Goal: Task Accomplishment & Management: Use online tool/utility

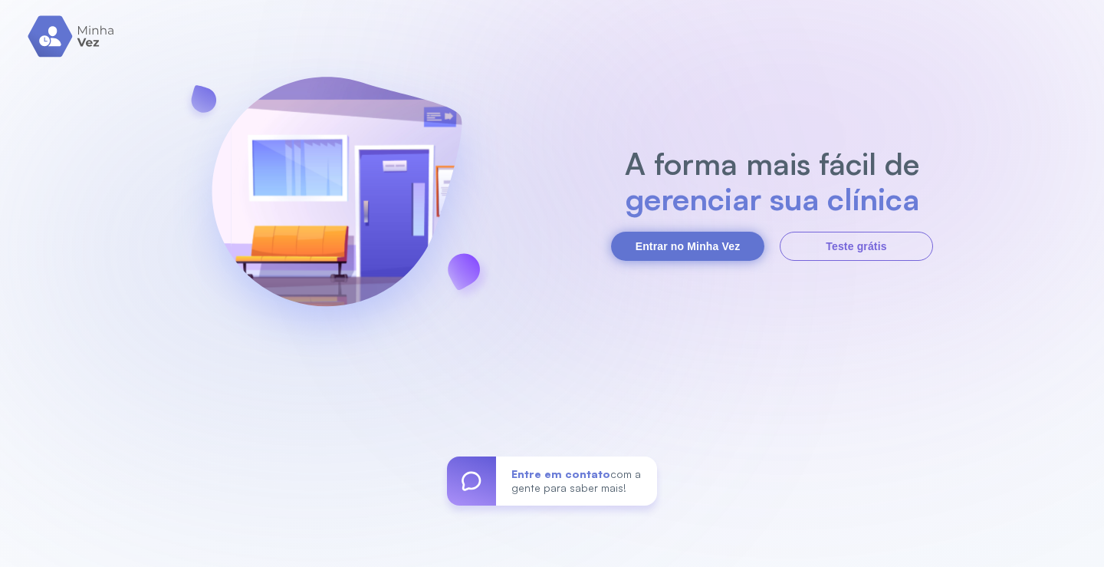
click at [716, 252] on button "Entrar no Minha Vez" at bounding box center [687, 246] width 153 height 29
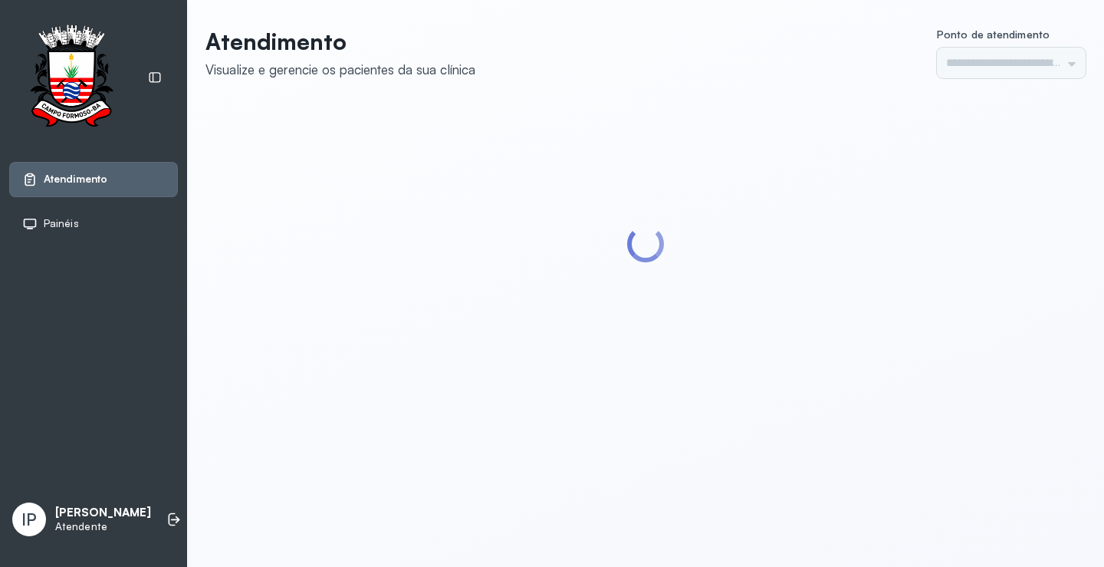
type input "*********"
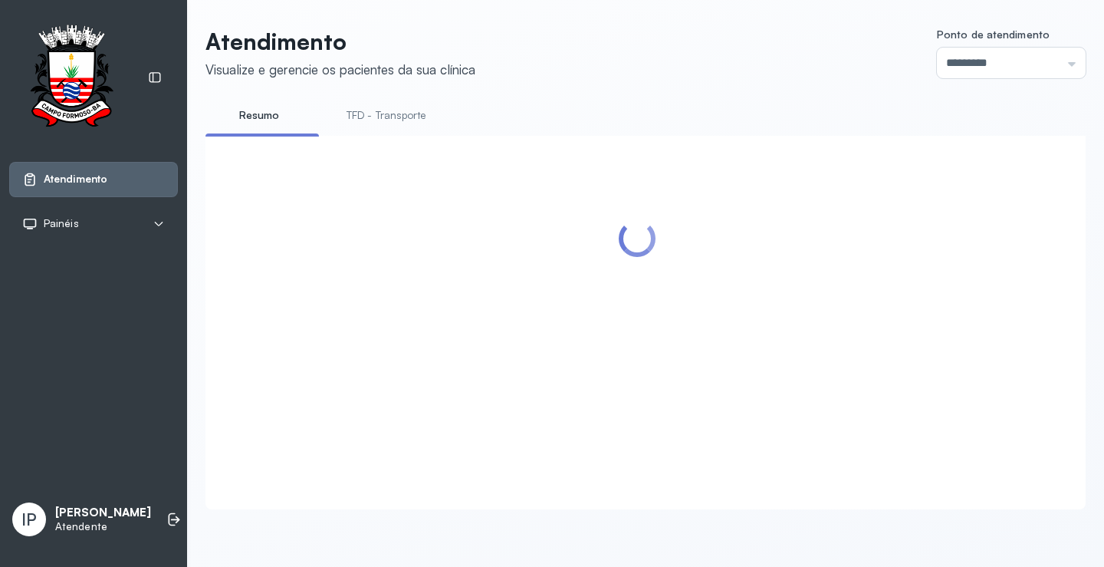
click at [416, 111] on link "TFD - Transporte" at bounding box center [386, 115] width 110 height 25
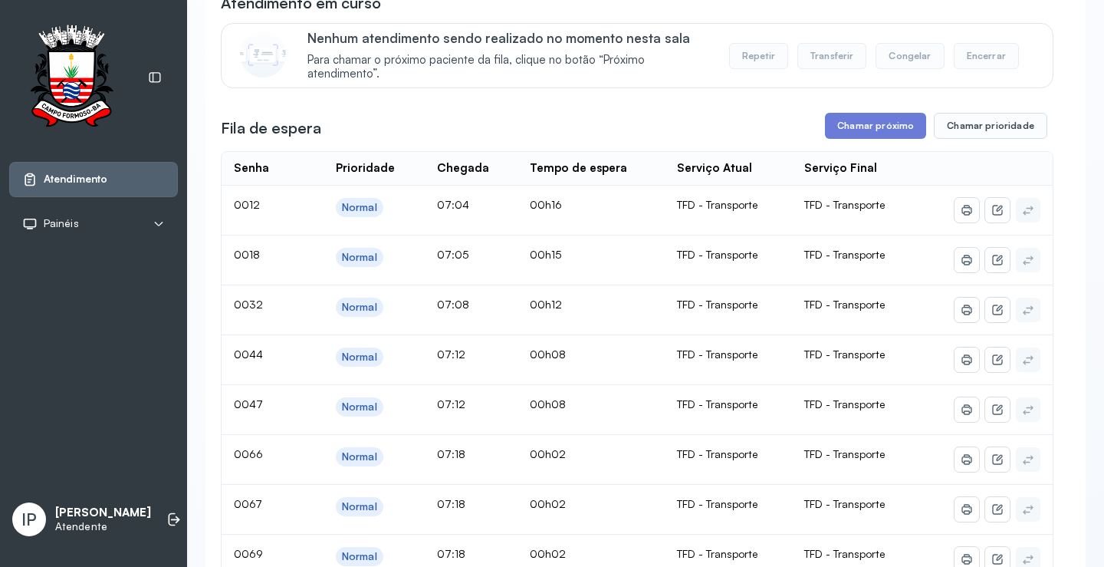
scroll to position [153, 0]
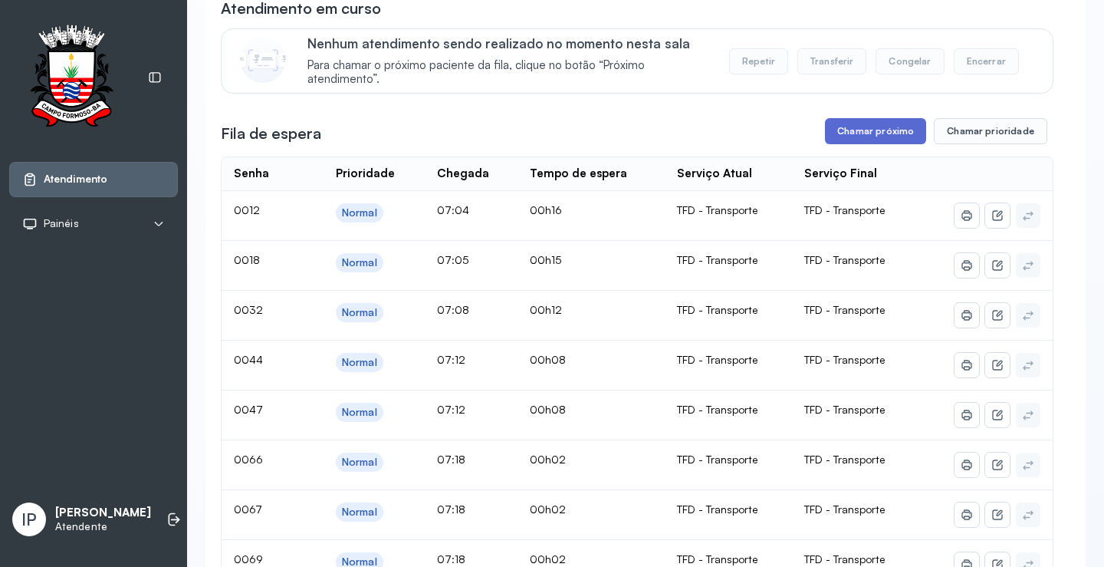
click at [844, 127] on button "Chamar próximo" at bounding box center [875, 131] width 101 height 26
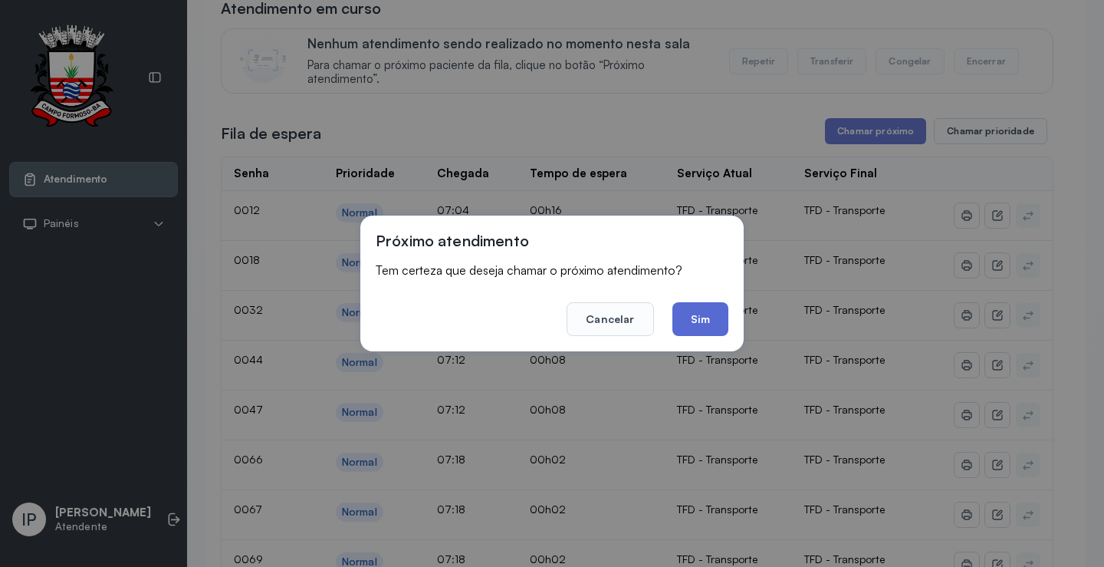
click at [689, 311] on button "Sim" at bounding box center [701, 319] width 56 height 34
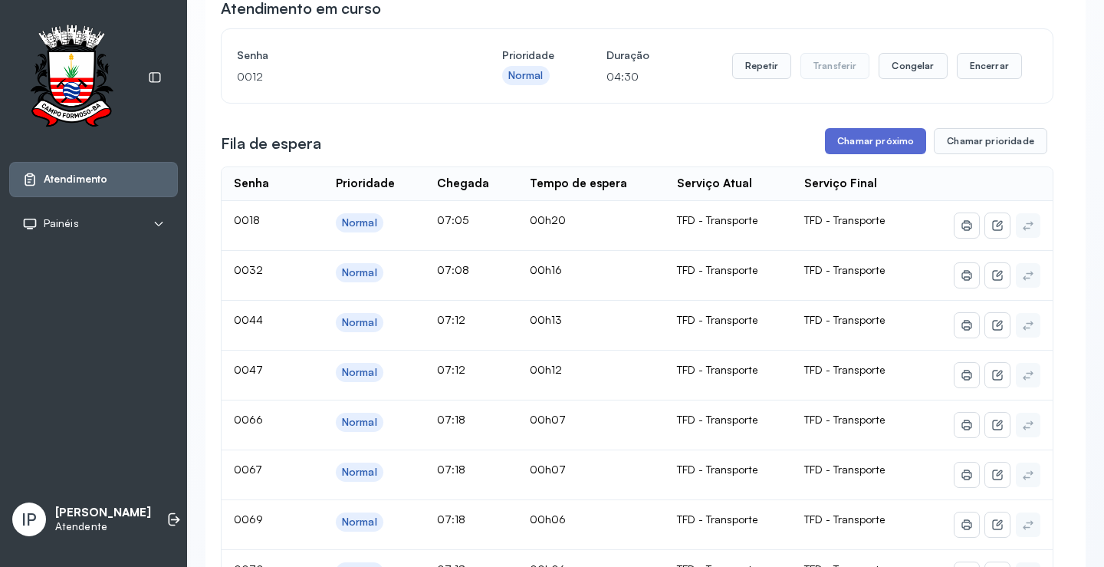
click at [869, 139] on button "Chamar próximo" at bounding box center [875, 141] width 101 height 26
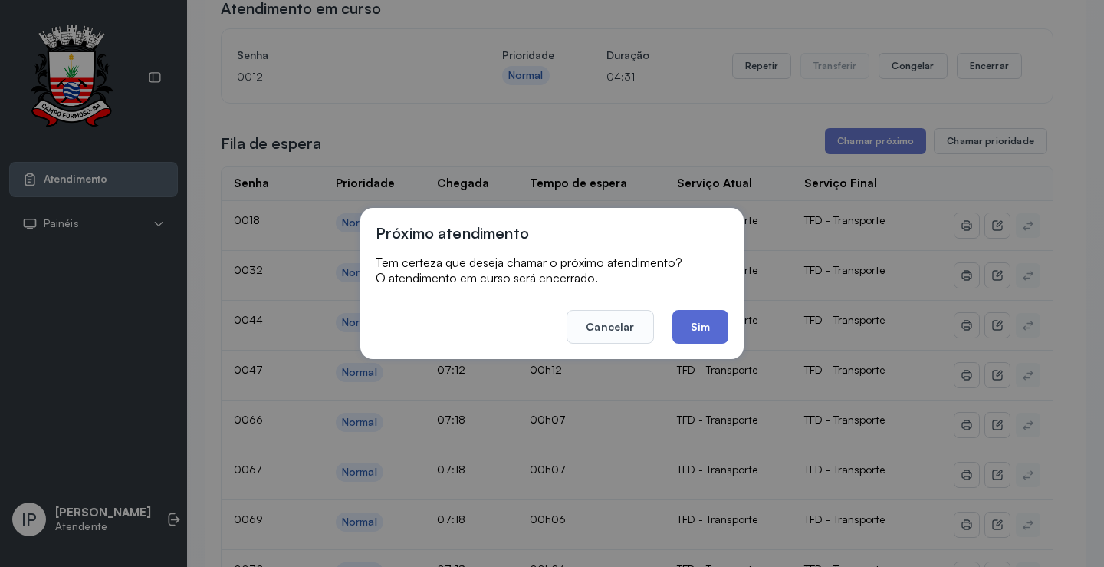
click at [711, 322] on button "Sim" at bounding box center [701, 327] width 56 height 34
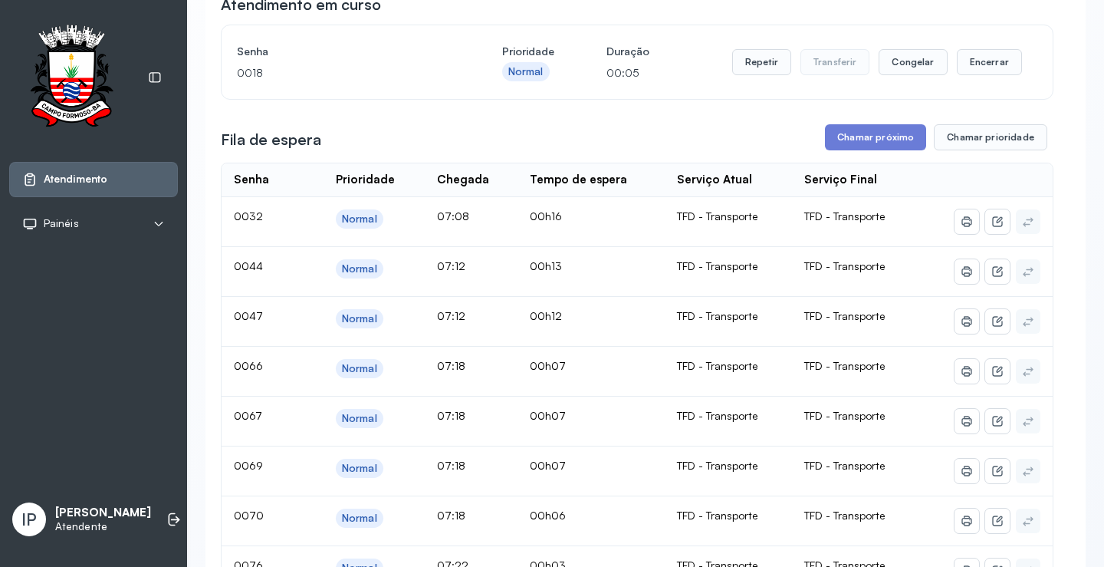
scroll to position [0, 0]
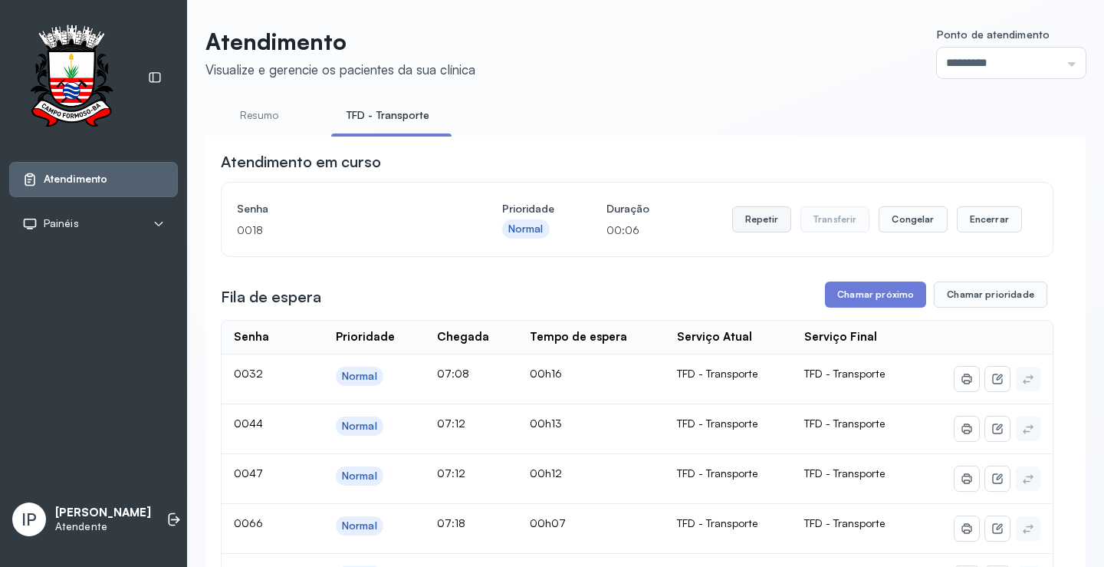
click at [737, 229] on button "Repetir" at bounding box center [761, 219] width 59 height 26
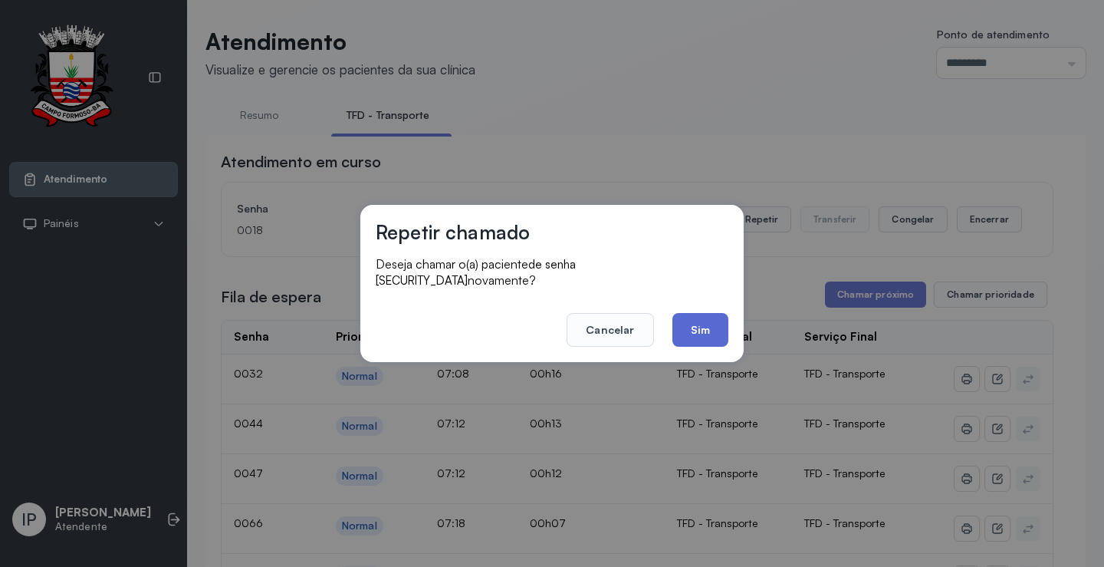
click at [701, 324] on button "Sim" at bounding box center [701, 330] width 56 height 34
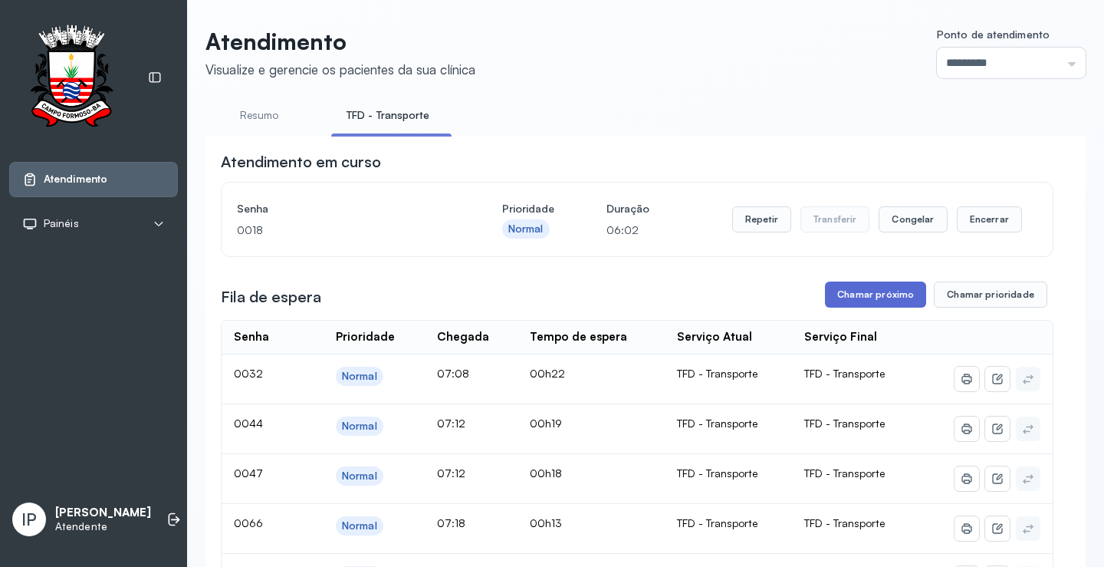
click at [851, 288] on button "Chamar próximo" at bounding box center [875, 294] width 101 height 26
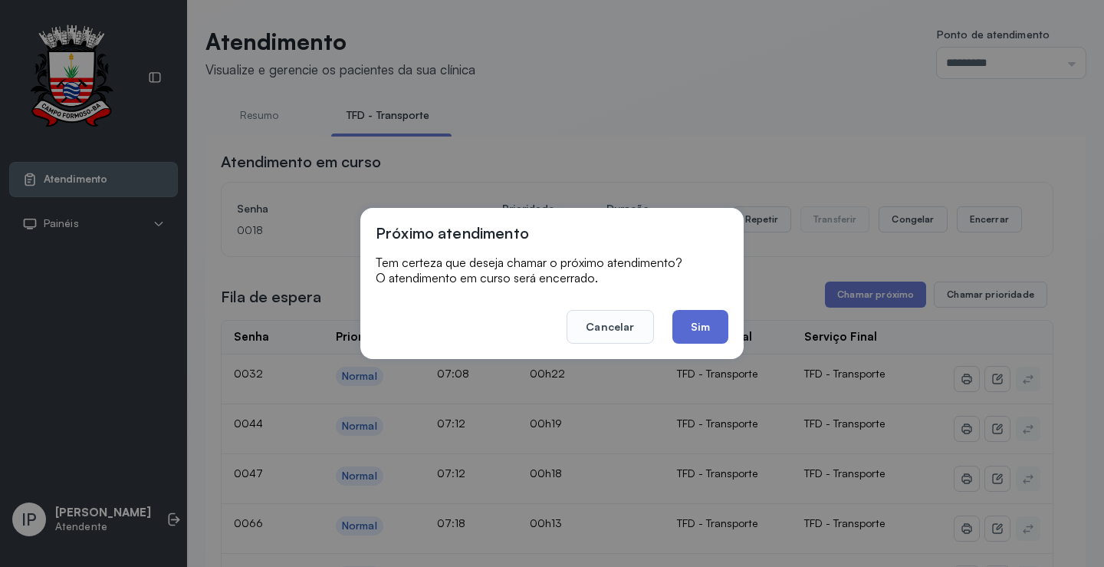
click at [688, 331] on button "Sim" at bounding box center [701, 327] width 56 height 34
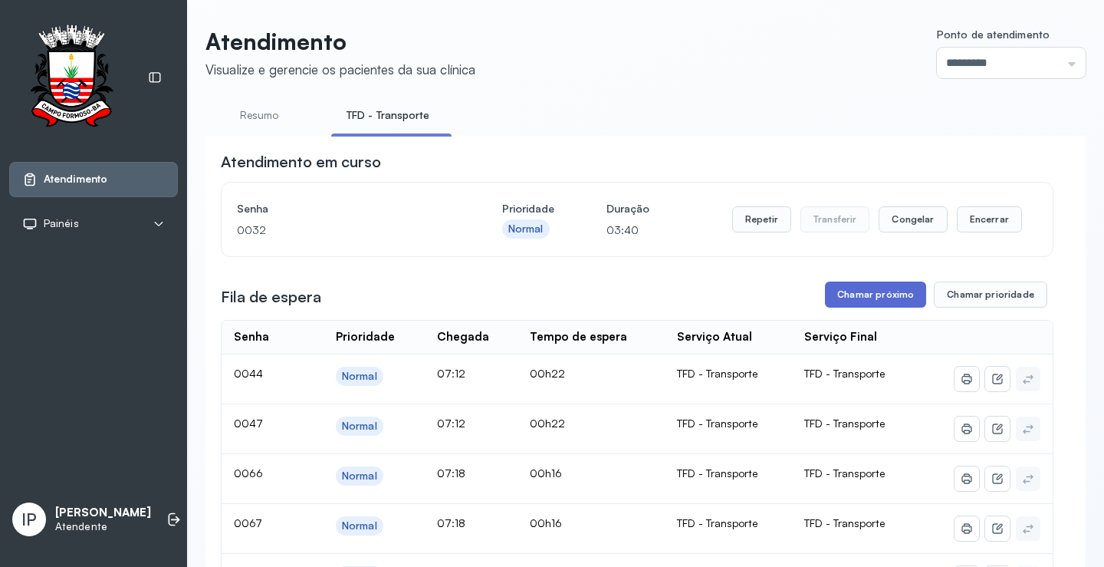
click at [855, 293] on button "Chamar próximo" at bounding box center [875, 294] width 101 height 26
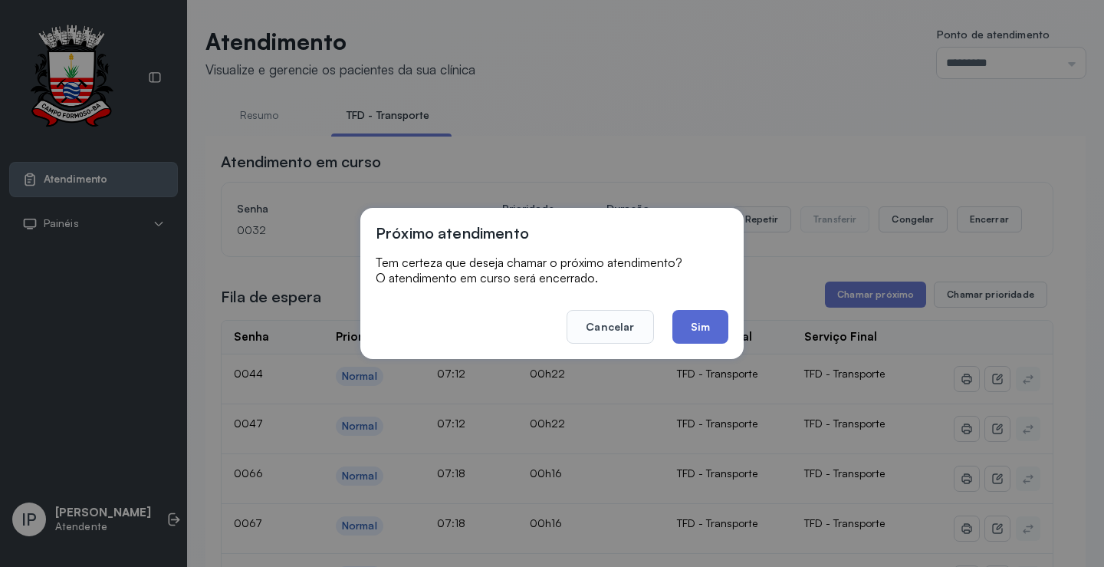
click at [685, 324] on button "Sim" at bounding box center [701, 327] width 56 height 34
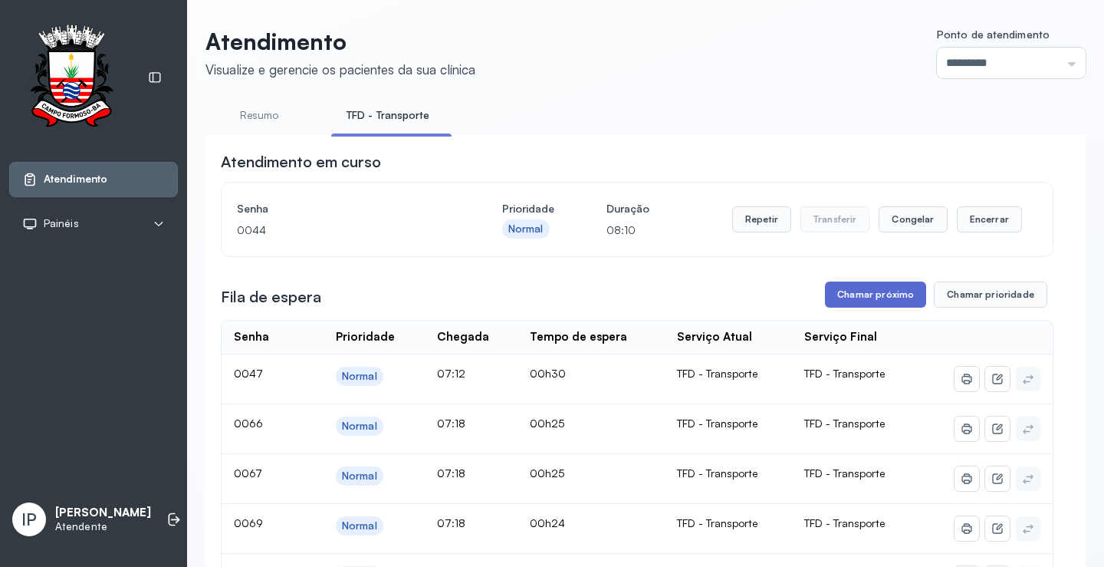
click at [875, 291] on button "Chamar próximo" at bounding box center [875, 294] width 101 height 26
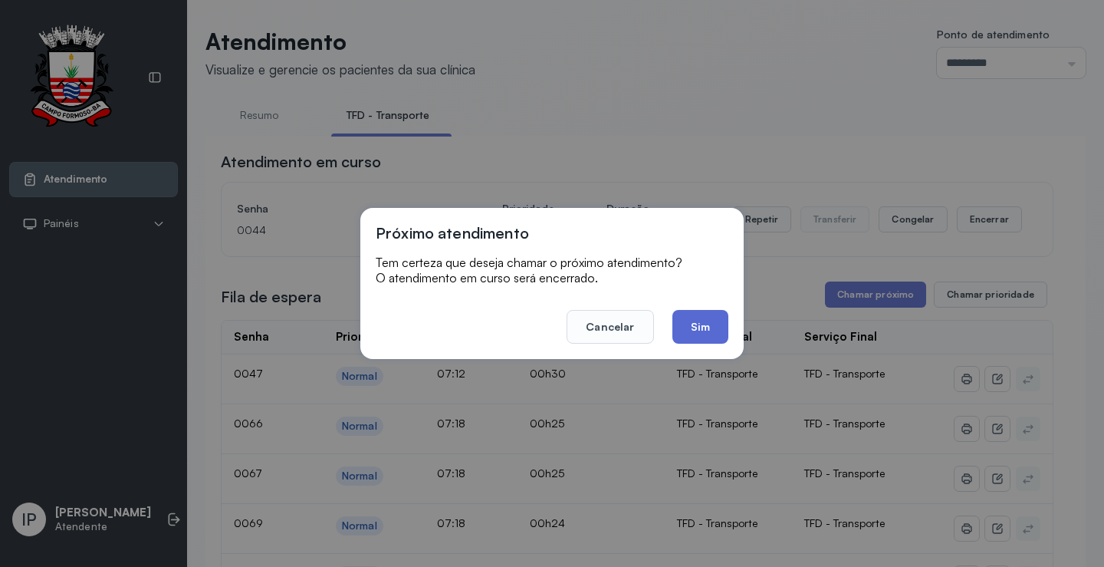
click at [696, 323] on button "Sim" at bounding box center [701, 327] width 56 height 34
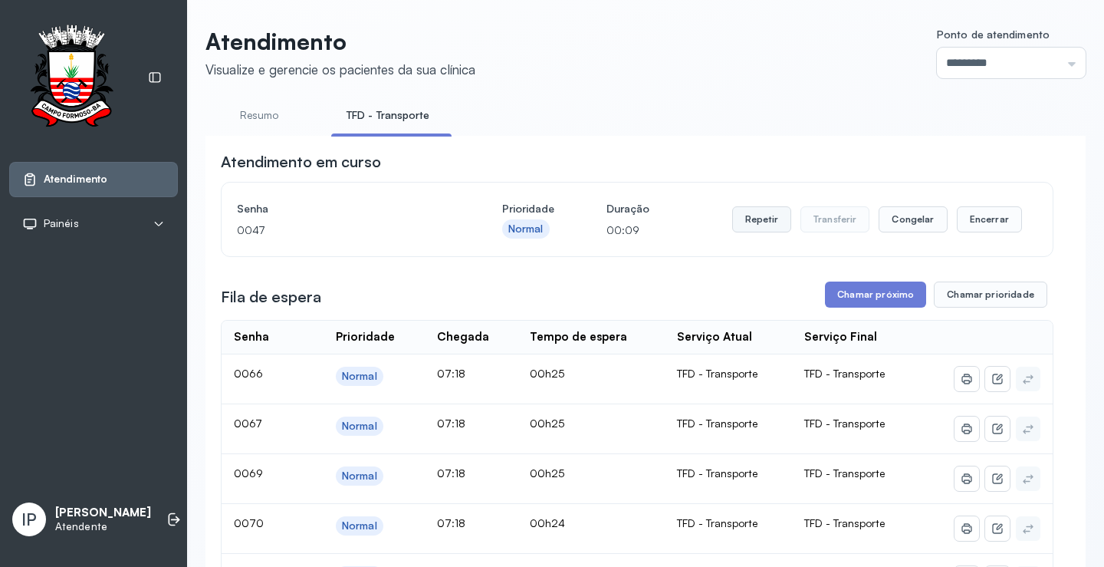
click at [768, 226] on button "Repetir" at bounding box center [761, 219] width 59 height 26
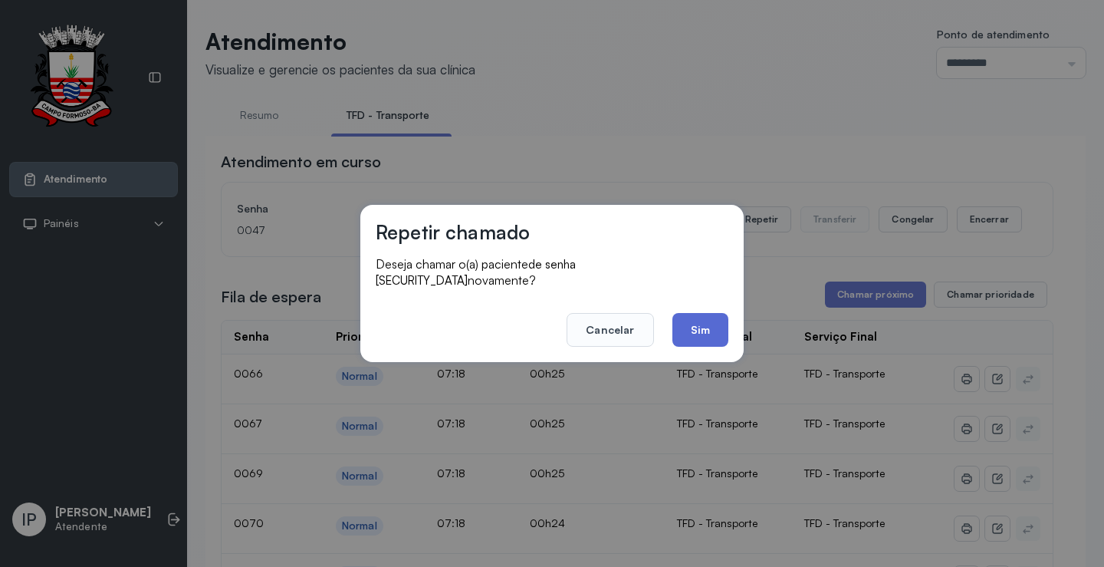
click at [704, 313] on button "Sim" at bounding box center [701, 330] width 56 height 34
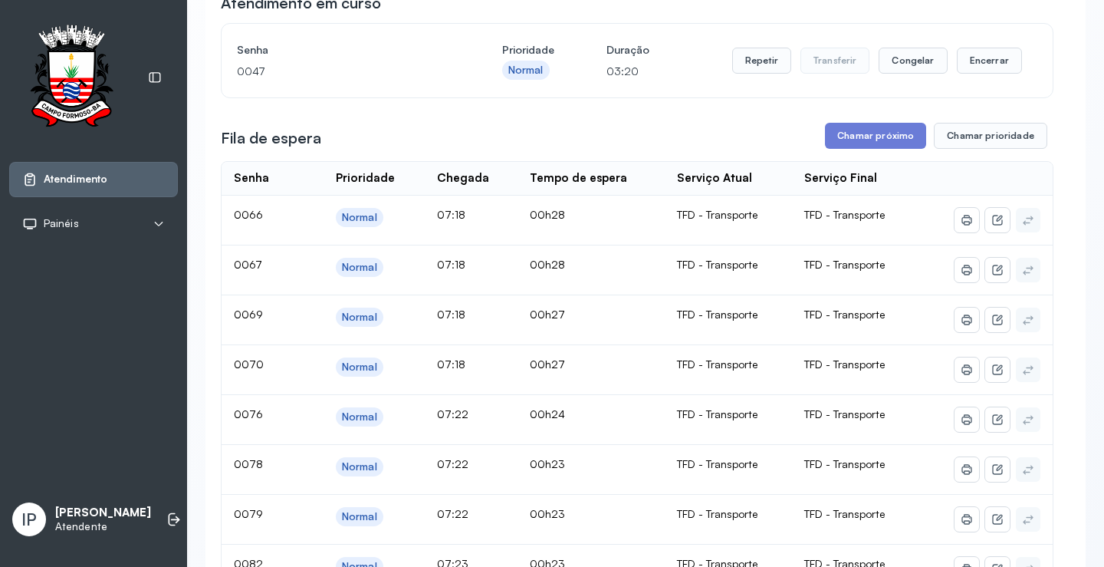
scroll to position [153, 0]
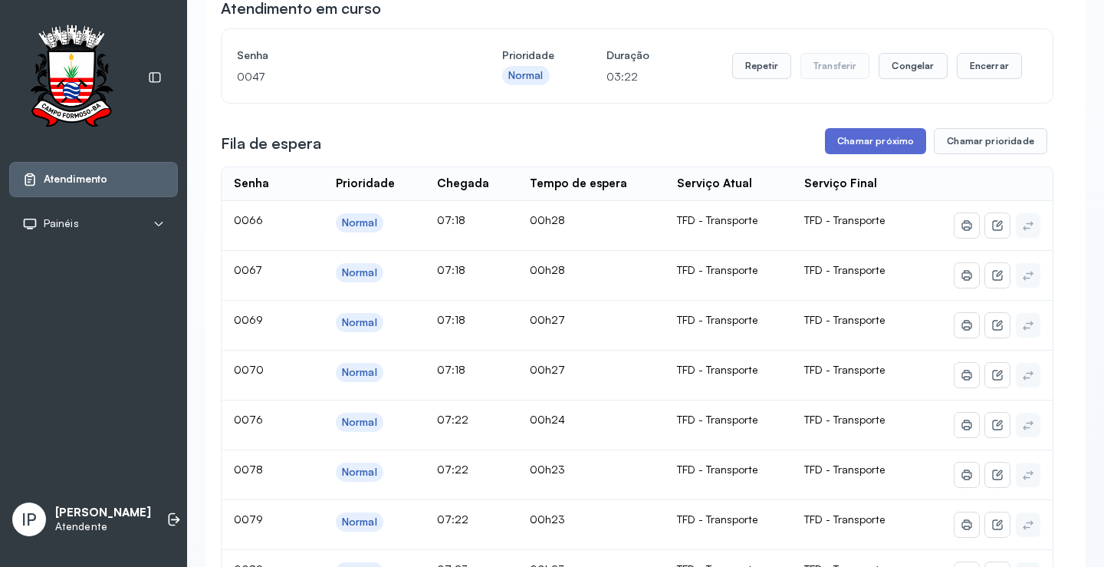
click at [889, 140] on button "Chamar próximo" at bounding box center [875, 141] width 101 height 26
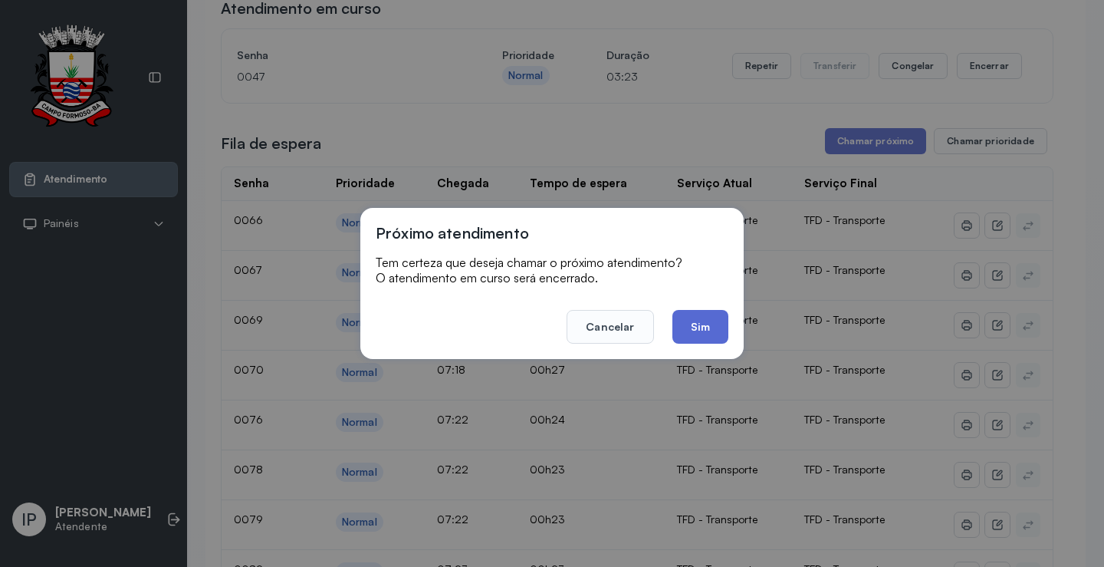
click at [687, 323] on button "Sim" at bounding box center [701, 327] width 56 height 34
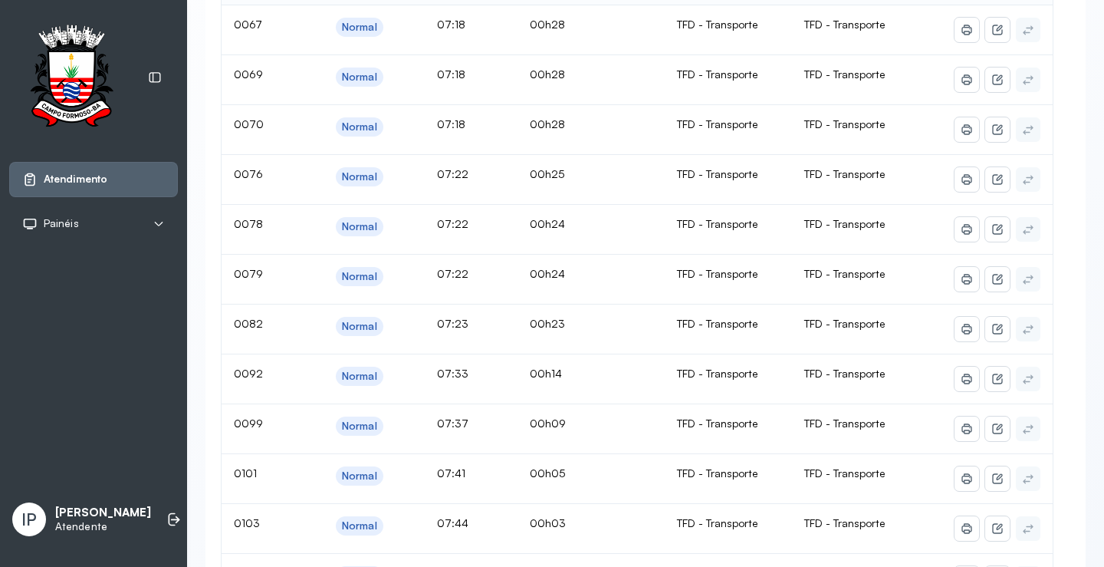
scroll to position [230, 0]
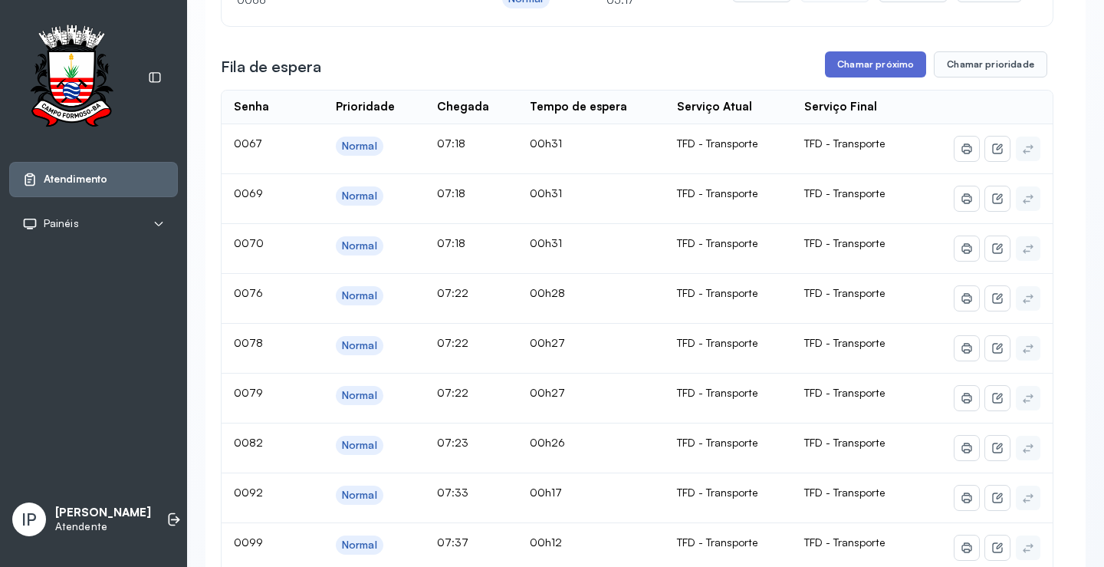
click at [893, 61] on button "Chamar próximo" at bounding box center [875, 64] width 101 height 26
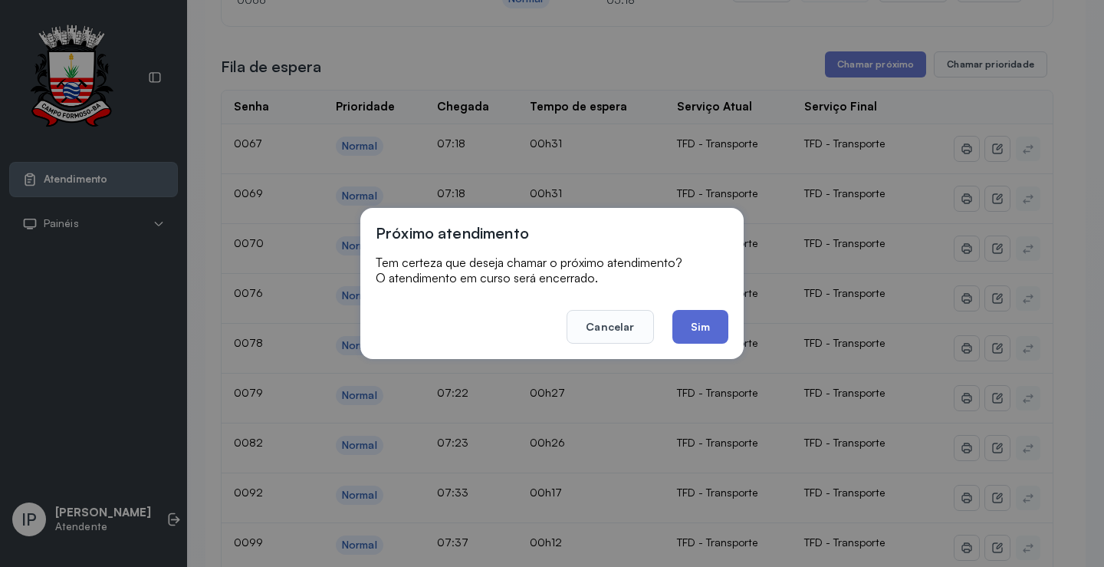
click at [689, 324] on button "Sim" at bounding box center [701, 327] width 56 height 34
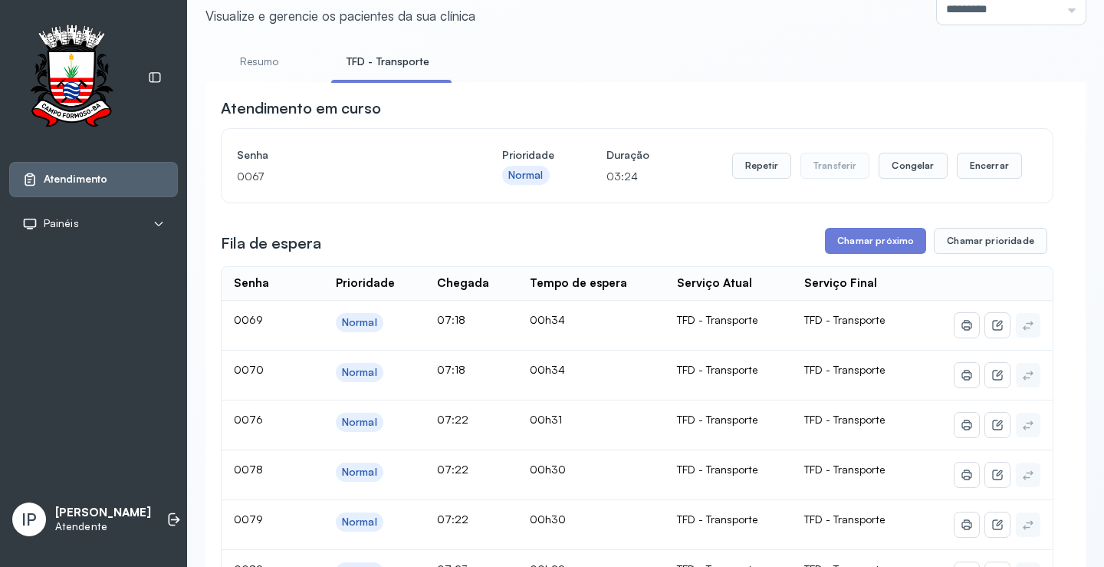
scroll to position [77, 0]
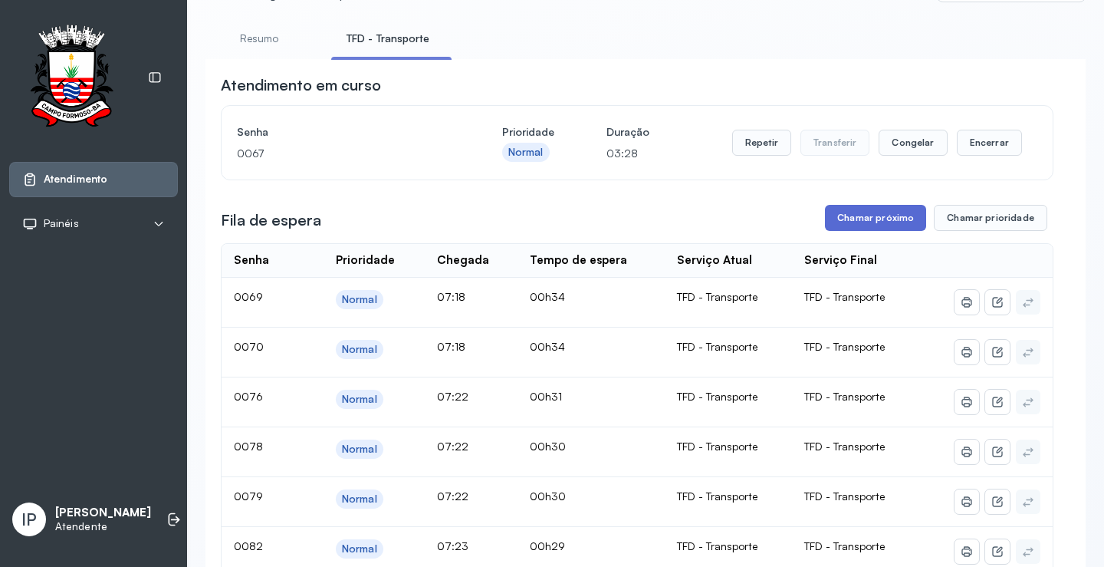
click at [860, 215] on button "Chamar próximo" at bounding box center [875, 218] width 101 height 26
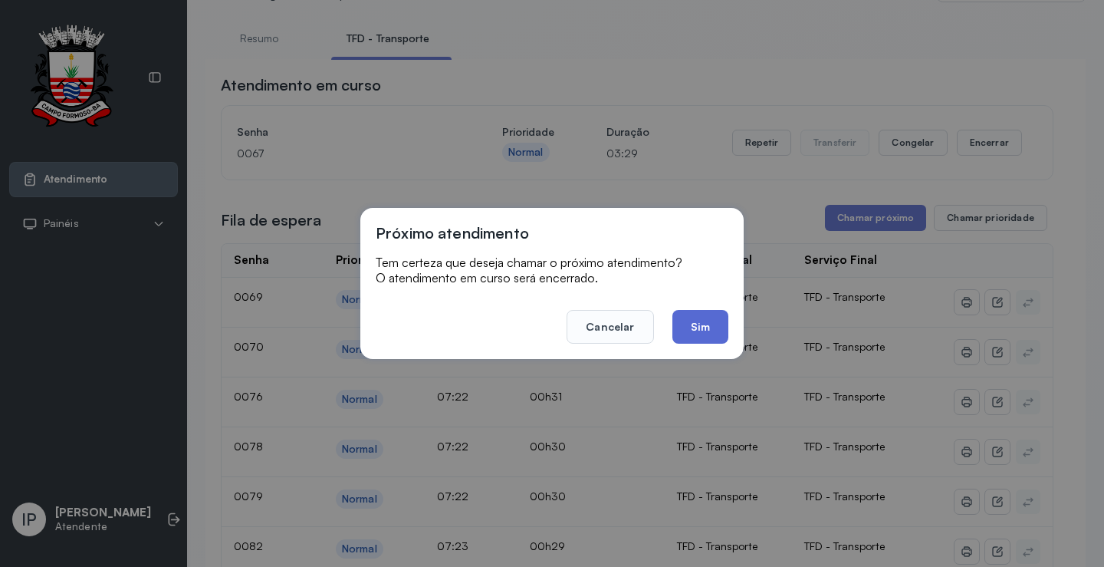
click at [719, 324] on button "Sim" at bounding box center [701, 327] width 56 height 34
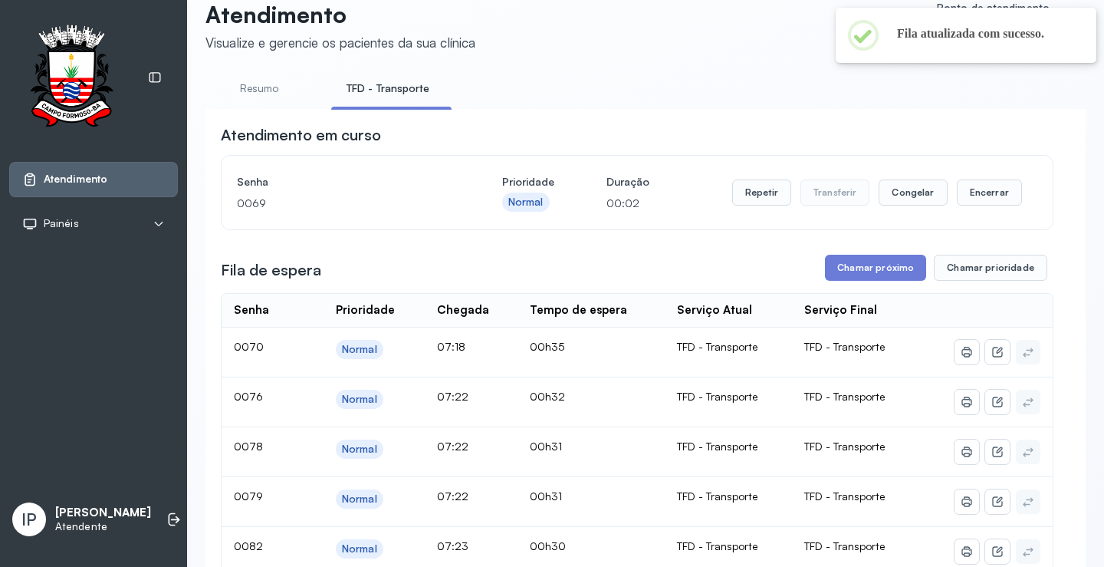
scroll to position [0, 0]
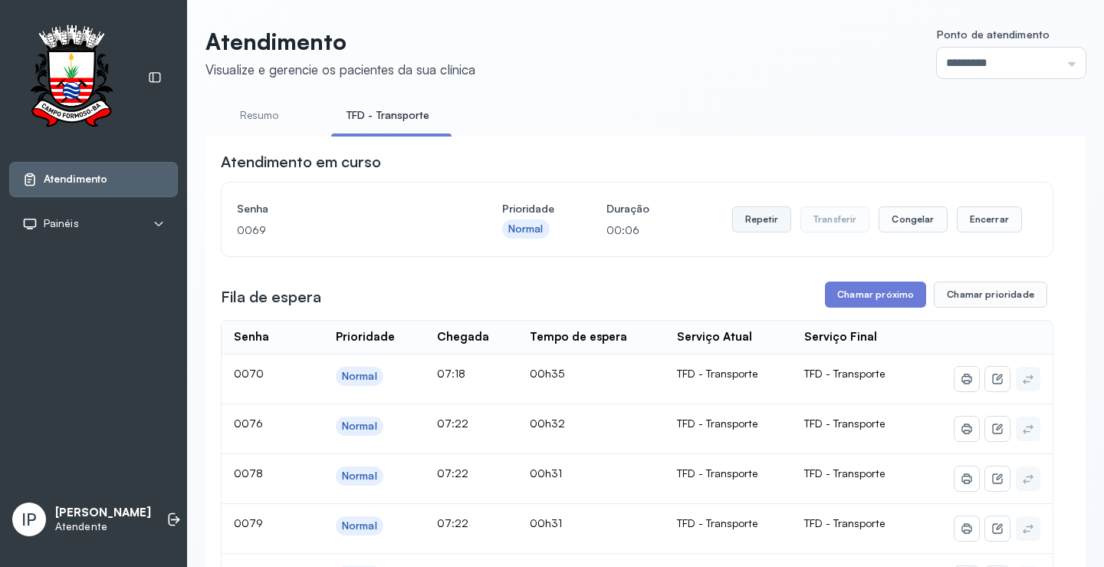
click at [768, 217] on button "Repetir" at bounding box center [761, 219] width 59 height 26
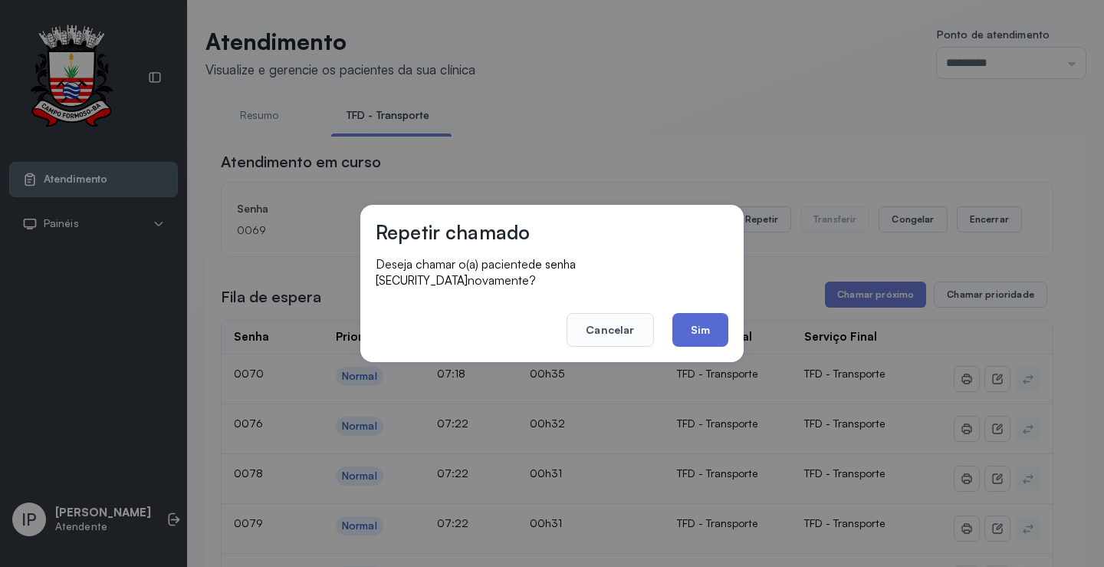
click at [709, 314] on button "Sim" at bounding box center [701, 330] width 56 height 34
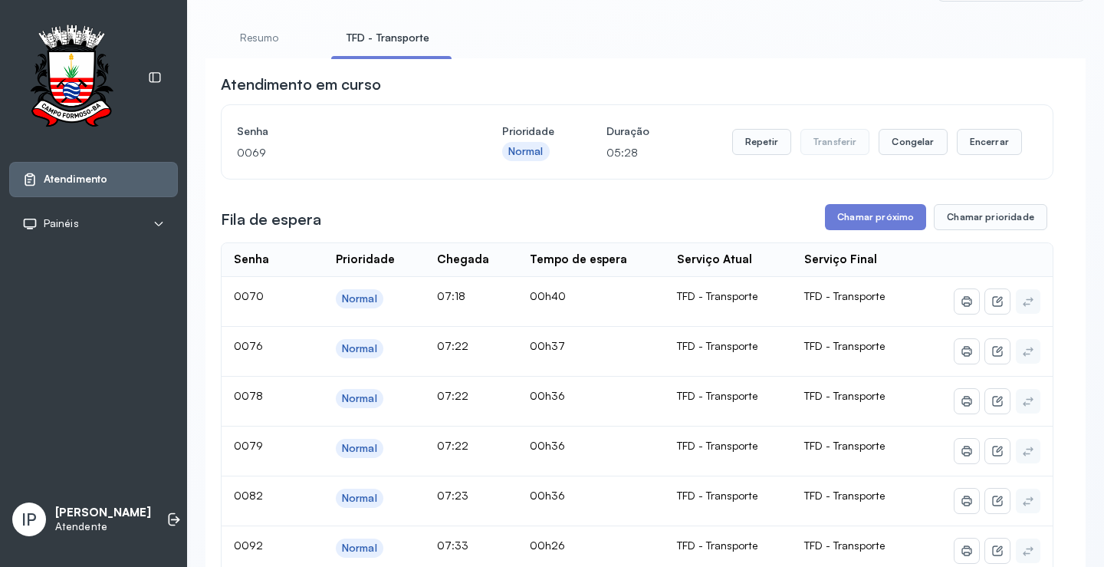
scroll to position [77, 0]
click at [890, 225] on button "Chamar próximo" at bounding box center [875, 218] width 101 height 26
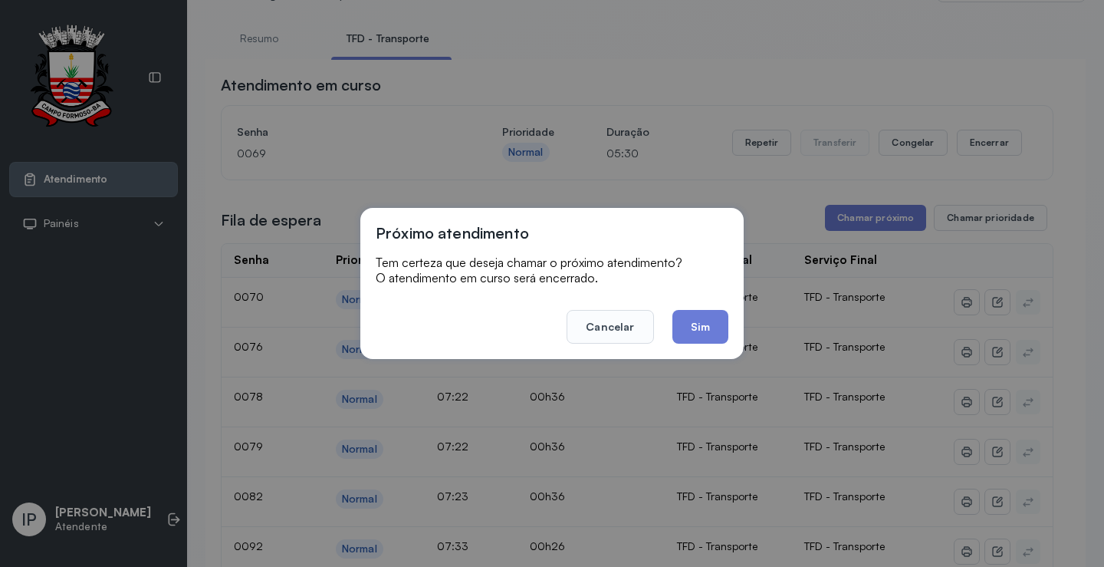
click at [694, 309] on footer "Cancelar Sim" at bounding box center [552, 315] width 353 height 55
click at [689, 328] on button "Sim" at bounding box center [701, 327] width 56 height 34
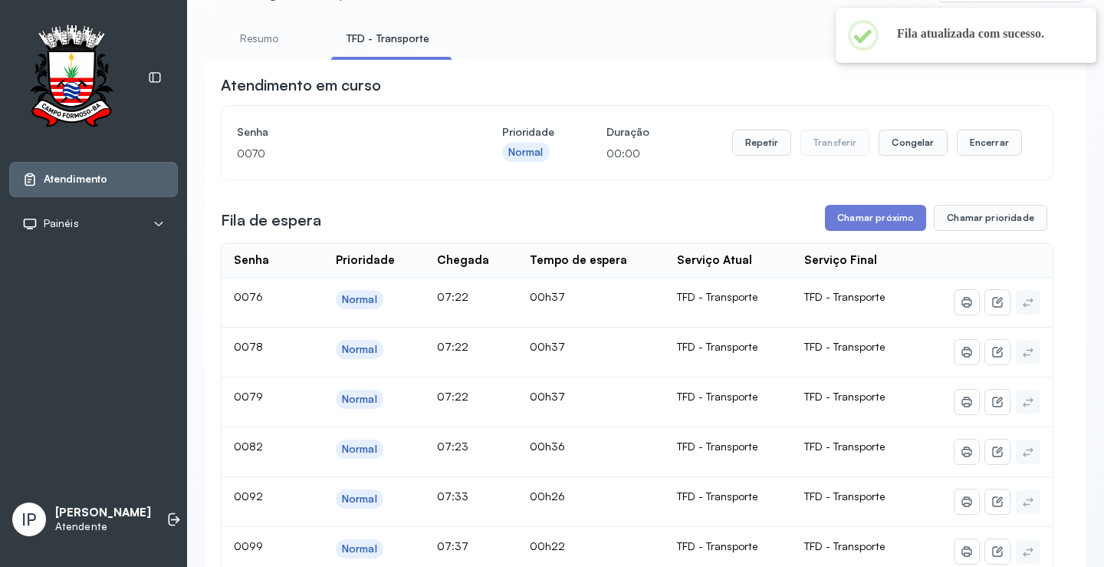
scroll to position [0, 0]
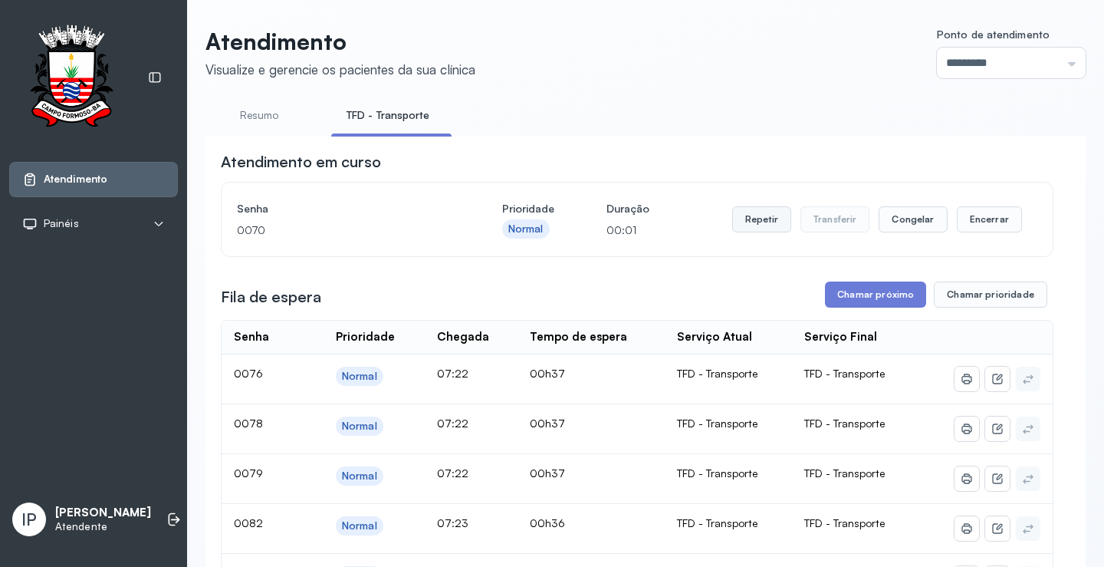
click at [739, 214] on button "Repetir" at bounding box center [761, 219] width 59 height 26
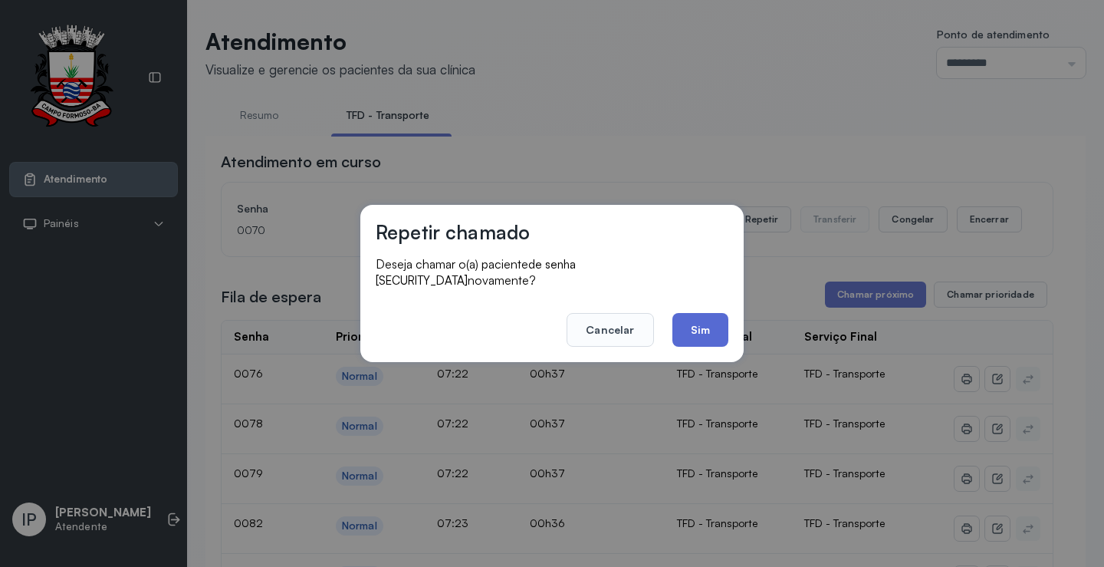
click at [693, 313] on button "Sim" at bounding box center [701, 330] width 56 height 34
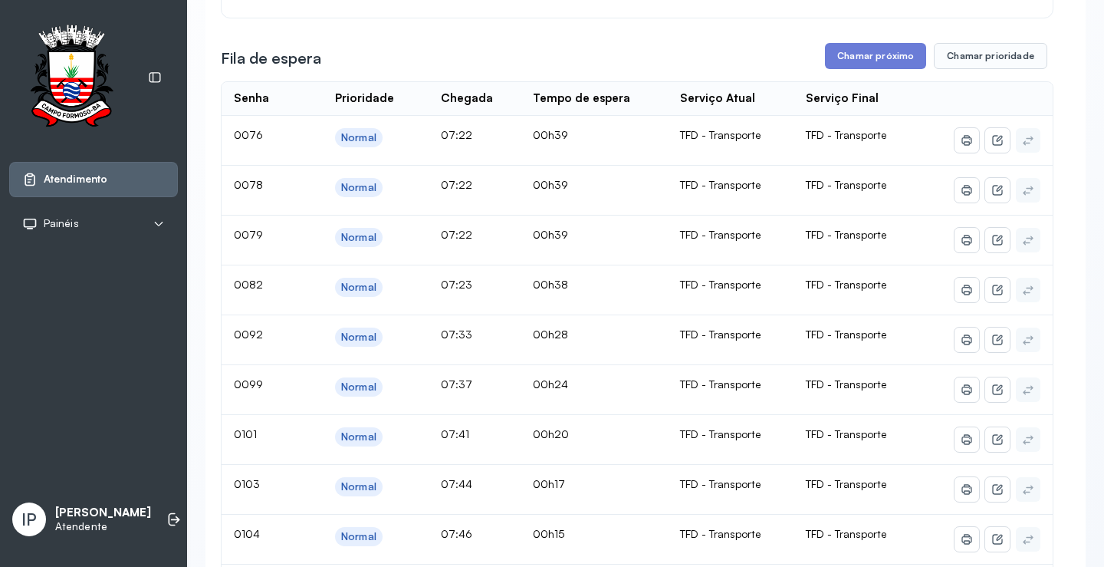
scroll to position [153, 0]
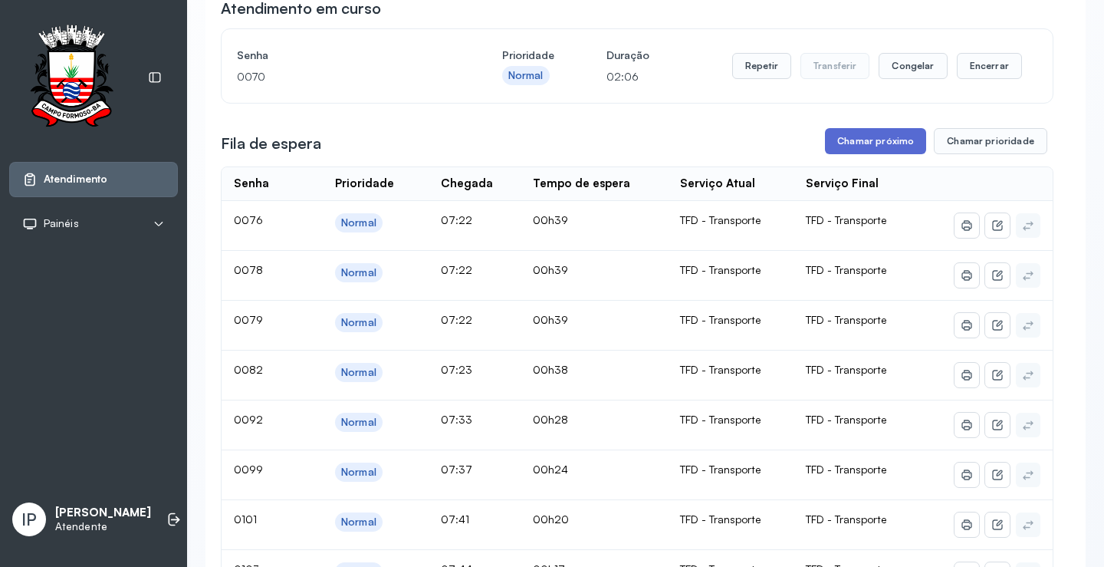
click at [870, 141] on button "Chamar próximo" at bounding box center [875, 141] width 101 height 26
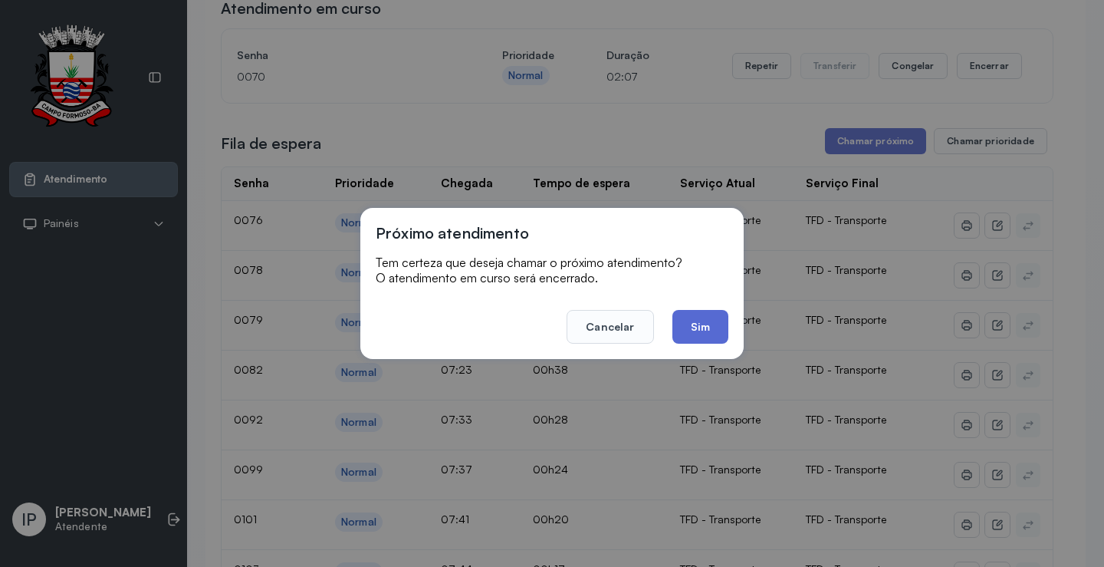
click at [709, 329] on button "Sim" at bounding box center [701, 327] width 56 height 34
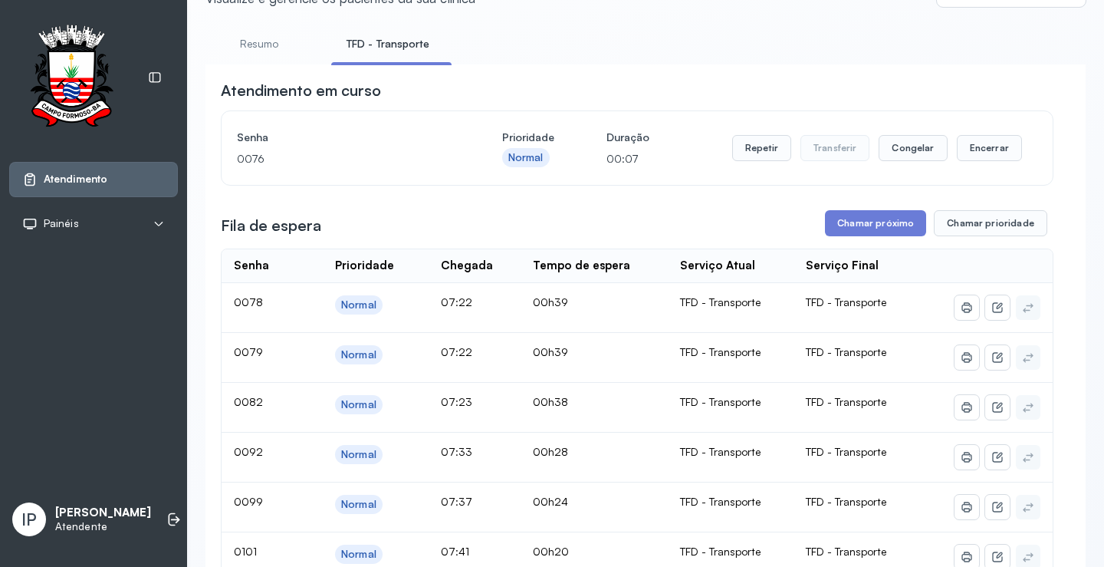
scroll to position [0, 0]
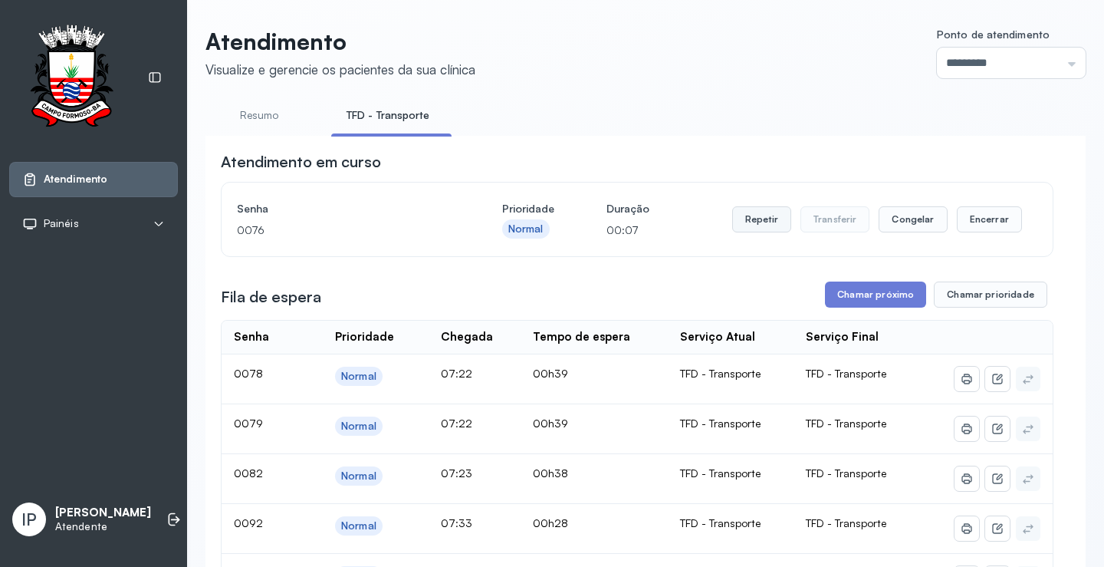
click at [742, 219] on button "Repetir" at bounding box center [761, 219] width 59 height 26
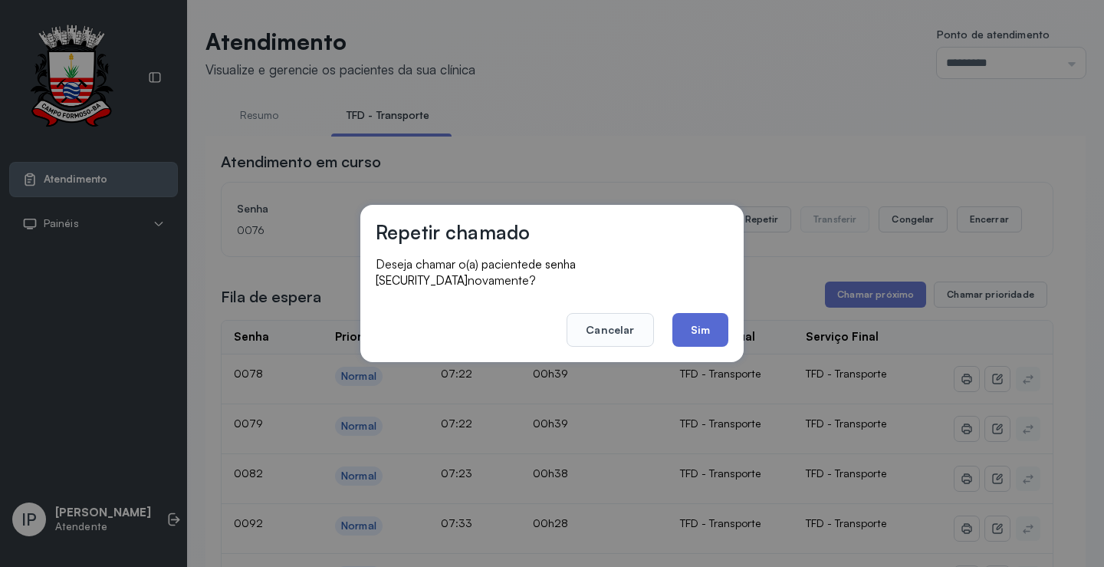
click at [693, 314] on button "Sim" at bounding box center [701, 330] width 56 height 34
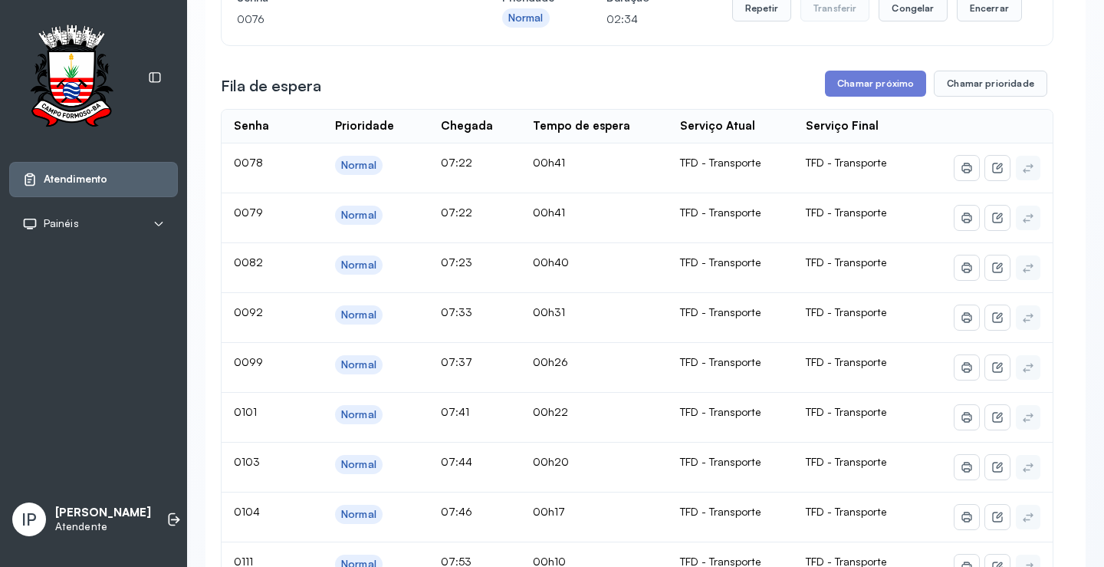
scroll to position [230, 0]
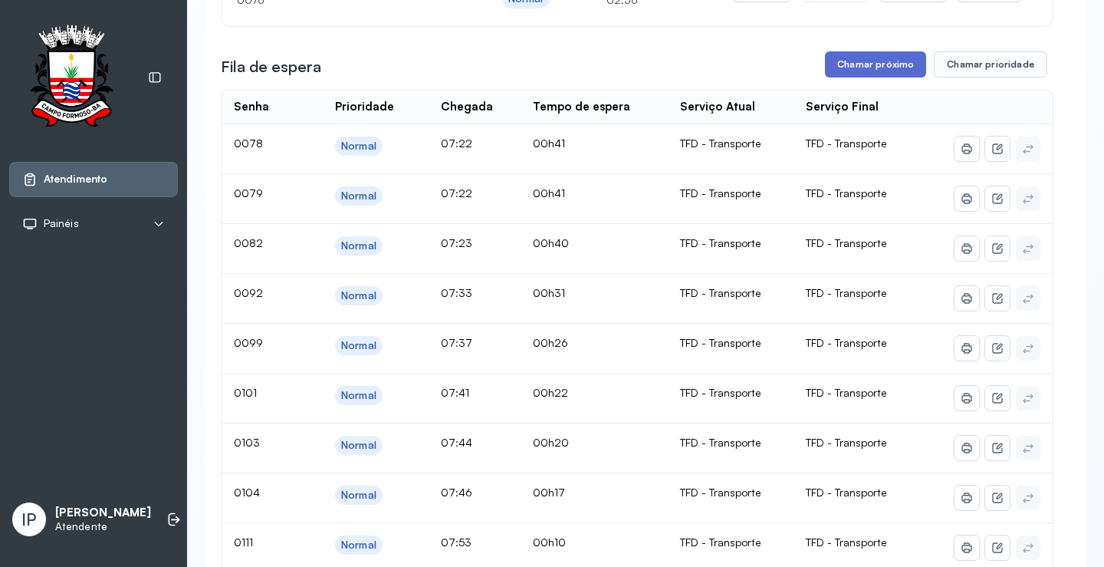
click at [845, 63] on button "Chamar próximo" at bounding box center [875, 64] width 101 height 26
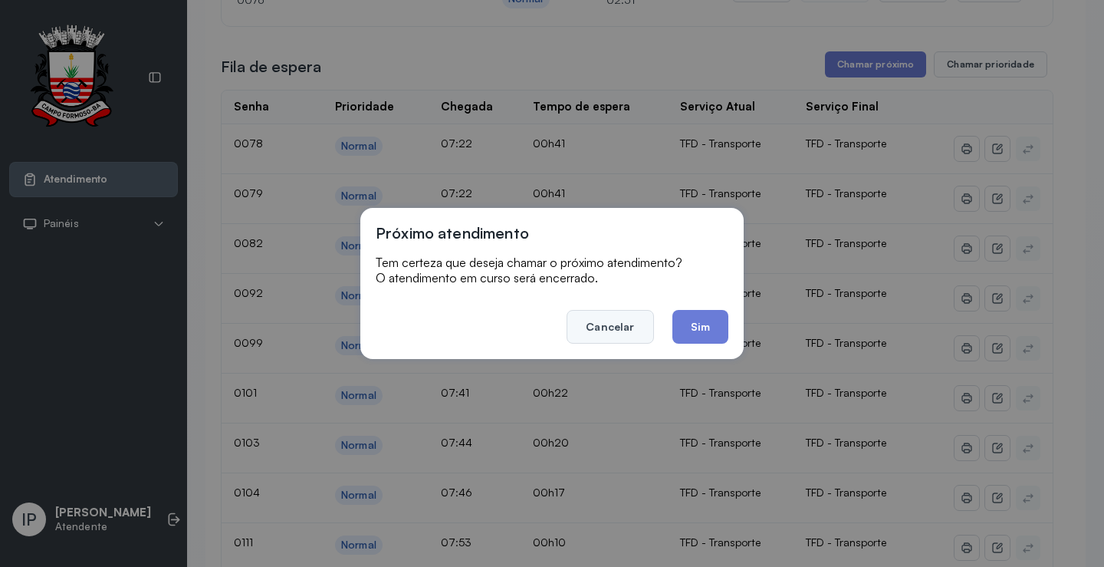
click at [604, 331] on button "Cancelar" at bounding box center [610, 327] width 87 height 34
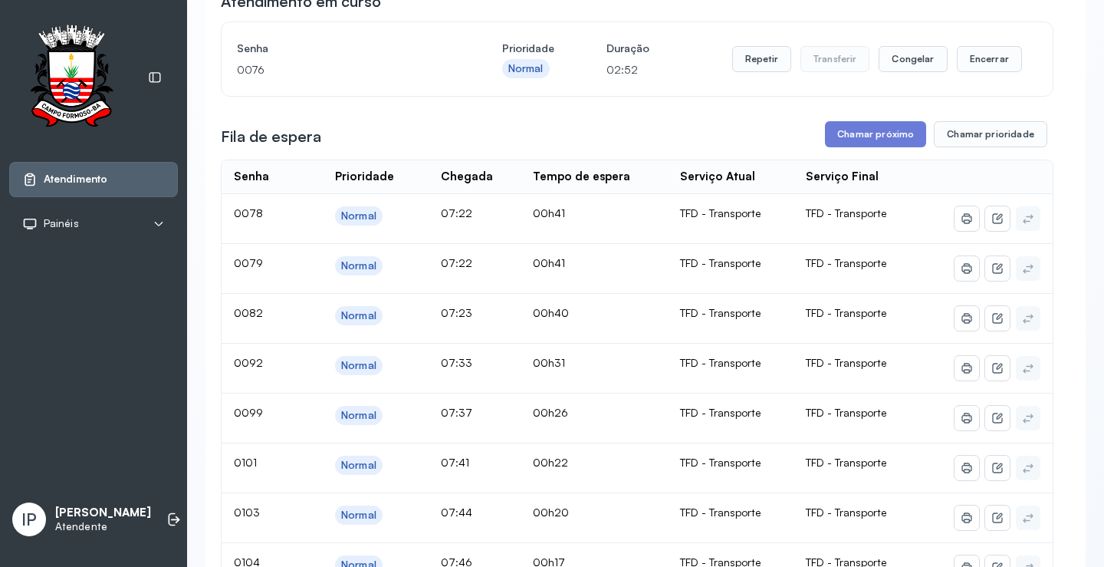
scroll to position [77, 0]
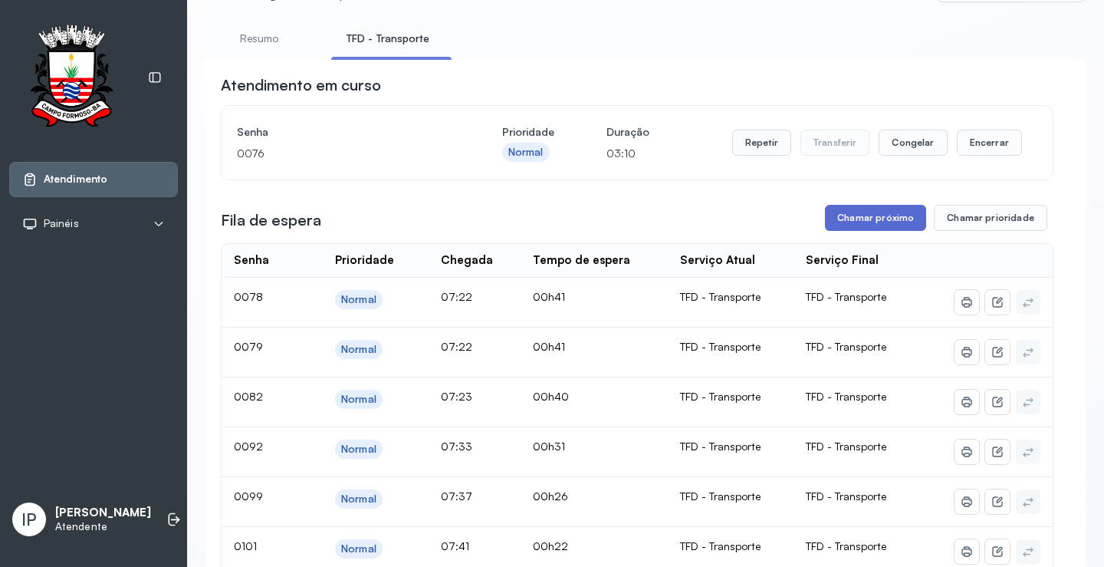
click at [839, 221] on button "Chamar próximo" at bounding box center [875, 218] width 101 height 26
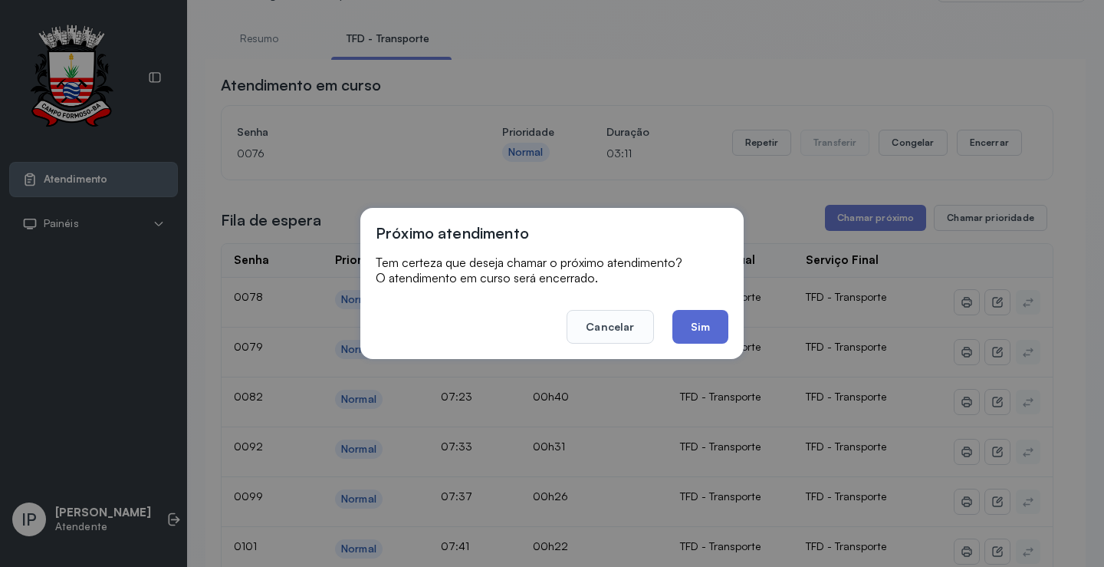
click at [692, 319] on button "Sim" at bounding box center [701, 327] width 56 height 34
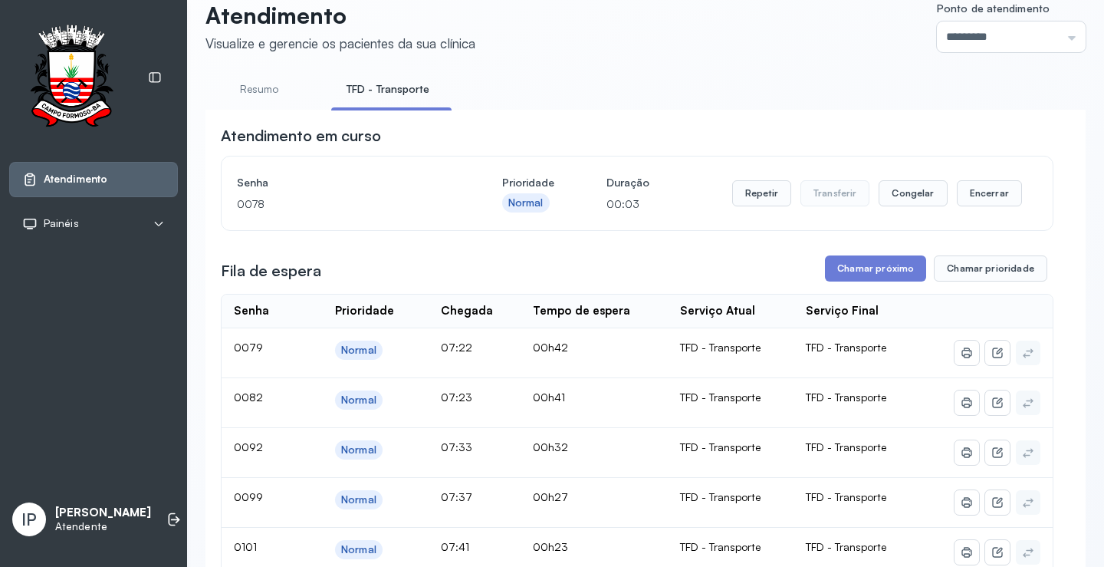
scroll to position [0, 0]
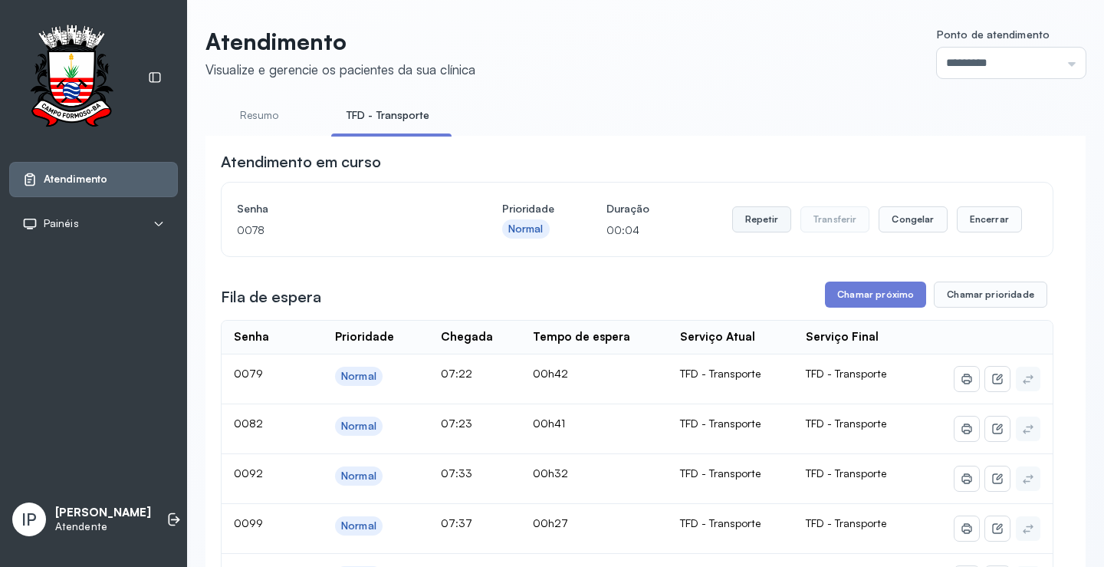
click at [732, 216] on button "Repetir" at bounding box center [761, 219] width 59 height 26
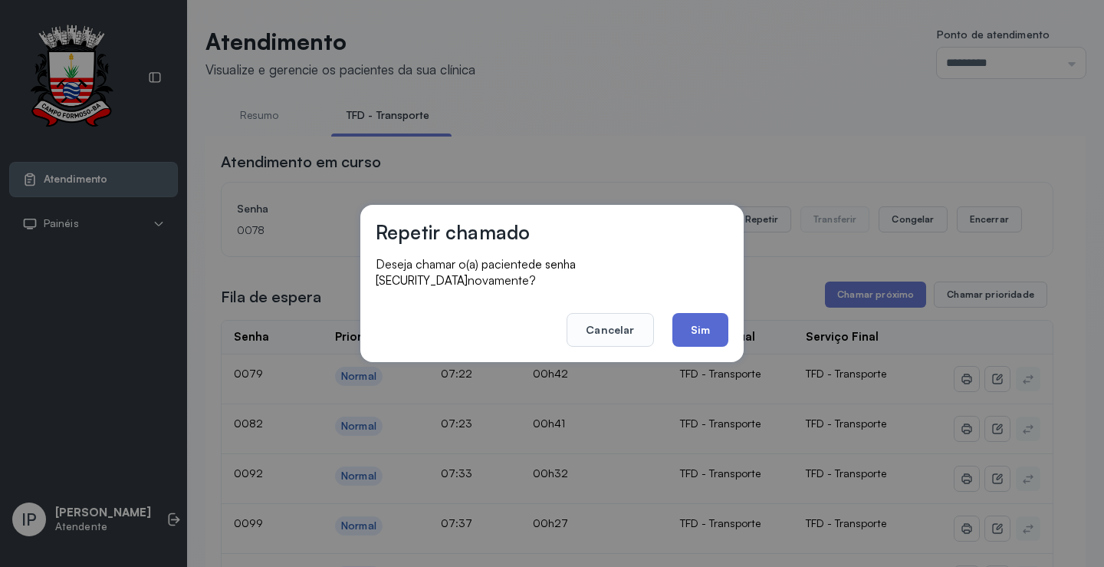
click at [702, 323] on button "Sim" at bounding box center [701, 330] width 56 height 34
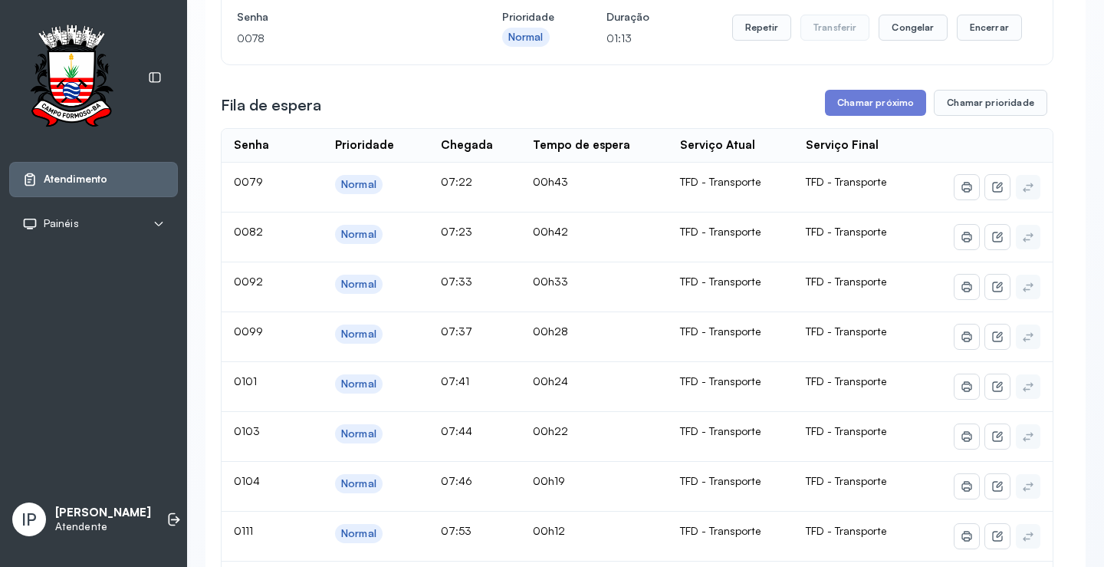
scroll to position [77, 0]
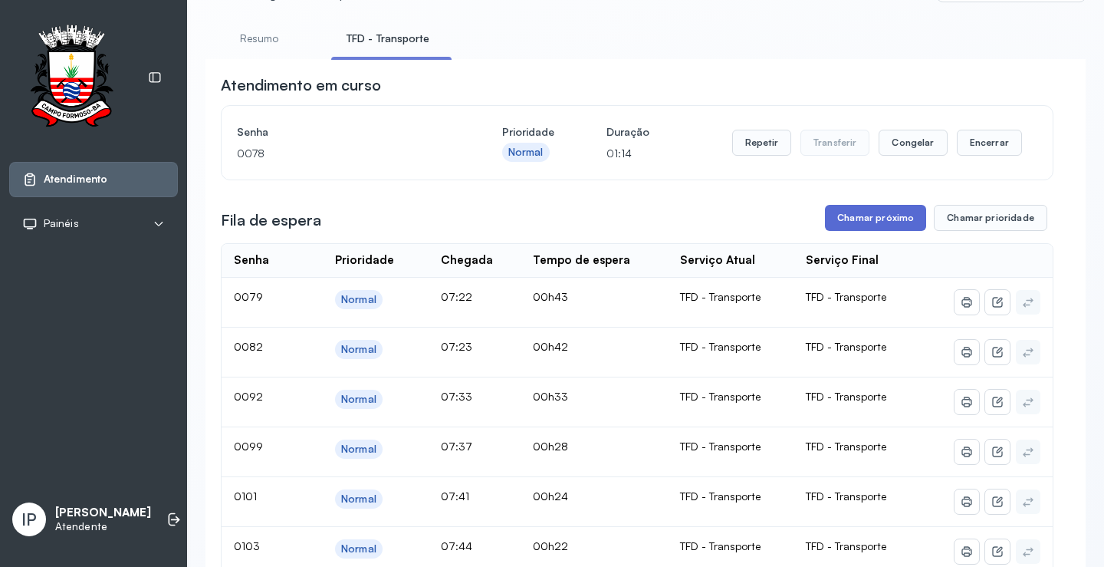
click at [835, 216] on button "Chamar próximo" at bounding box center [875, 218] width 101 height 26
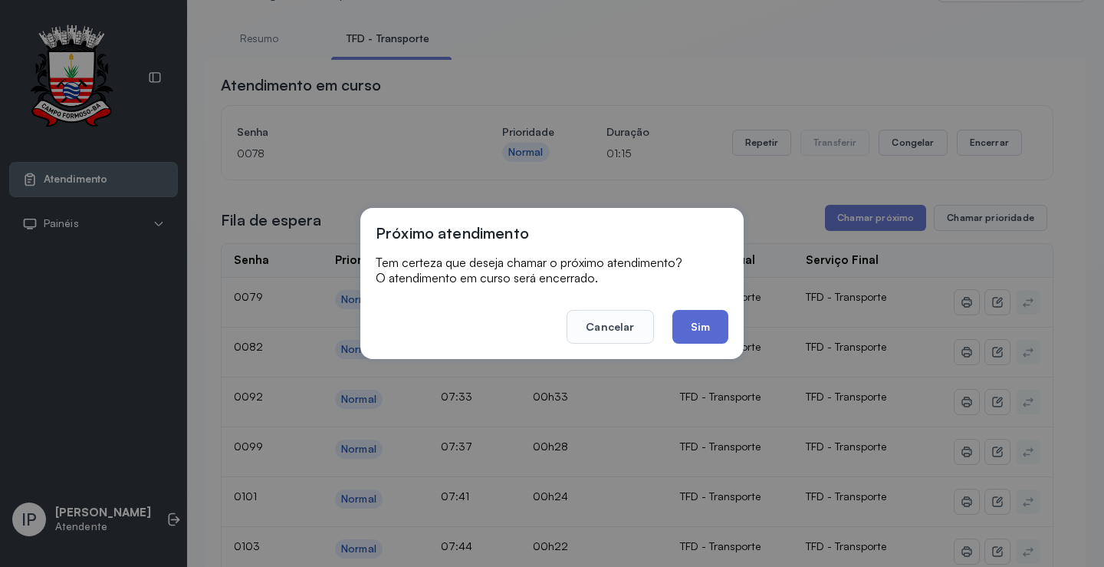
click at [706, 324] on button "Sim" at bounding box center [701, 327] width 56 height 34
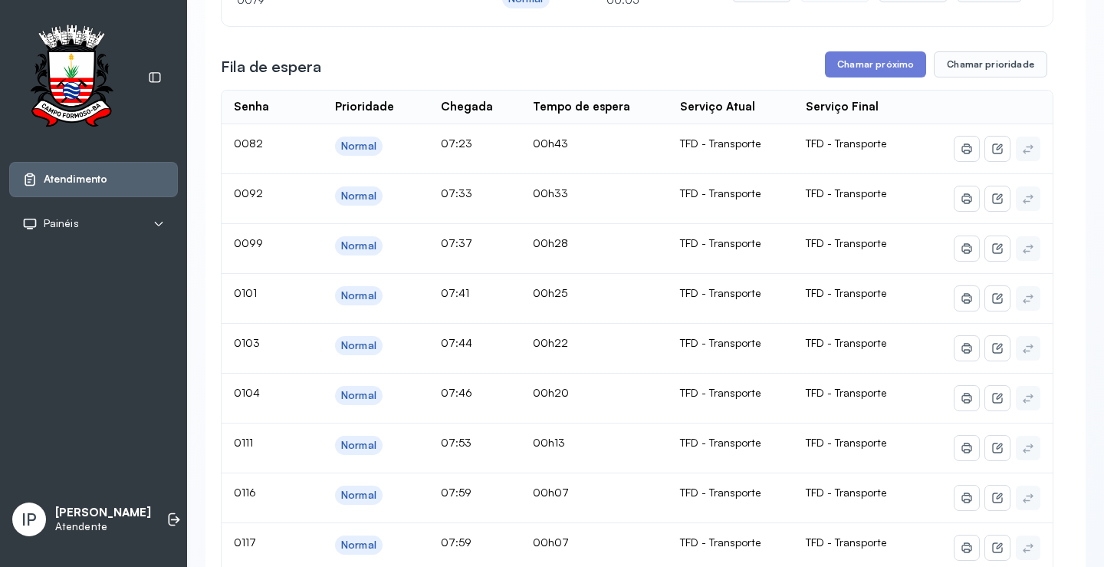
scroll to position [0, 0]
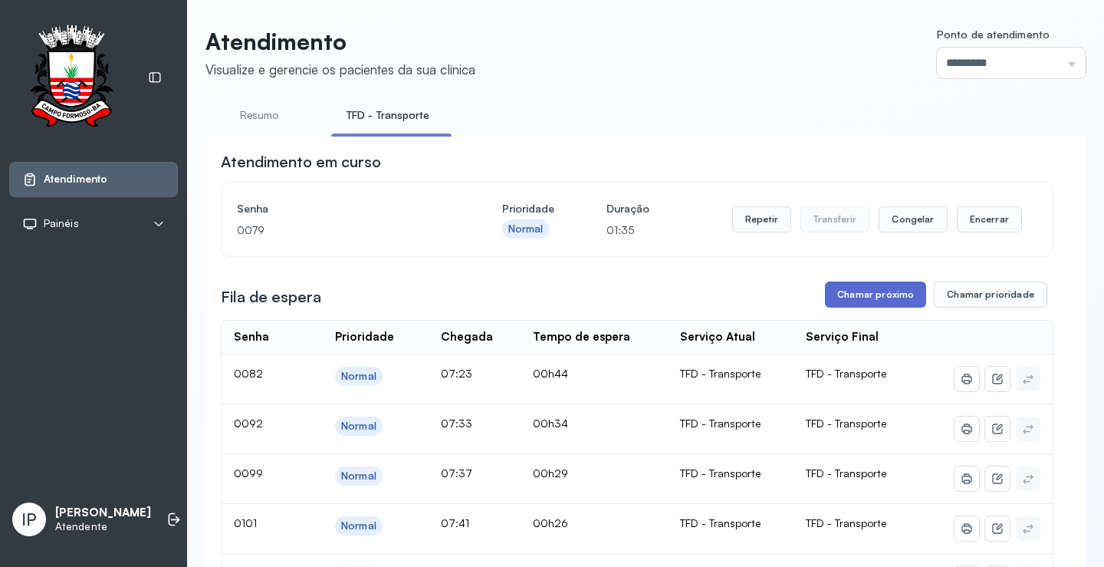
click at [834, 292] on button "Chamar próximo" at bounding box center [875, 294] width 101 height 26
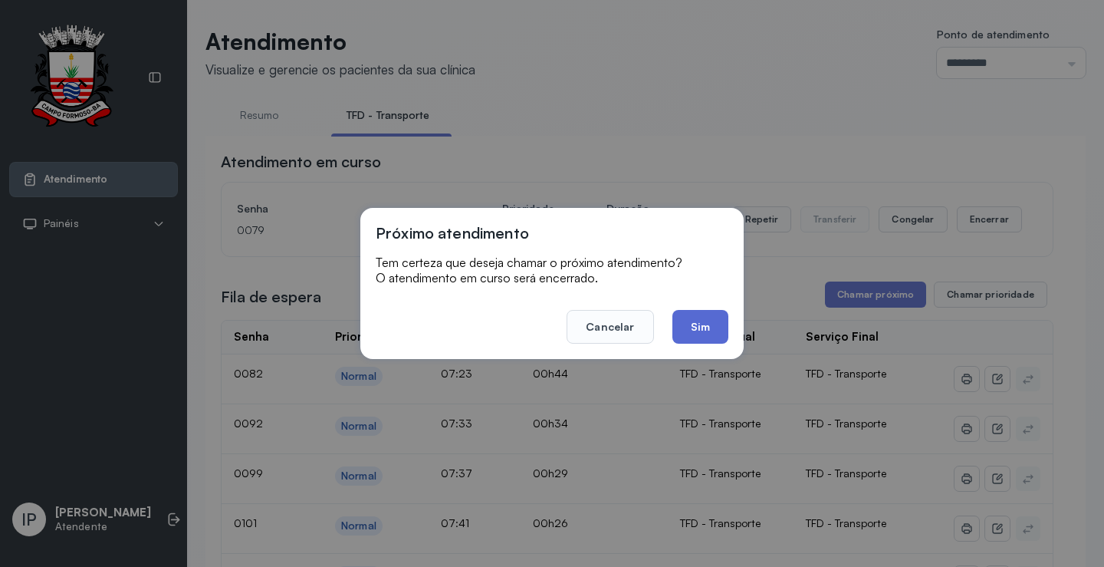
click at [689, 326] on button "Sim" at bounding box center [701, 327] width 56 height 34
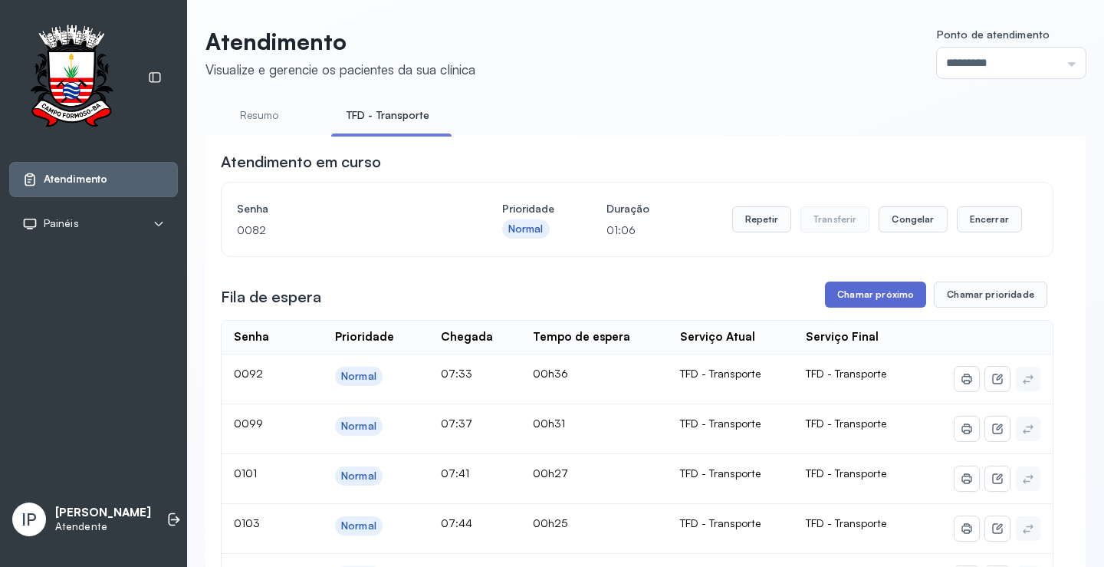
click at [884, 301] on button "Chamar próximo" at bounding box center [875, 294] width 101 height 26
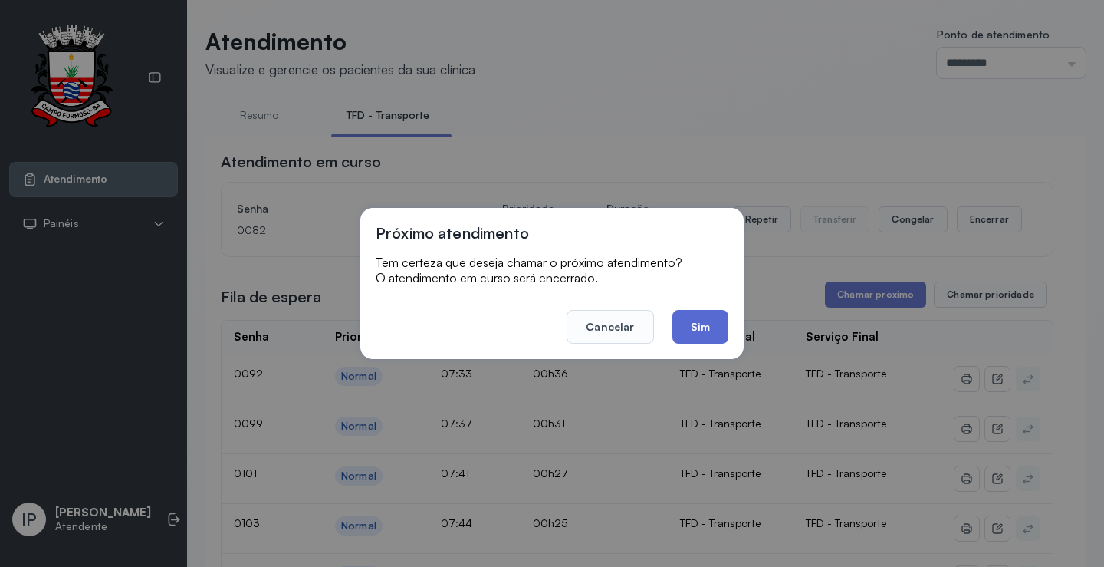
click at [697, 329] on button "Sim" at bounding box center [701, 327] width 56 height 34
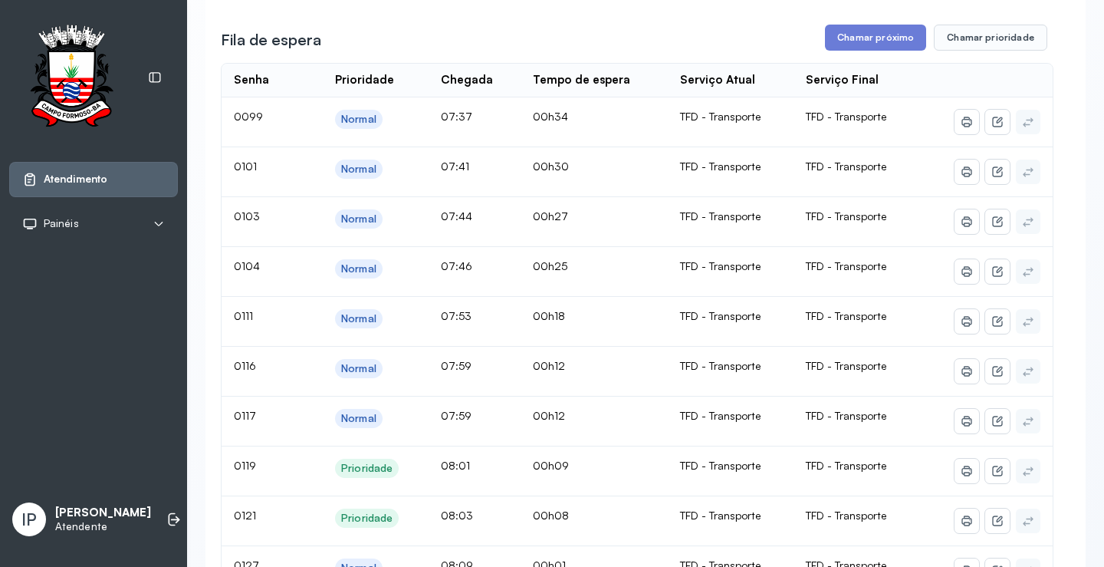
scroll to position [77, 0]
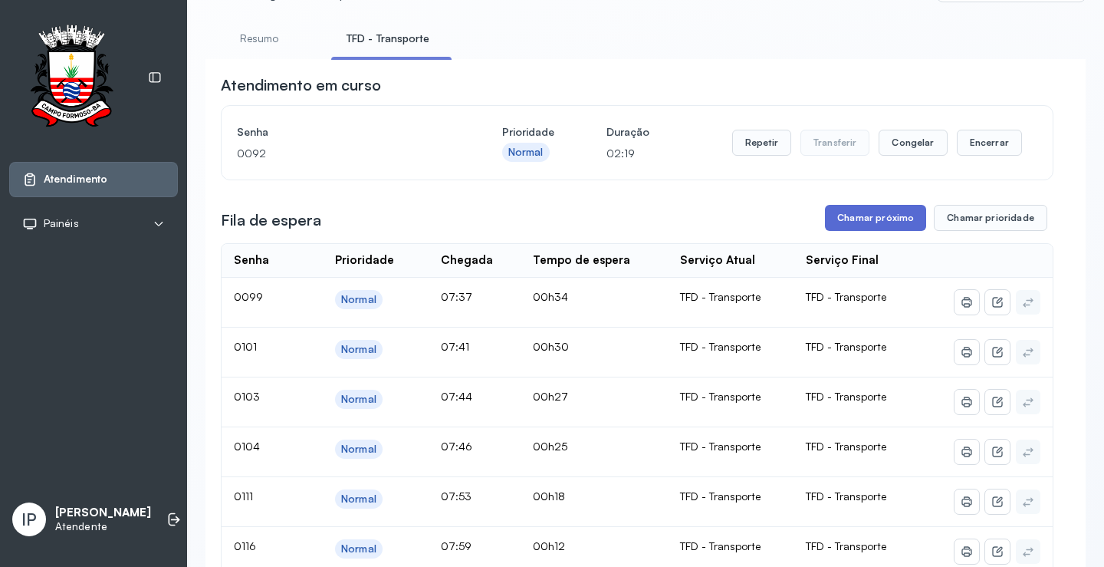
click at [831, 213] on button "Chamar próximo" at bounding box center [875, 218] width 101 height 26
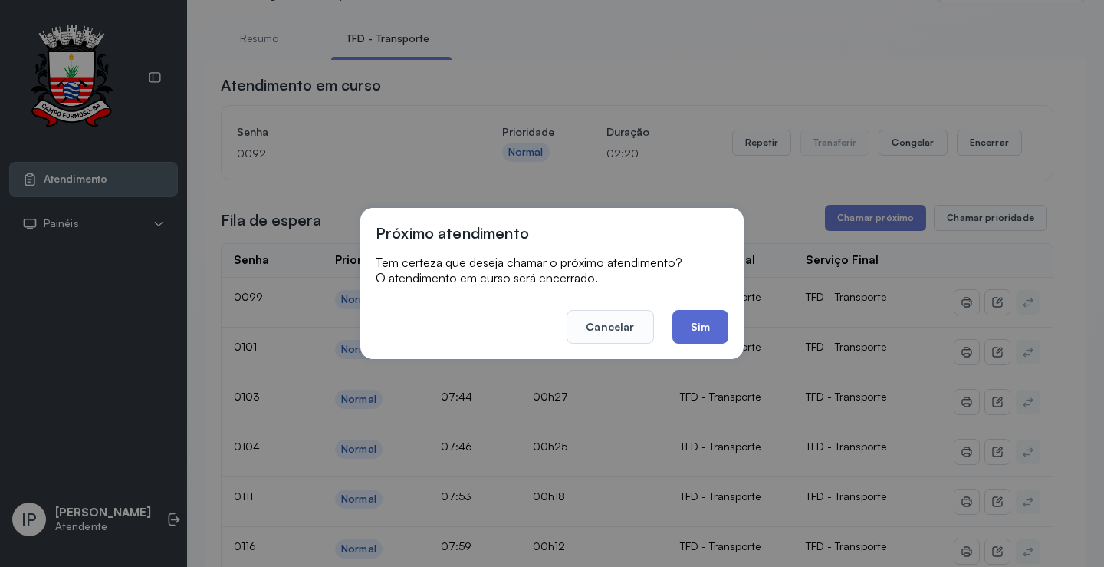
click at [710, 320] on button "Sim" at bounding box center [701, 327] width 56 height 34
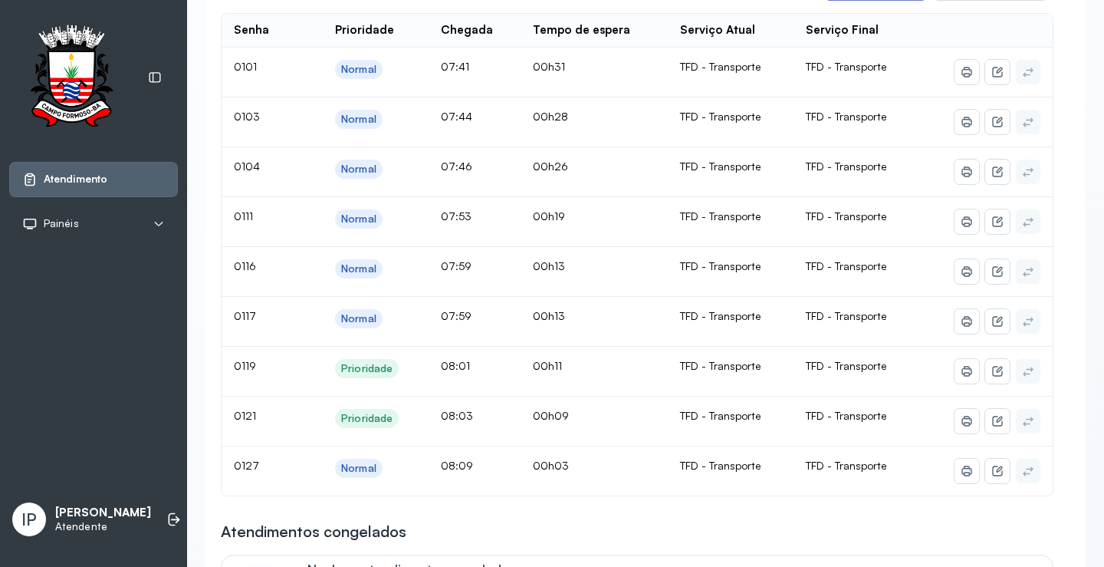
scroll to position [230, 0]
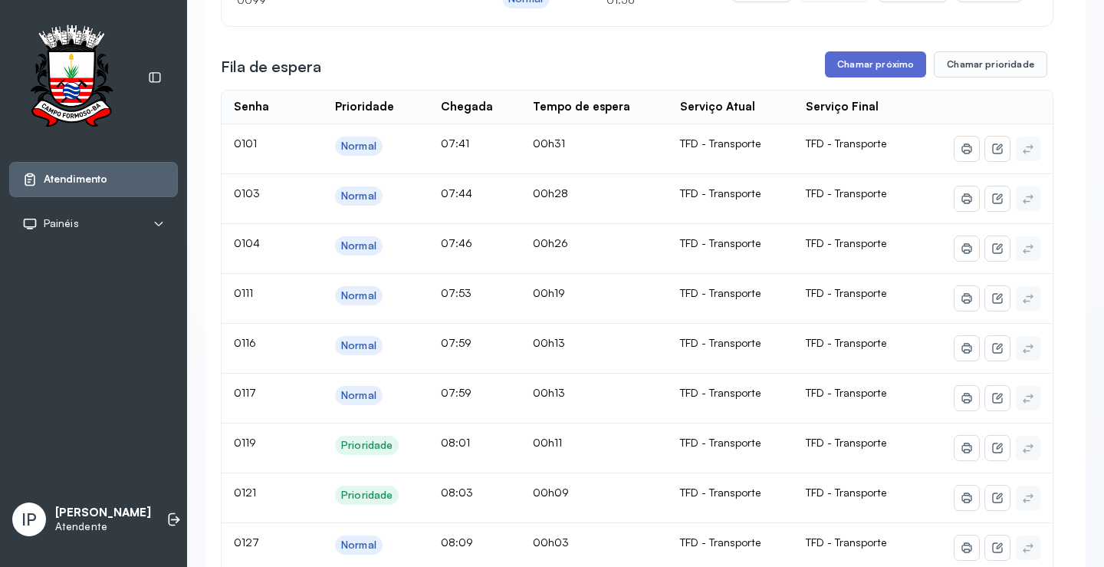
click at [870, 58] on button "Chamar próximo" at bounding box center [875, 64] width 101 height 26
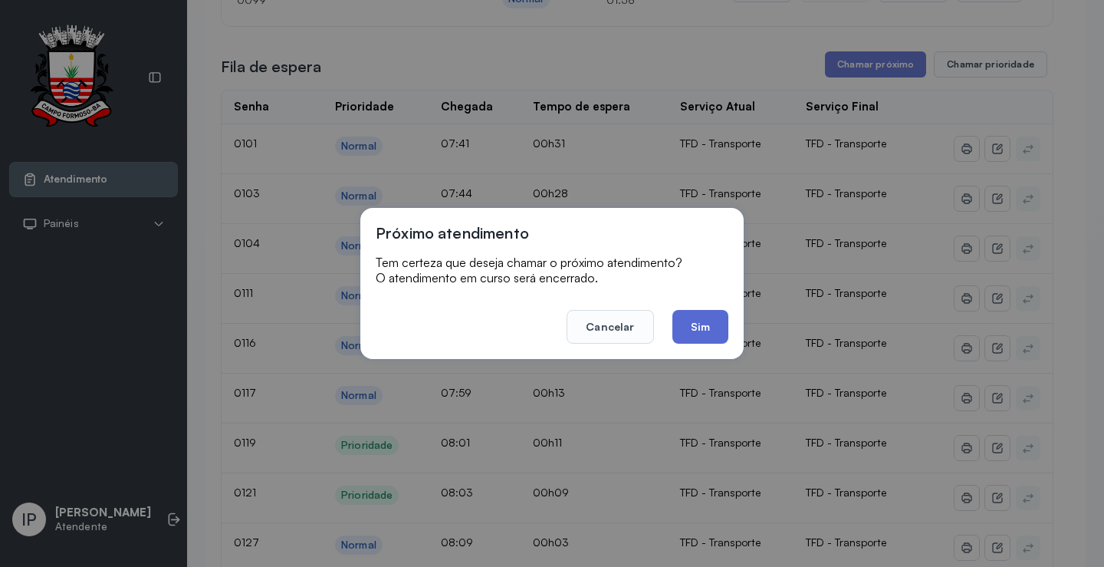
click at [689, 327] on button "Sim" at bounding box center [701, 327] width 56 height 34
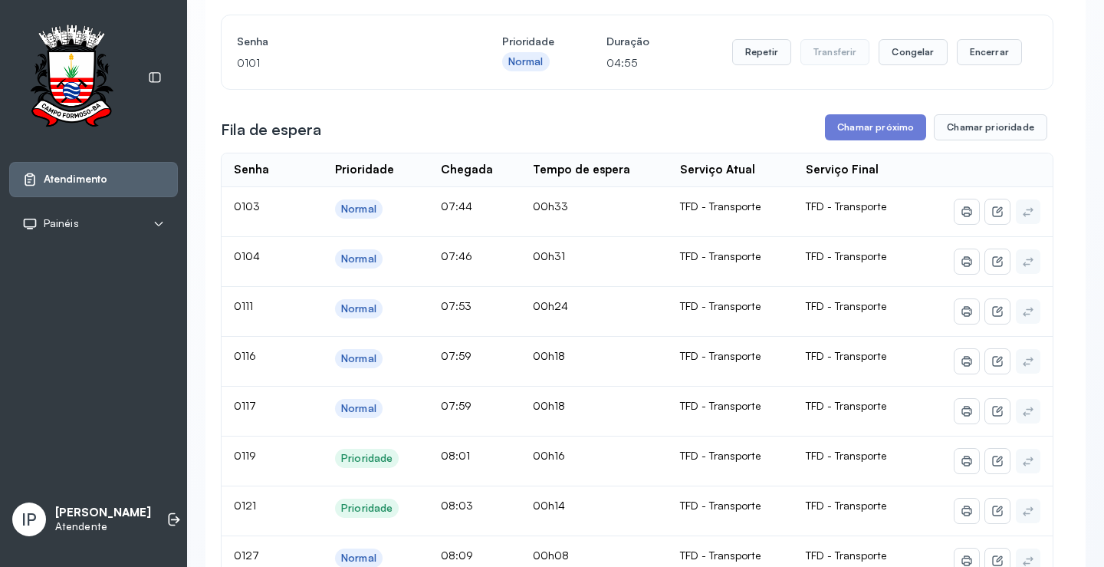
scroll to position [153, 0]
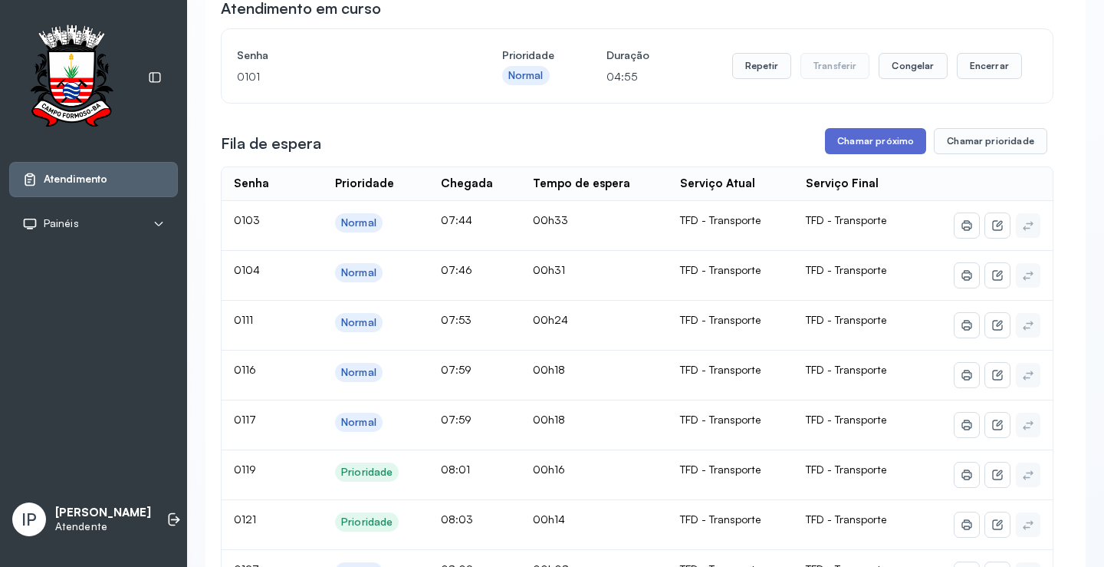
click at [879, 146] on button "Chamar próximo" at bounding box center [875, 141] width 101 height 26
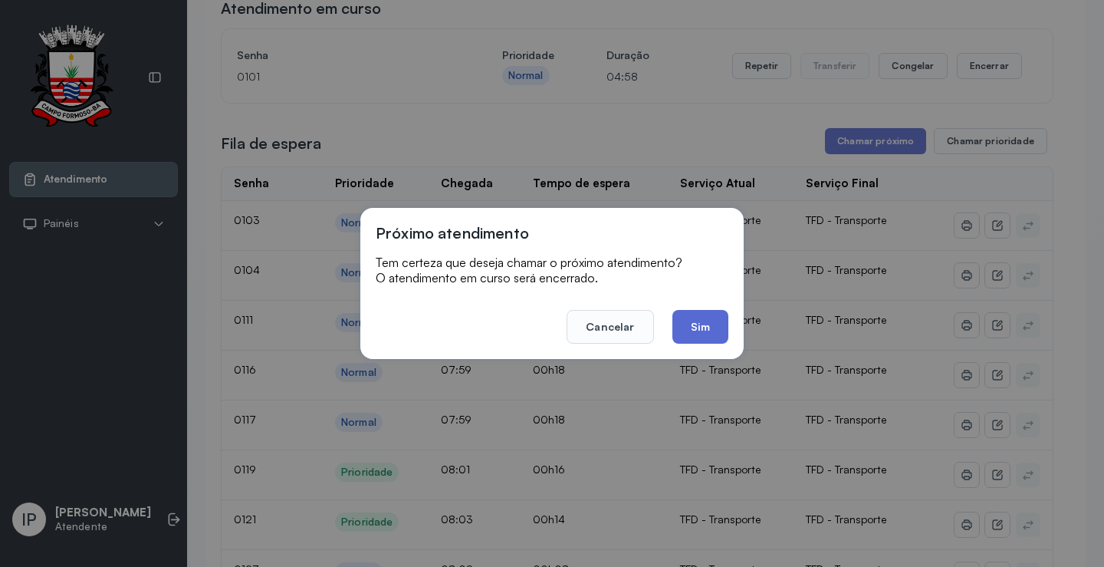
click at [714, 315] on button "Sim" at bounding box center [701, 327] width 56 height 34
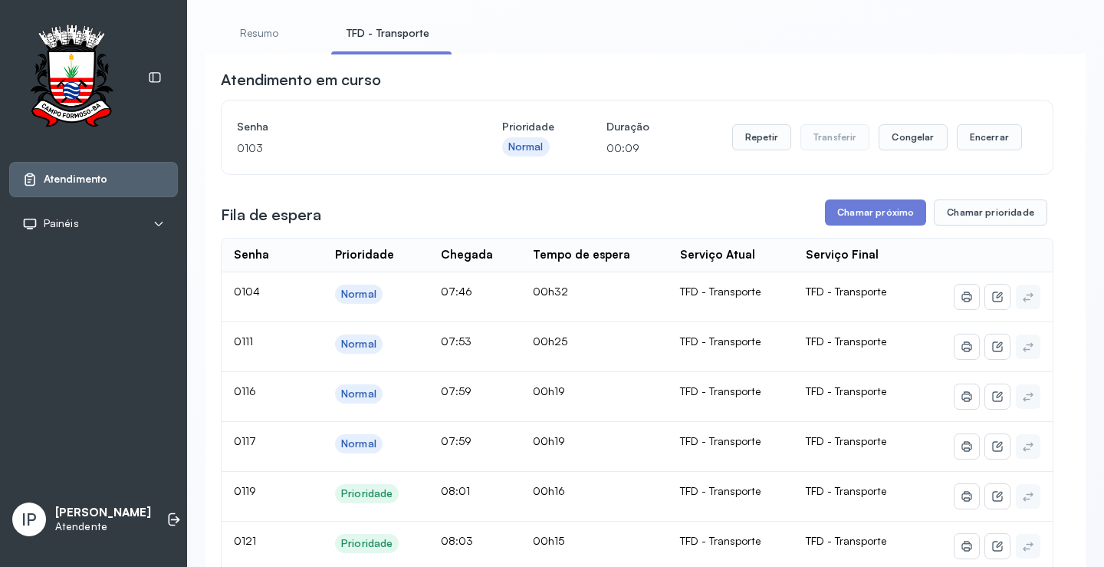
scroll to position [0, 0]
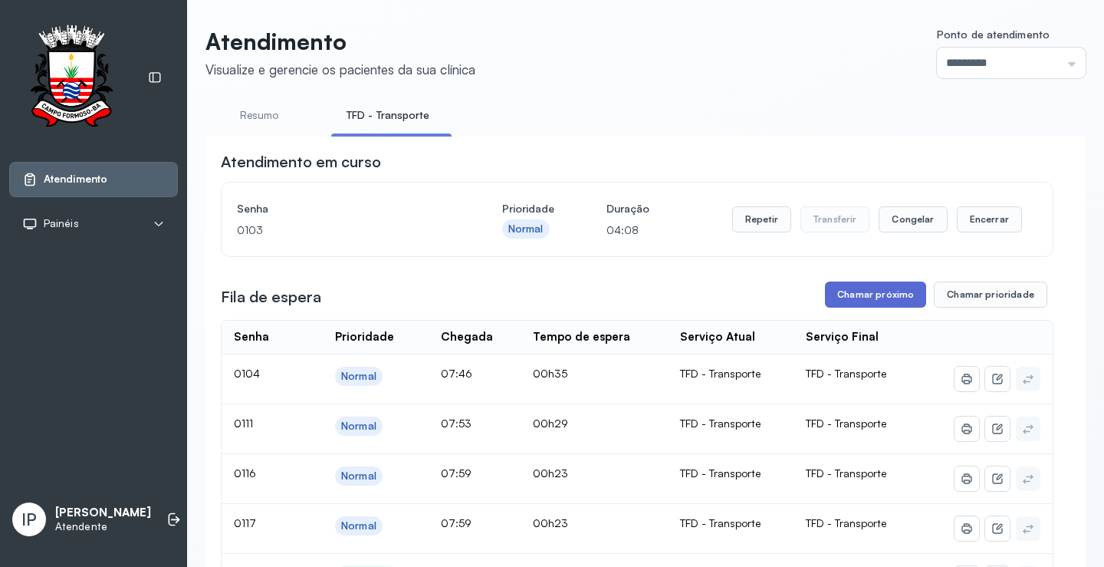
click at [854, 293] on button "Chamar próximo" at bounding box center [875, 294] width 101 height 26
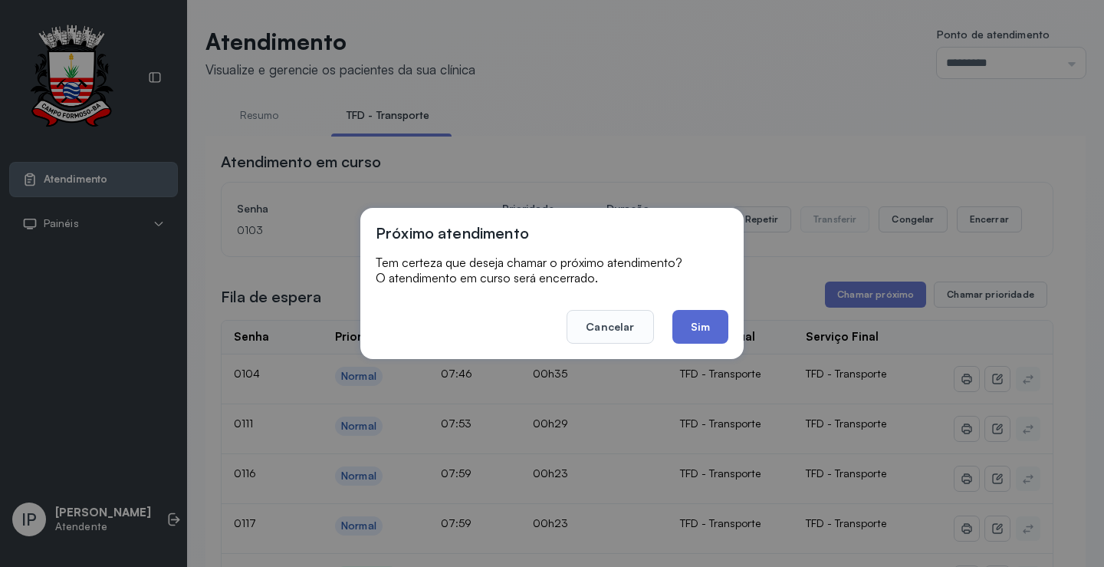
click at [681, 331] on button "Sim" at bounding box center [701, 327] width 56 height 34
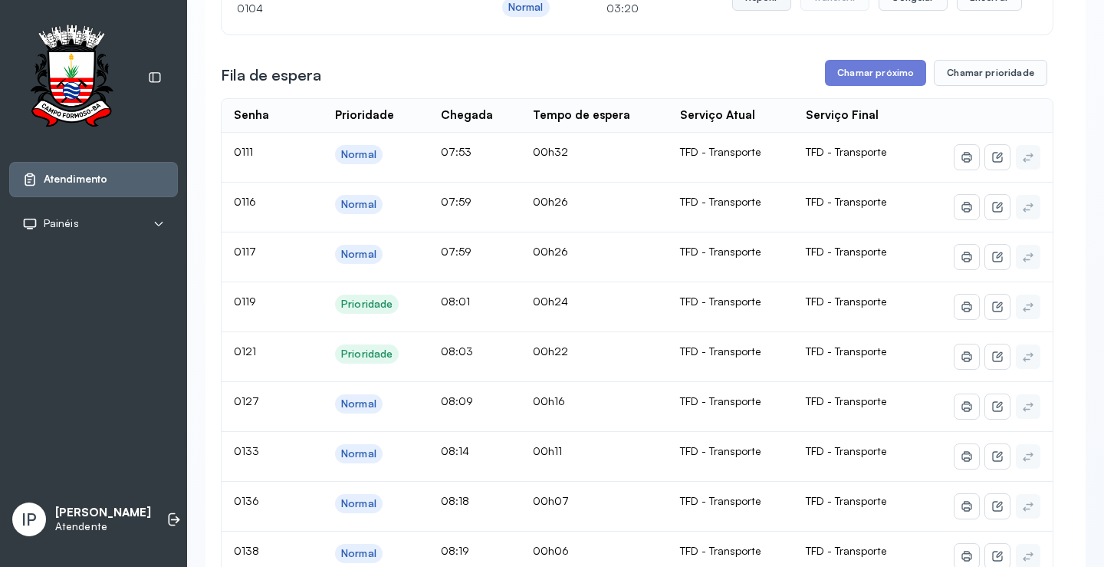
scroll to position [77, 0]
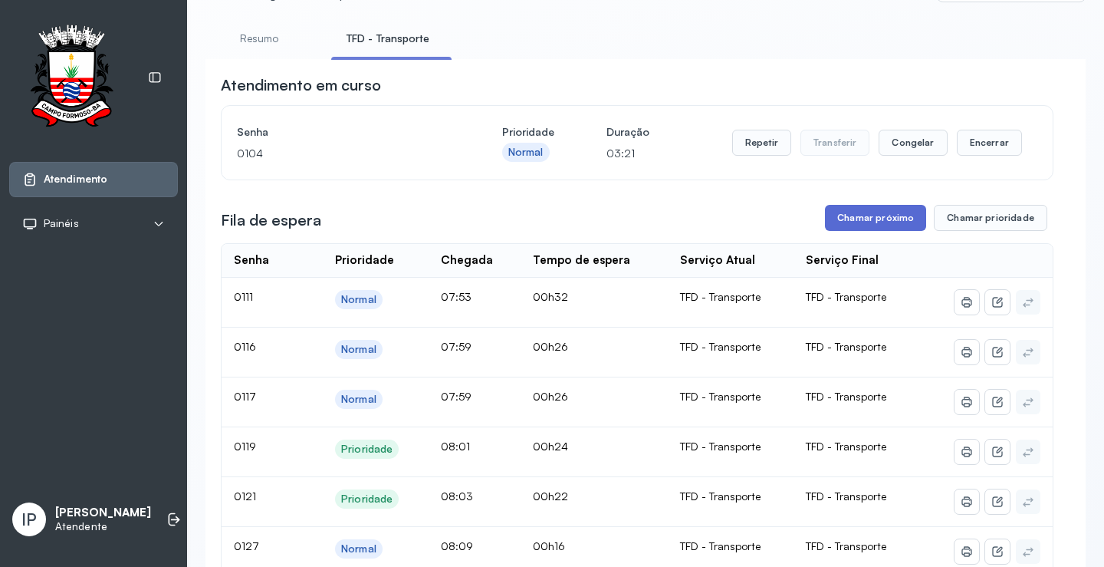
click at [854, 216] on button "Chamar próximo" at bounding box center [875, 218] width 101 height 26
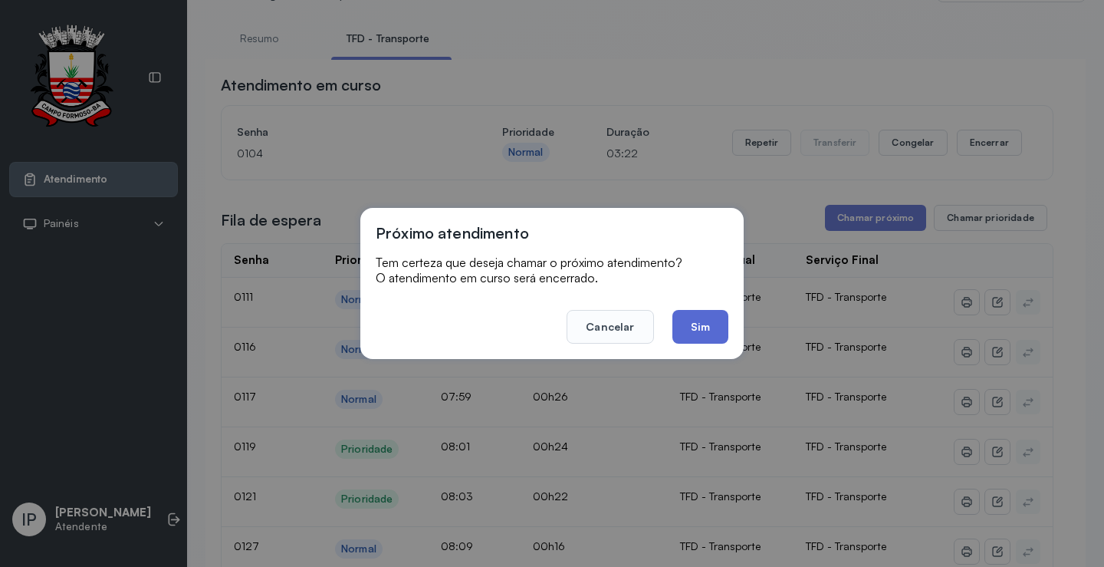
click at [693, 331] on button "Sim" at bounding box center [701, 327] width 56 height 34
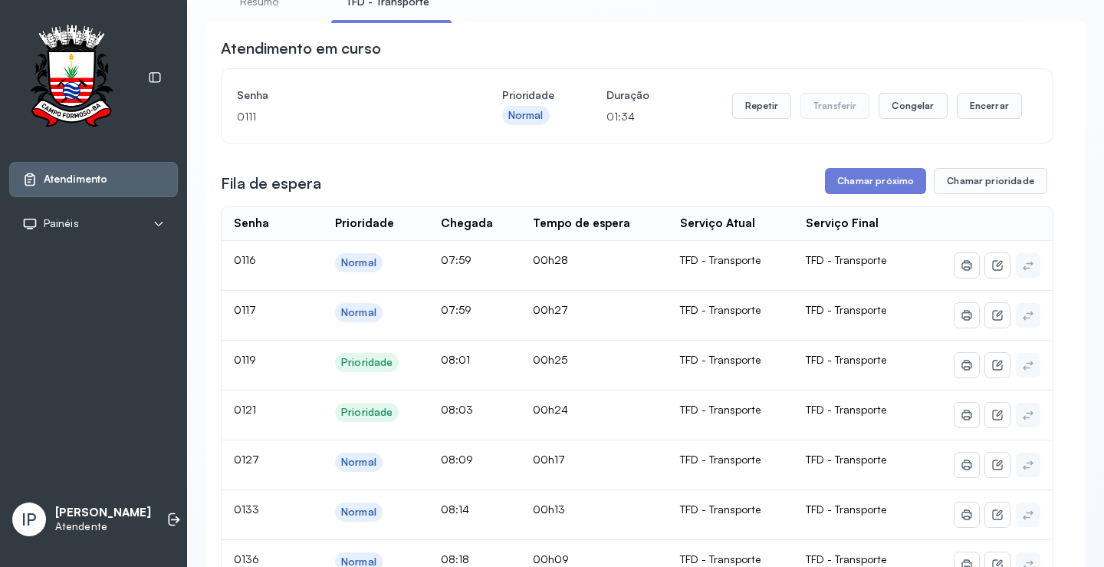
scroll to position [230, 0]
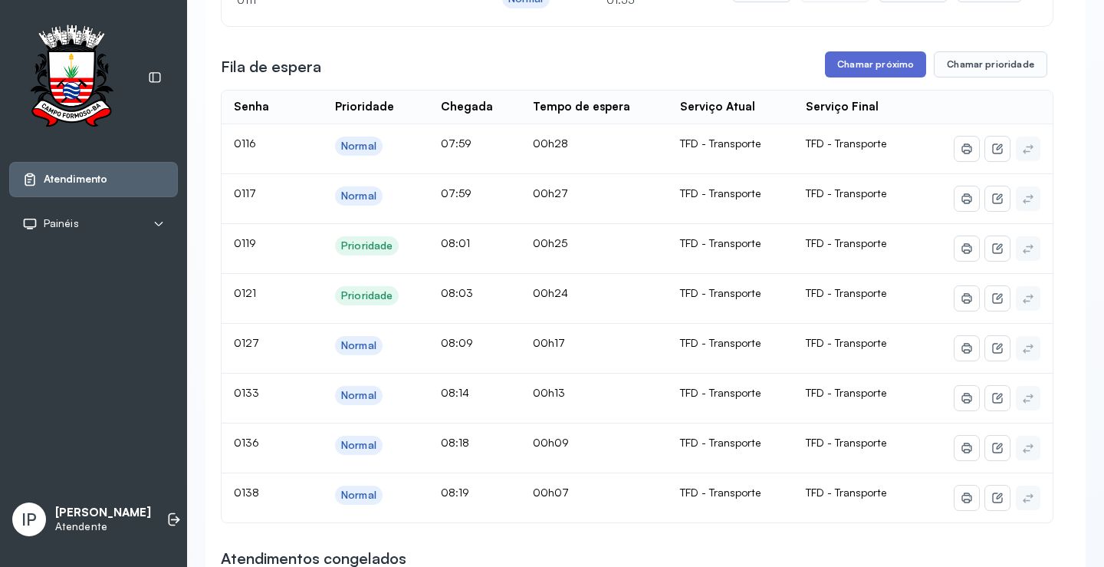
click at [857, 75] on button "Chamar próximo" at bounding box center [875, 64] width 101 height 26
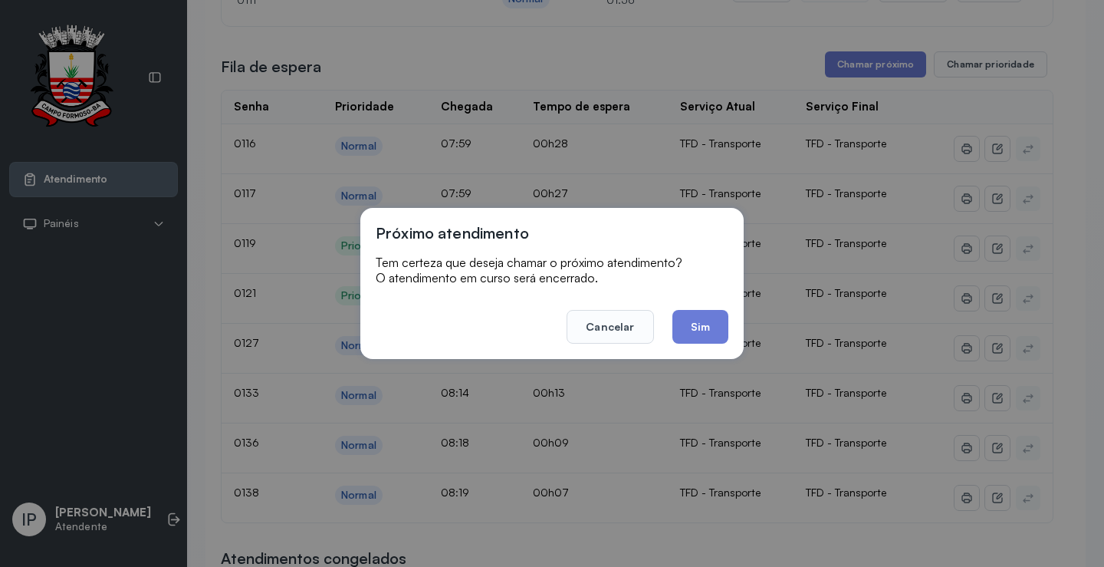
click at [685, 316] on button "Sim" at bounding box center [701, 327] width 56 height 34
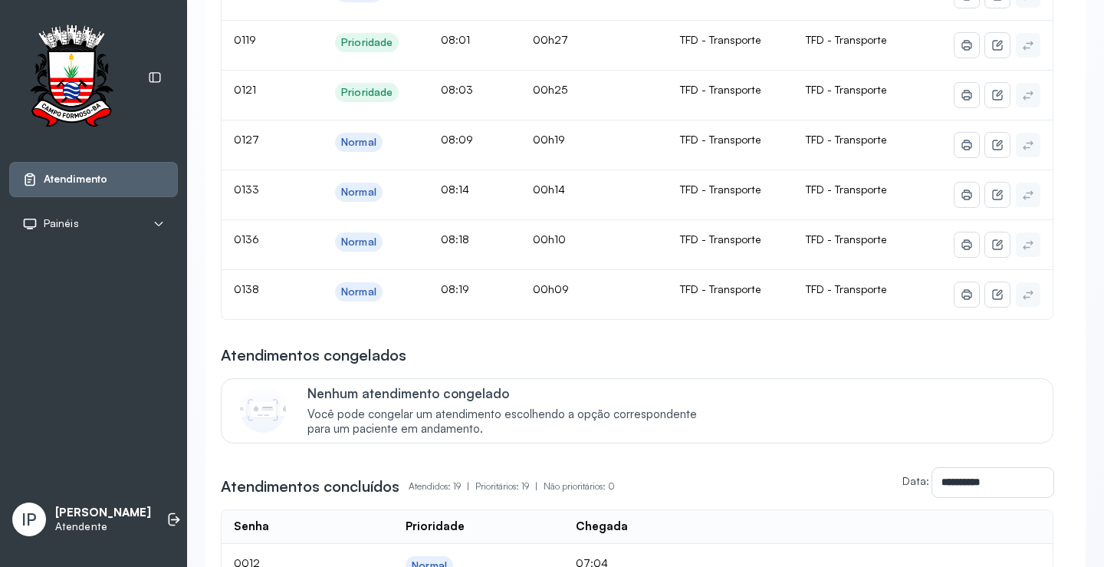
scroll to position [153, 0]
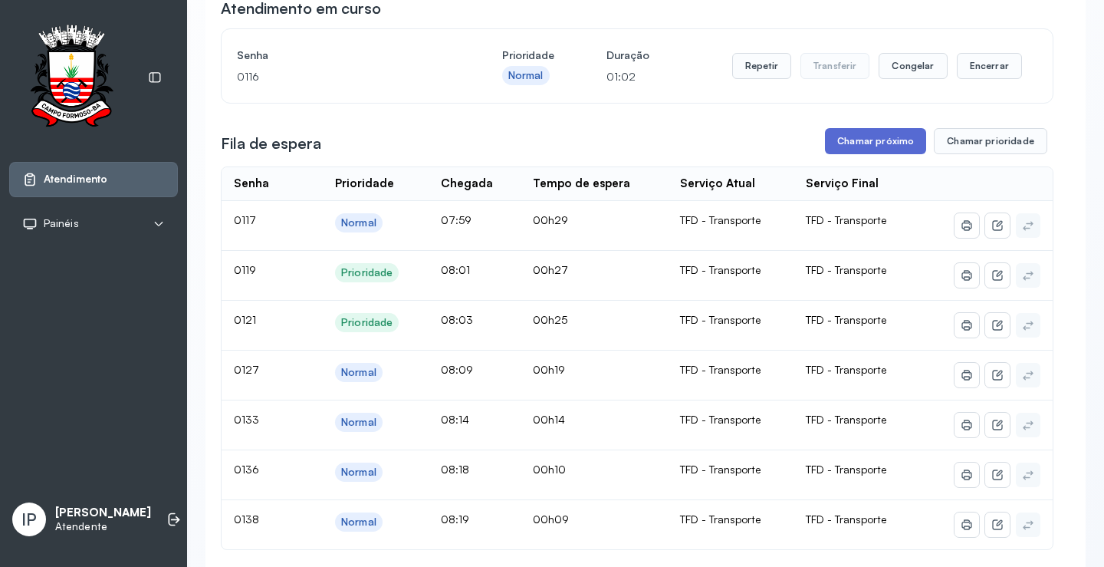
click at [866, 140] on button "Chamar próximo" at bounding box center [875, 141] width 101 height 26
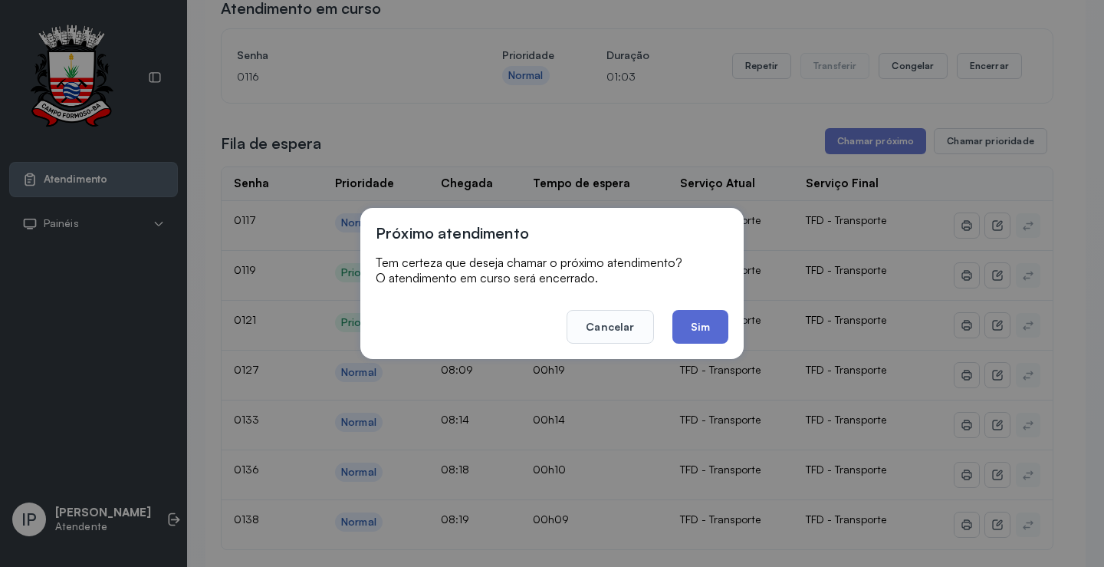
click at [691, 329] on button "Sim" at bounding box center [701, 327] width 56 height 34
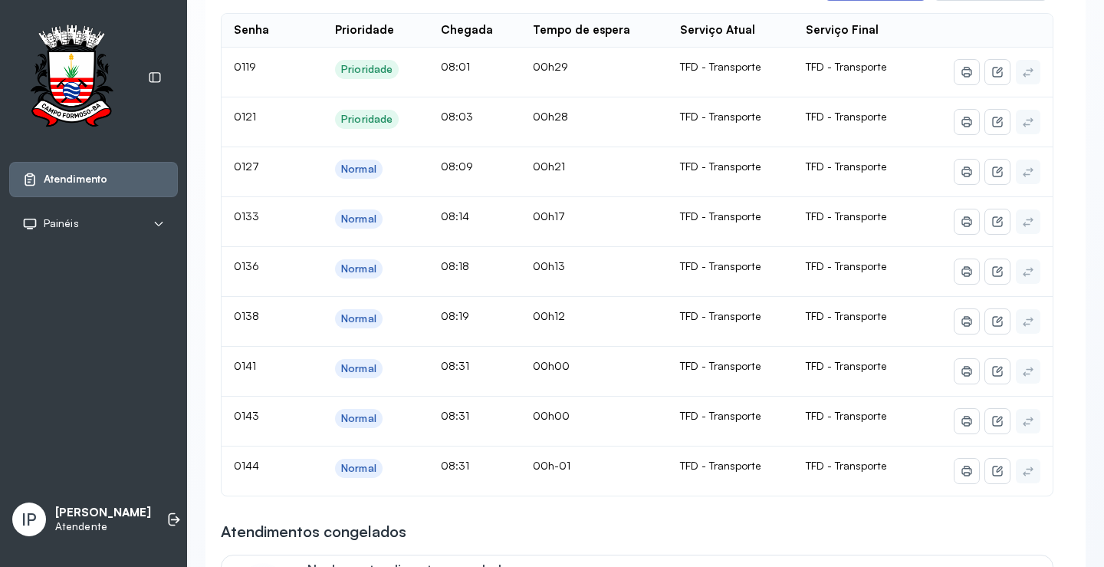
scroll to position [230, 0]
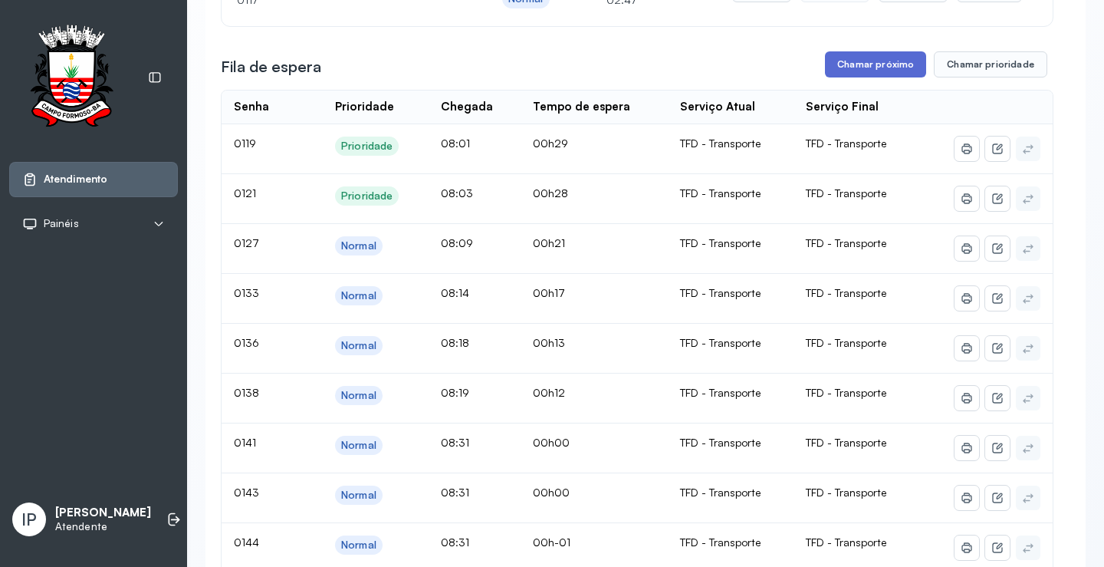
click at [860, 71] on button "Chamar próximo" at bounding box center [875, 64] width 101 height 26
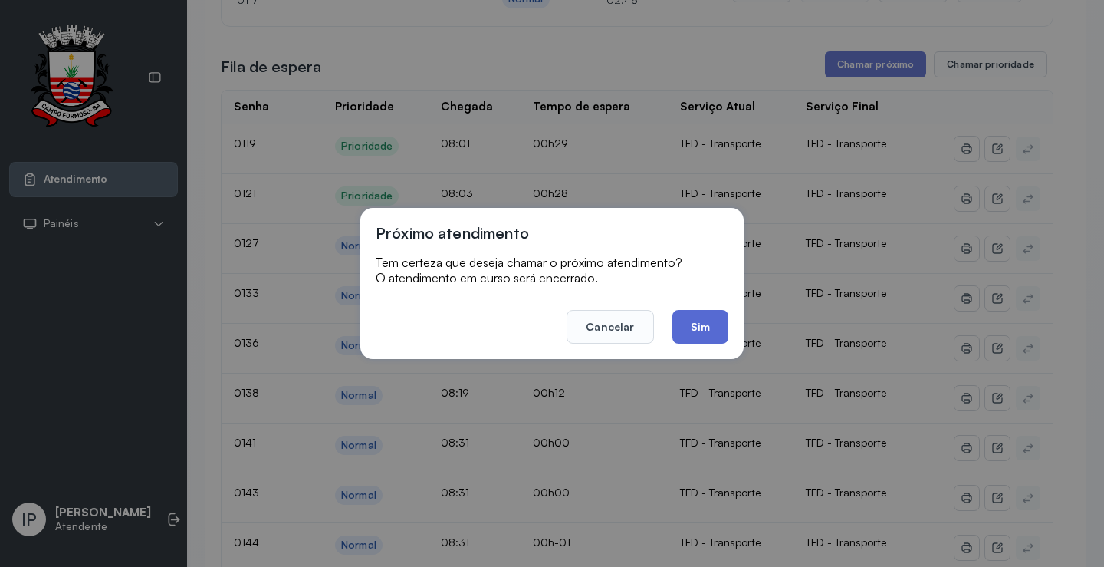
click at [700, 323] on button "Sim" at bounding box center [701, 327] width 56 height 34
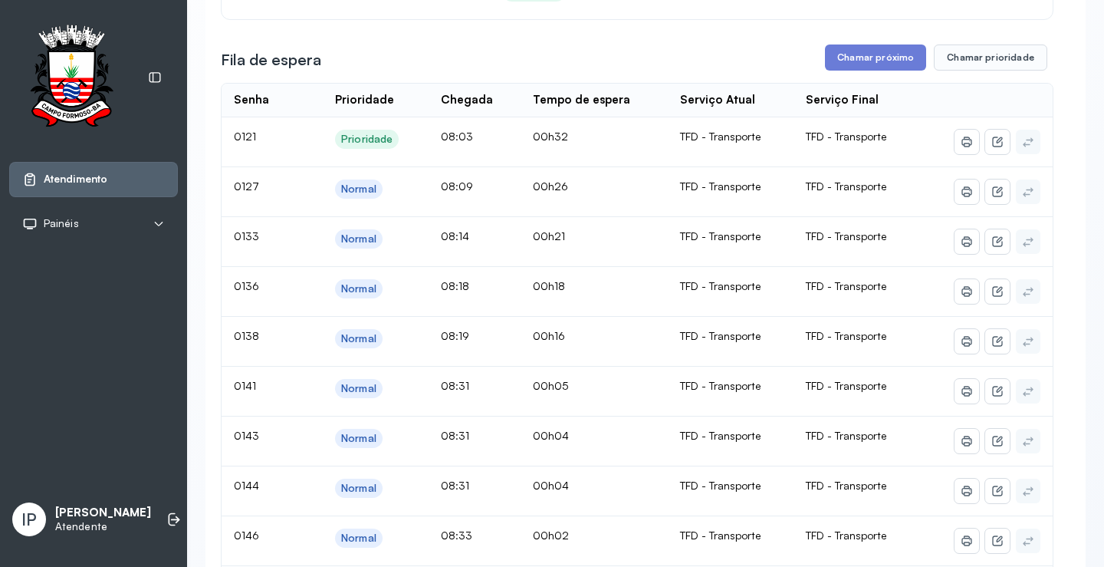
scroll to position [153, 0]
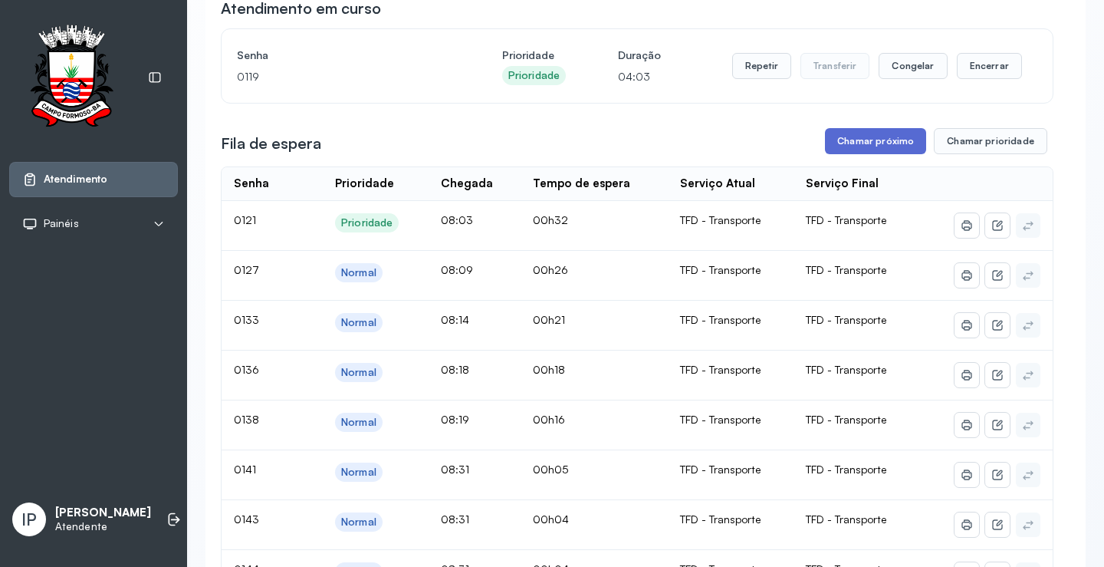
click at [874, 140] on button "Chamar próximo" at bounding box center [875, 141] width 101 height 26
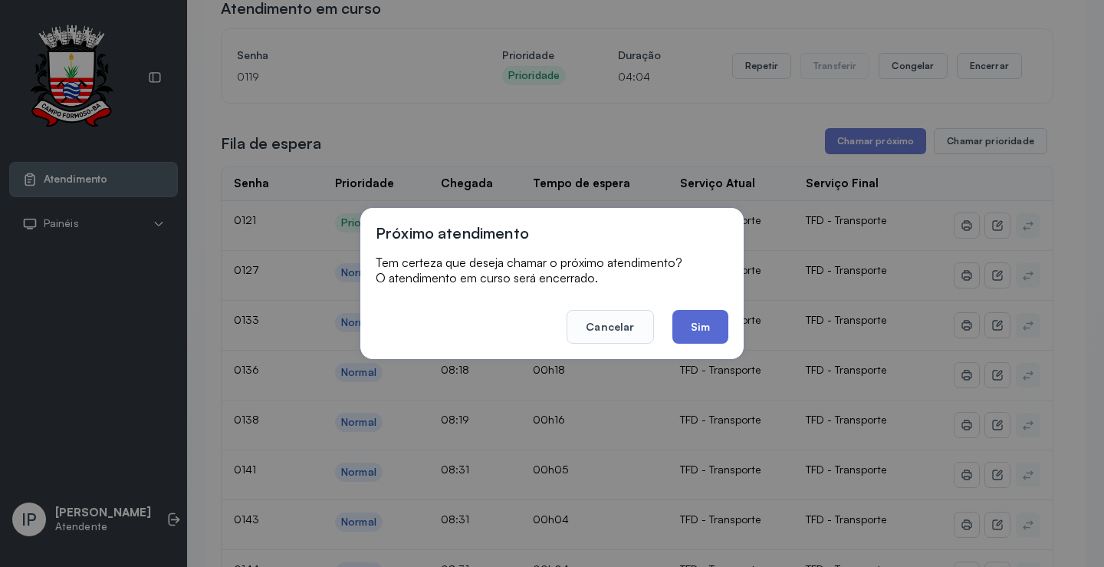
click at [699, 329] on button "Sim" at bounding box center [701, 327] width 56 height 34
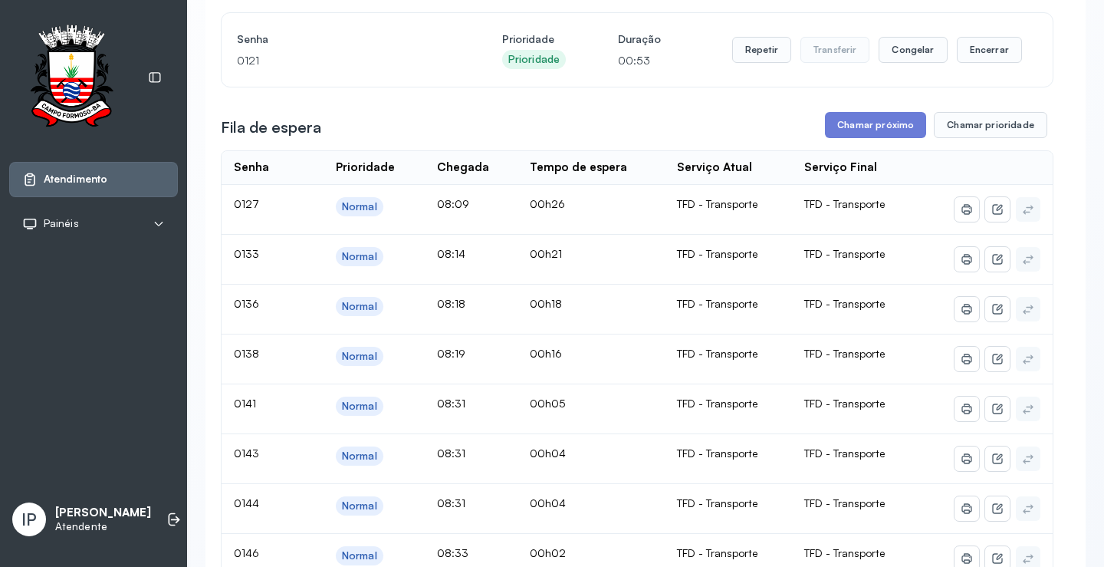
scroll to position [0, 0]
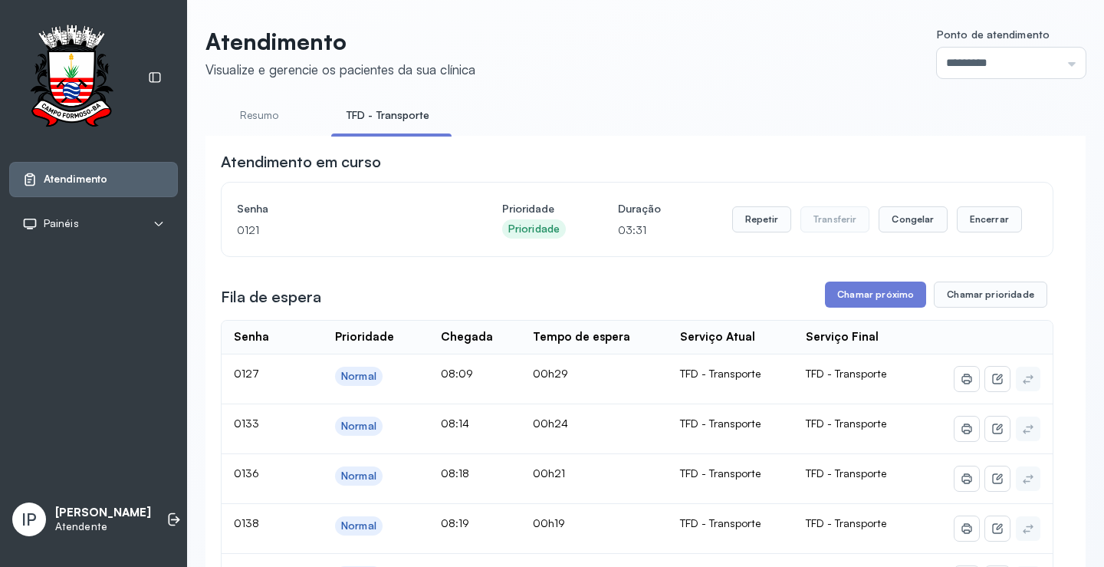
click at [870, 299] on button "Chamar próximo" at bounding box center [875, 294] width 101 height 26
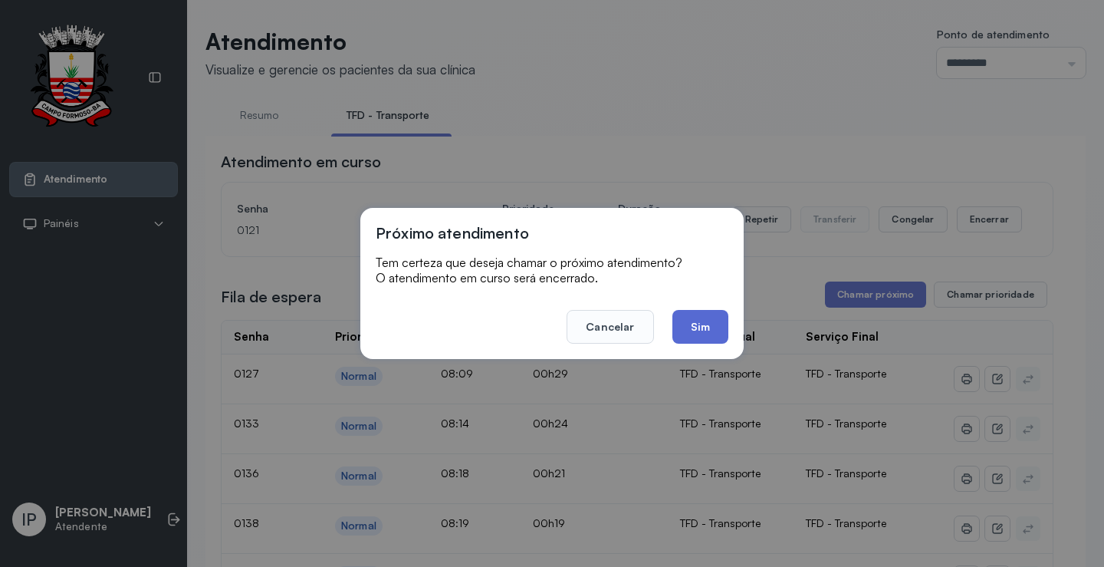
click at [709, 327] on button "Sim" at bounding box center [701, 327] width 56 height 34
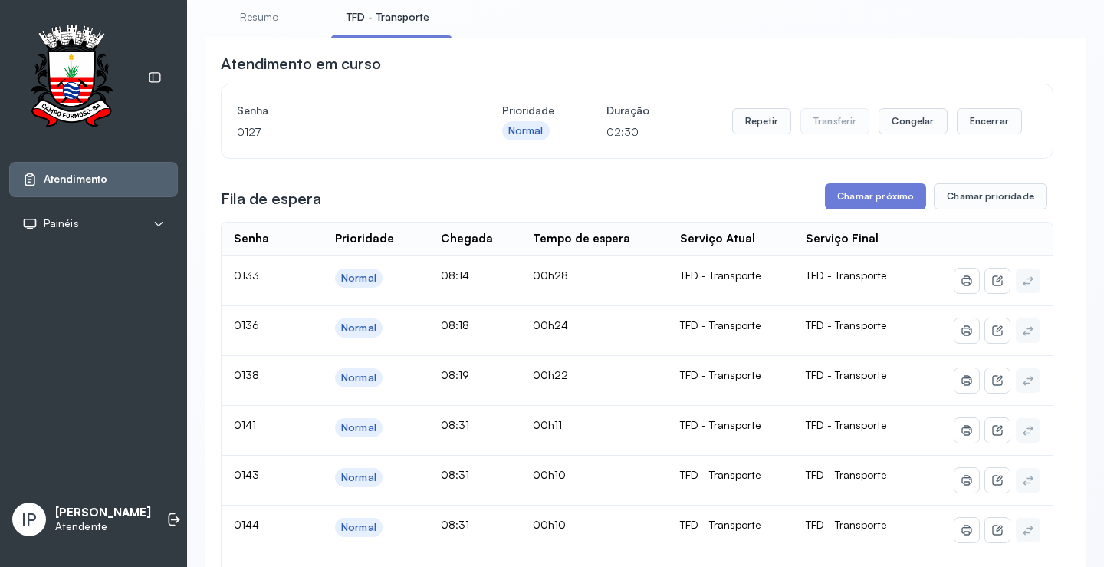
scroll to position [77, 0]
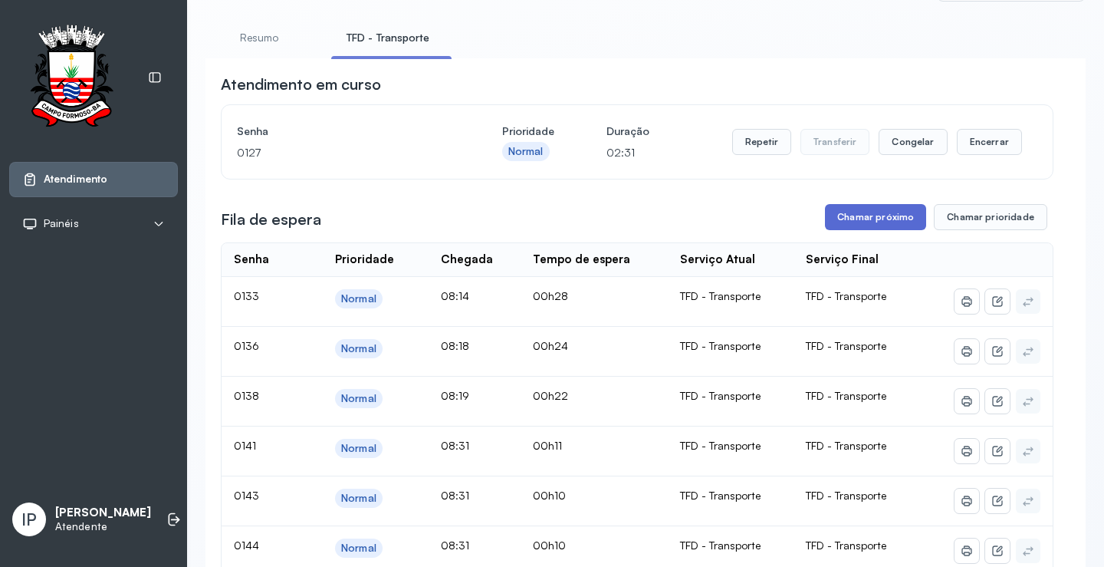
click at [847, 216] on button "Chamar próximo" at bounding box center [875, 217] width 101 height 26
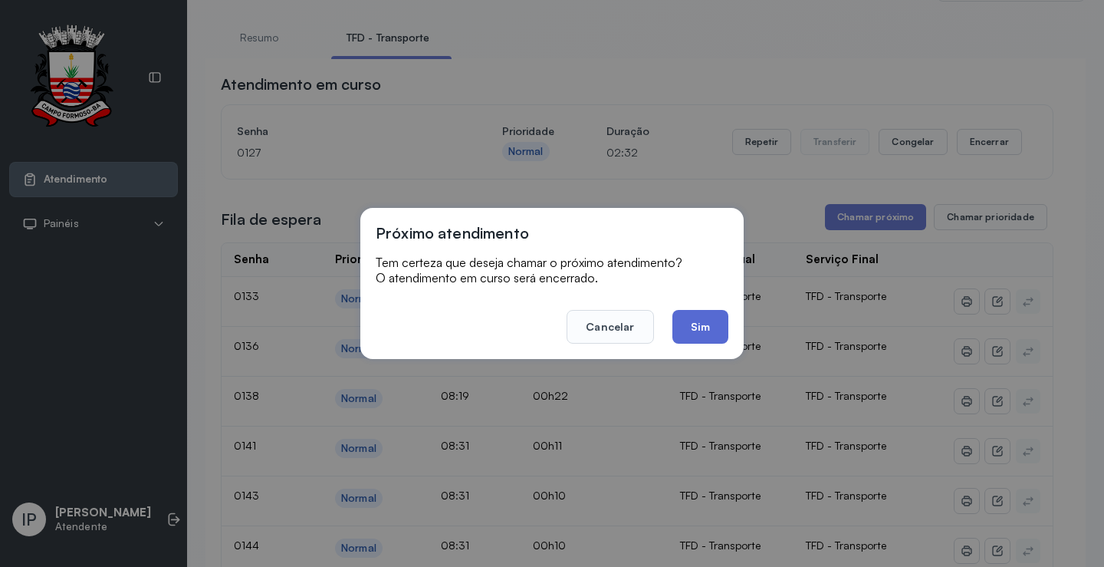
click at [680, 324] on button "Sim" at bounding box center [701, 327] width 56 height 34
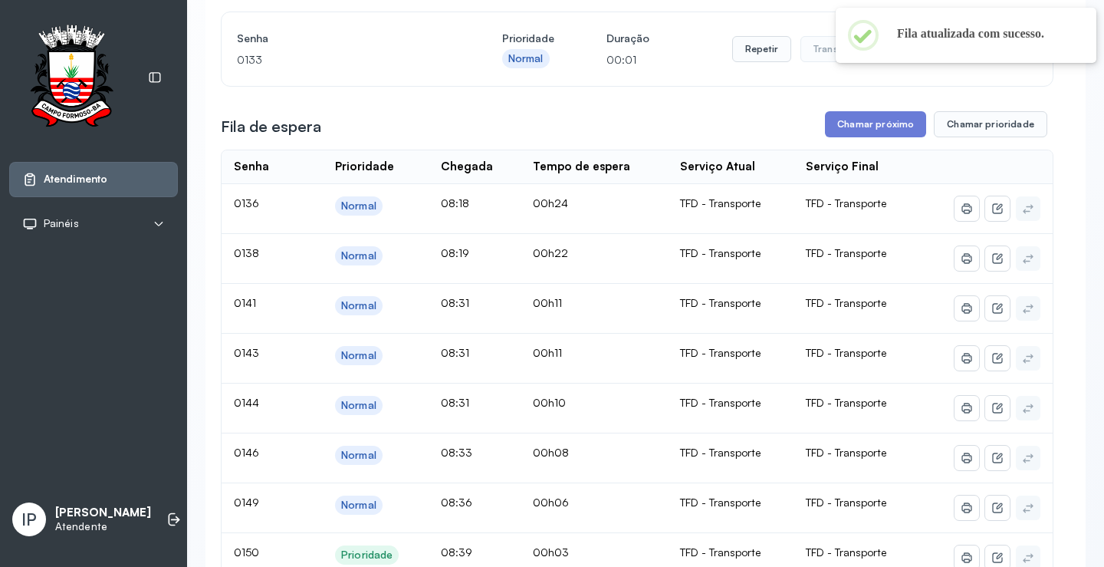
scroll to position [154, 0]
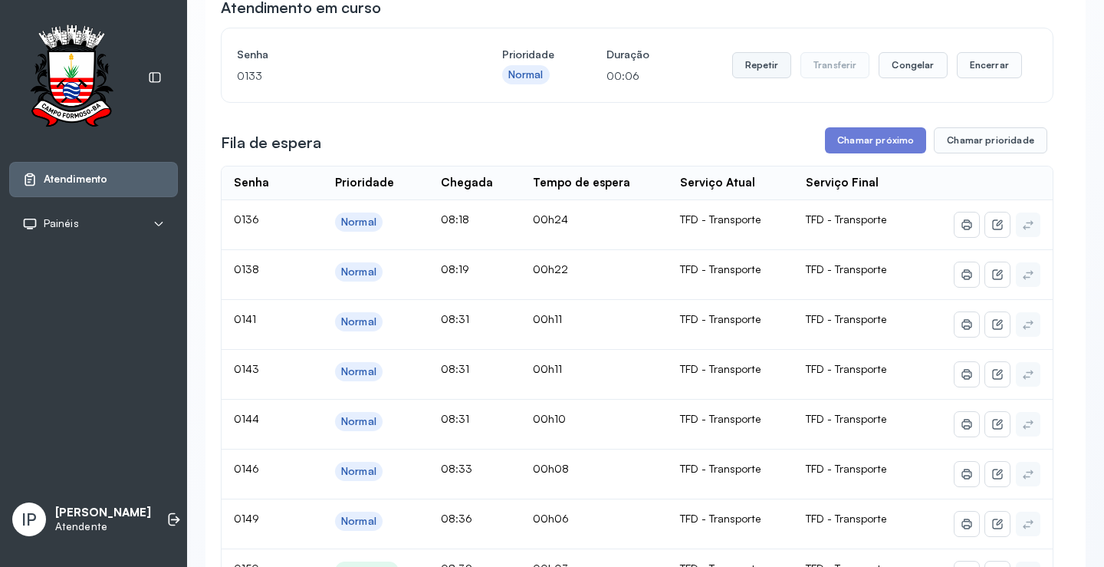
click at [752, 67] on button "Repetir" at bounding box center [761, 65] width 59 height 26
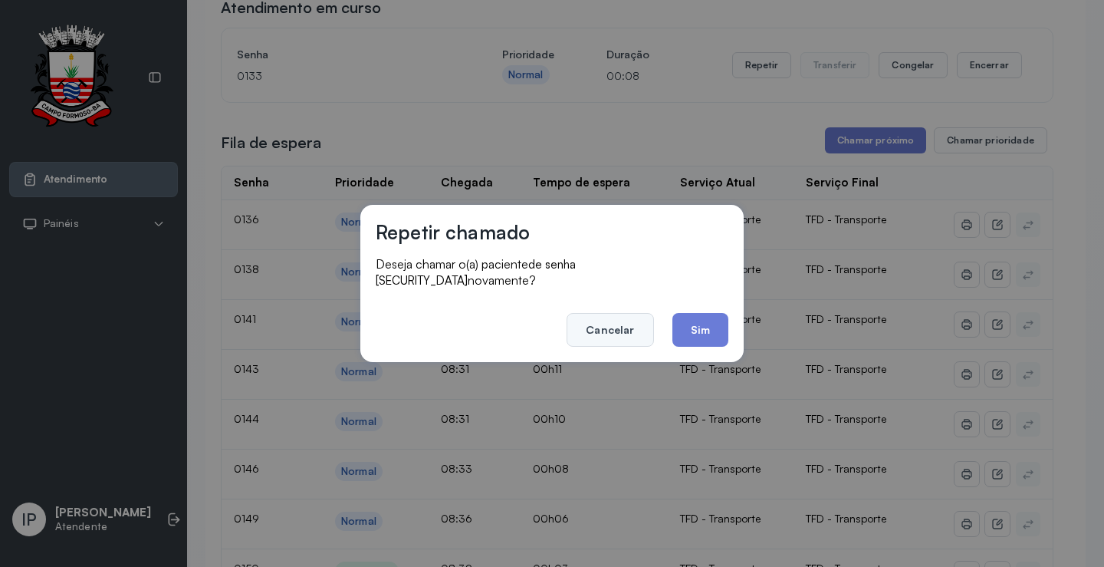
click at [622, 313] on button "Cancelar" at bounding box center [610, 330] width 87 height 34
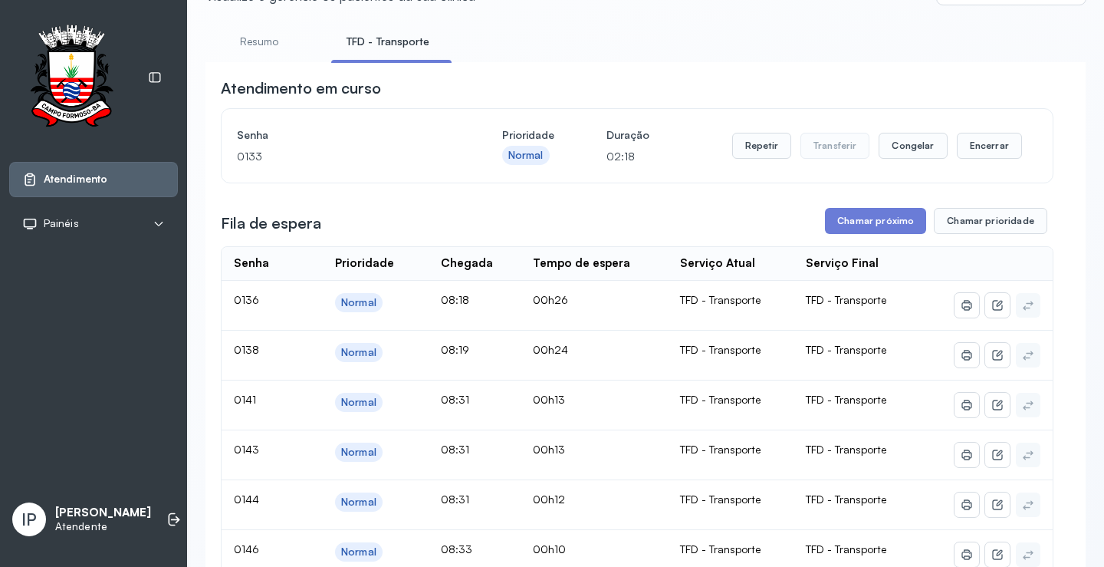
scroll to position [0, 0]
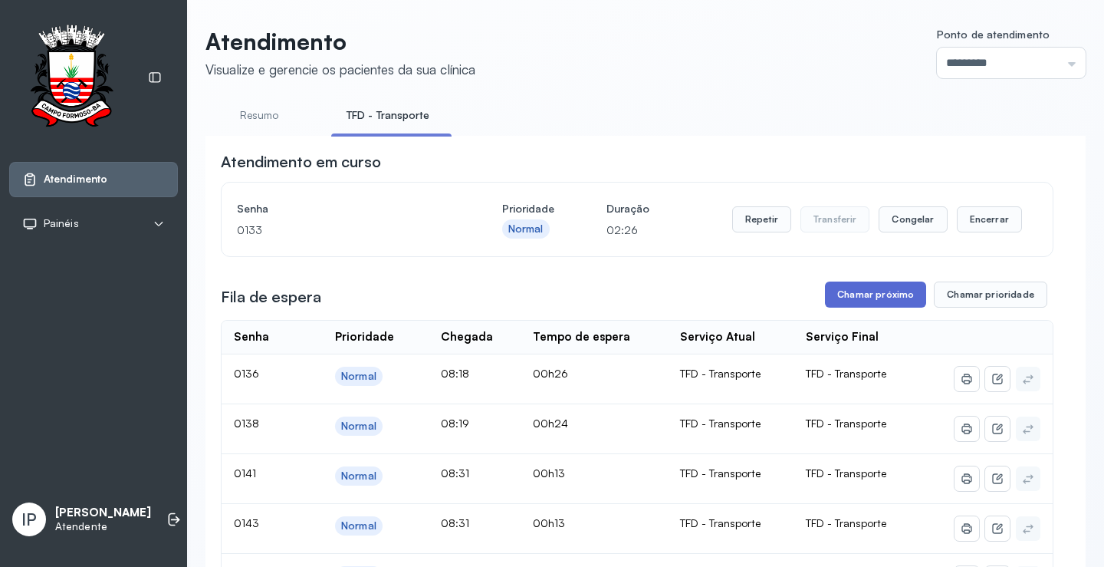
click at [838, 292] on button "Chamar próximo" at bounding box center [875, 294] width 101 height 26
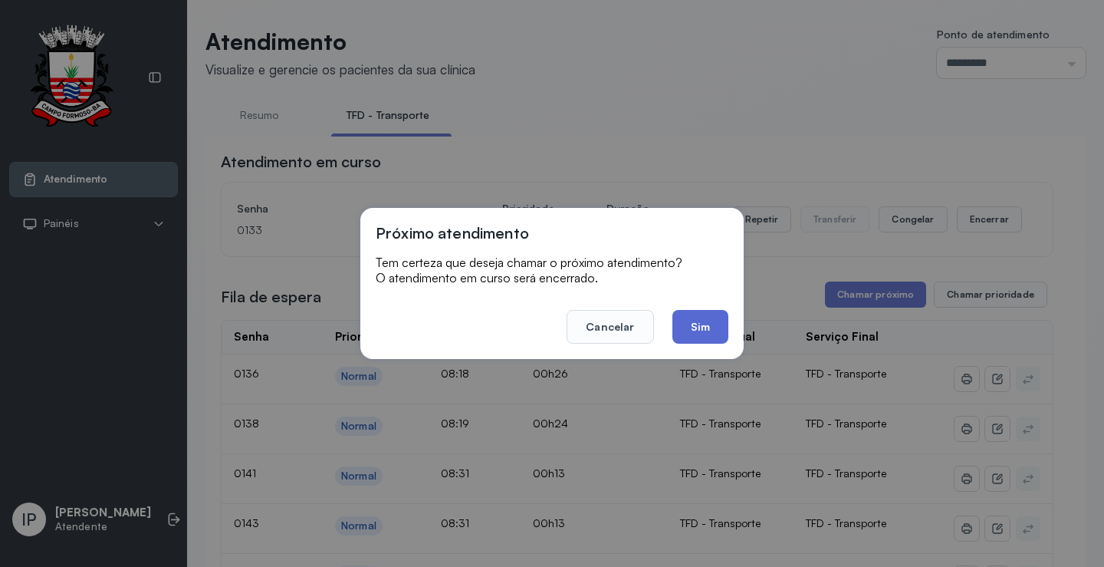
click at [684, 328] on button "Sim" at bounding box center [701, 327] width 56 height 34
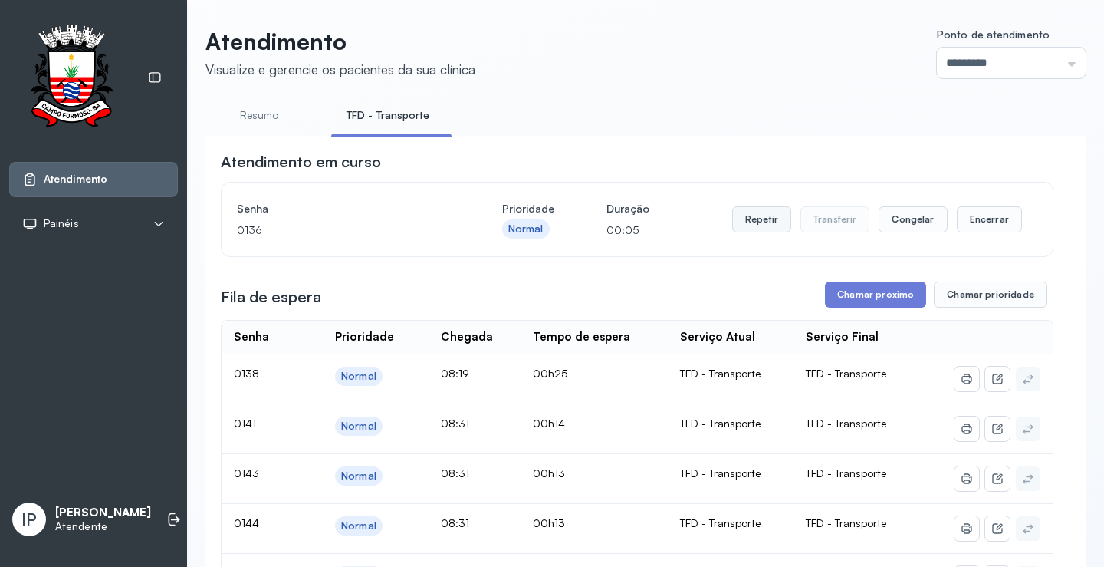
click at [754, 213] on button "Repetir" at bounding box center [761, 219] width 59 height 26
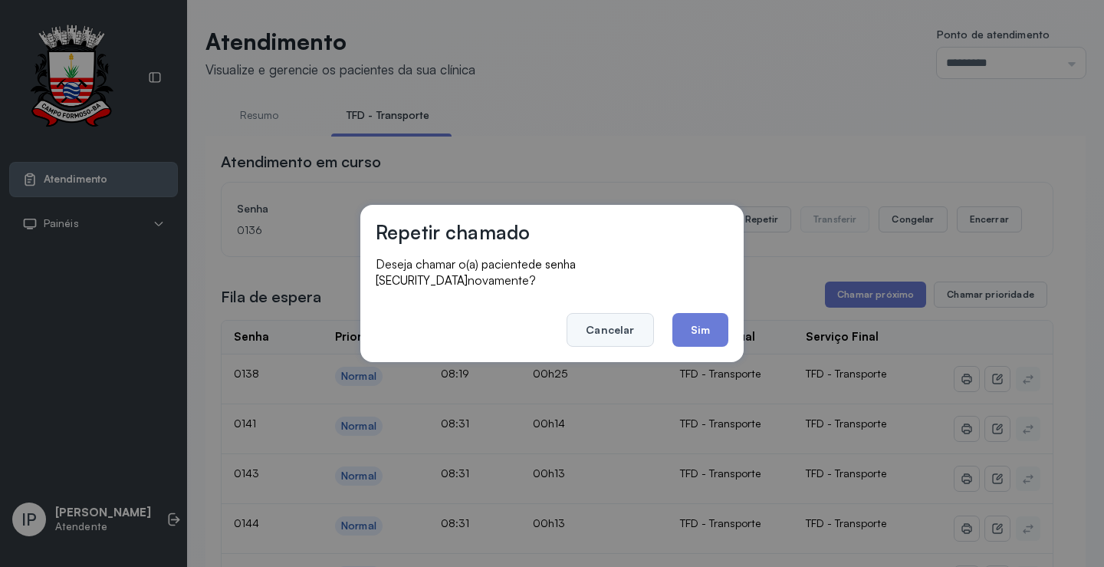
click at [606, 324] on button "Cancelar" at bounding box center [610, 330] width 87 height 34
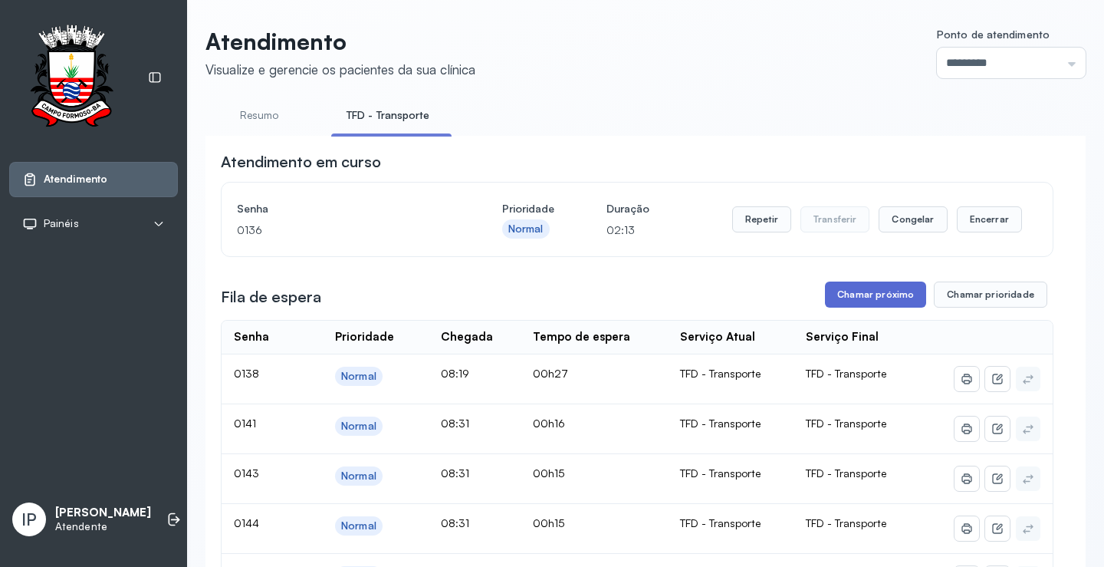
click at [862, 292] on button "Chamar próximo" at bounding box center [875, 294] width 101 height 26
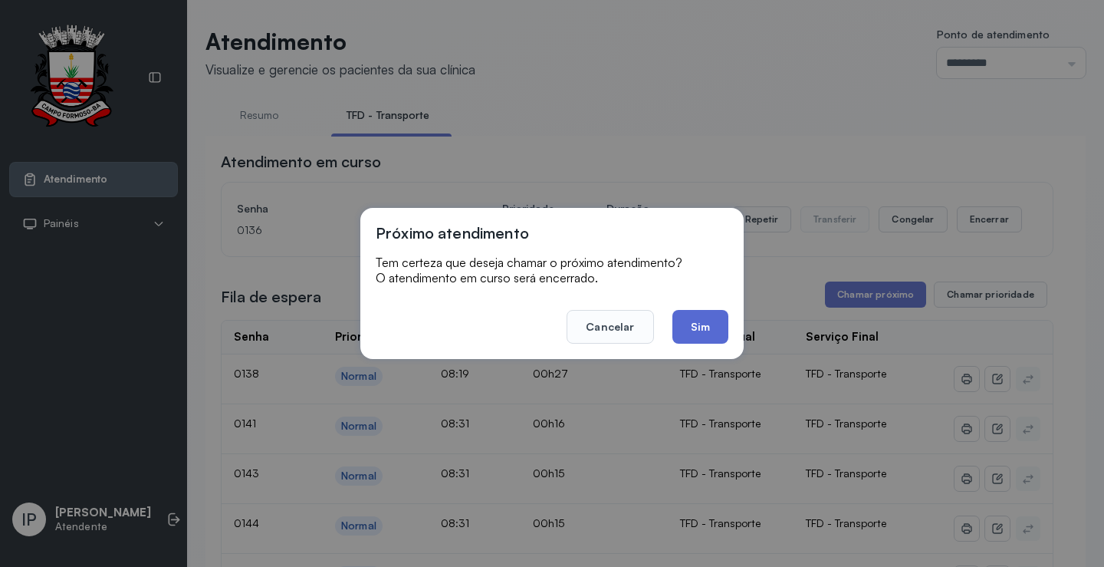
click at [715, 318] on button "Sim" at bounding box center [701, 327] width 56 height 34
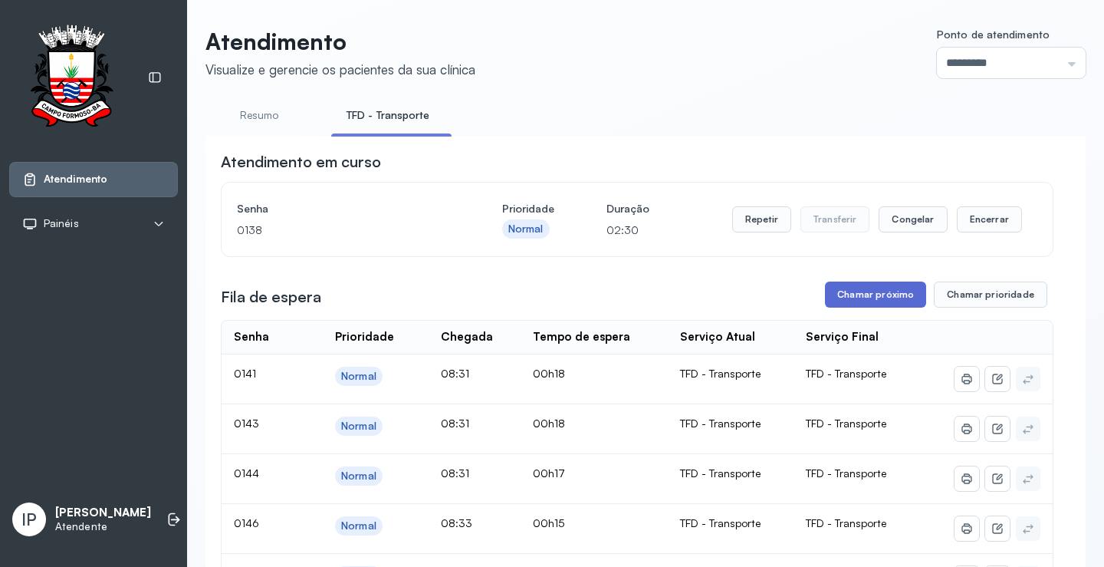
click at [892, 304] on button "Chamar próximo" at bounding box center [875, 294] width 101 height 26
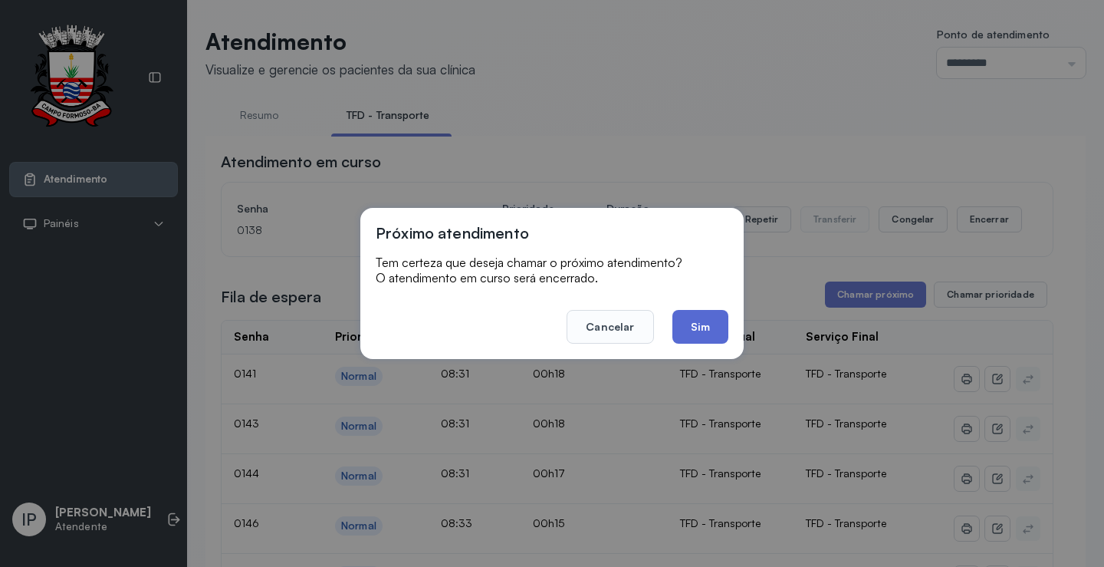
click at [697, 316] on button "Sim" at bounding box center [701, 327] width 56 height 34
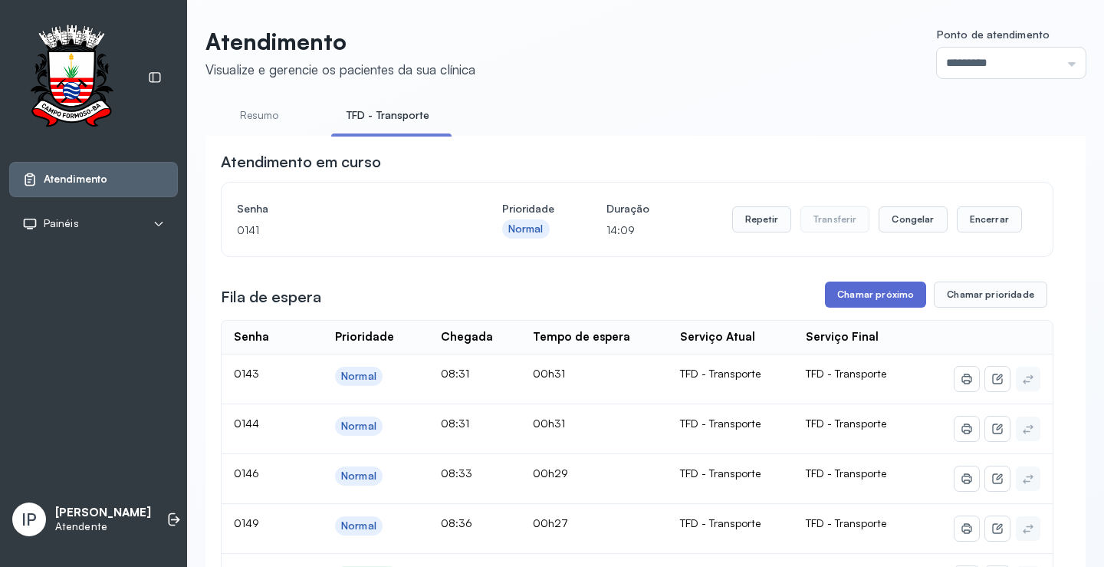
click at [862, 293] on button "Chamar próximo" at bounding box center [875, 294] width 101 height 26
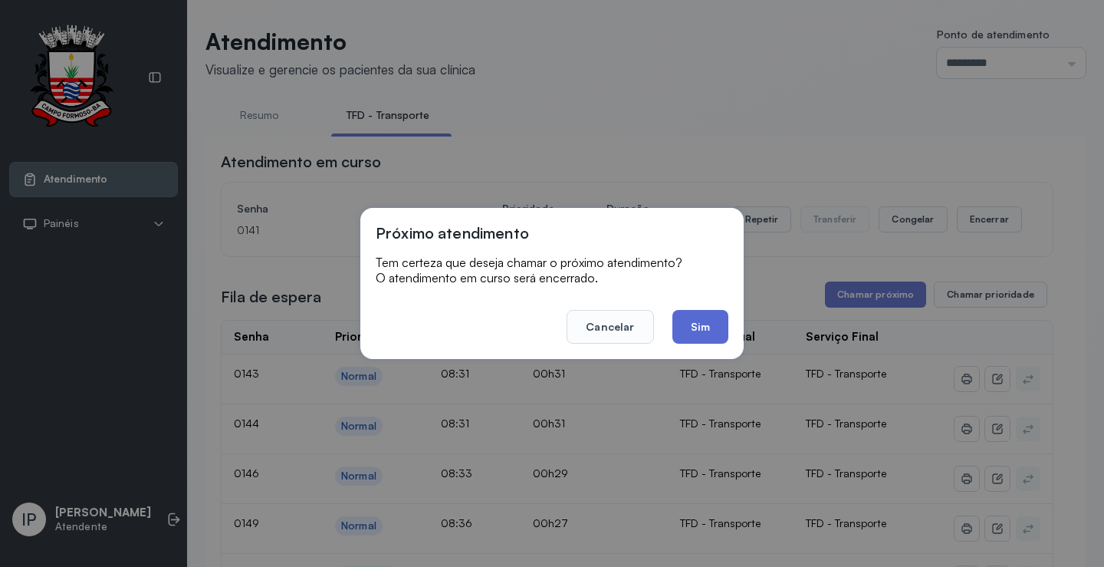
click at [694, 322] on button "Sim" at bounding box center [701, 327] width 56 height 34
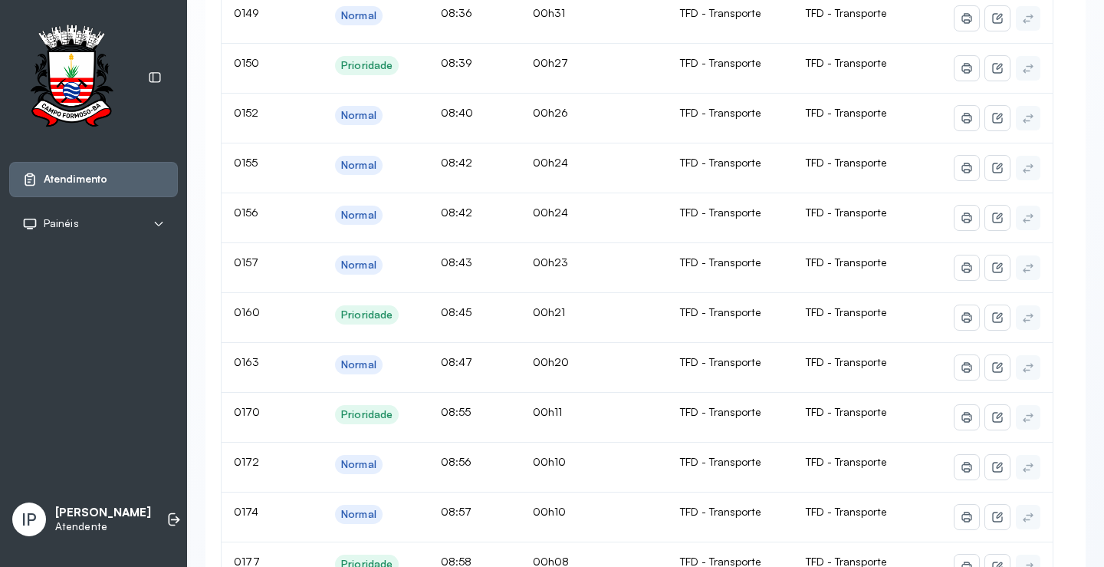
scroll to position [230, 0]
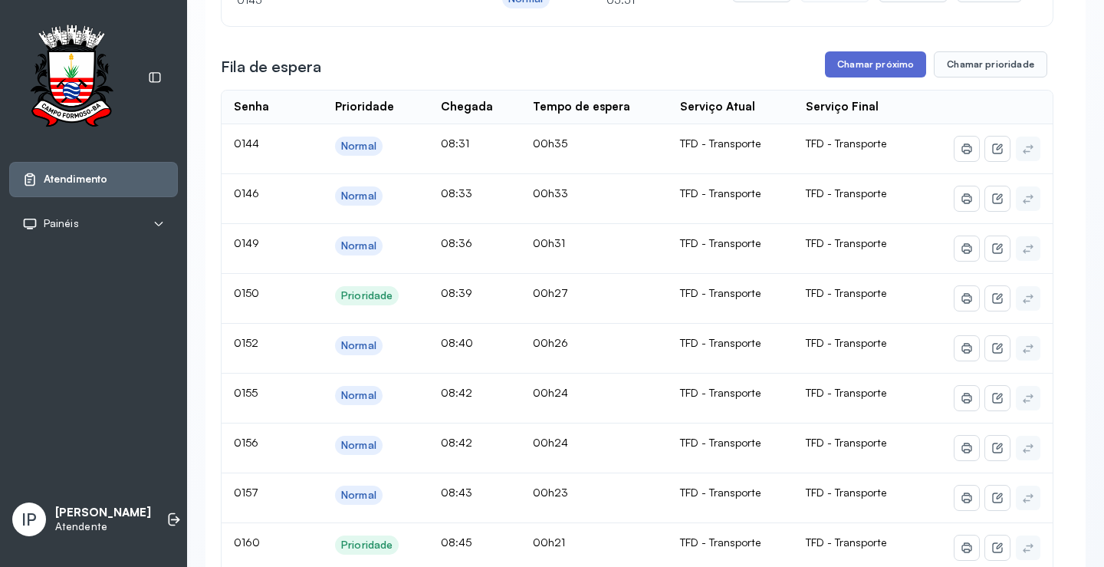
click at [862, 58] on button "Chamar próximo" at bounding box center [875, 64] width 101 height 26
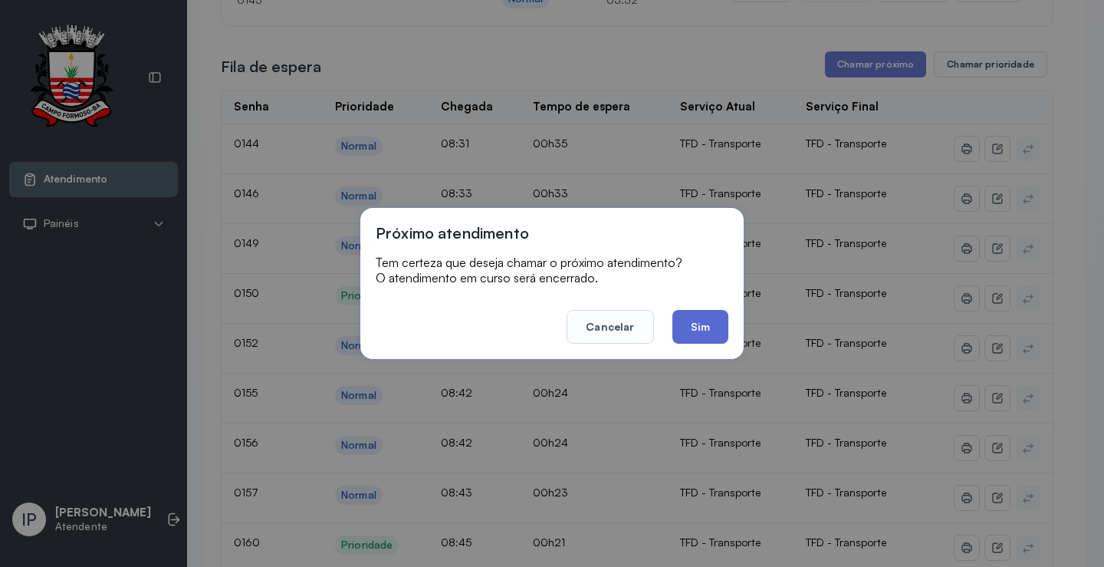
click at [683, 314] on button "Sim" at bounding box center [701, 327] width 56 height 34
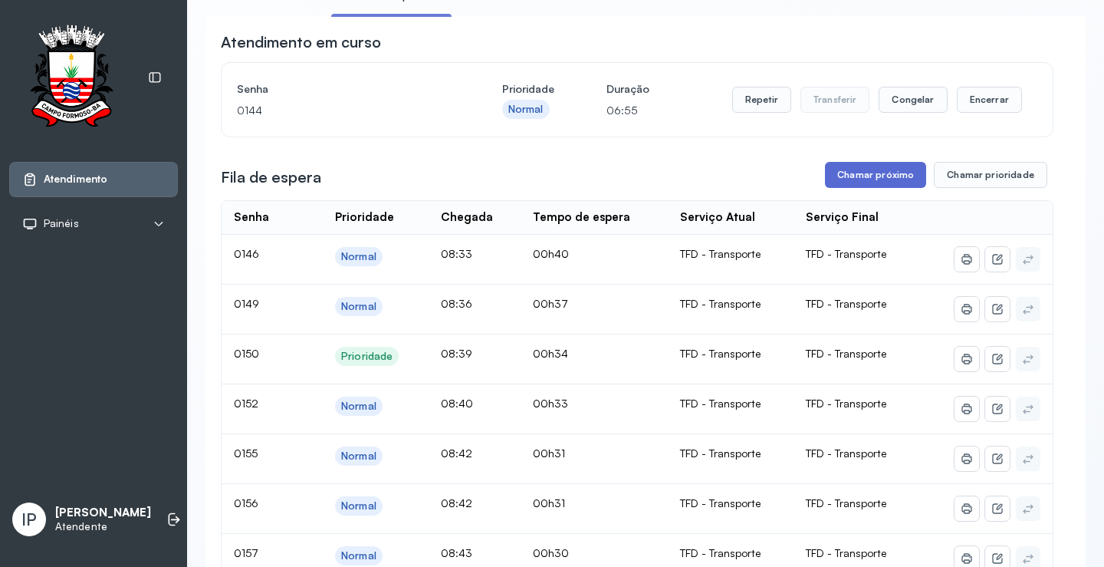
scroll to position [77, 0]
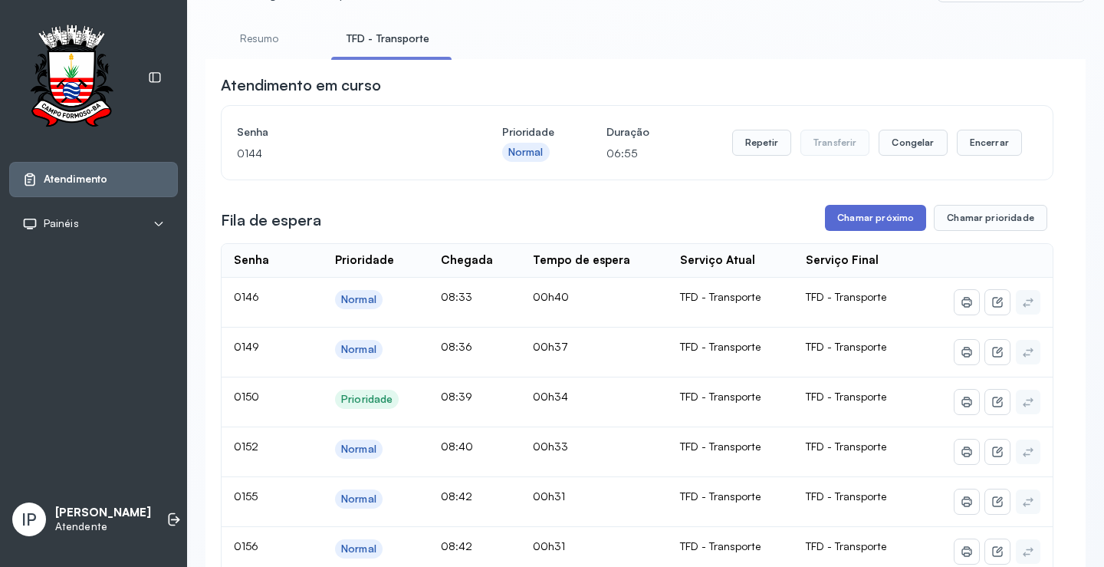
click at [864, 212] on button "Chamar próximo" at bounding box center [875, 218] width 101 height 26
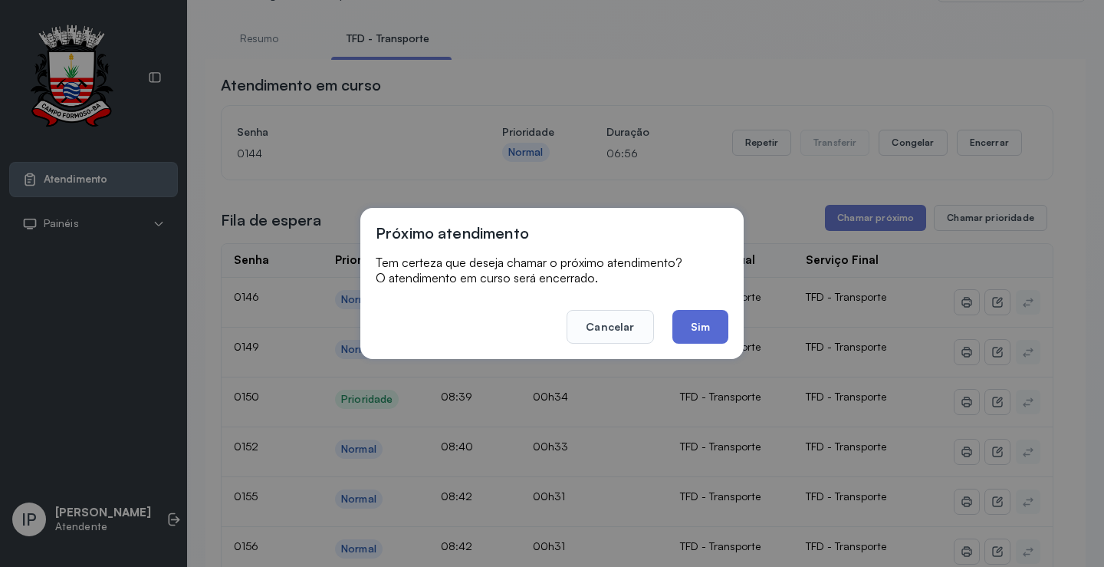
click at [700, 314] on button "Sim" at bounding box center [701, 327] width 56 height 34
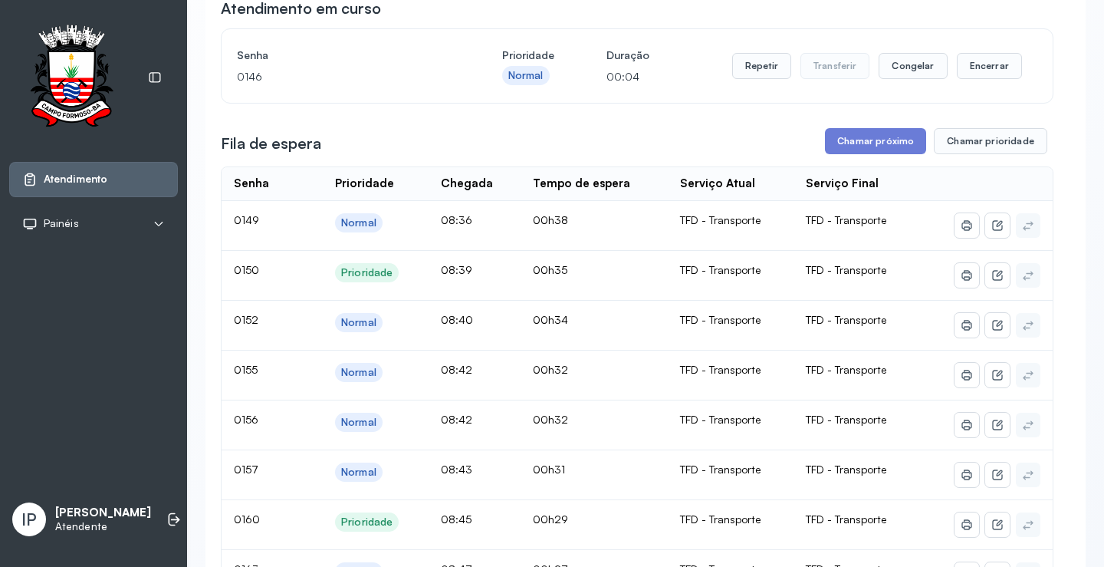
scroll to position [0, 0]
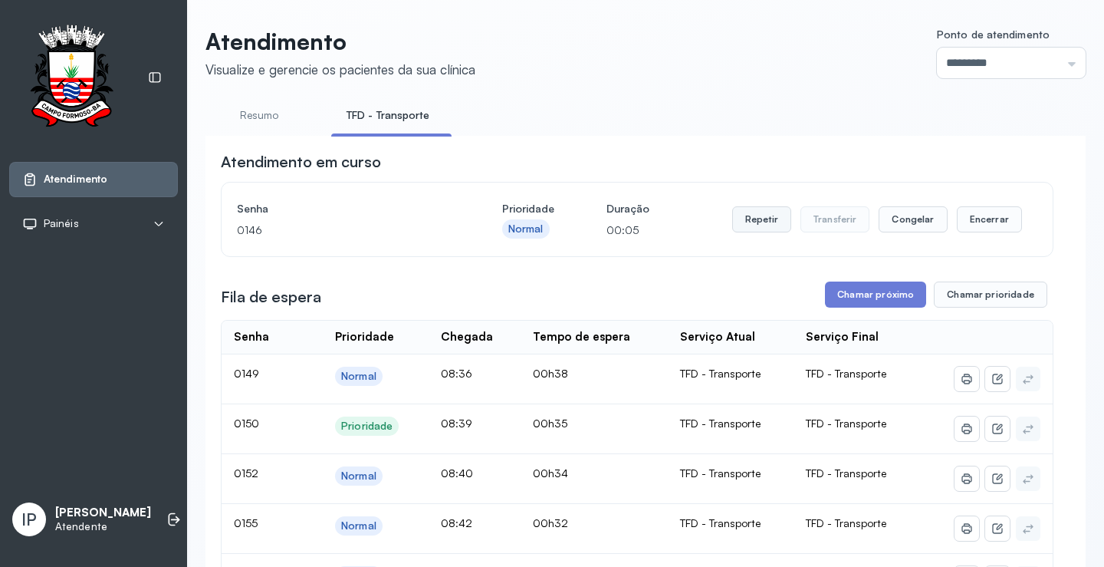
click at [760, 232] on button "Repetir" at bounding box center [761, 219] width 59 height 26
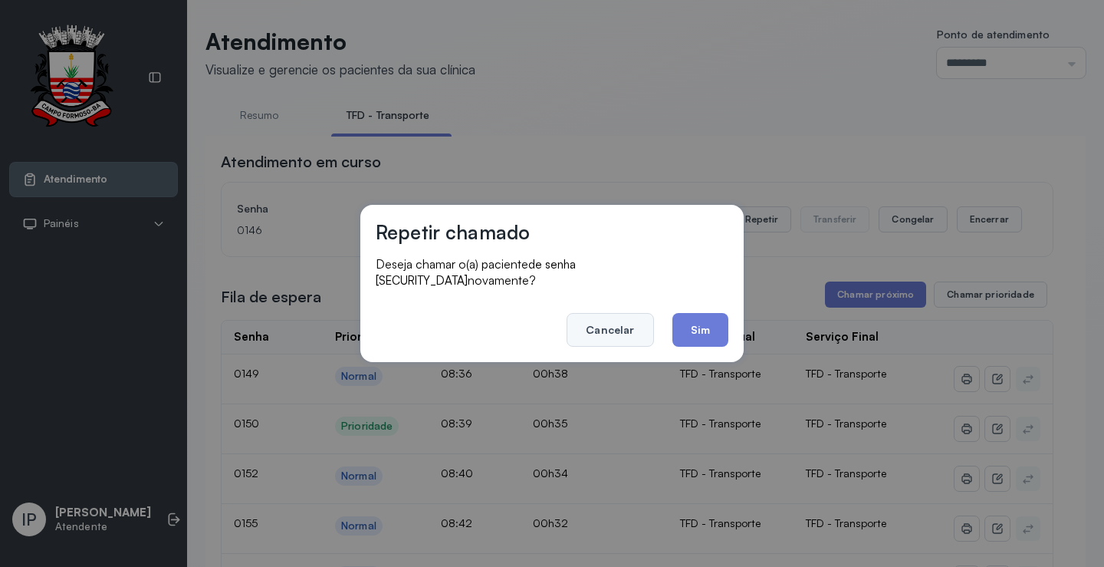
click at [586, 324] on button "Cancelar" at bounding box center [610, 330] width 87 height 34
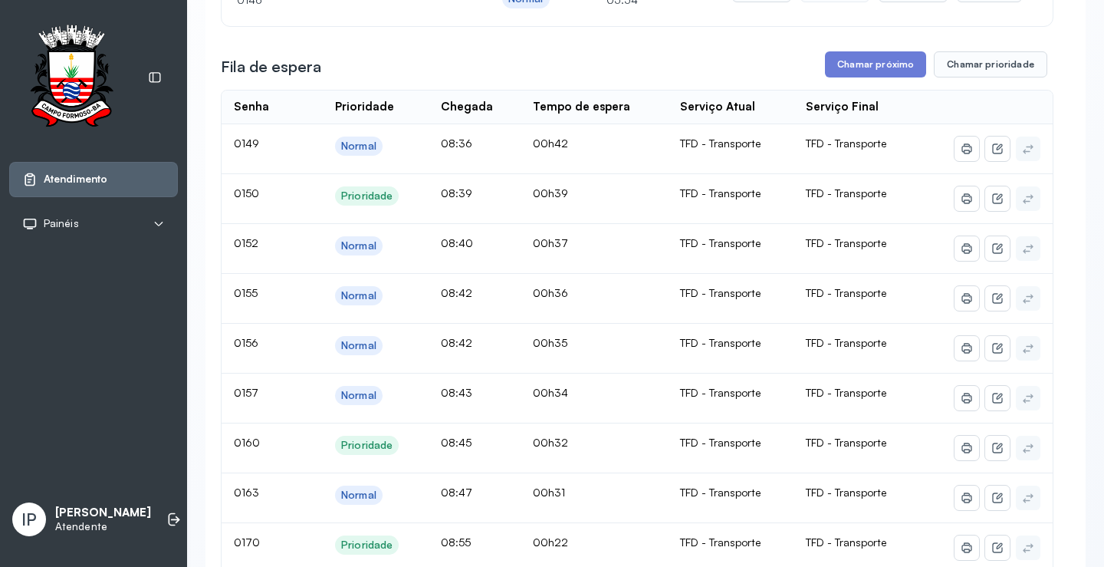
scroll to position [77, 0]
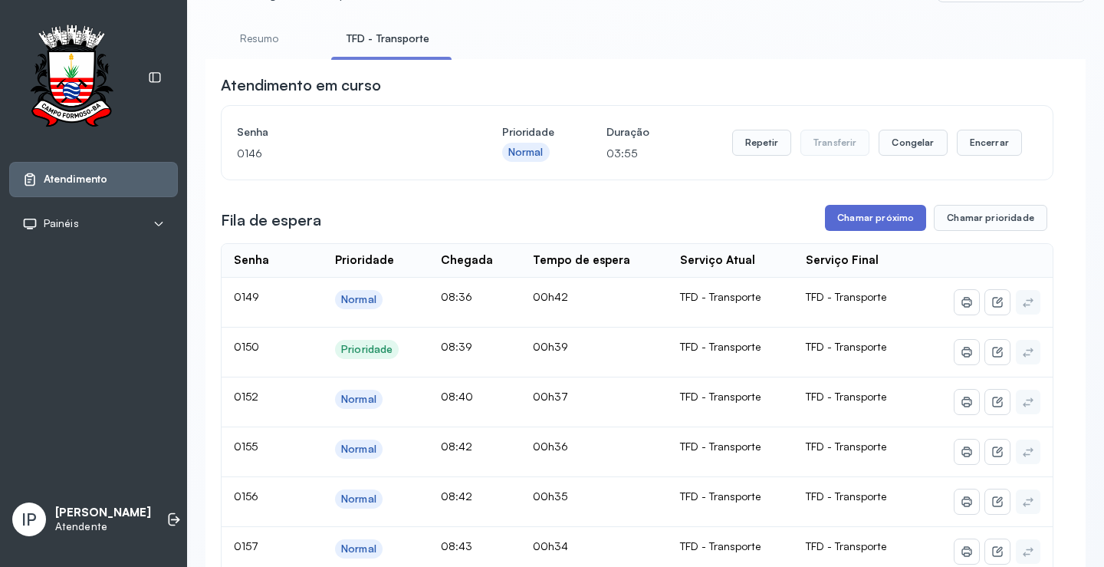
click at [856, 220] on button "Chamar próximo" at bounding box center [875, 218] width 101 height 26
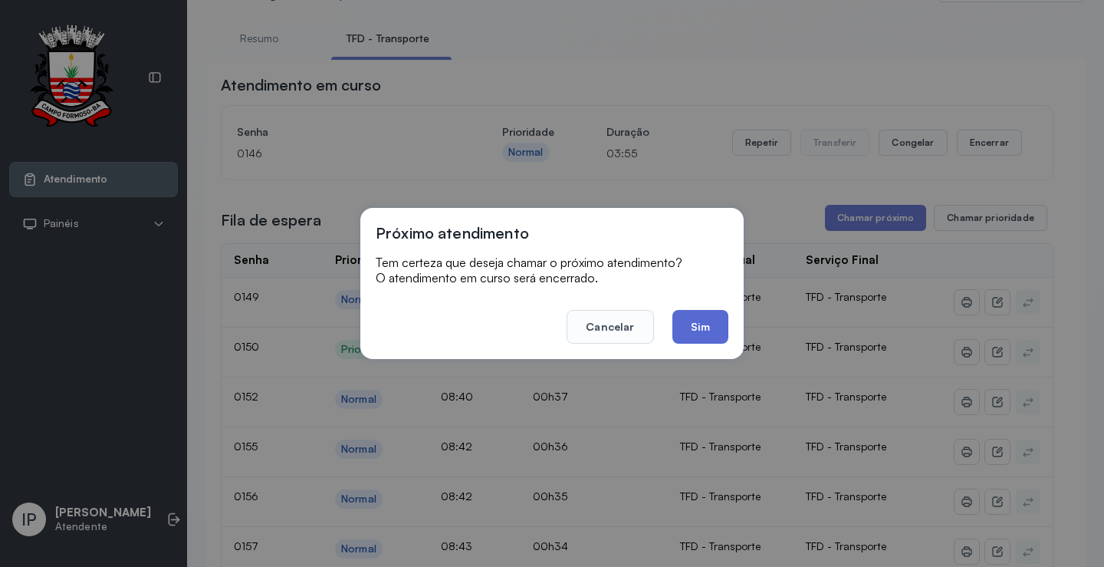
click at [702, 319] on button "Sim" at bounding box center [701, 327] width 56 height 34
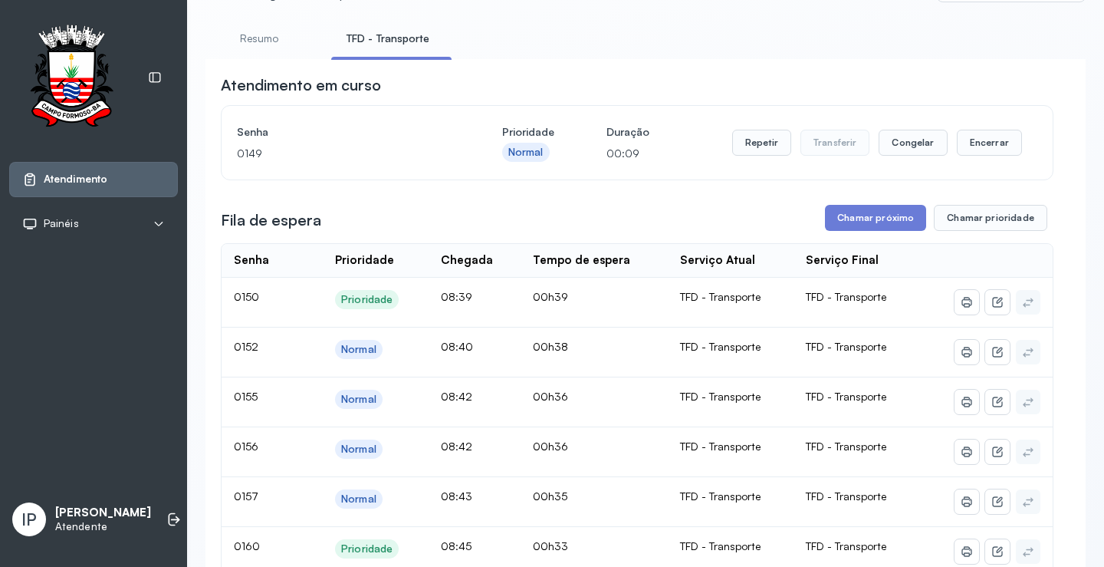
scroll to position [0, 0]
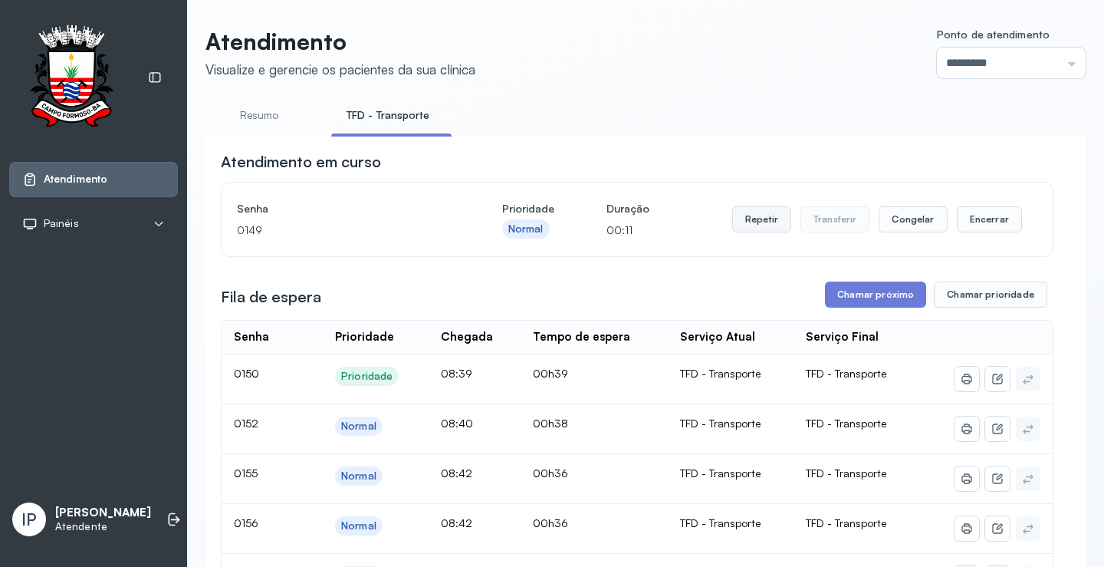
click at [764, 227] on button "Repetir" at bounding box center [761, 219] width 59 height 26
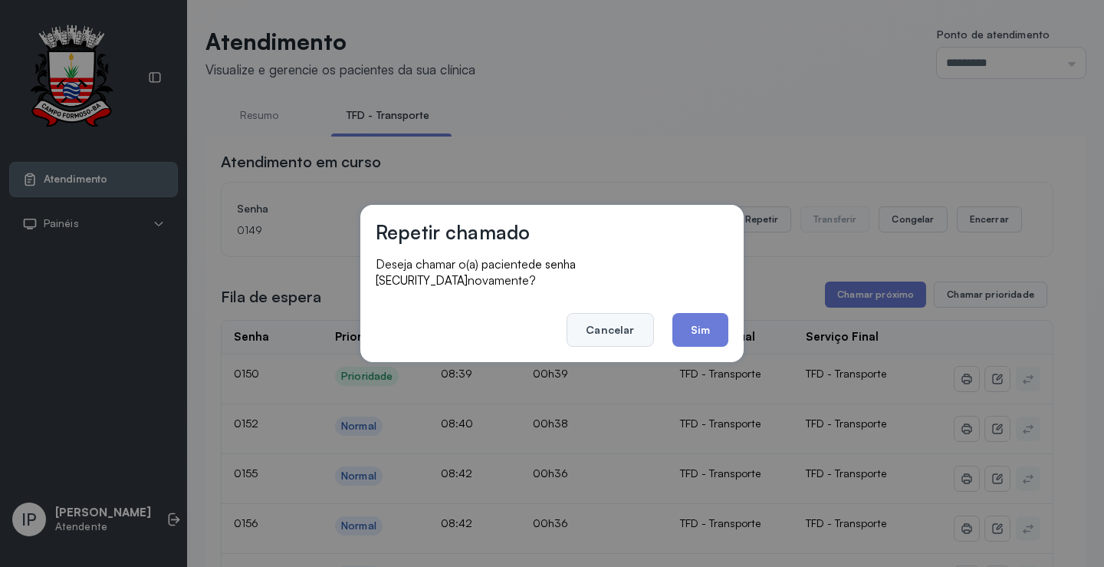
click at [610, 326] on button "Cancelar" at bounding box center [610, 330] width 87 height 34
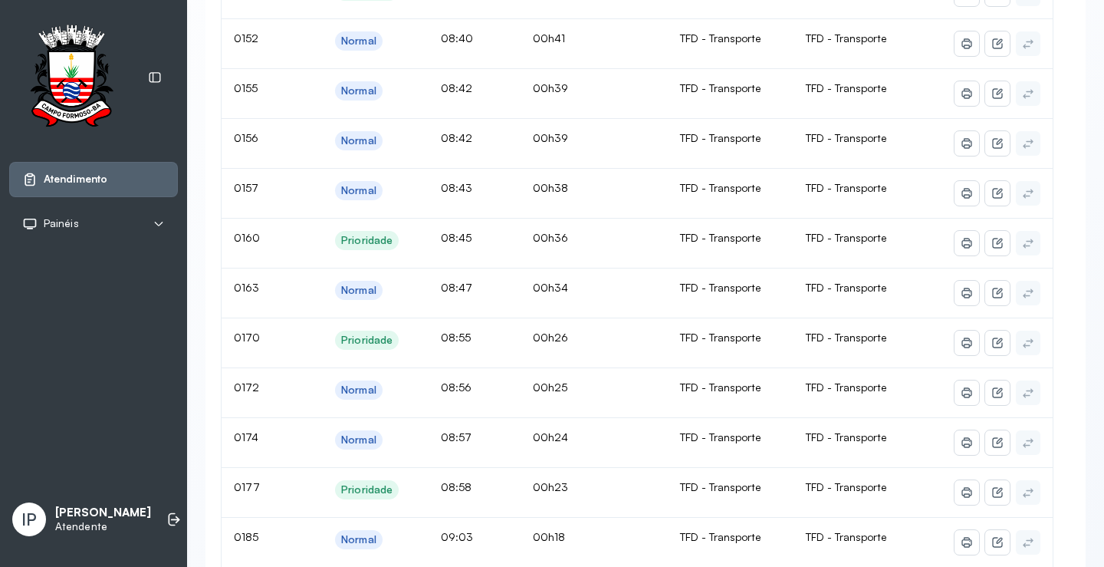
scroll to position [230, 0]
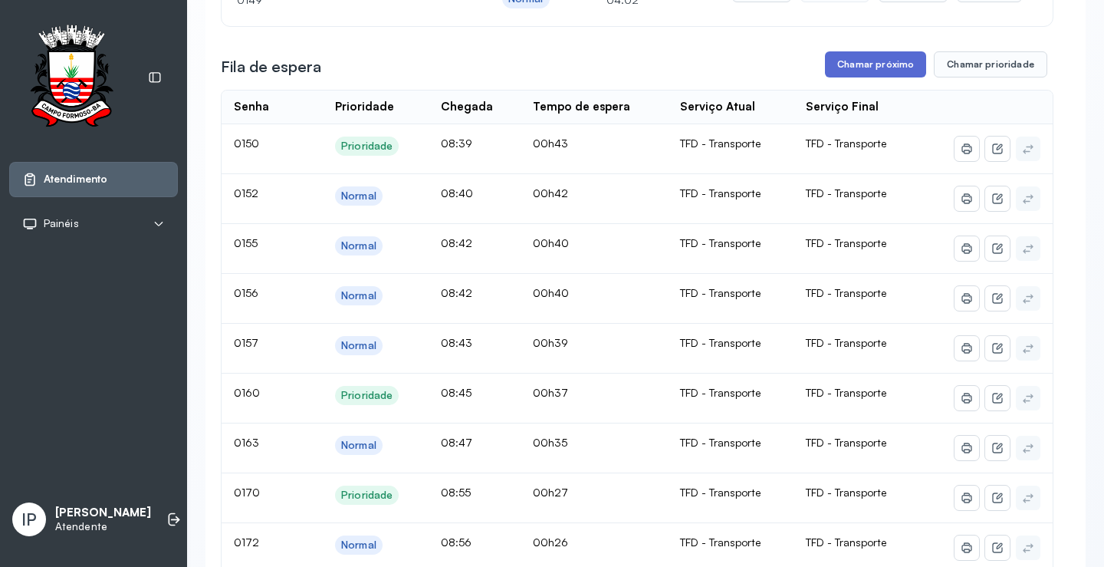
click at [883, 61] on button "Chamar próximo" at bounding box center [875, 64] width 101 height 26
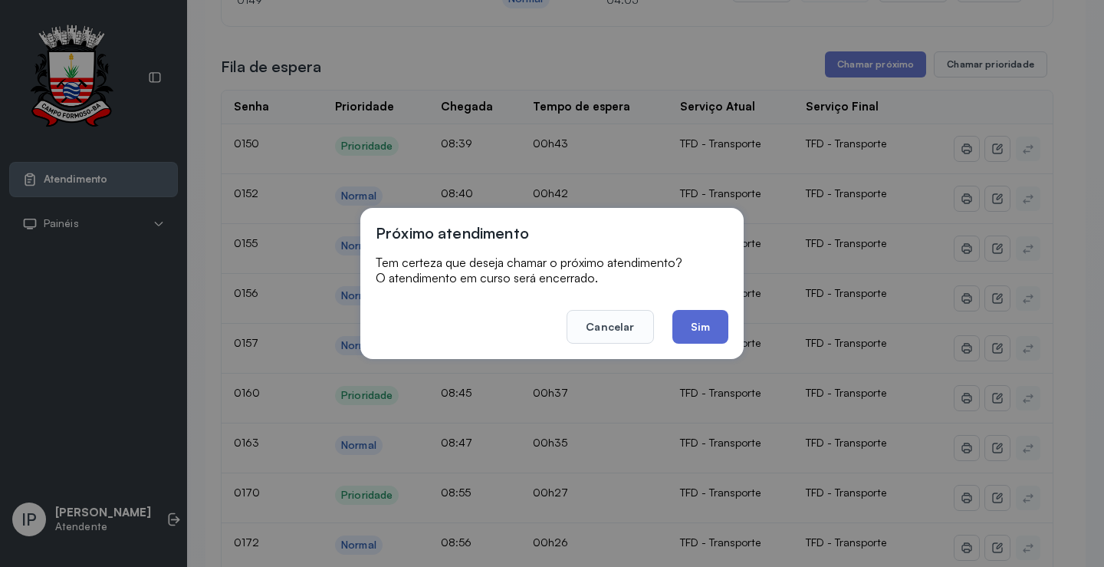
click at [707, 324] on button "Sim" at bounding box center [701, 327] width 56 height 34
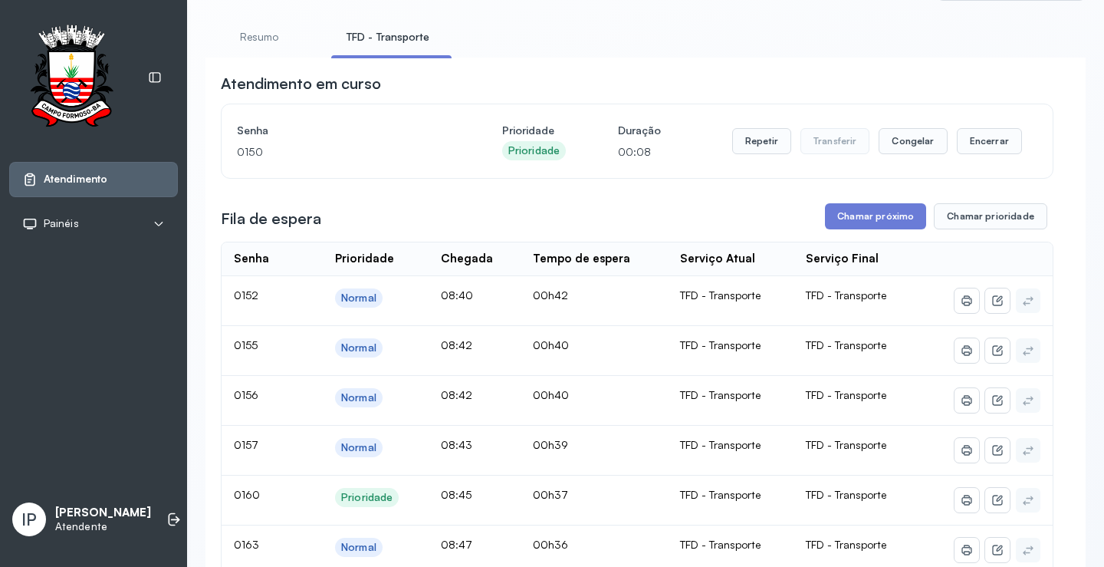
scroll to position [0, 0]
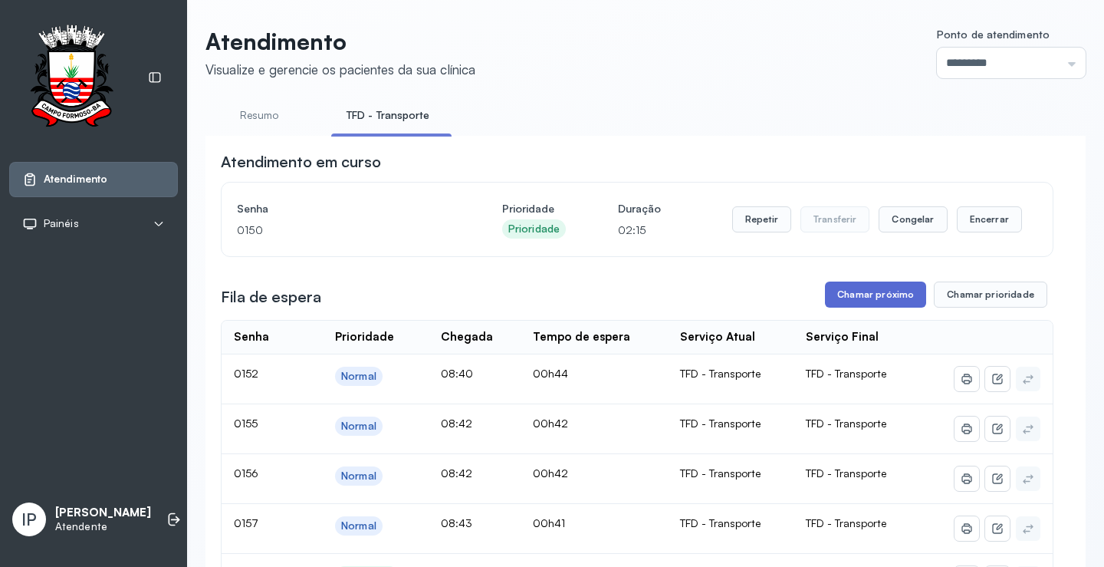
click at [842, 295] on button "Chamar próximo" at bounding box center [875, 294] width 101 height 26
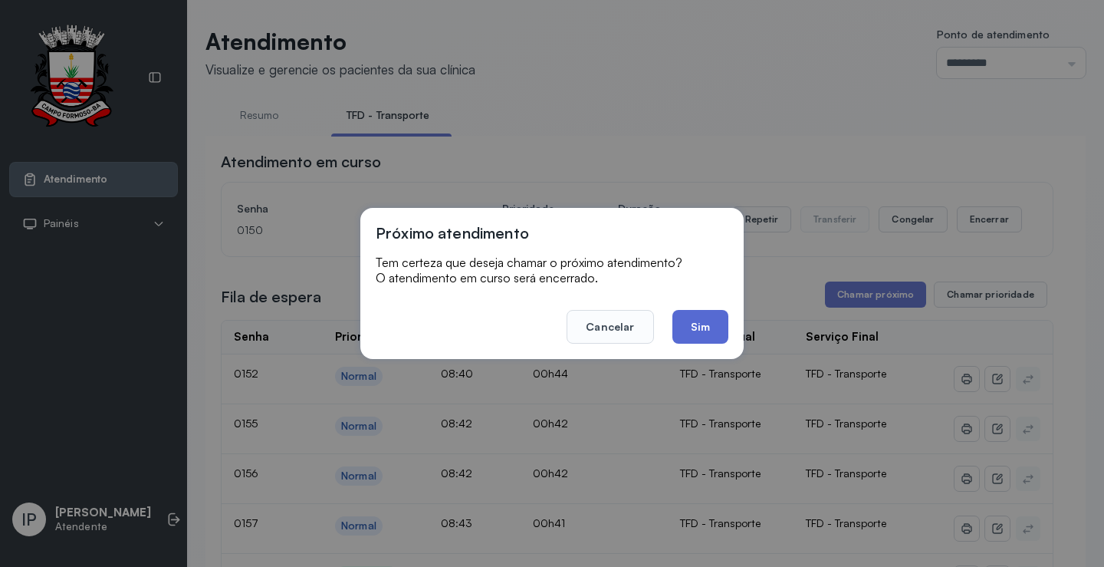
click at [684, 318] on button "Sim" at bounding box center [701, 327] width 56 height 34
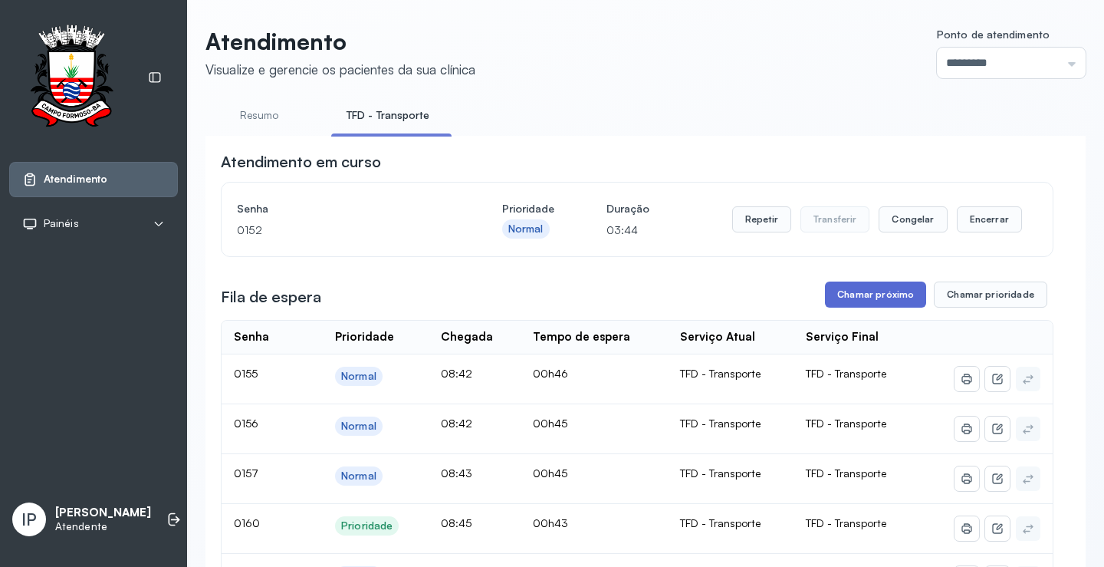
click at [849, 301] on button "Chamar próximo" at bounding box center [875, 294] width 101 height 26
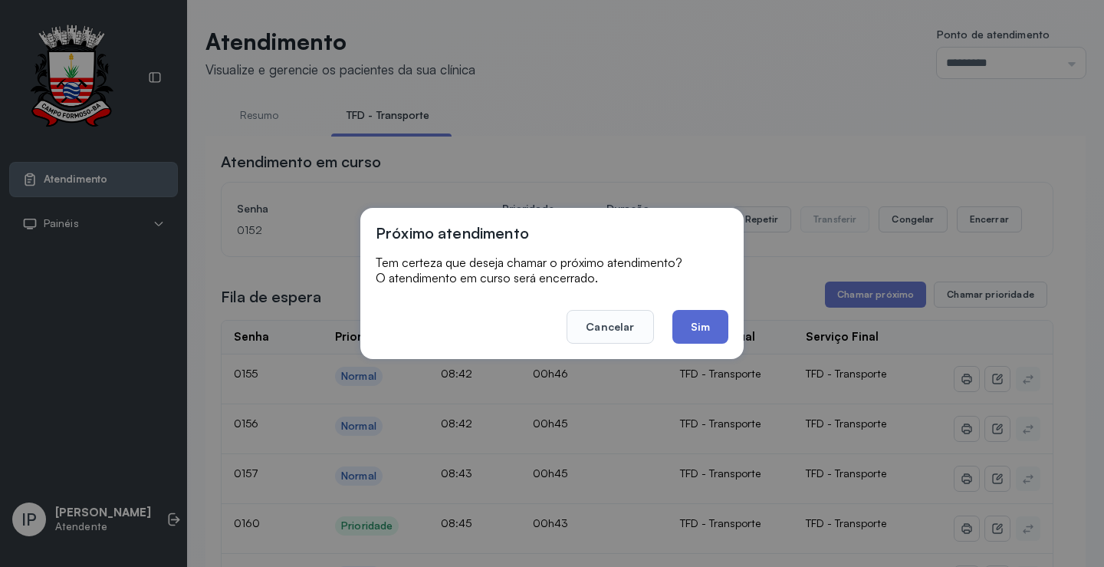
click at [690, 318] on button "Sim" at bounding box center [701, 327] width 56 height 34
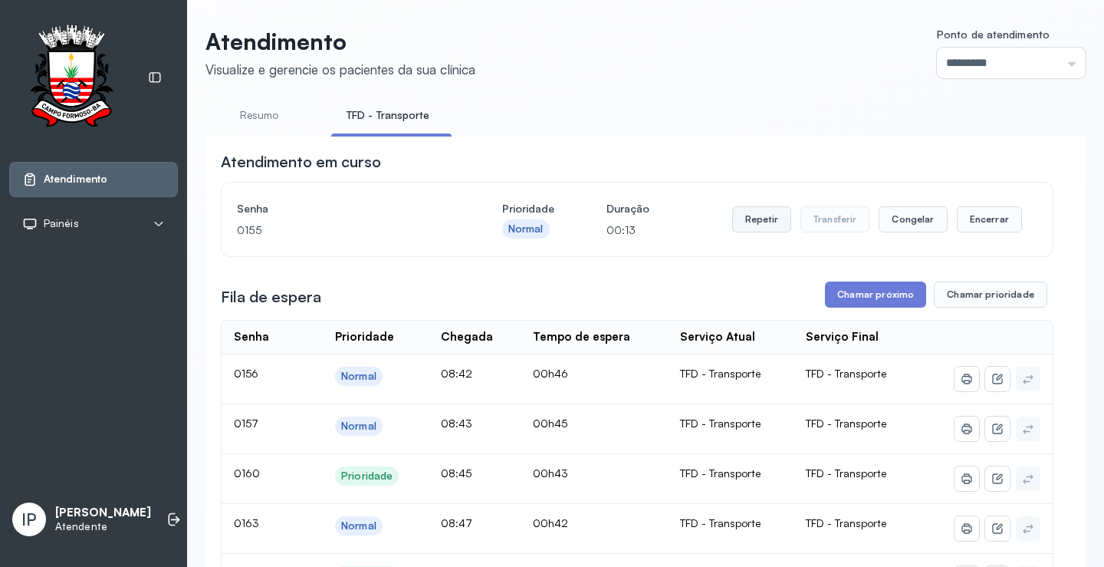
click at [742, 225] on button "Repetir" at bounding box center [761, 219] width 59 height 26
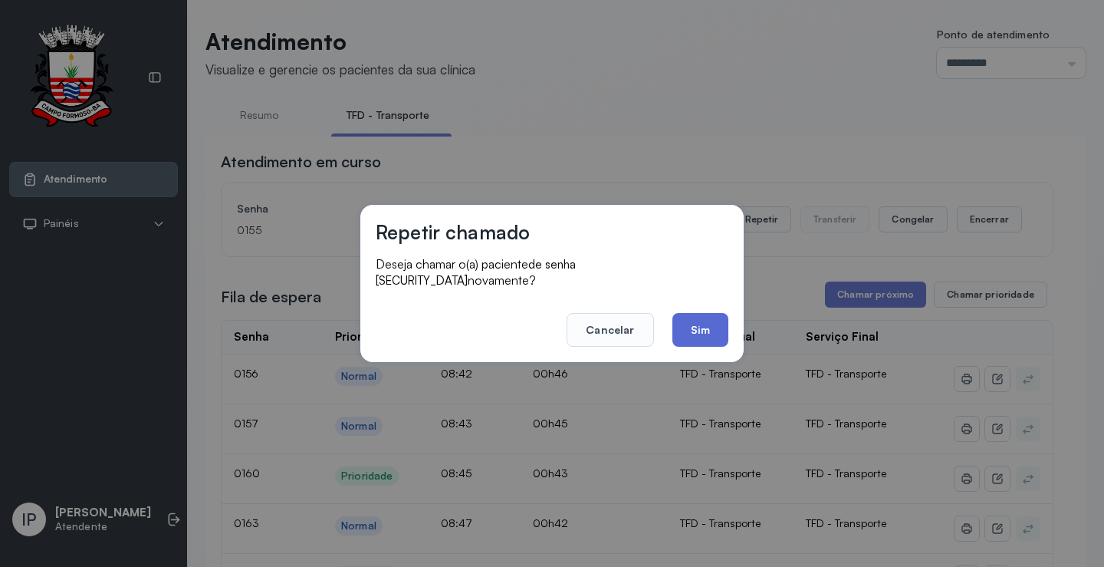
click at [715, 313] on button "Sim" at bounding box center [701, 330] width 56 height 34
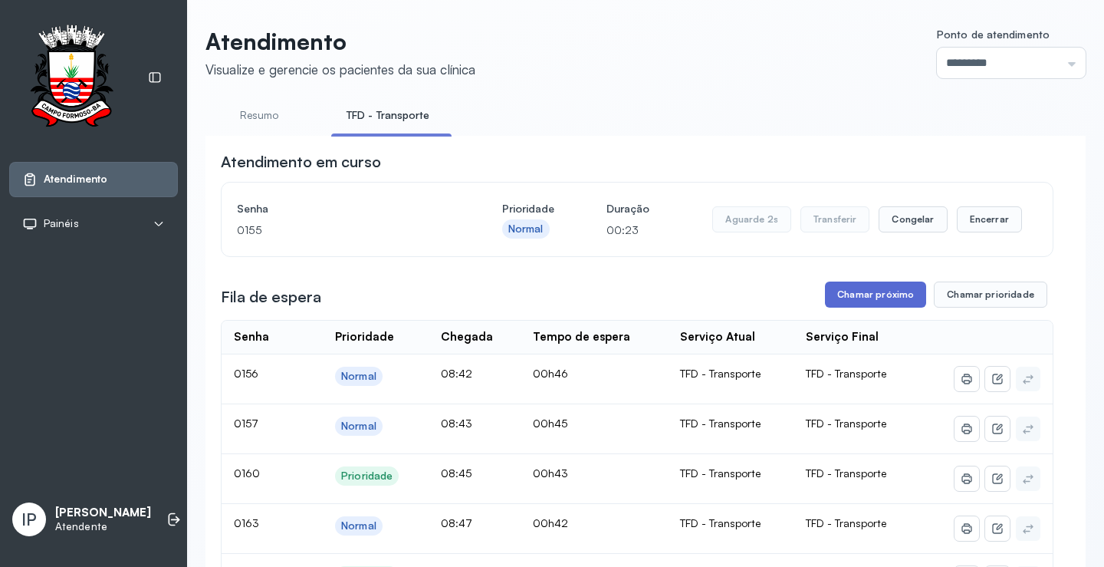
click at [859, 297] on button "Chamar próximo" at bounding box center [875, 294] width 101 height 26
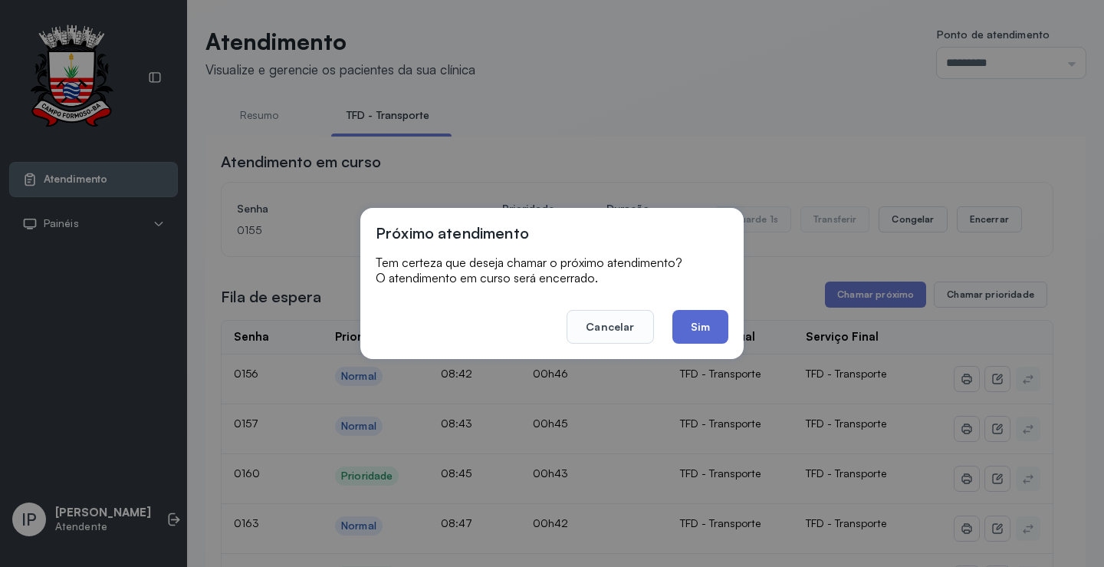
click at [708, 330] on button "Sim" at bounding box center [701, 327] width 56 height 34
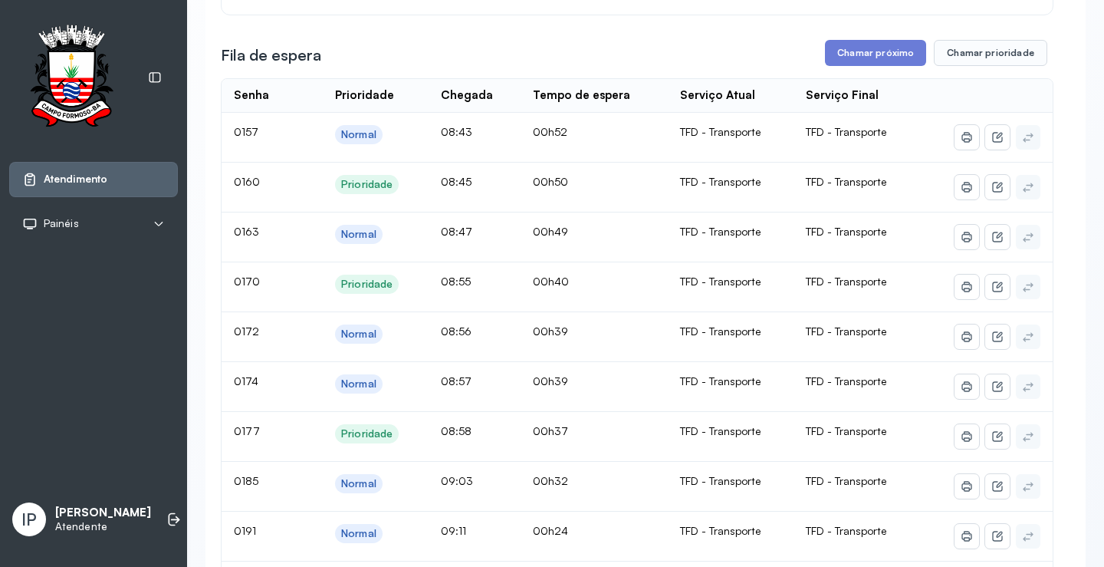
scroll to position [153, 0]
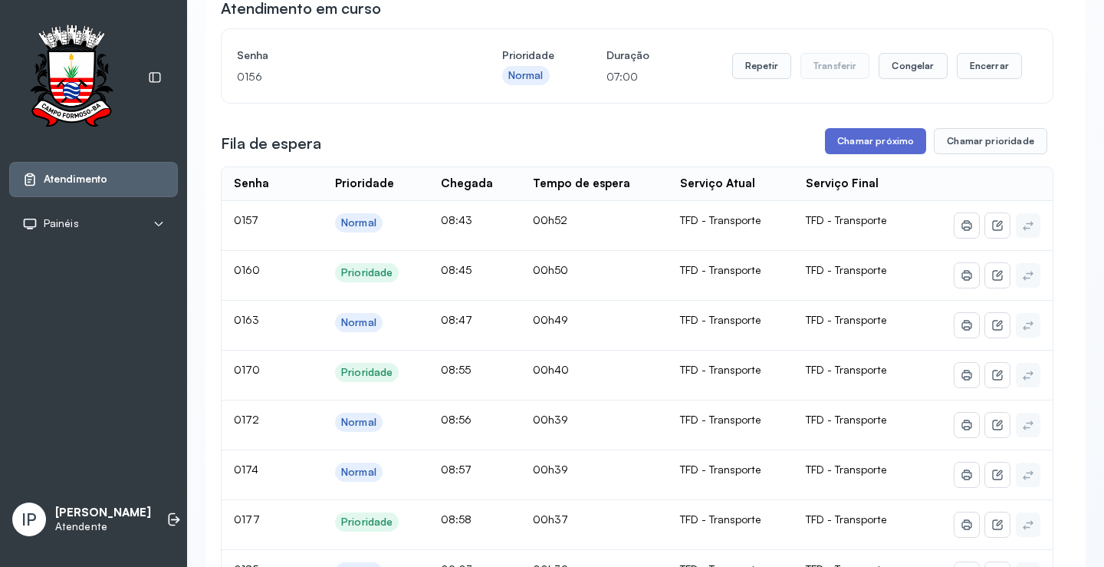
click at [858, 140] on button "Chamar próximo" at bounding box center [875, 141] width 101 height 26
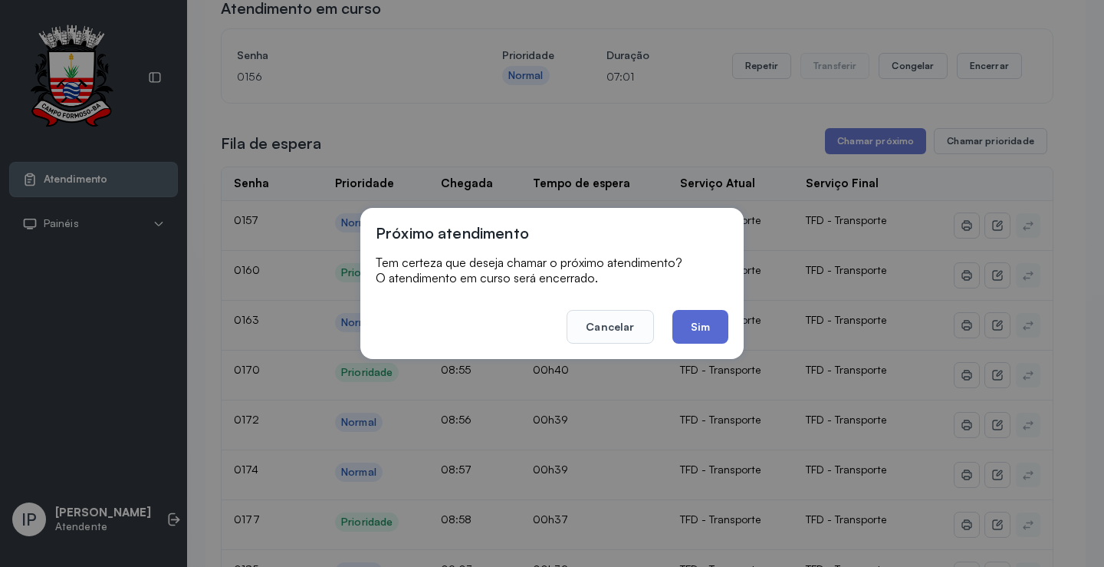
click at [704, 314] on button "Sim" at bounding box center [701, 327] width 56 height 34
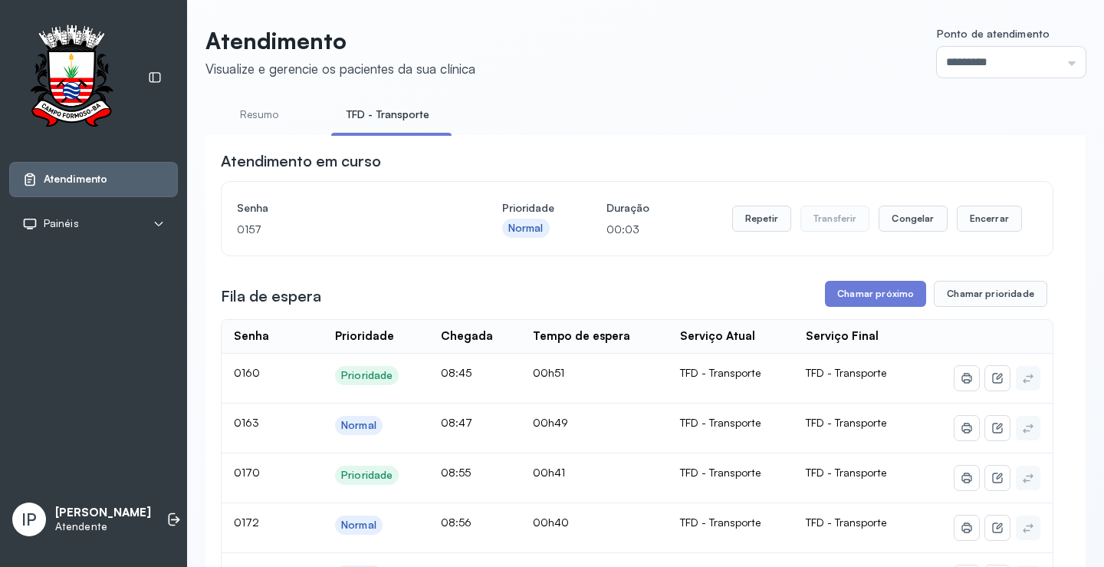
scroll to position [0, 0]
click at [745, 219] on button "Repetir" at bounding box center [761, 219] width 59 height 26
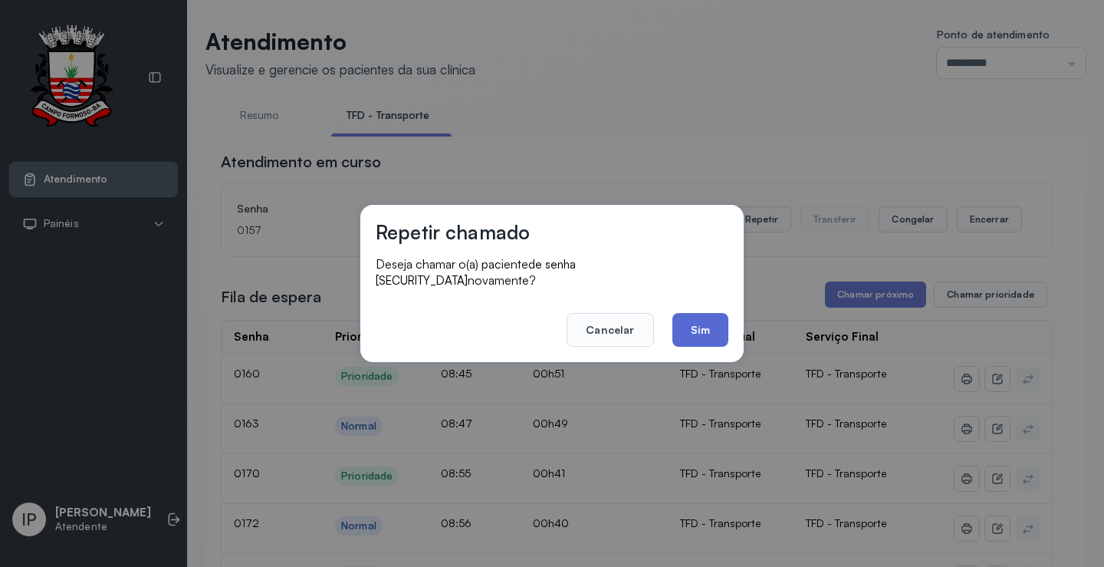
click at [707, 318] on button "Sim" at bounding box center [701, 330] width 56 height 34
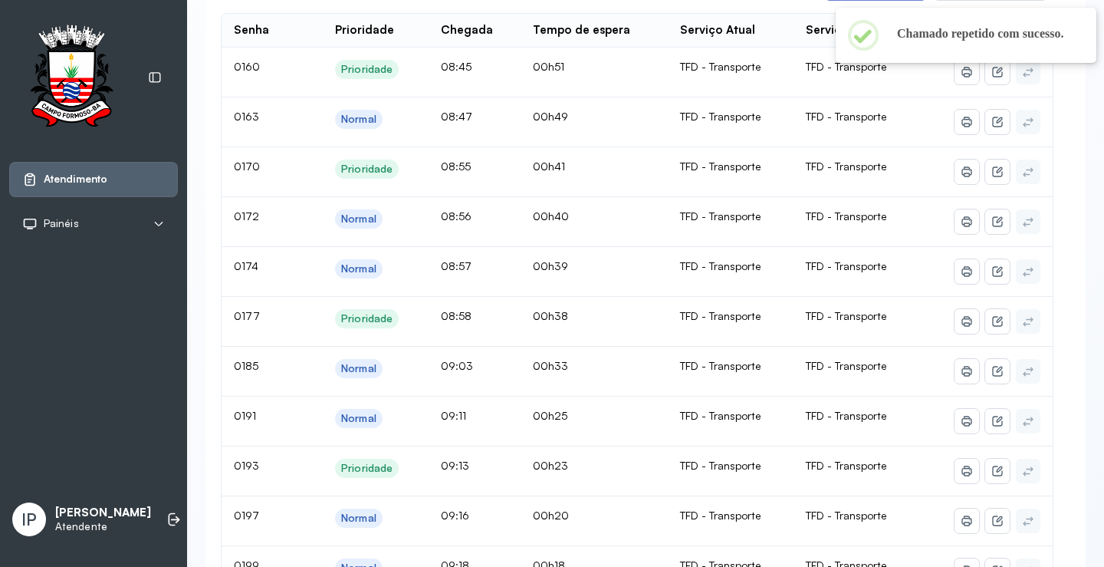
scroll to position [153, 0]
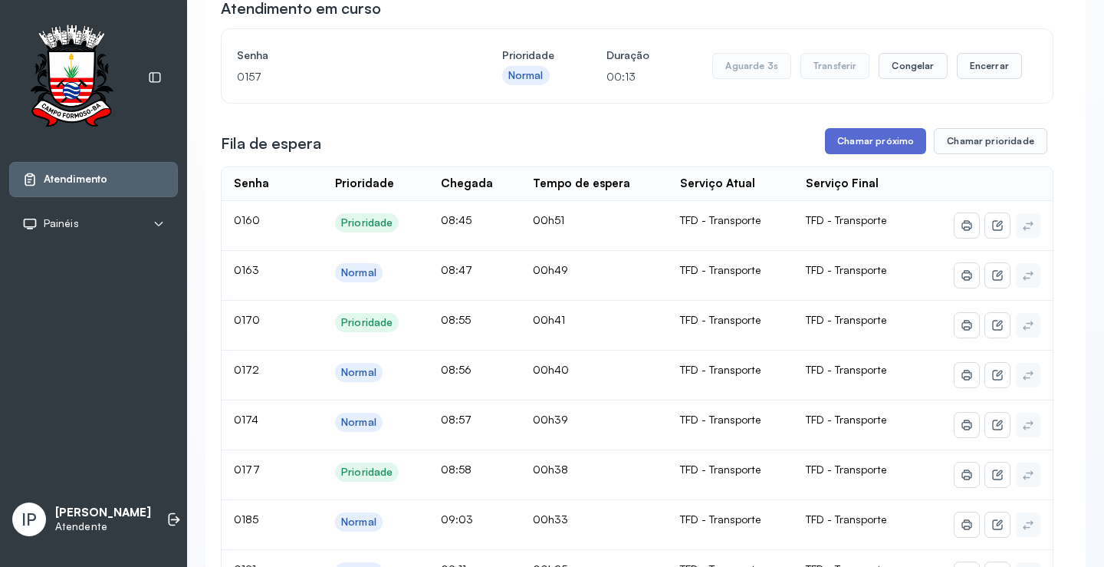
click at [877, 151] on button "Chamar próximo" at bounding box center [875, 141] width 101 height 26
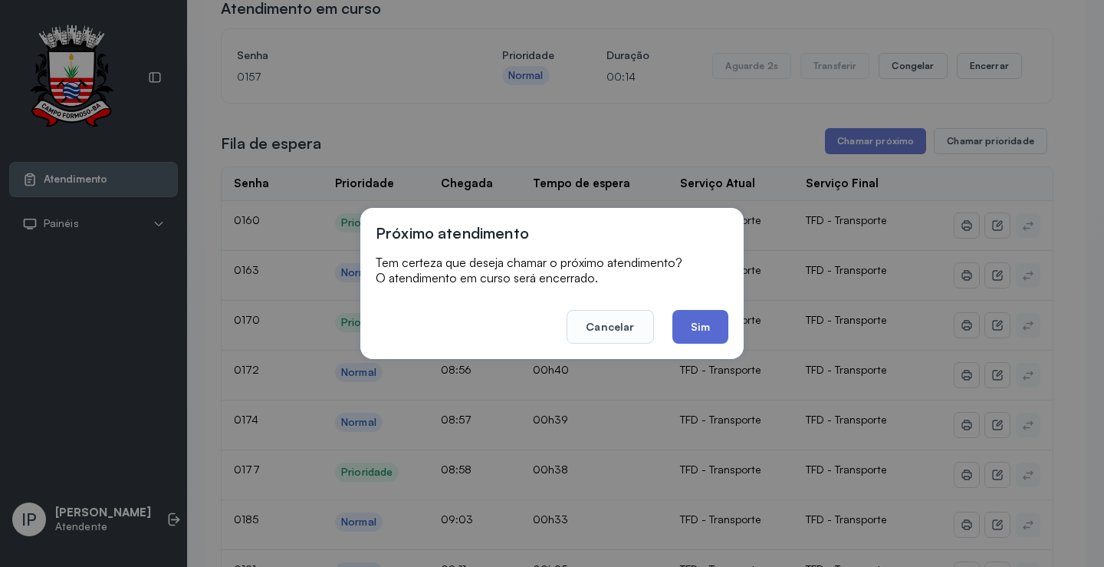
click at [708, 321] on button "Sim" at bounding box center [701, 327] width 56 height 34
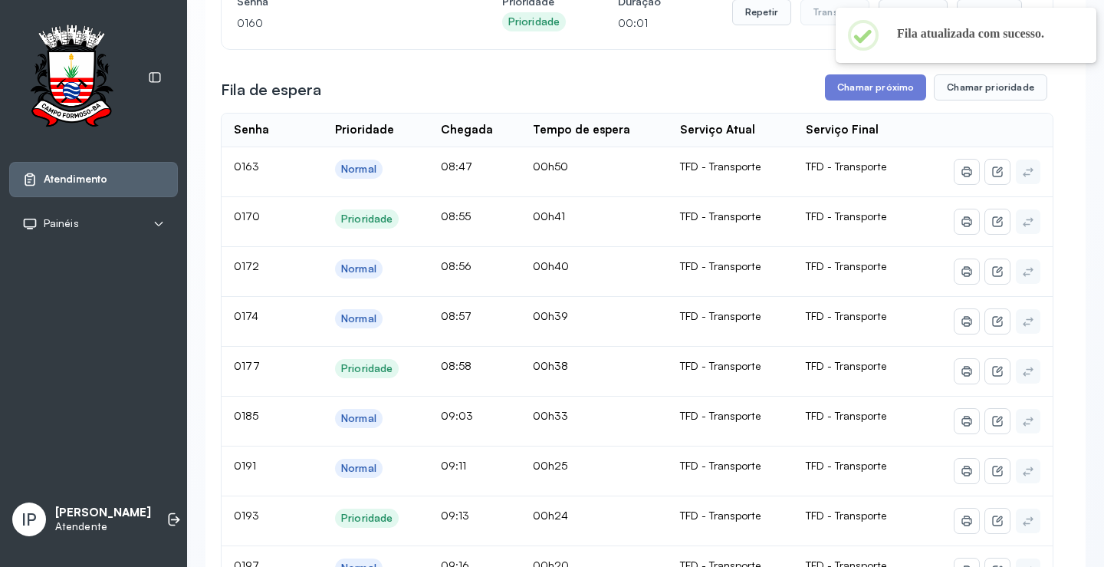
scroll to position [77, 0]
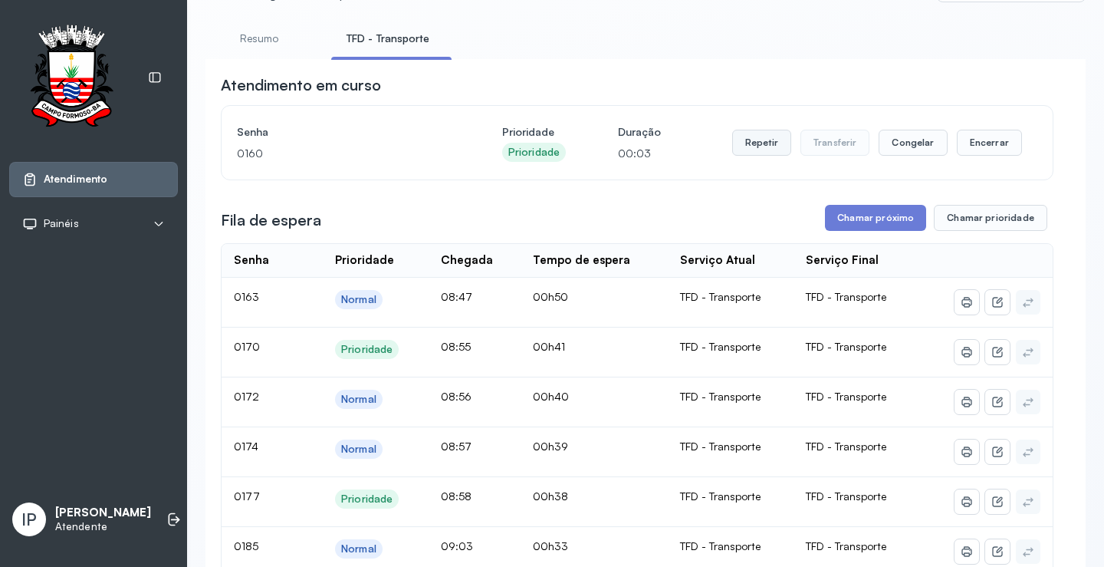
click at [750, 143] on button "Repetir" at bounding box center [761, 143] width 59 height 26
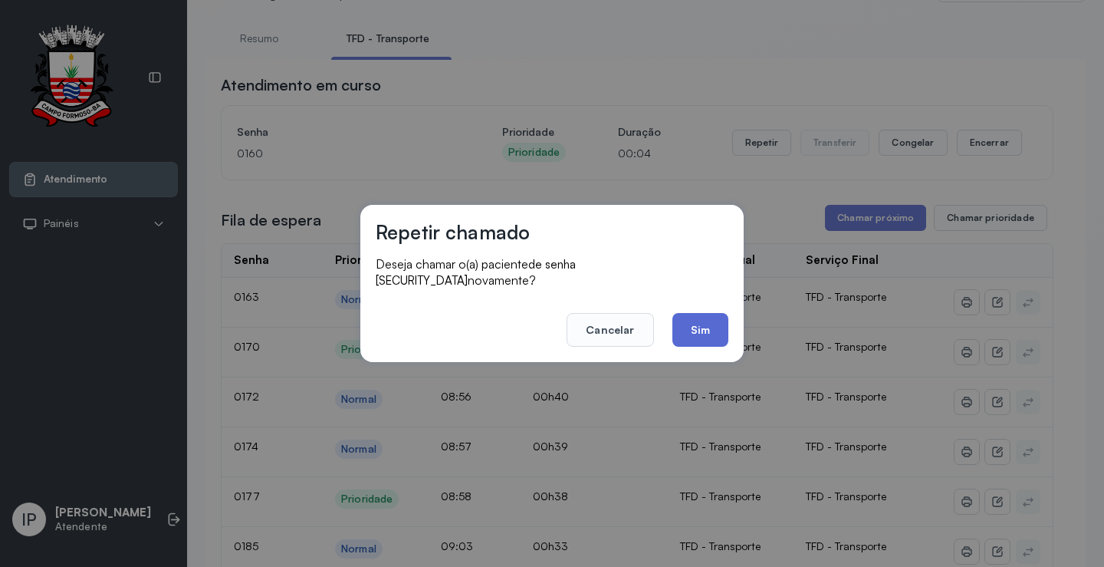
click at [697, 322] on button "Sim" at bounding box center [701, 330] width 56 height 34
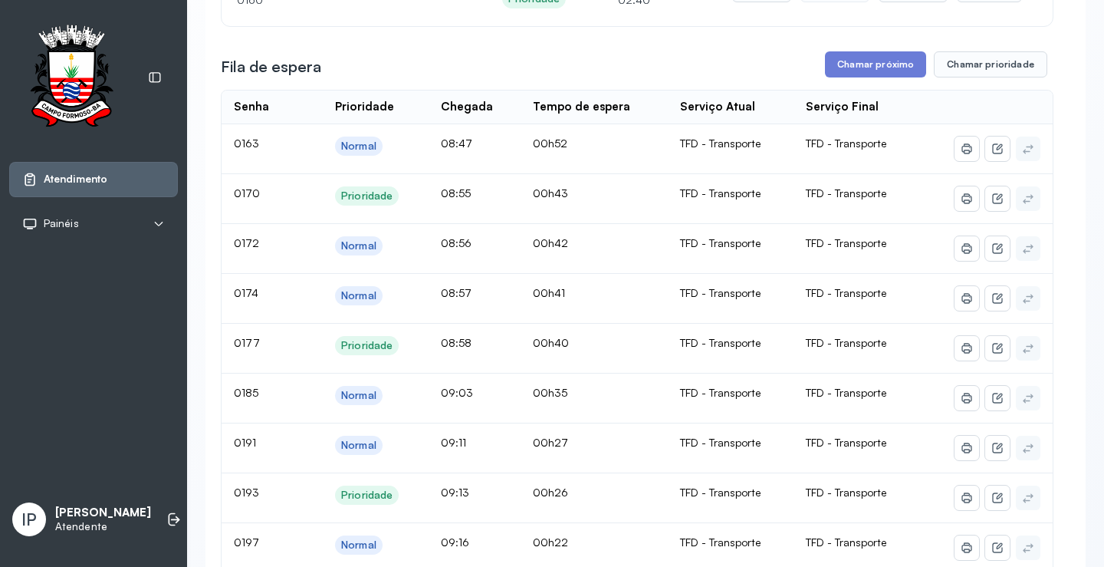
scroll to position [0, 0]
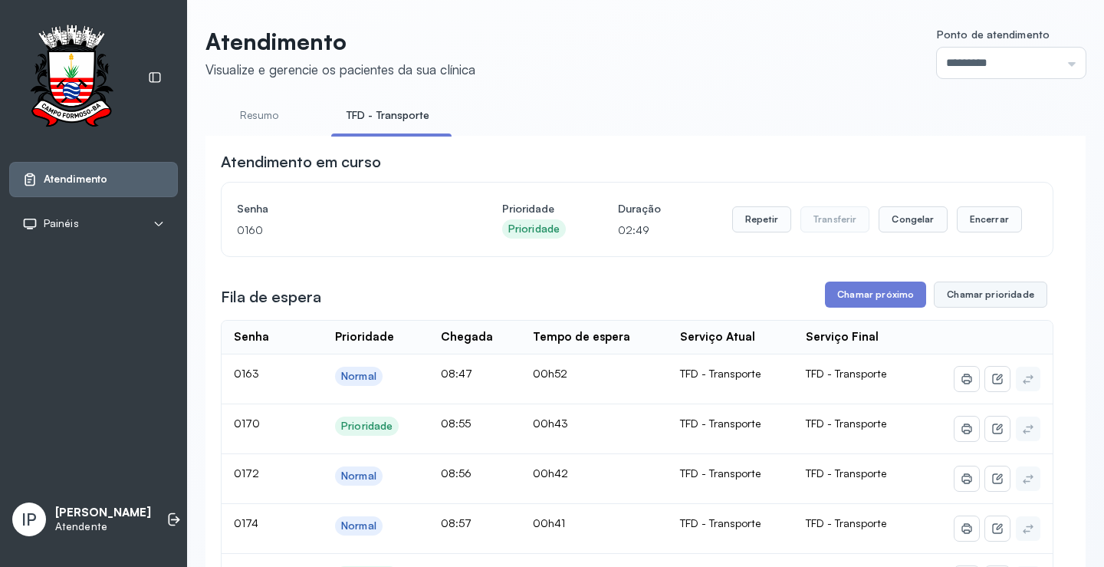
click at [987, 294] on button "Chamar prioridade" at bounding box center [991, 294] width 114 height 26
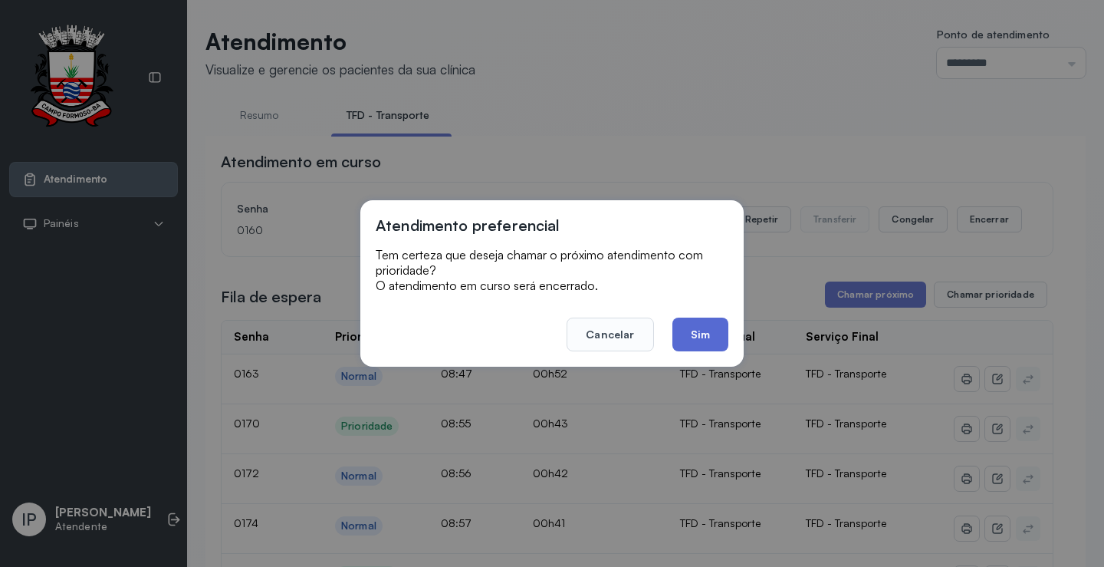
click at [696, 330] on button "Sim" at bounding box center [701, 335] width 56 height 34
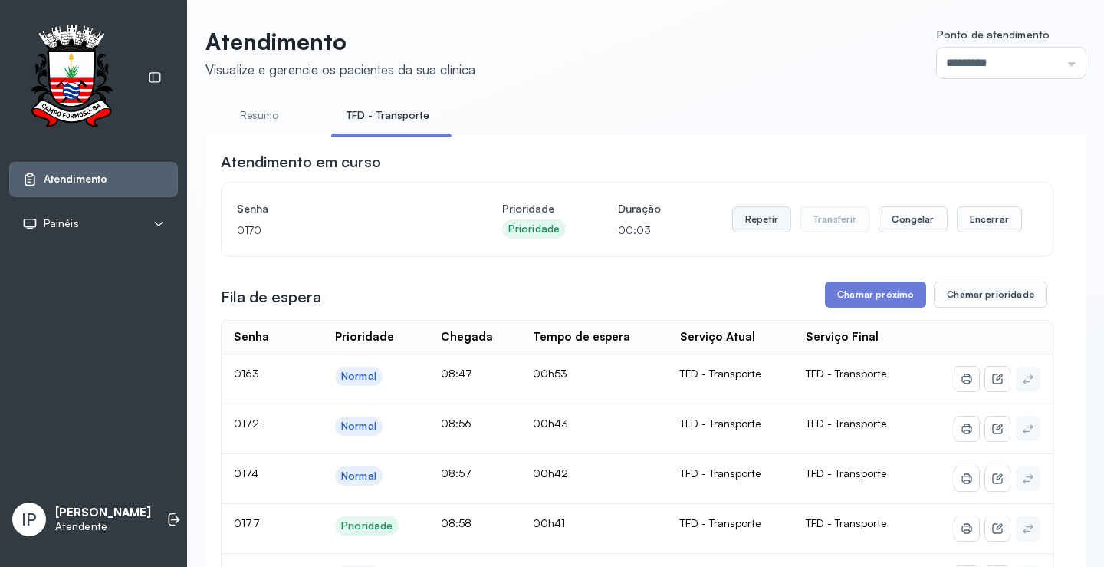
click at [749, 222] on button "Repetir" at bounding box center [761, 219] width 59 height 26
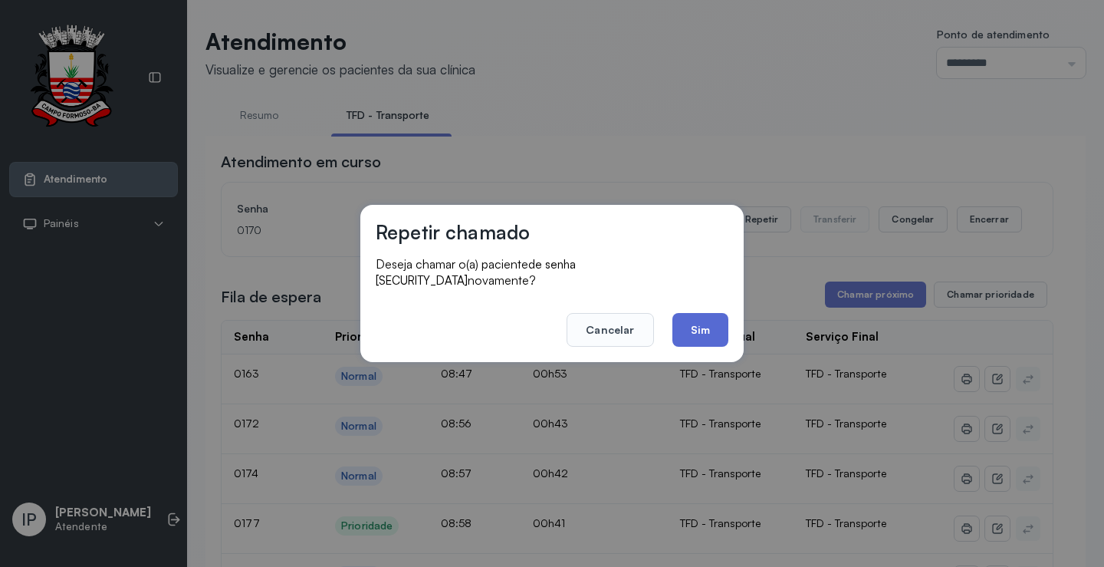
click at [690, 324] on button "Sim" at bounding box center [701, 330] width 56 height 34
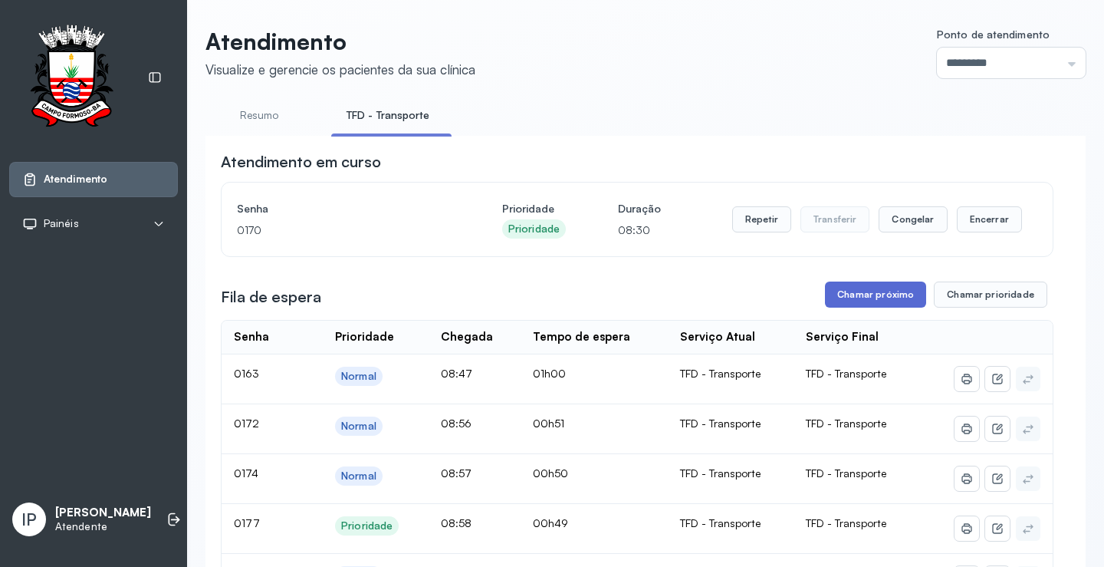
click at [858, 299] on button "Chamar próximo" at bounding box center [875, 294] width 101 height 26
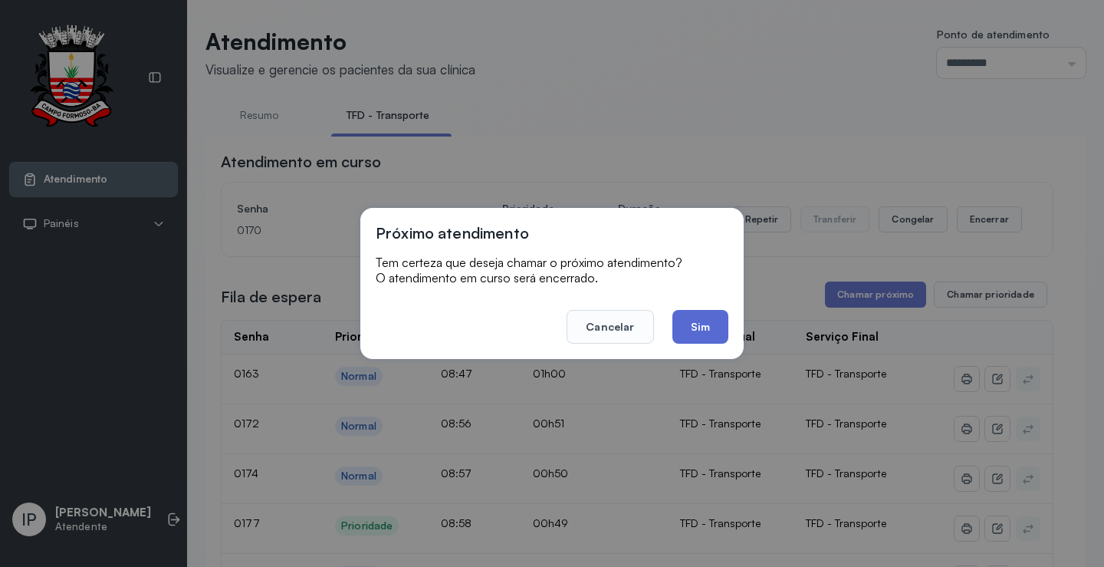
click at [694, 324] on button "Sim" at bounding box center [701, 327] width 56 height 34
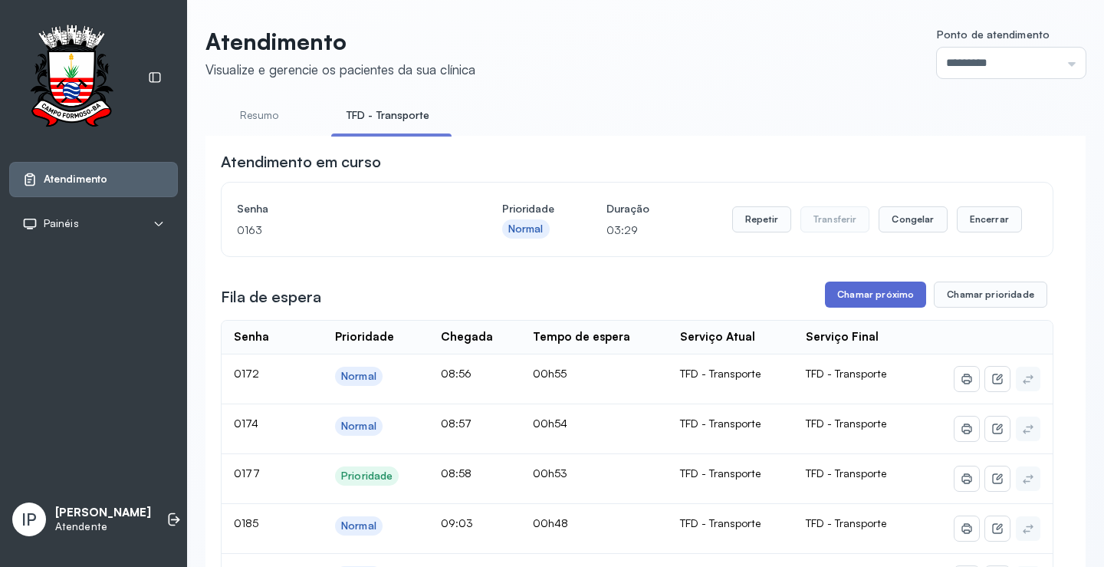
click at [859, 295] on button "Chamar próximo" at bounding box center [875, 294] width 101 height 26
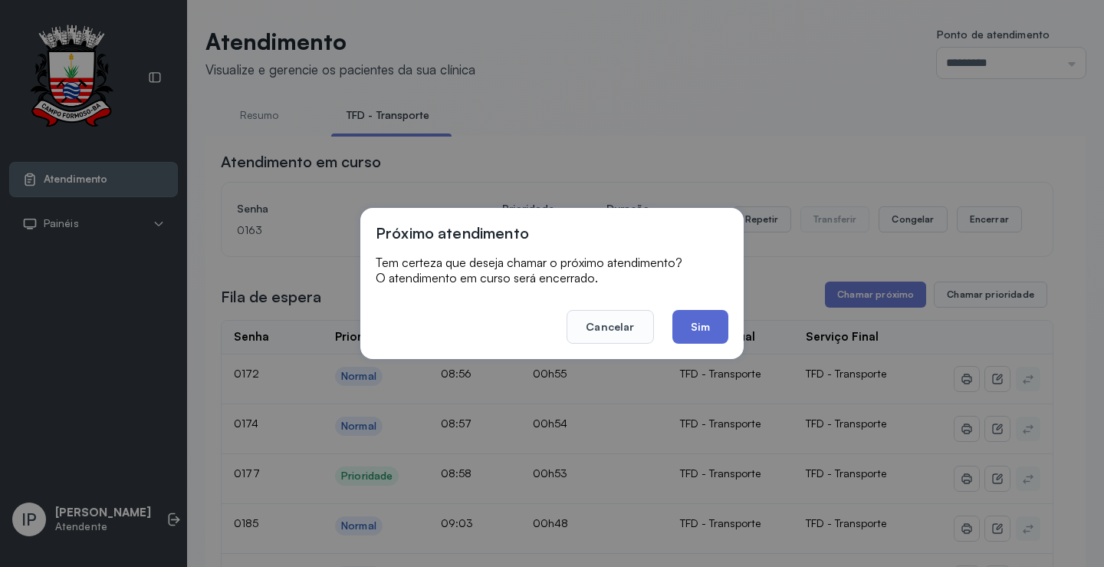
click at [709, 337] on button "Sim" at bounding box center [701, 327] width 56 height 34
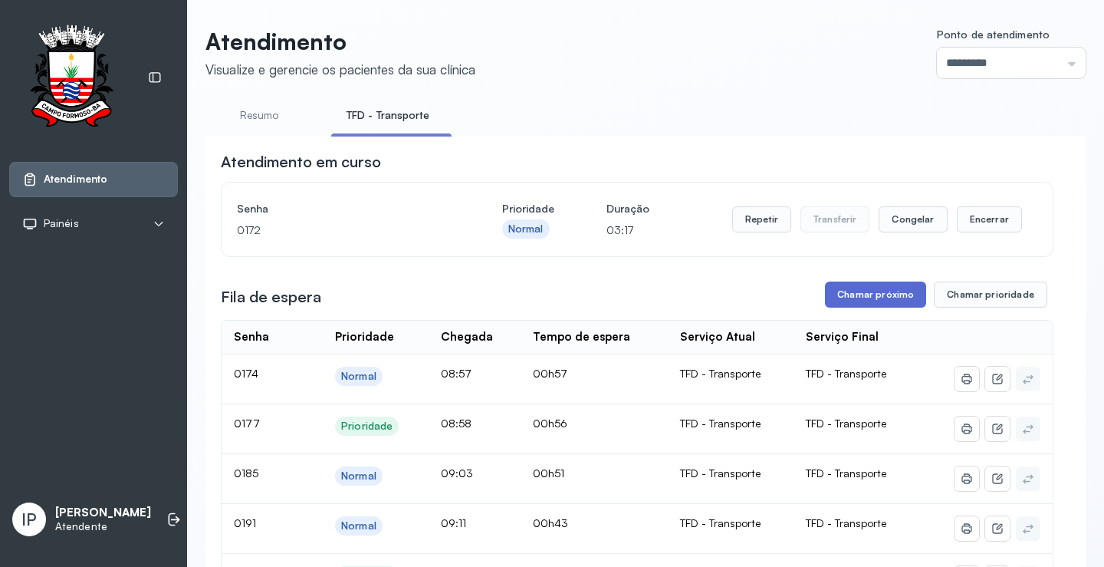
click at [839, 295] on button "Chamar próximo" at bounding box center [875, 294] width 101 height 26
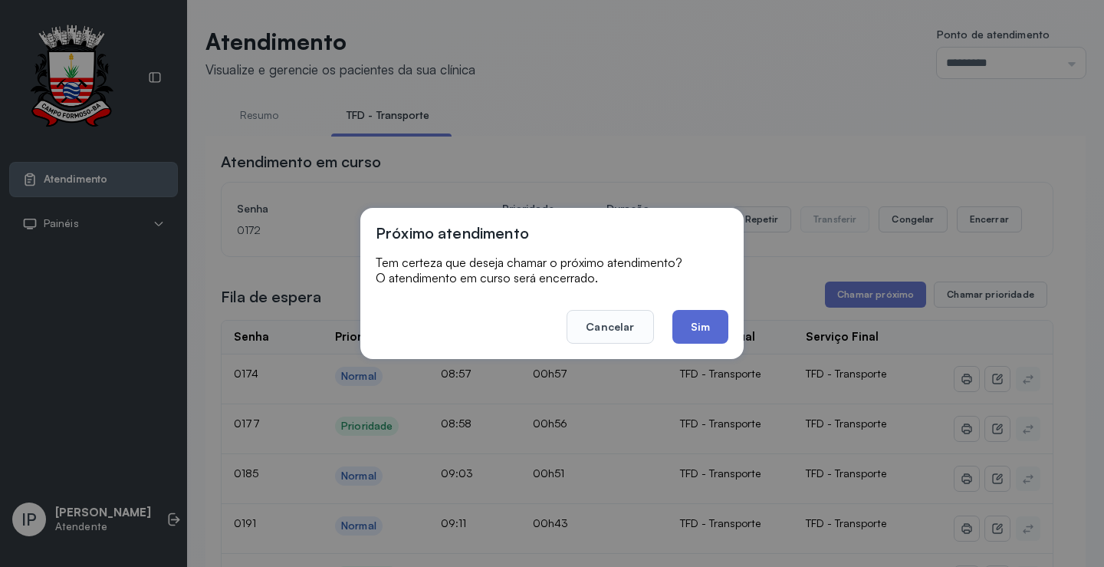
click at [689, 326] on button "Sim" at bounding box center [701, 327] width 56 height 34
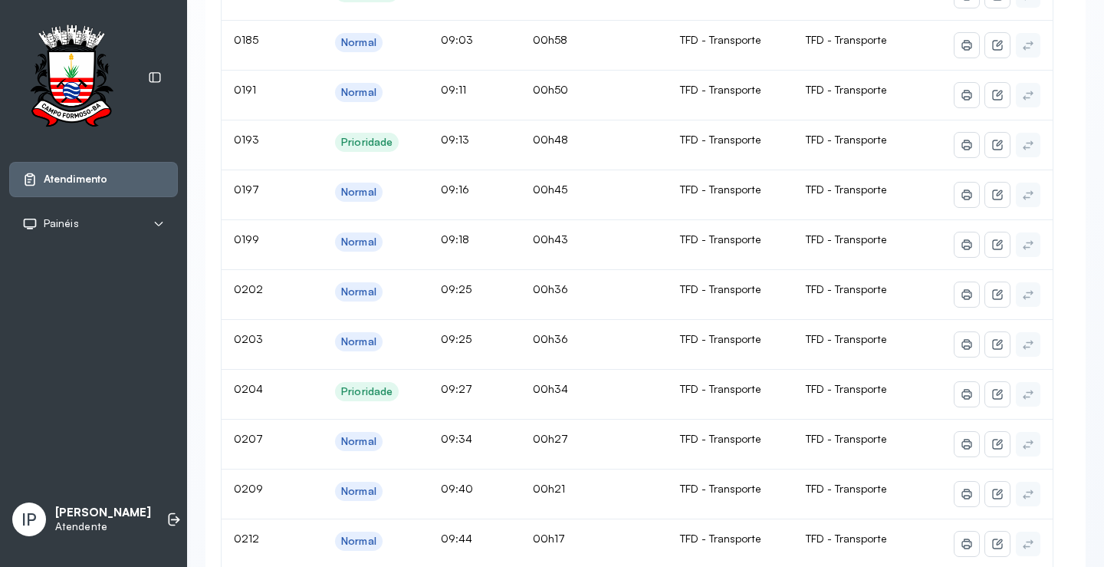
scroll to position [77, 0]
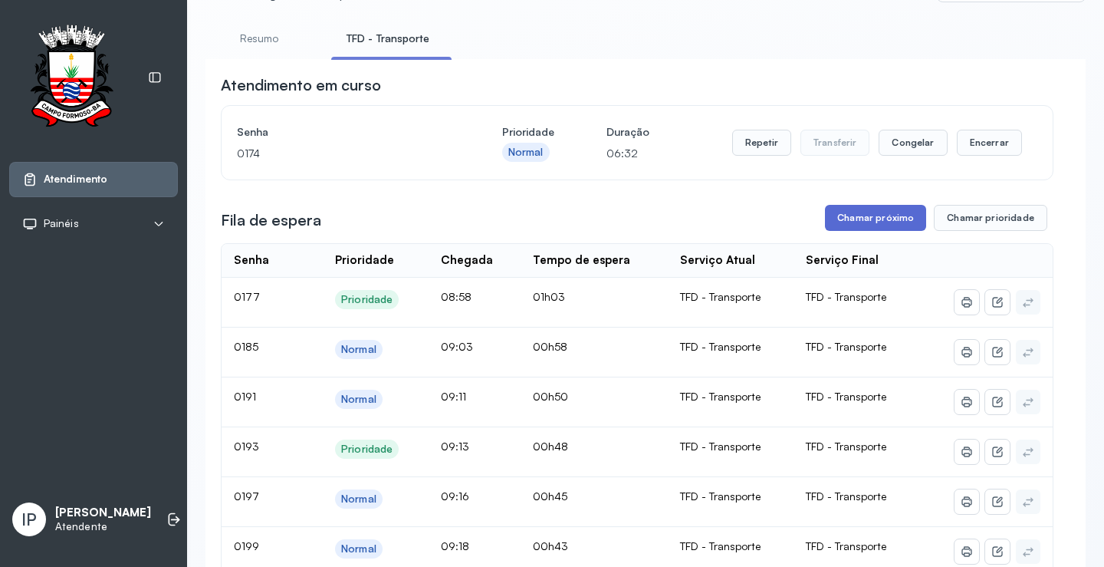
click at [891, 223] on button "Chamar próximo" at bounding box center [875, 218] width 101 height 26
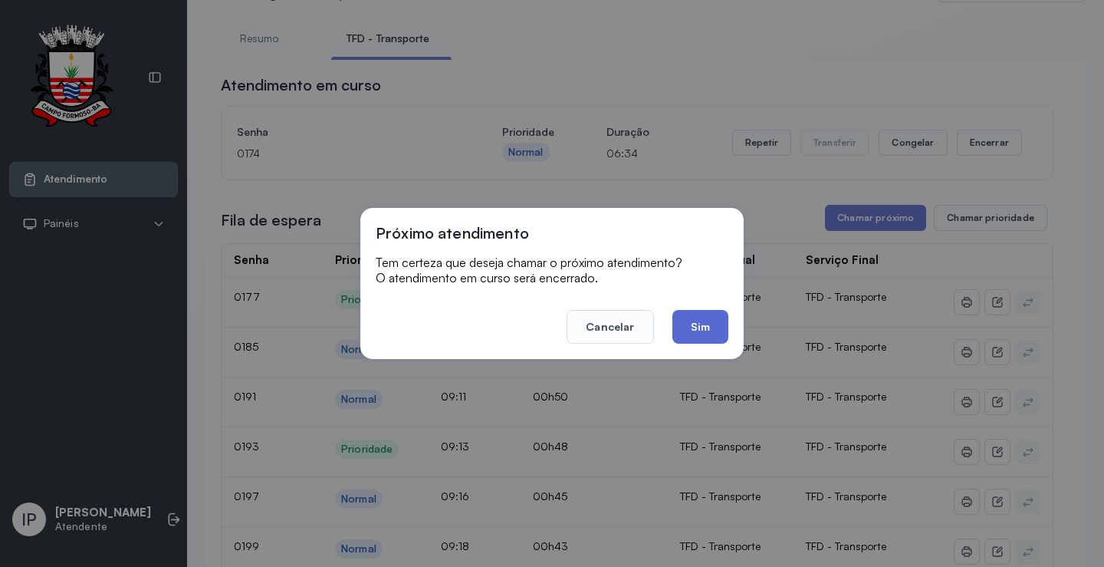
click at [716, 331] on button "Sim" at bounding box center [701, 327] width 56 height 34
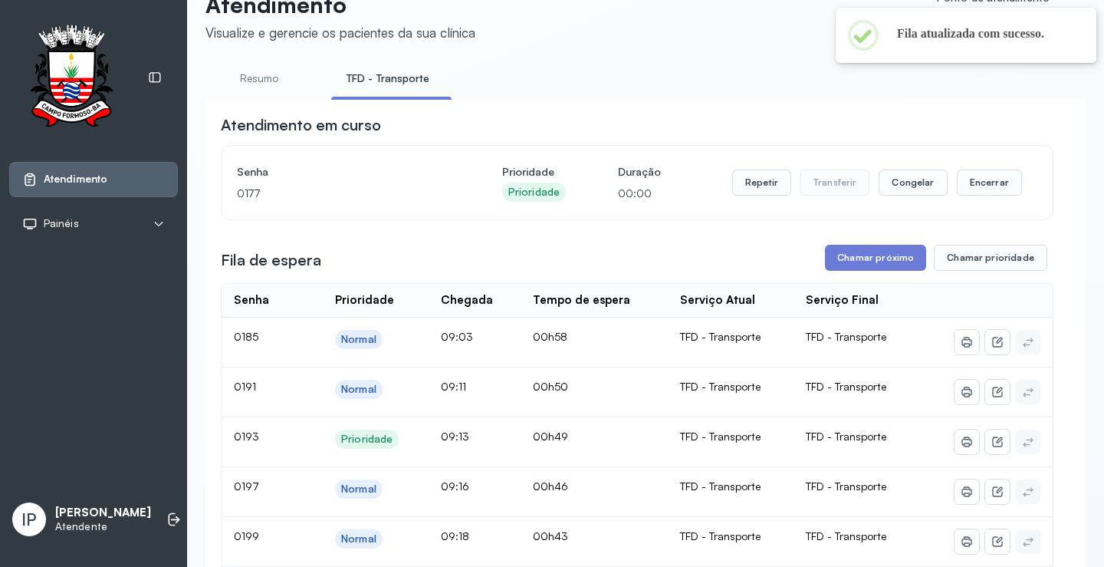
scroll to position [0, 0]
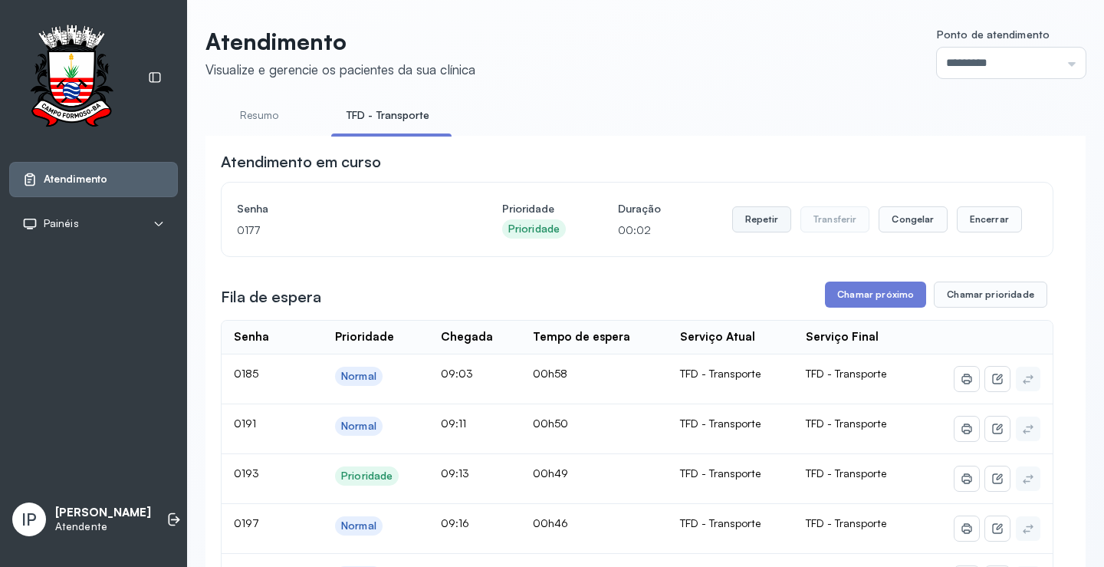
click at [751, 214] on button "Repetir" at bounding box center [761, 219] width 59 height 26
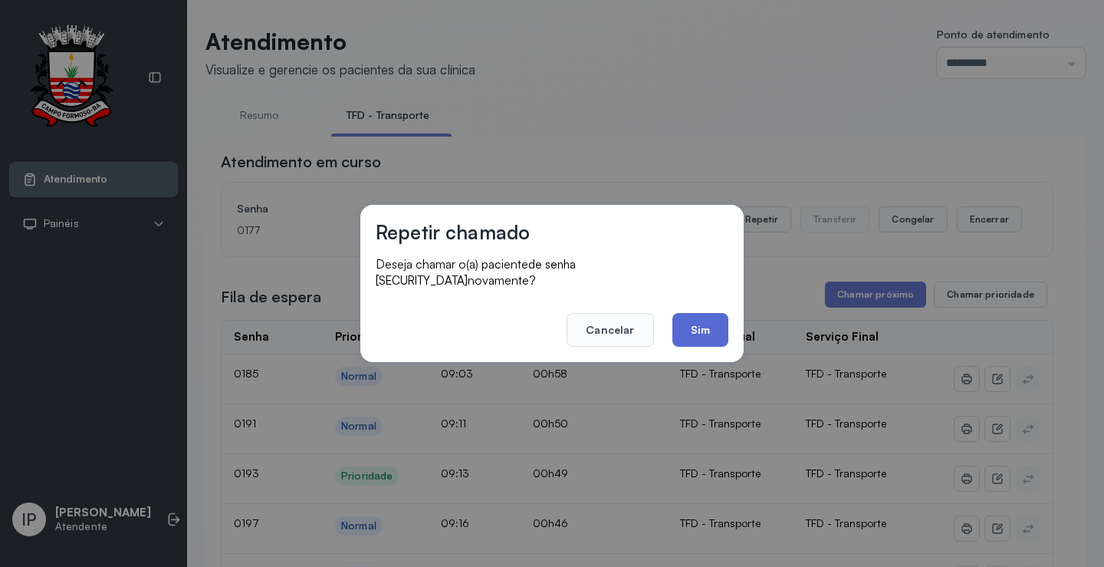
click at [697, 331] on button "Sim" at bounding box center [701, 330] width 56 height 34
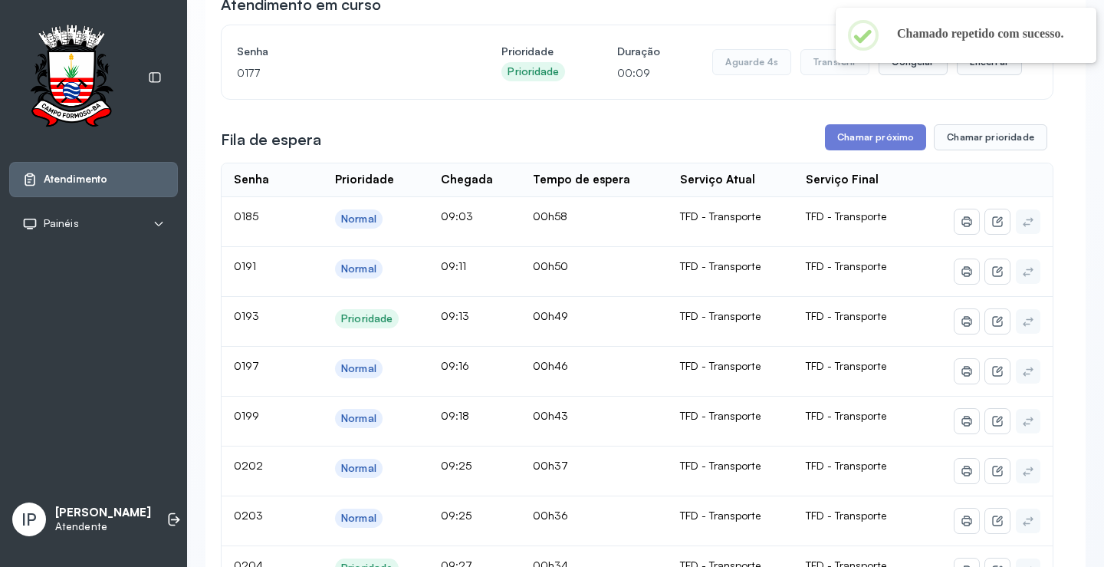
scroll to position [77, 0]
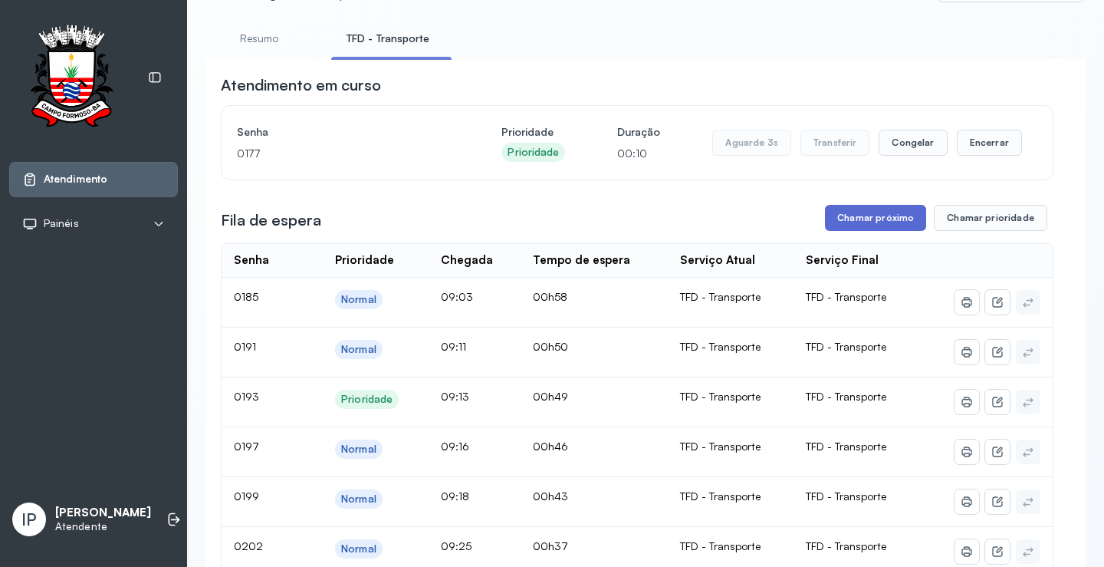
click at [881, 218] on button "Chamar próximo" at bounding box center [875, 218] width 101 height 26
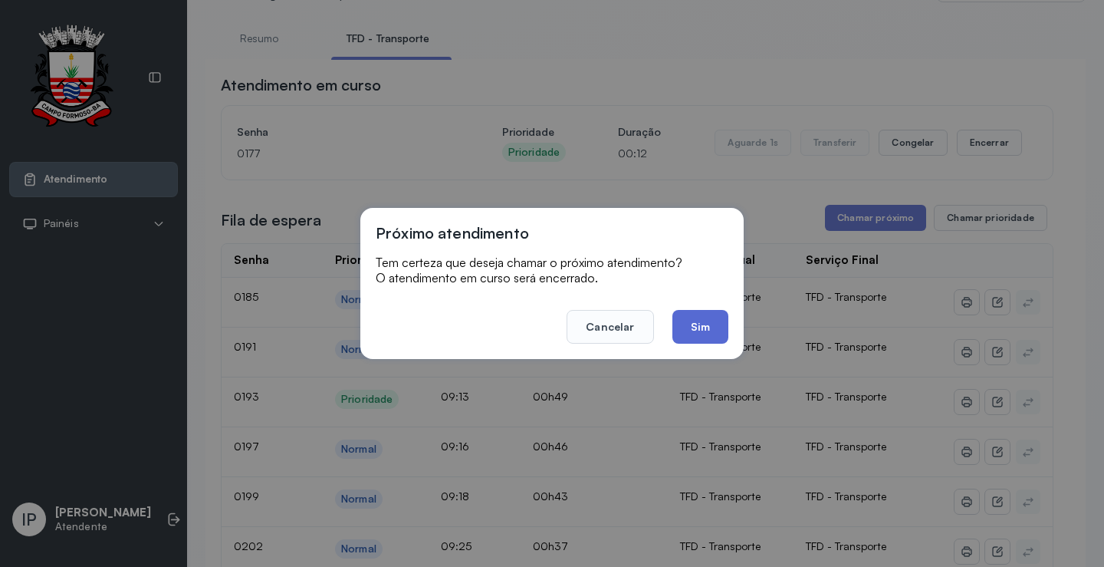
click at [694, 318] on button "Sim" at bounding box center [701, 327] width 56 height 34
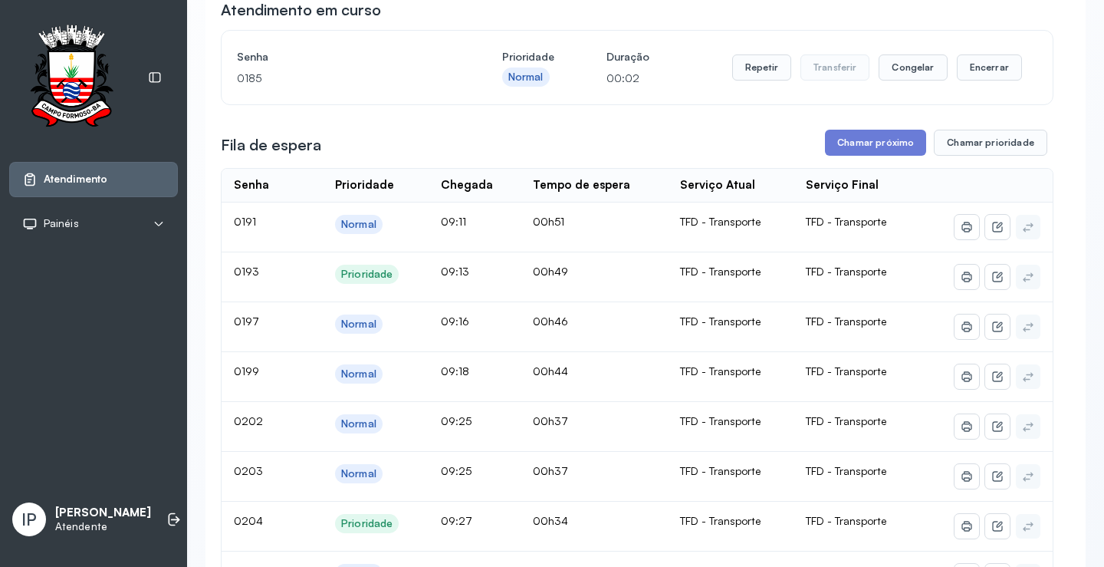
scroll to position [0, 0]
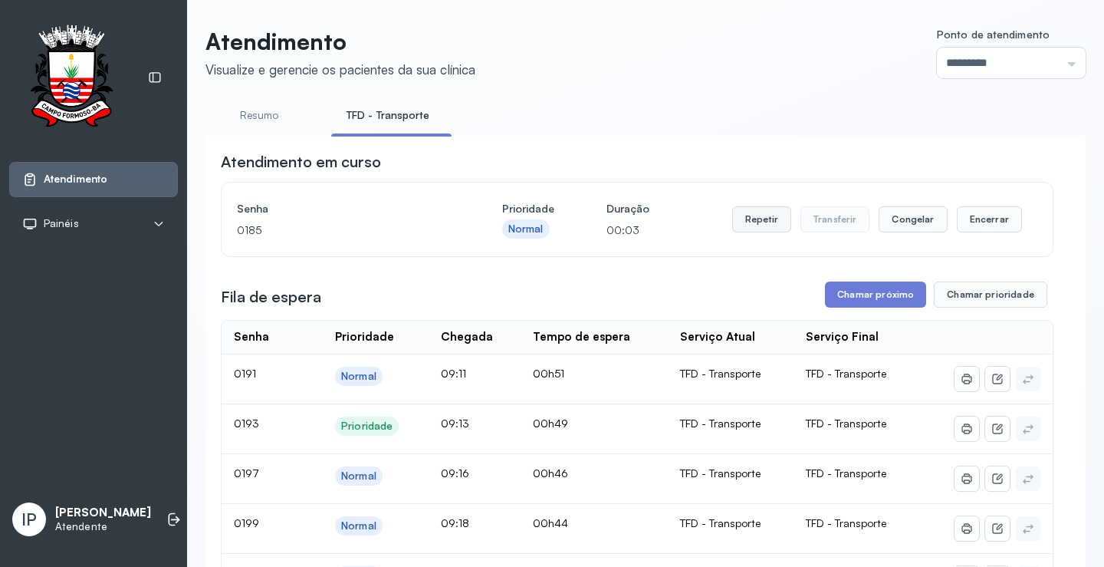
click at [751, 228] on button "Repetir" at bounding box center [761, 219] width 59 height 26
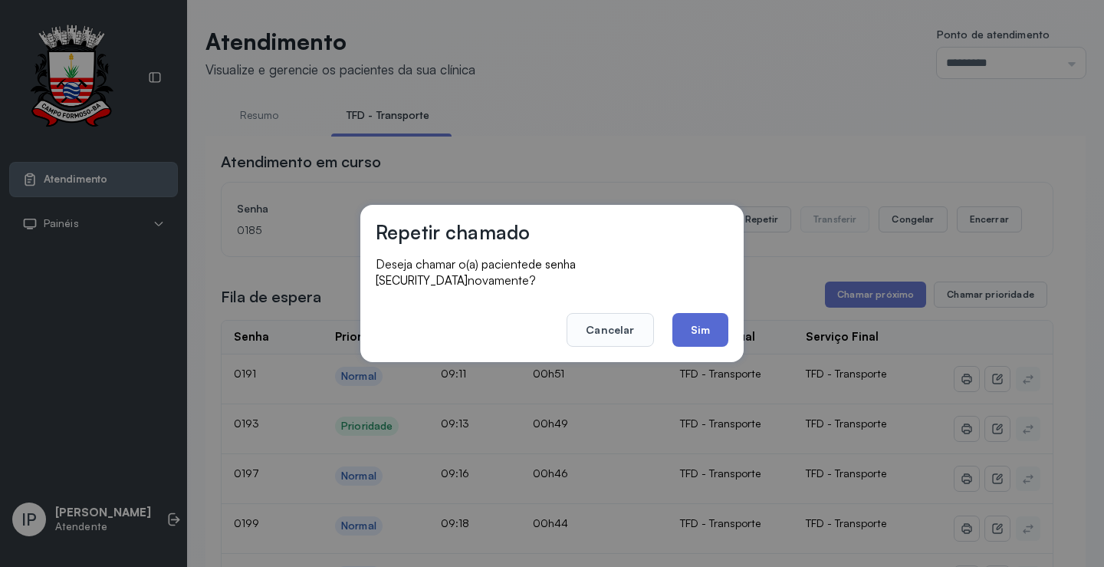
click at [712, 328] on button "Sim" at bounding box center [701, 330] width 56 height 34
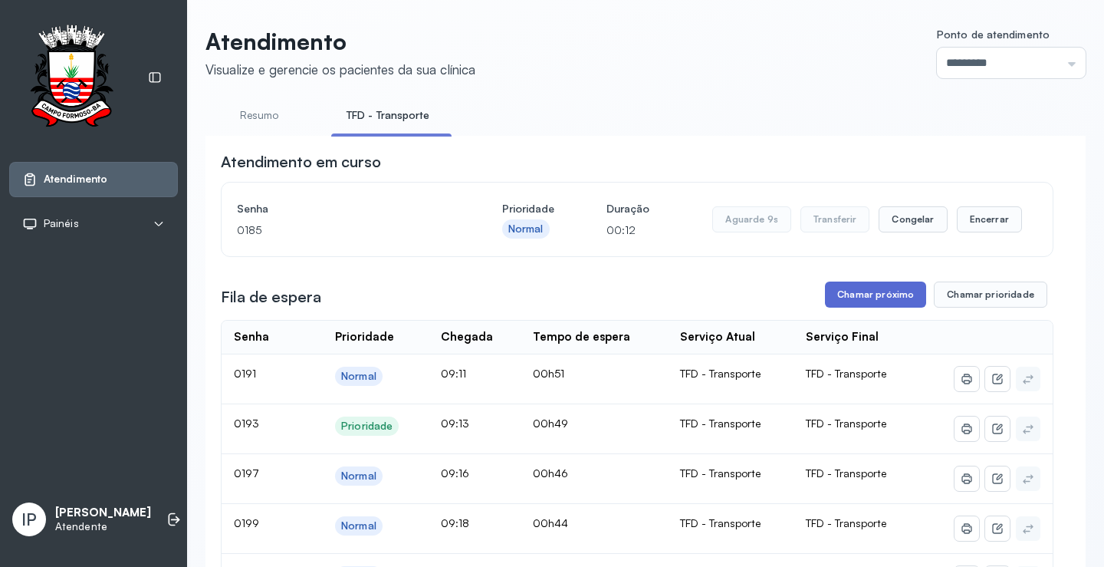
click at [888, 296] on button "Chamar próximo" at bounding box center [875, 294] width 101 height 26
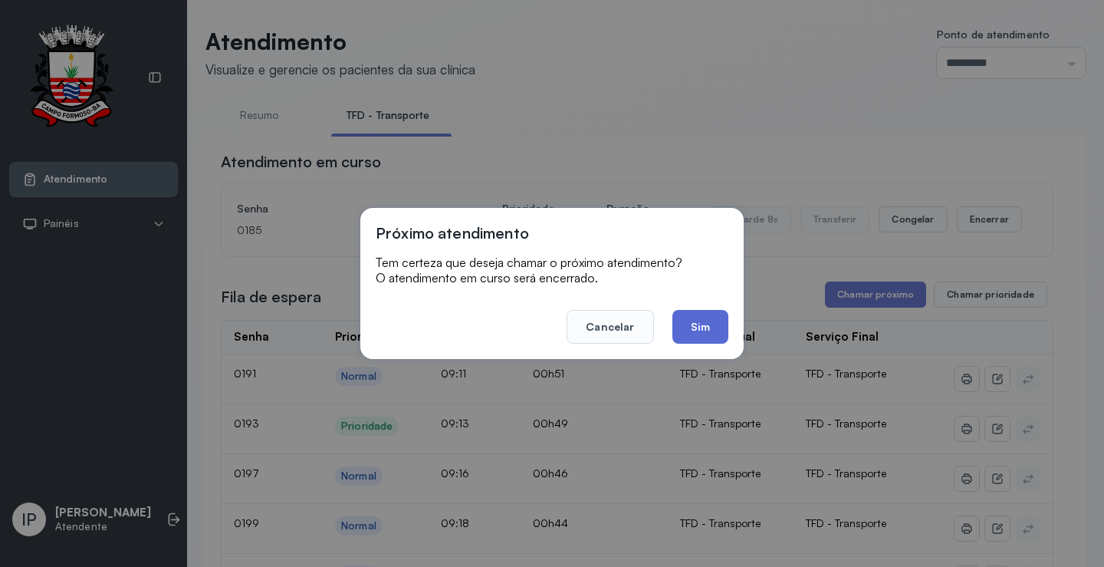
click at [711, 318] on button "Sim" at bounding box center [701, 327] width 56 height 34
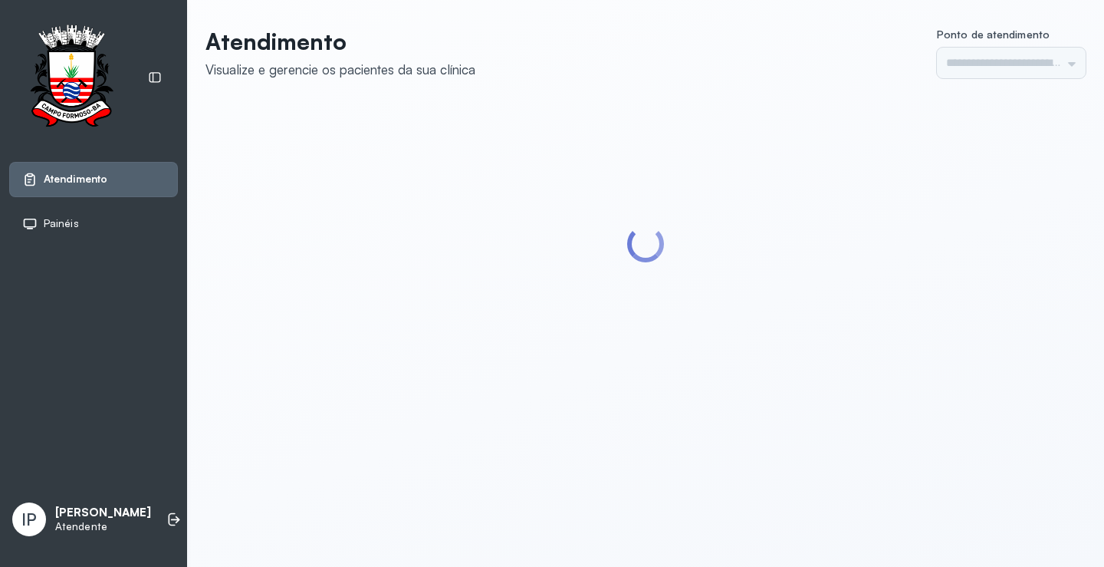
type input "*********"
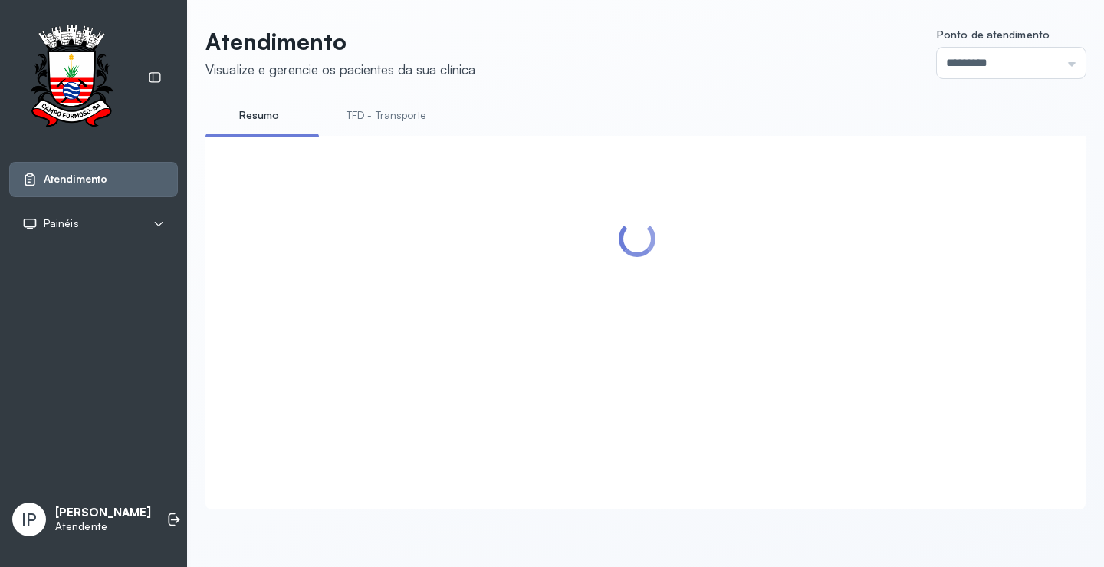
click at [365, 116] on link "TFD - Transporte" at bounding box center [386, 115] width 110 height 25
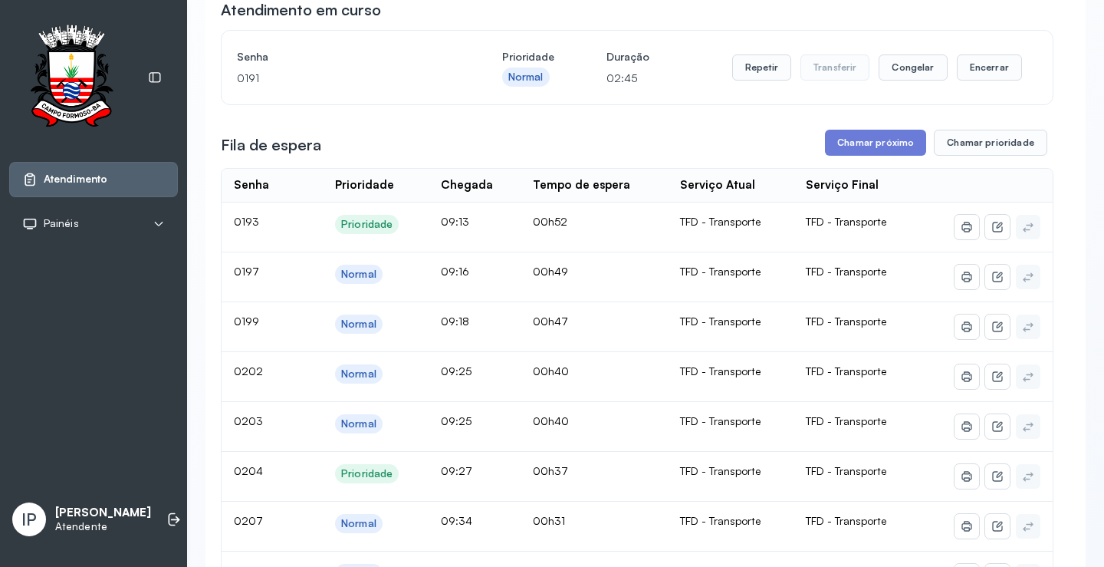
scroll to position [153, 0]
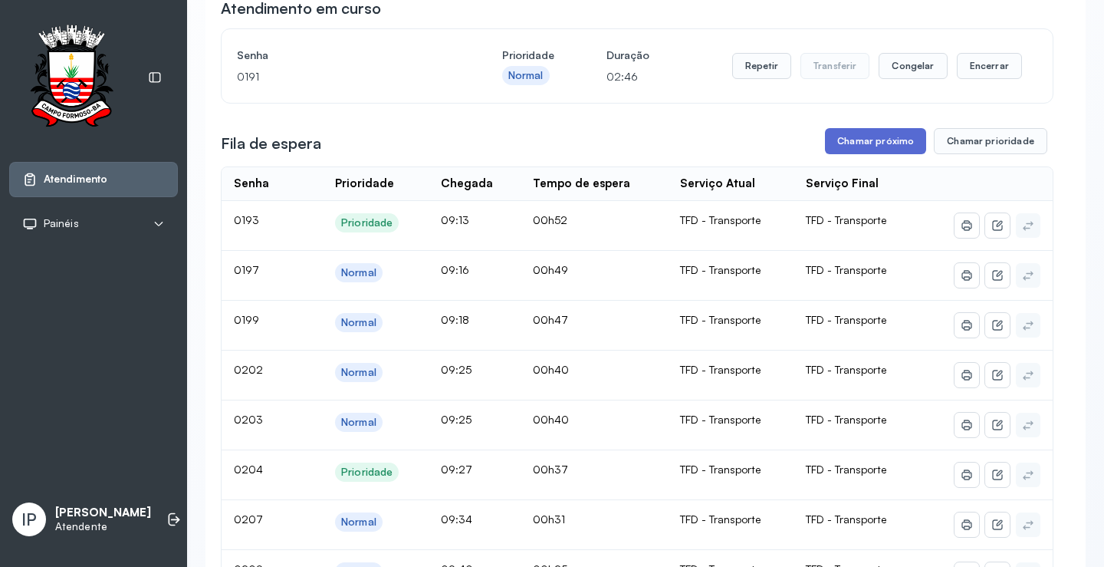
click at [877, 147] on button "Chamar próximo" at bounding box center [875, 141] width 101 height 26
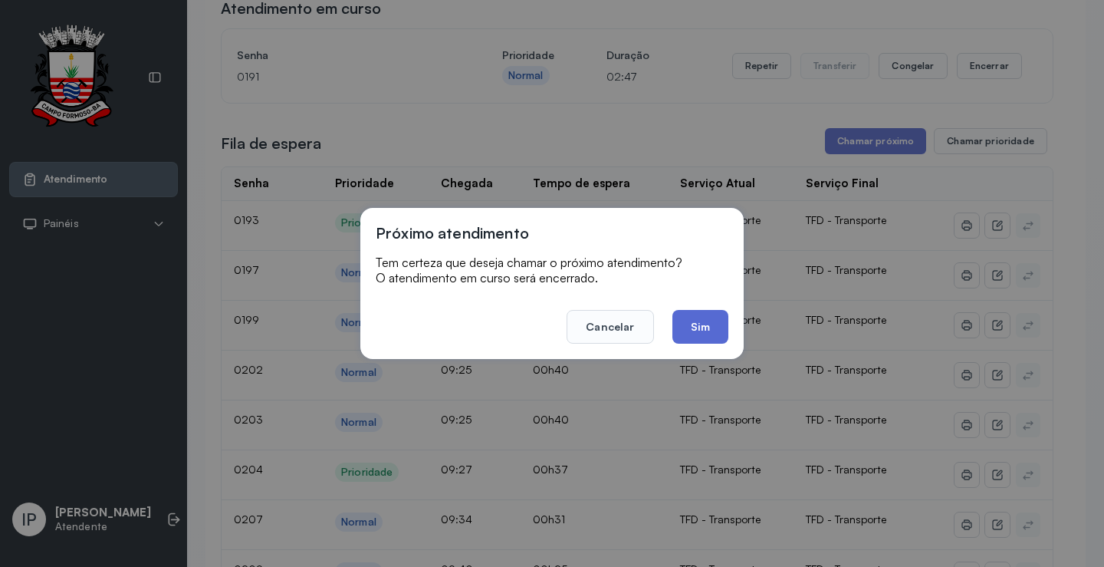
click at [693, 330] on button "Sim" at bounding box center [701, 327] width 56 height 34
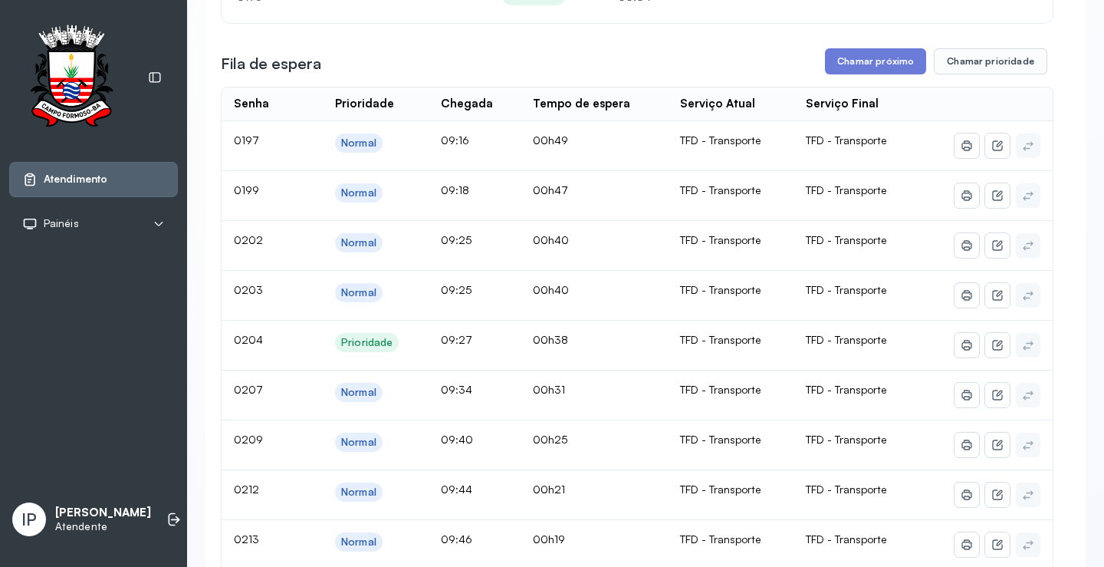
scroll to position [77, 0]
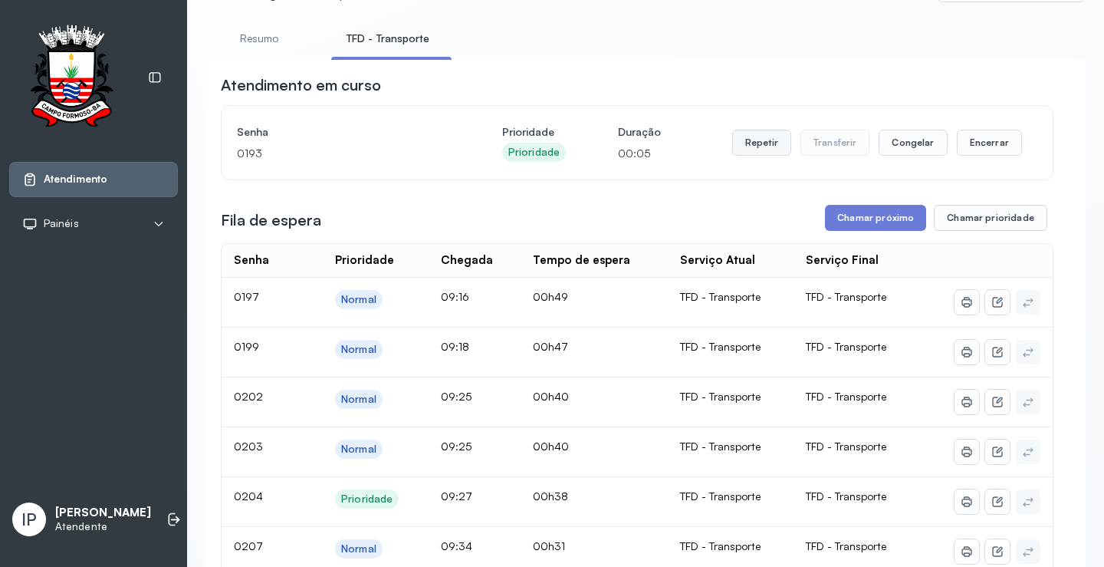
click at [770, 141] on button "Repetir" at bounding box center [761, 143] width 59 height 26
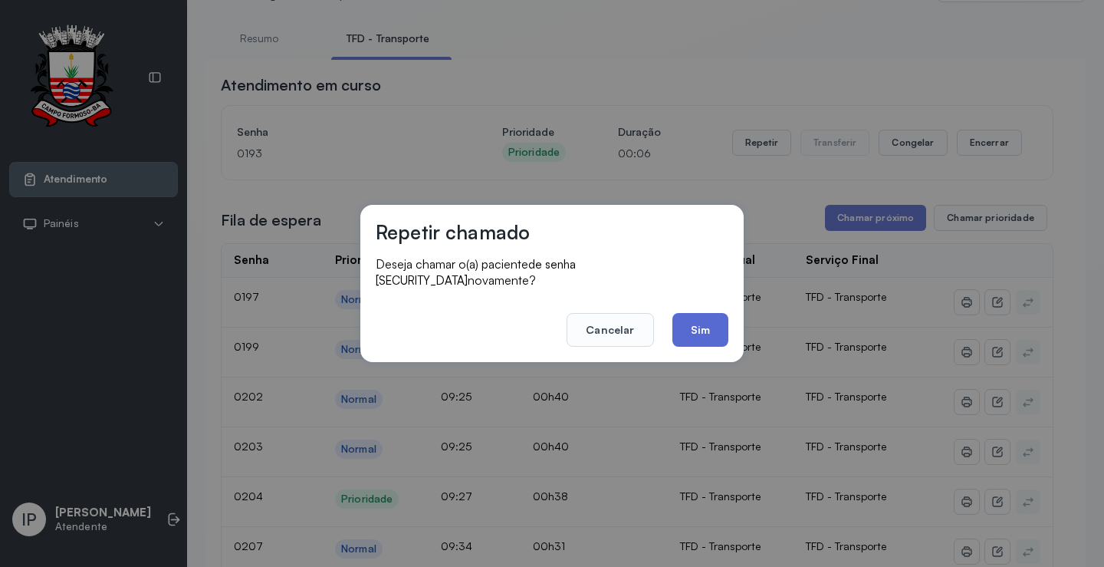
click at [686, 313] on button "Sim" at bounding box center [701, 330] width 56 height 34
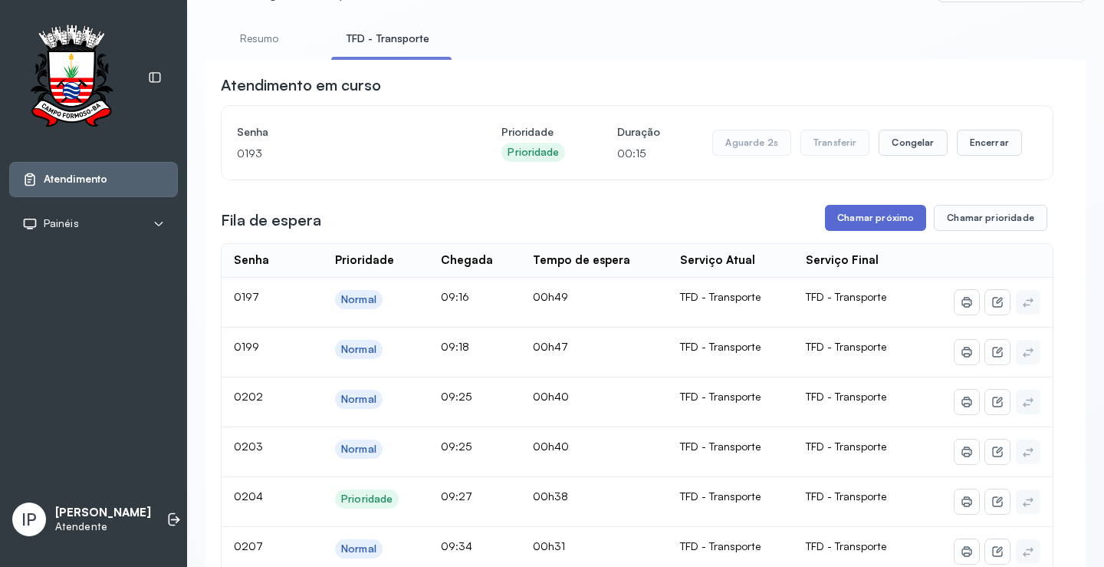
click at [865, 216] on button "Chamar próximo" at bounding box center [875, 218] width 101 height 26
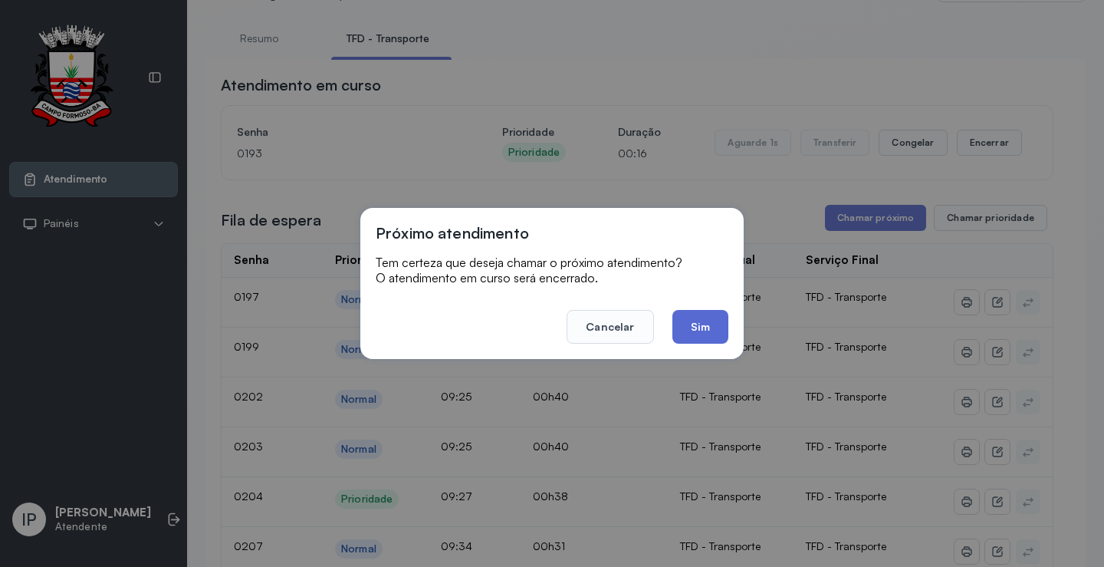
click at [698, 318] on button "Sim" at bounding box center [701, 327] width 56 height 34
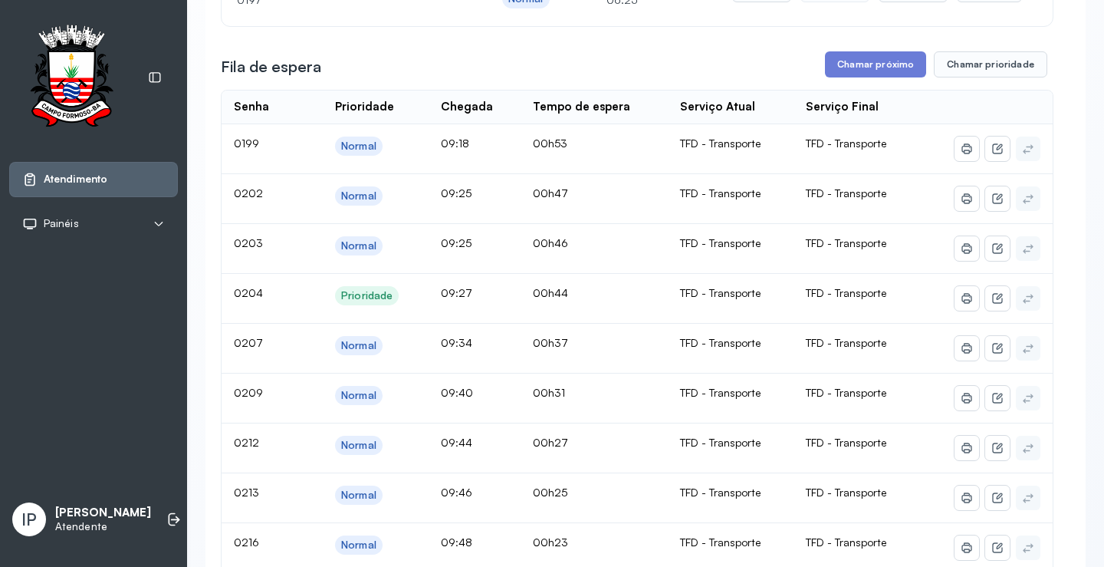
scroll to position [0, 0]
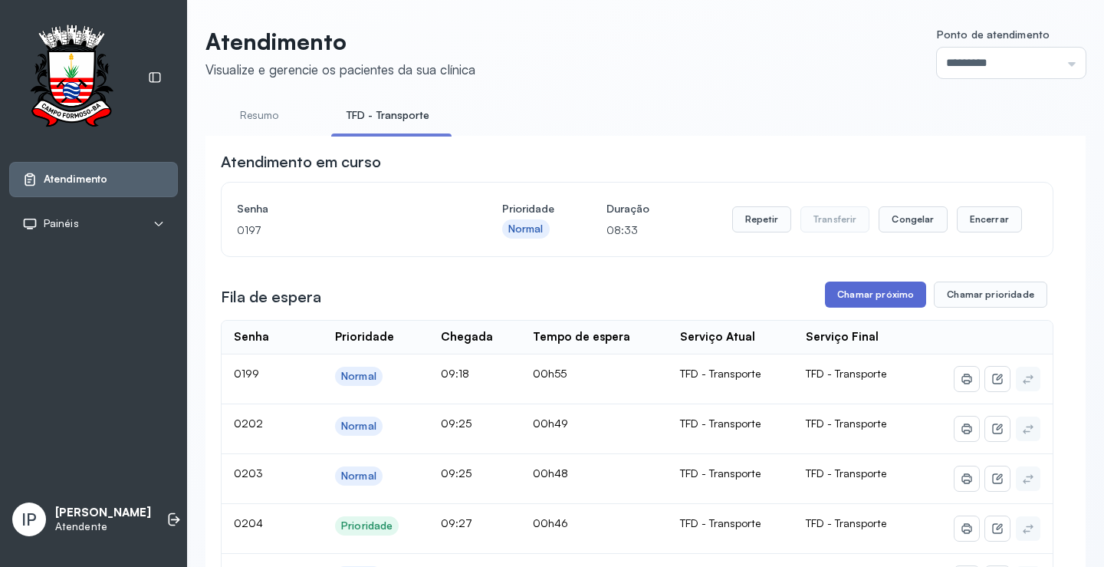
click at [844, 293] on button "Chamar próximo" at bounding box center [875, 294] width 101 height 26
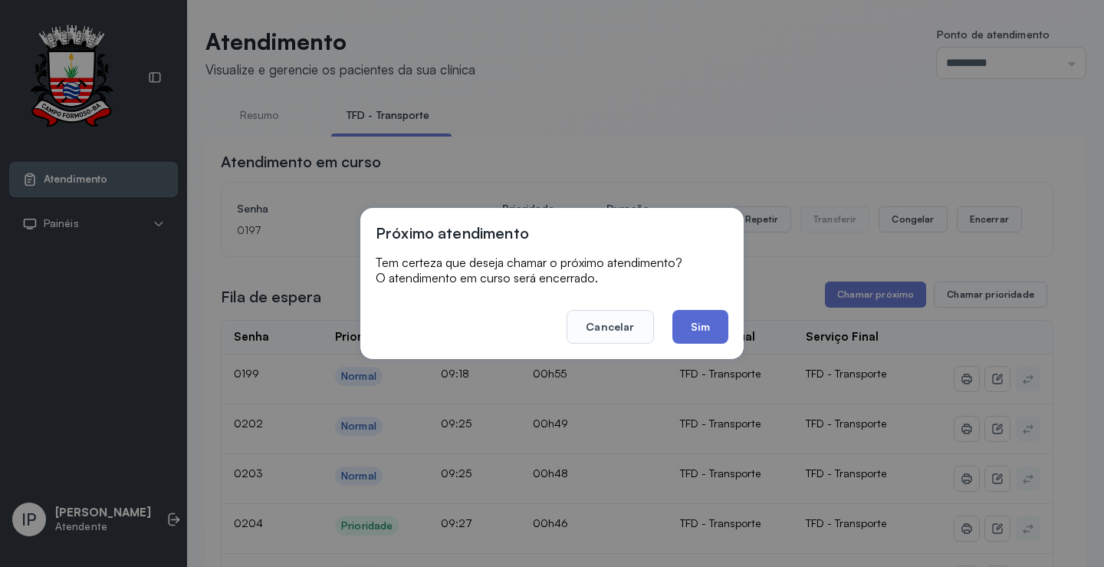
click at [710, 327] on button "Sim" at bounding box center [701, 327] width 56 height 34
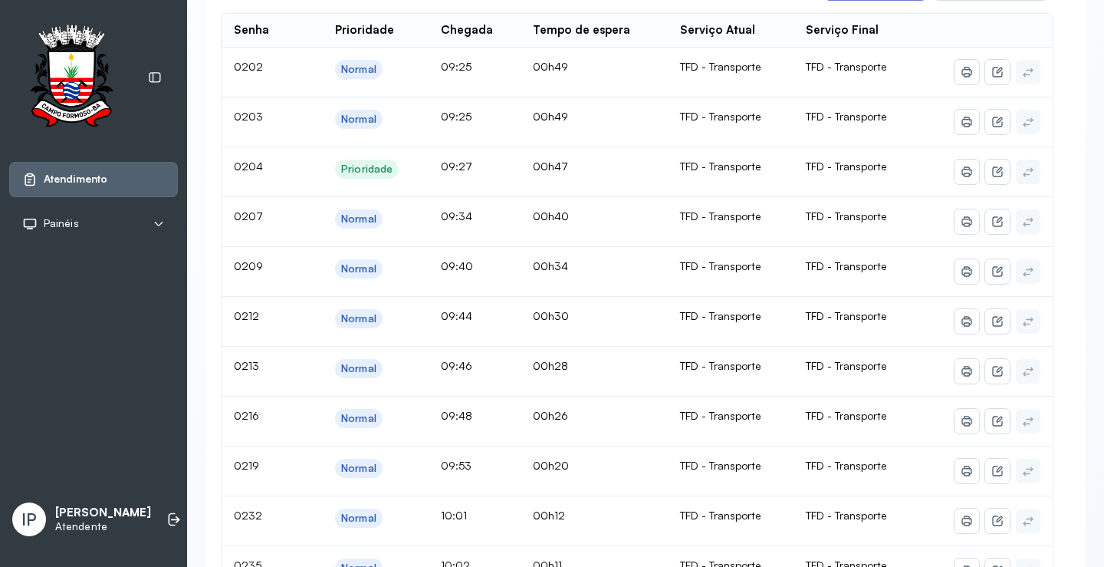
scroll to position [77, 0]
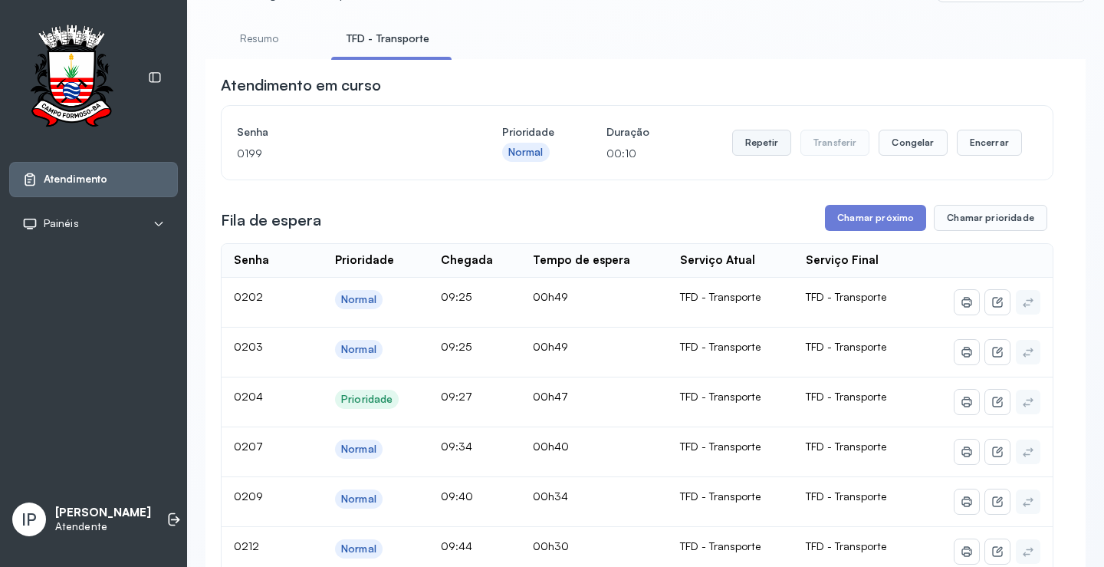
click at [778, 141] on button "Repetir" at bounding box center [761, 143] width 59 height 26
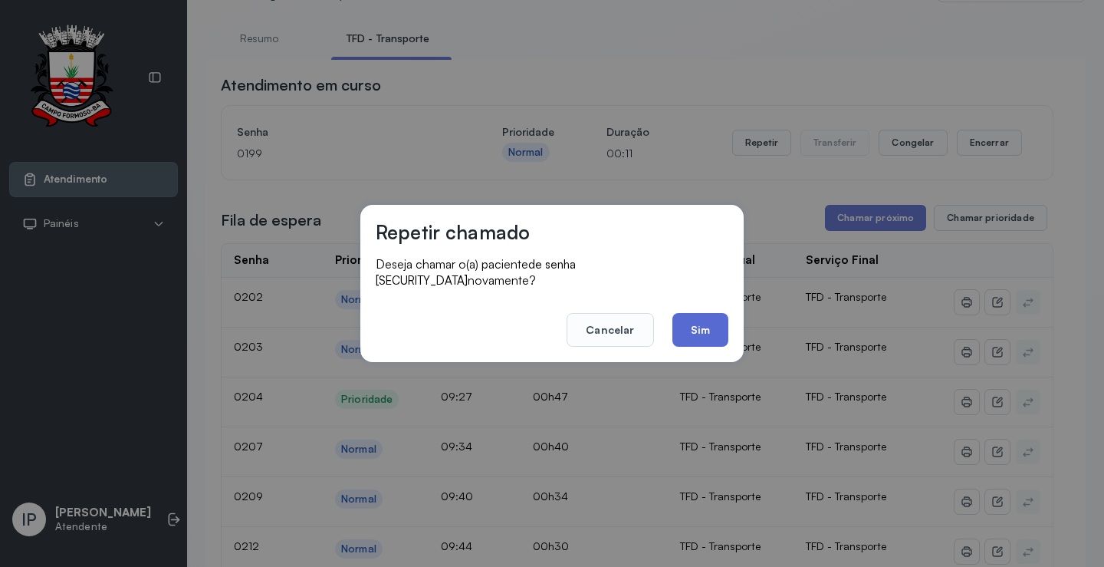
click at [718, 319] on button "Sim" at bounding box center [701, 330] width 56 height 34
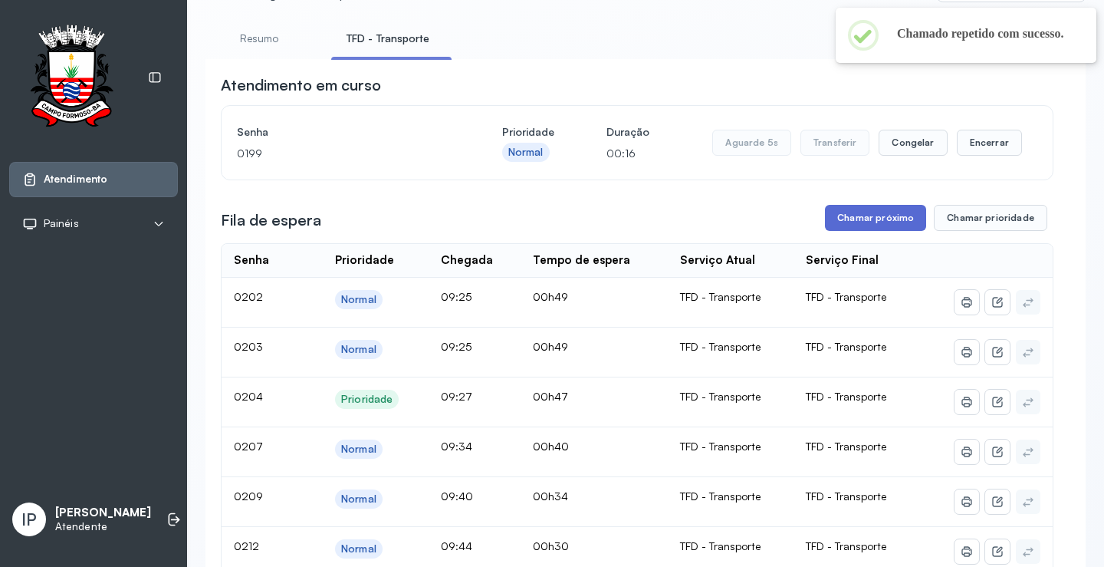
click at [858, 228] on button "Chamar próximo" at bounding box center [875, 218] width 101 height 26
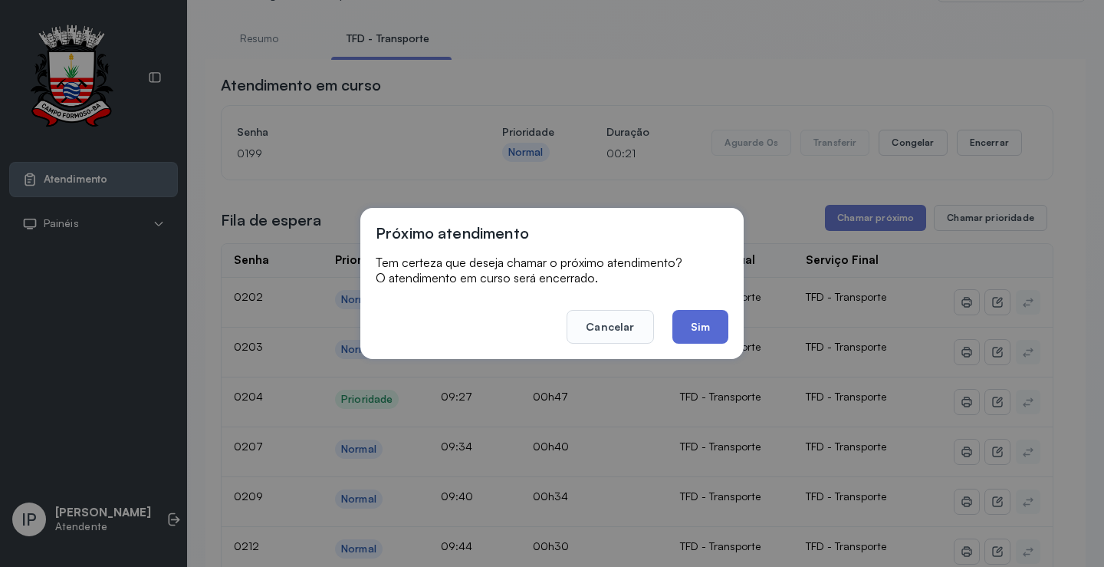
click at [712, 321] on button "Sim" at bounding box center [701, 327] width 56 height 34
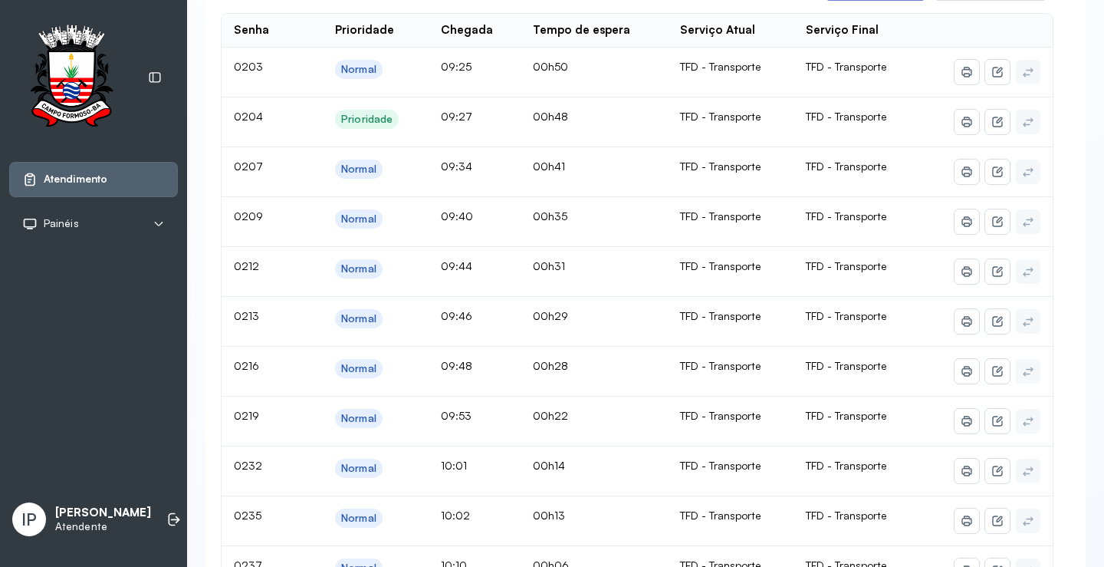
scroll to position [0, 0]
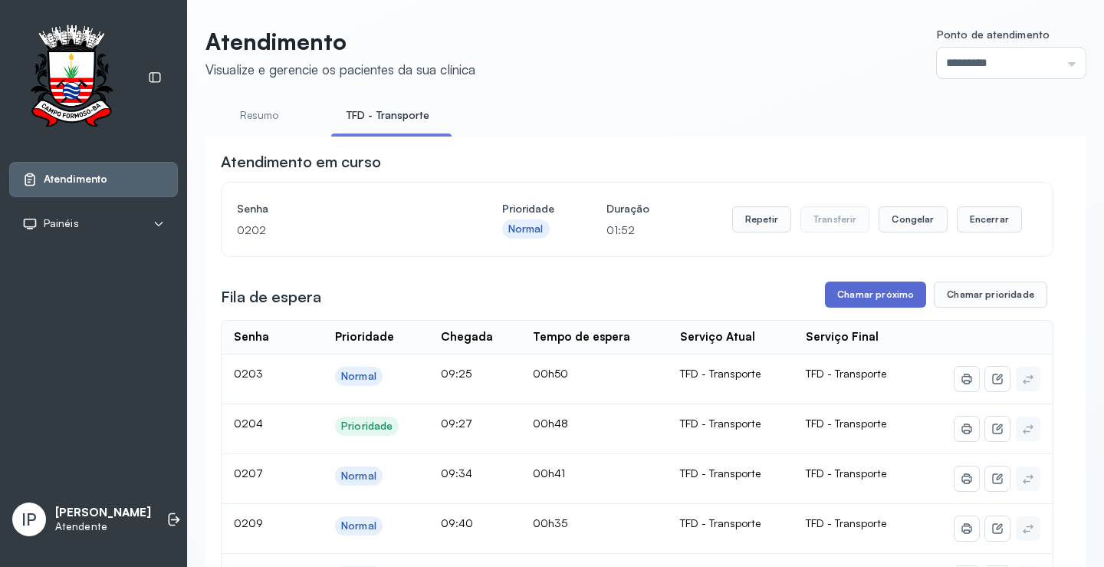
click at [900, 294] on button "Chamar próximo" at bounding box center [875, 294] width 101 height 26
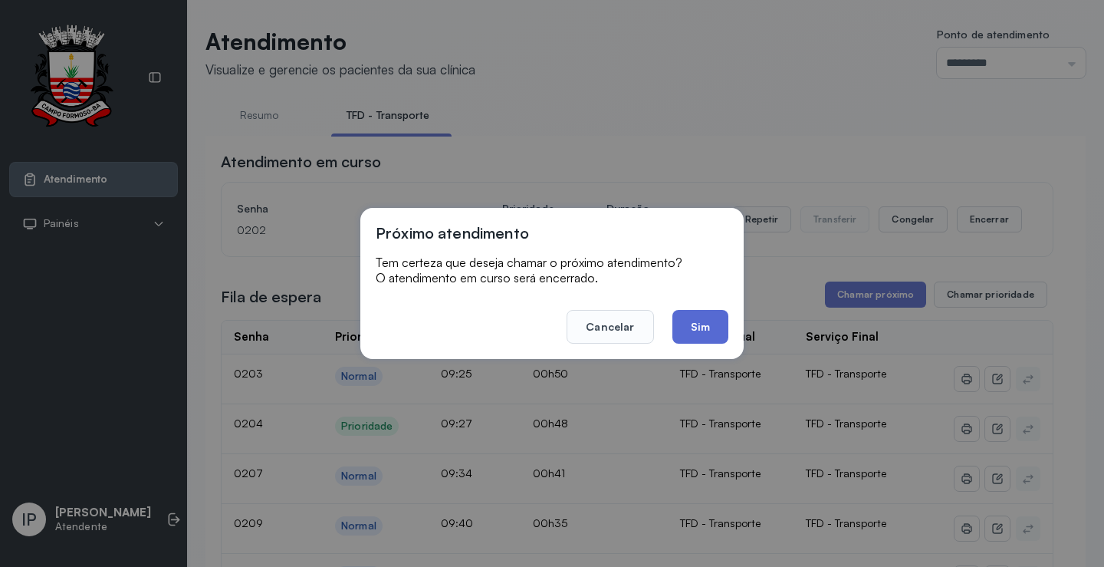
click at [716, 319] on button "Sim" at bounding box center [701, 327] width 56 height 34
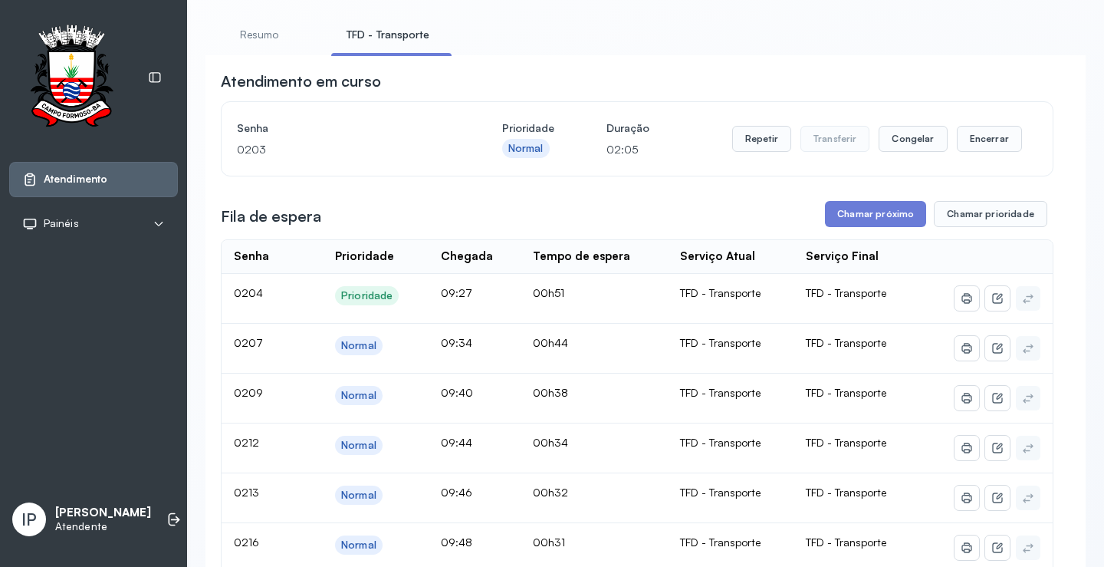
scroll to position [77, 0]
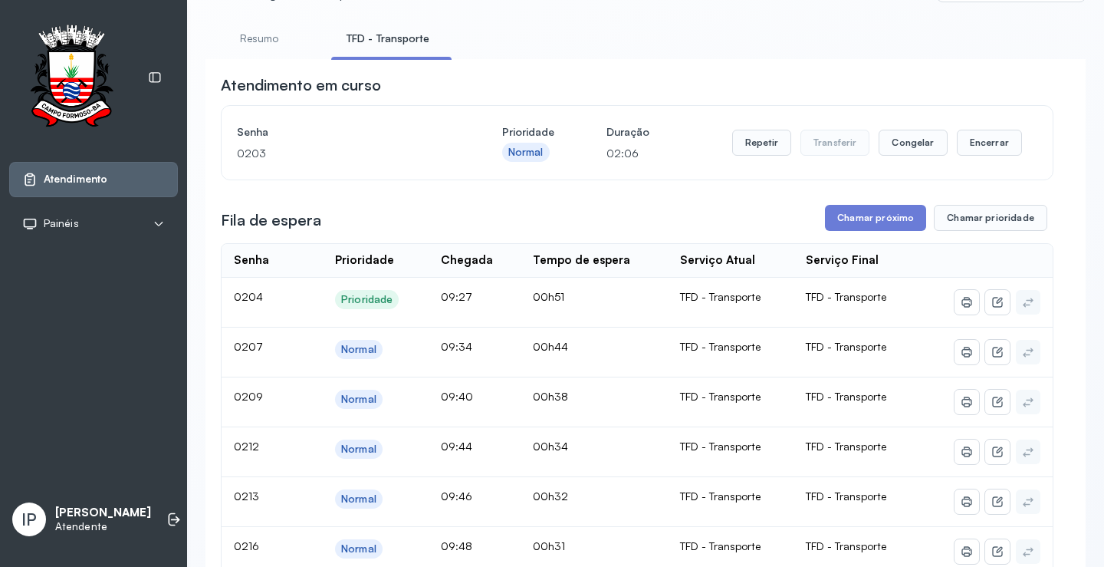
click at [896, 218] on button "Chamar próximo" at bounding box center [875, 218] width 101 height 26
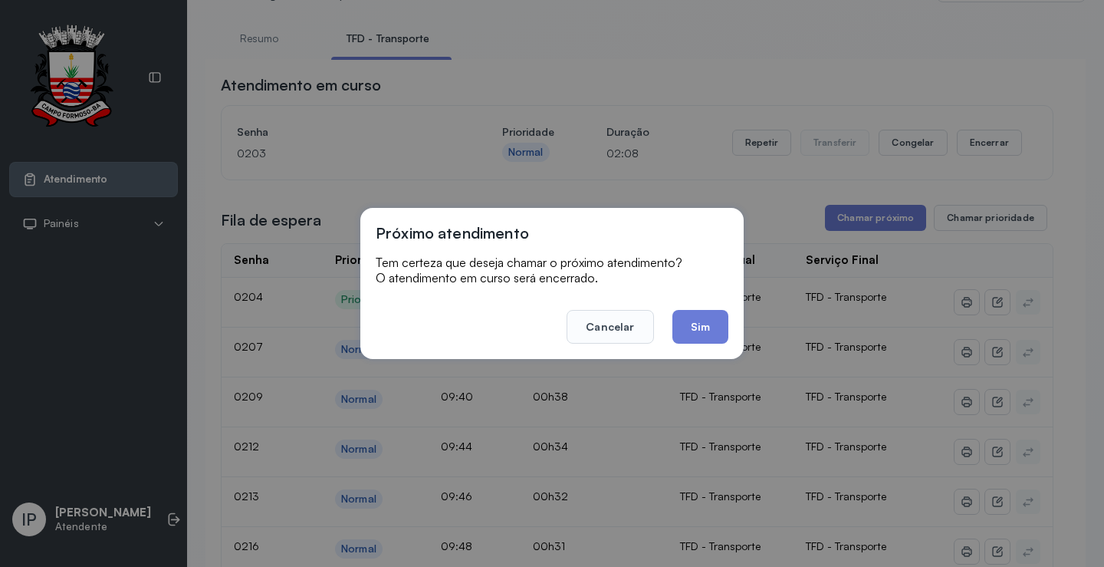
drag, startPoint x: 707, startPoint y: 295, endPoint x: 703, endPoint y: 305, distance: 11.4
click at [706, 297] on footer "Cancelar Sim" at bounding box center [552, 315] width 353 height 55
click at [707, 311] on button "Sim" at bounding box center [701, 327] width 56 height 34
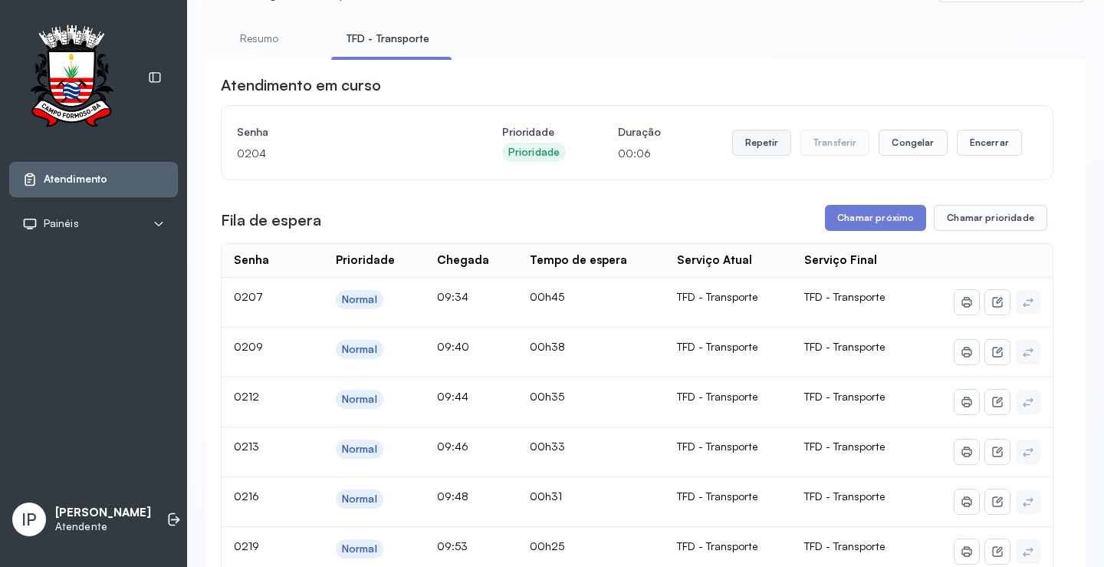
click at [765, 141] on button "Repetir" at bounding box center [761, 143] width 59 height 26
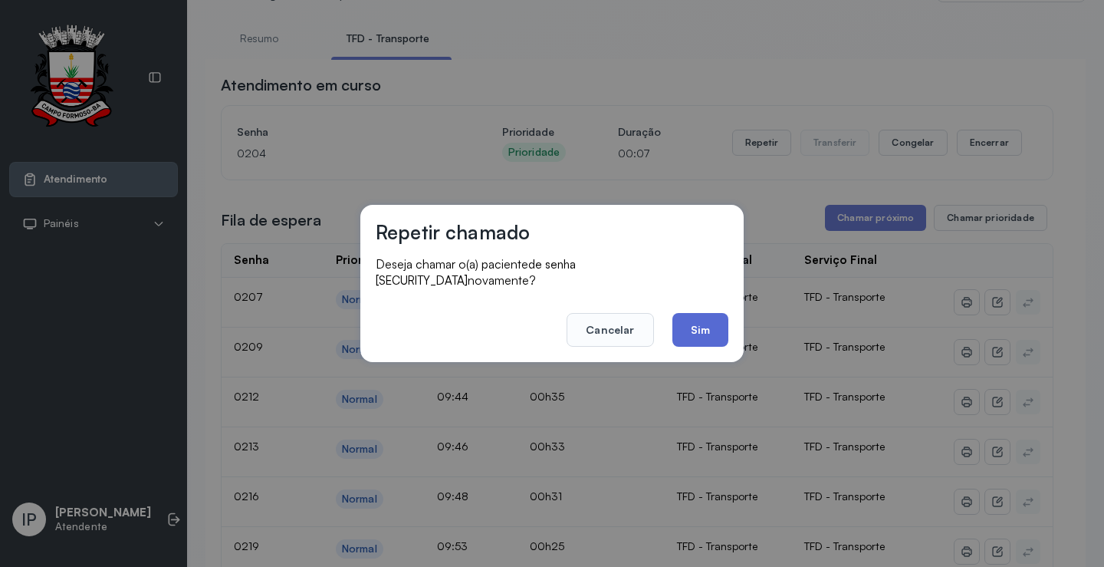
click at [698, 313] on button "Sim" at bounding box center [701, 330] width 56 height 34
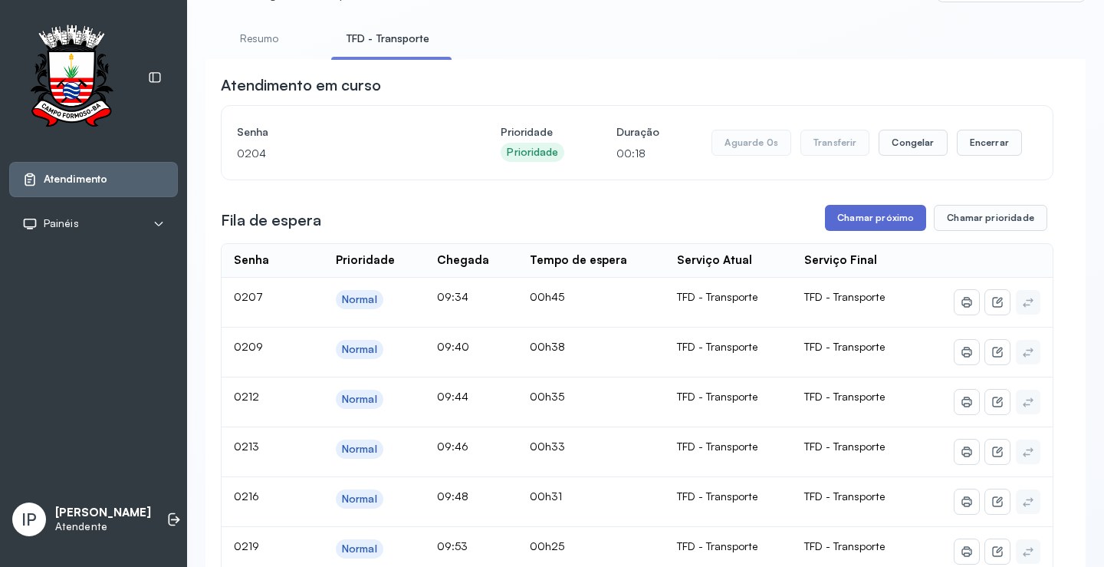
click at [893, 223] on button "Chamar próximo" at bounding box center [875, 218] width 101 height 26
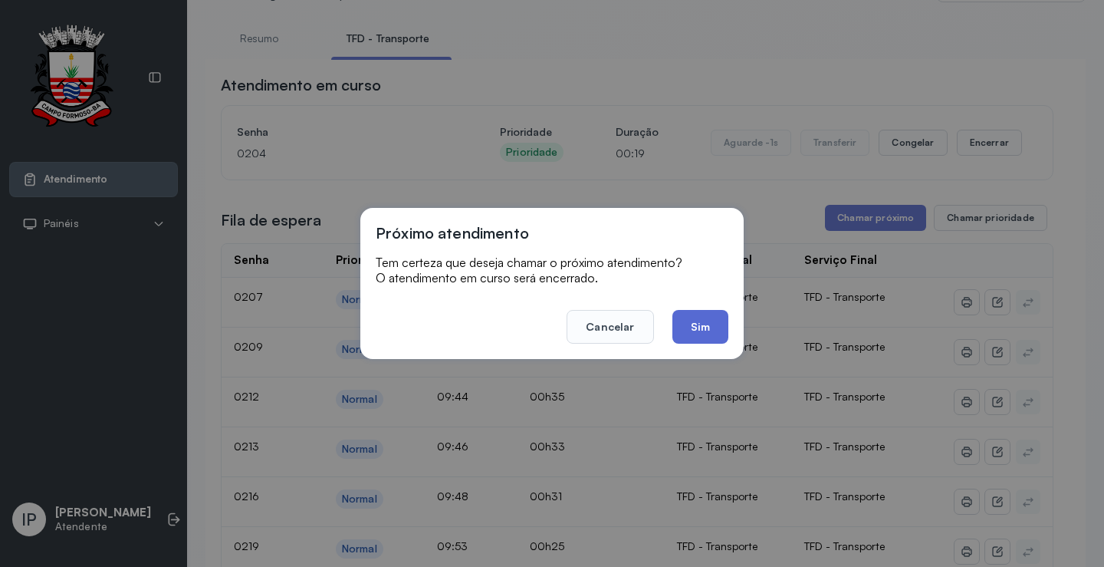
click at [709, 327] on button "Sim" at bounding box center [701, 327] width 56 height 34
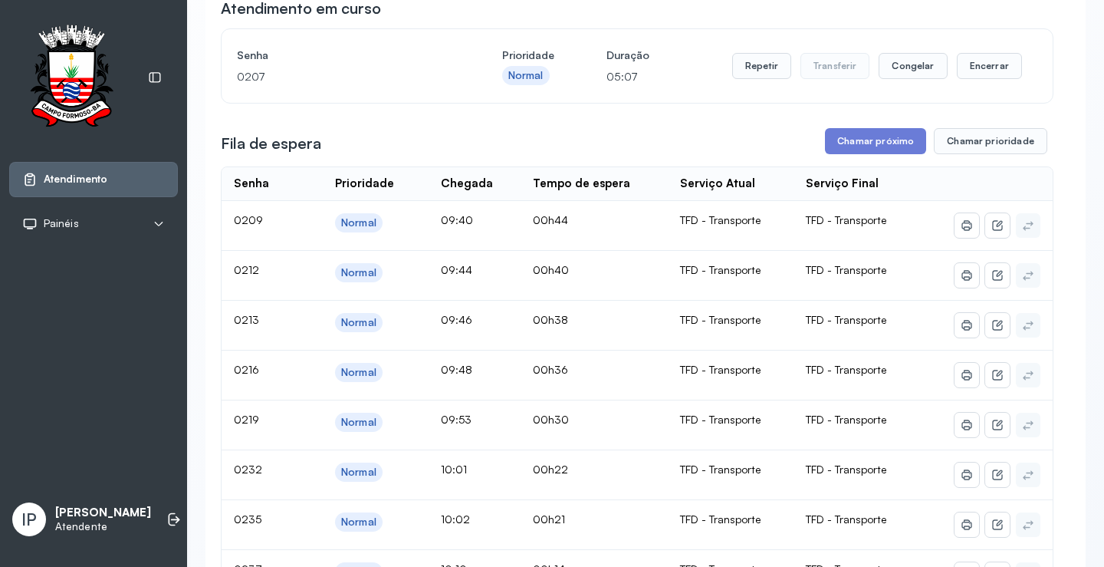
scroll to position [0, 0]
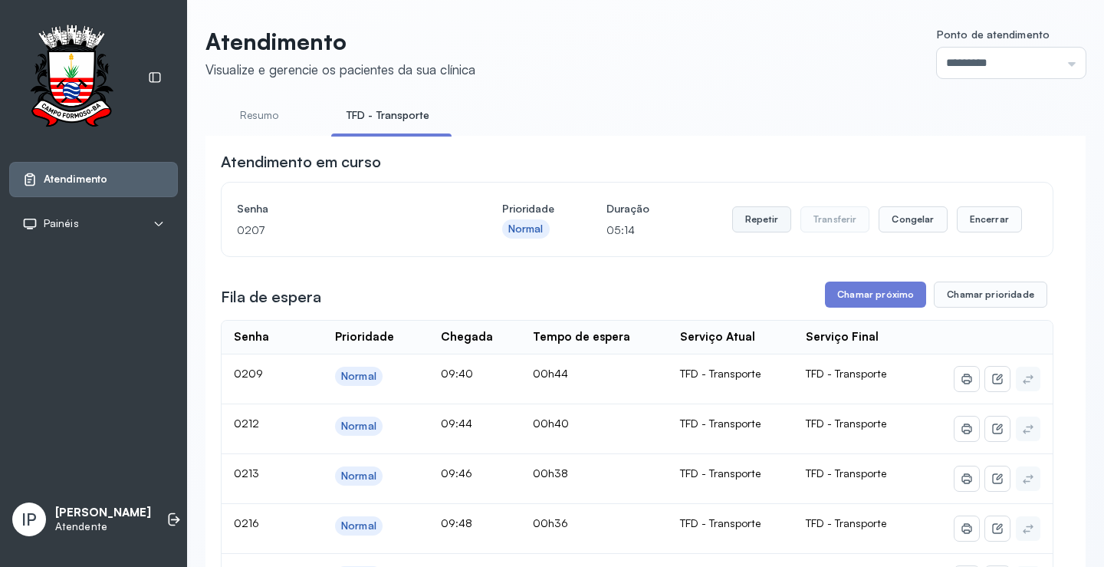
click at [755, 228] on button "Repetir" at bounding box center [761, 219] width 59 height 26
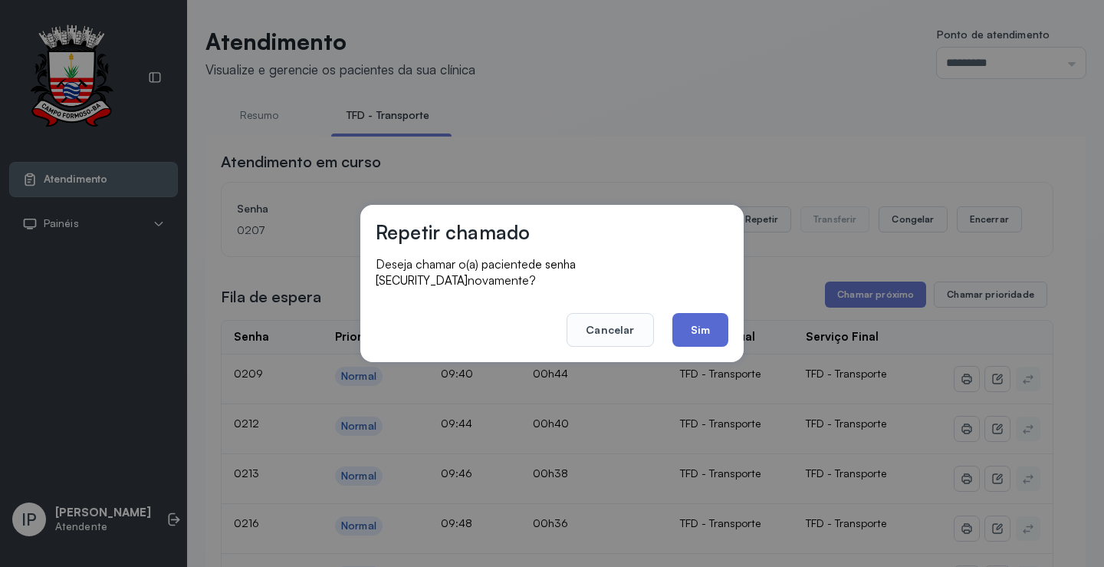
click at [703, 320] on button "Sim" at bounding box center [701, 330] width 56 height 34
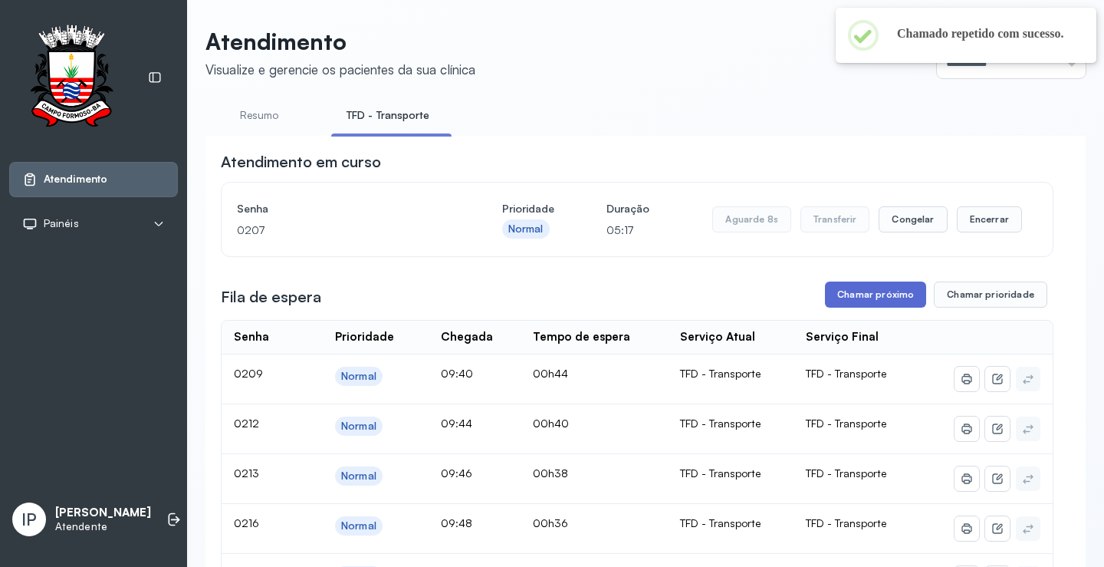
click at [840, 298] on button "Chamar próximo" at bounding box center [875, 294] width 101 height 26
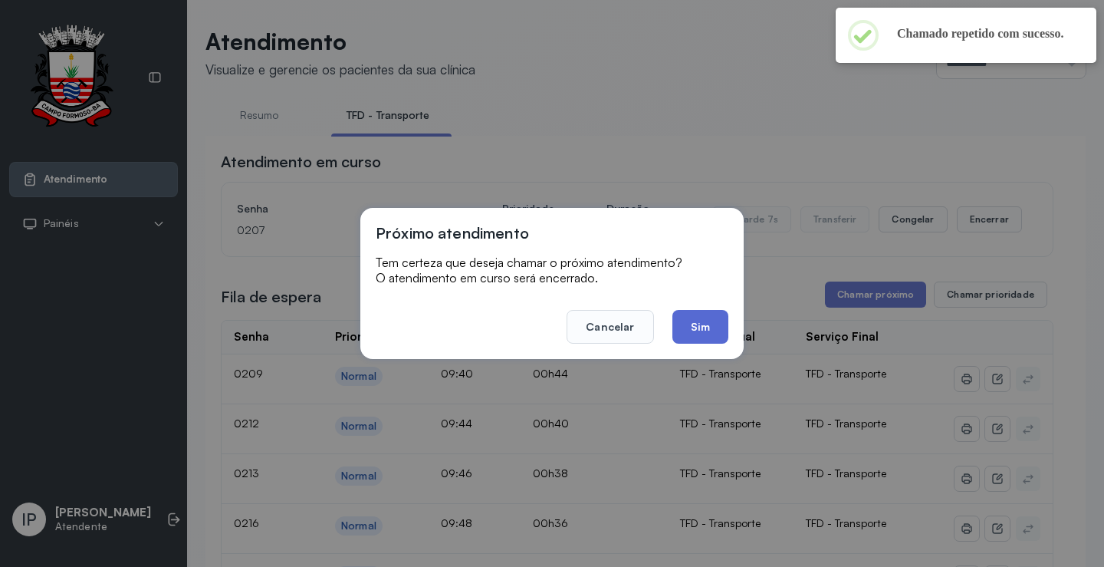
click at [688, 323] on button "Sim" at bounding box center [701, 327] width 56 height 34
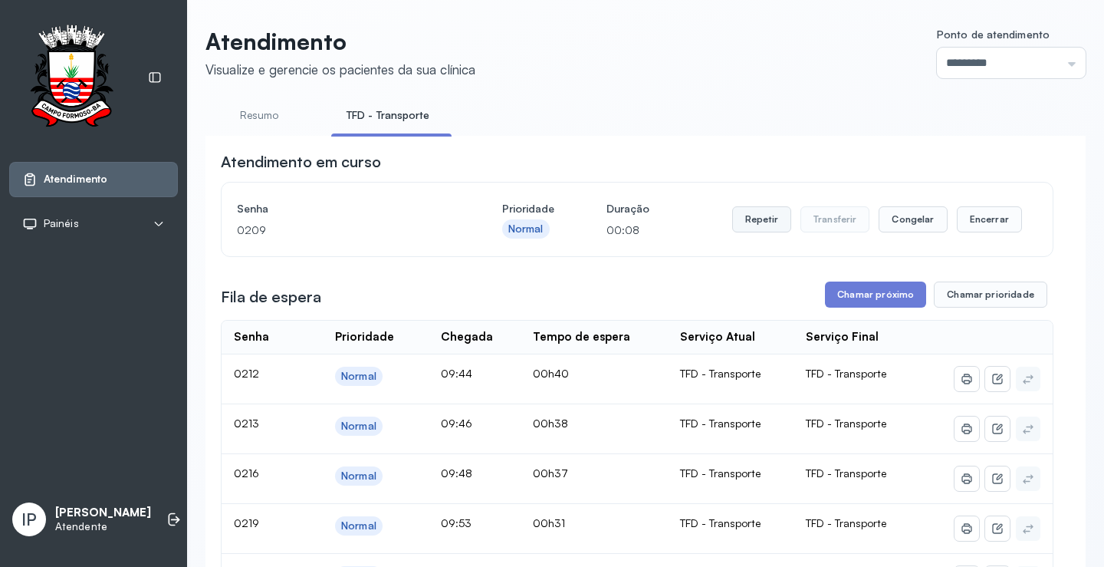
click at [763, 219] on button "Repetir" at bounding box center [761, 219] width 59 height 26
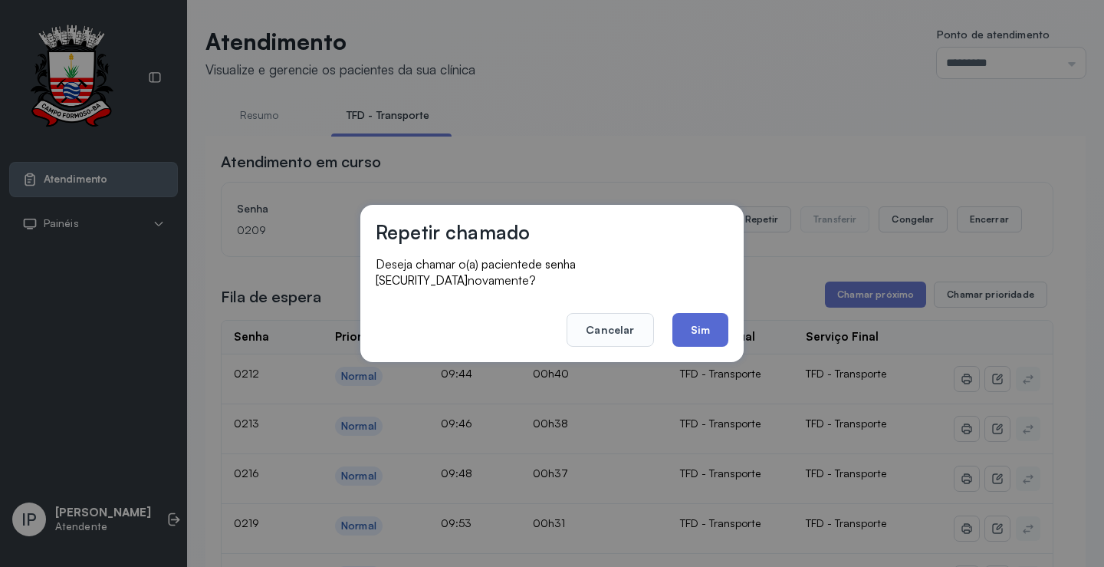
click at [713, 322] on button "Sim" at bounding box center [701, 330] width 56 height 34
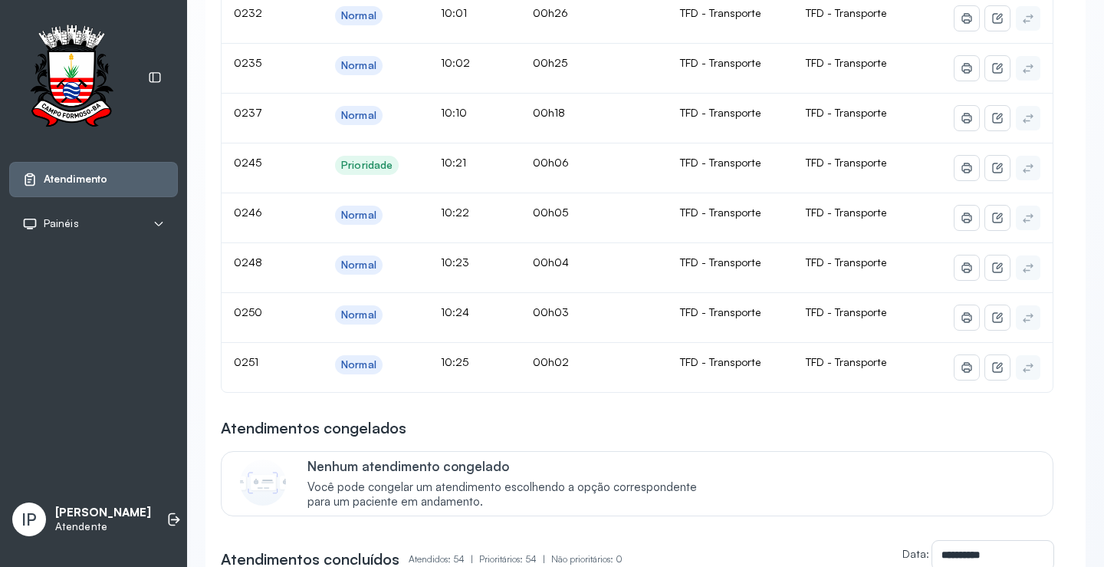
scroll to position [230, 0]
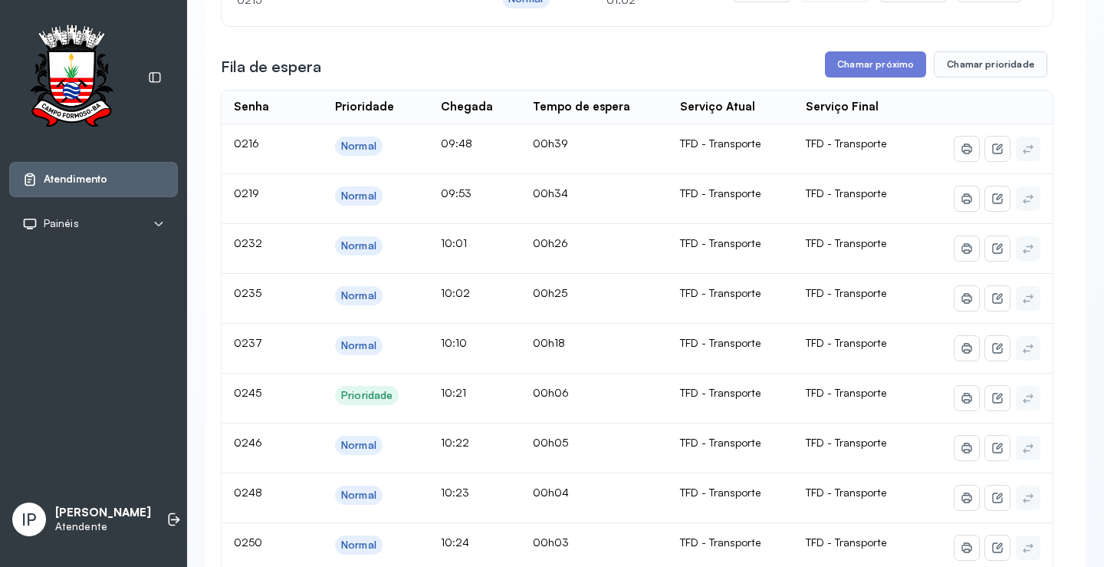
drag, startPoint x: 864, startPoint y: 54, endPoint x: 857, endPoint y: 71, distance: 18.2
click at [863, 69] on button "Chamar próximo" at bounding box center [875, 64] width 101 height 26
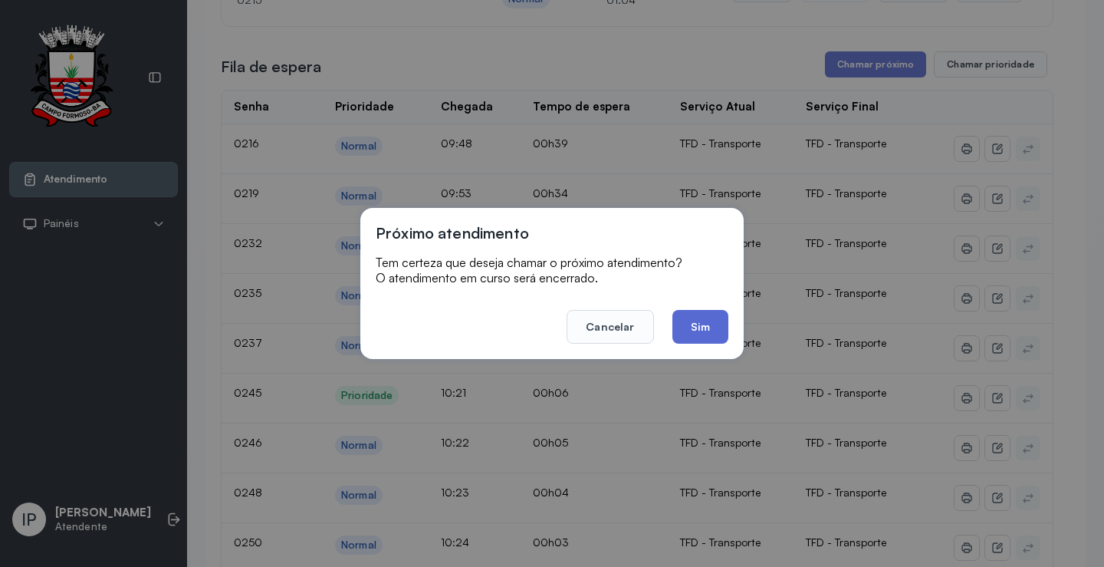
click at [712, 319] on button "Sim" at bounding box center [701, 327] width 56 height 34
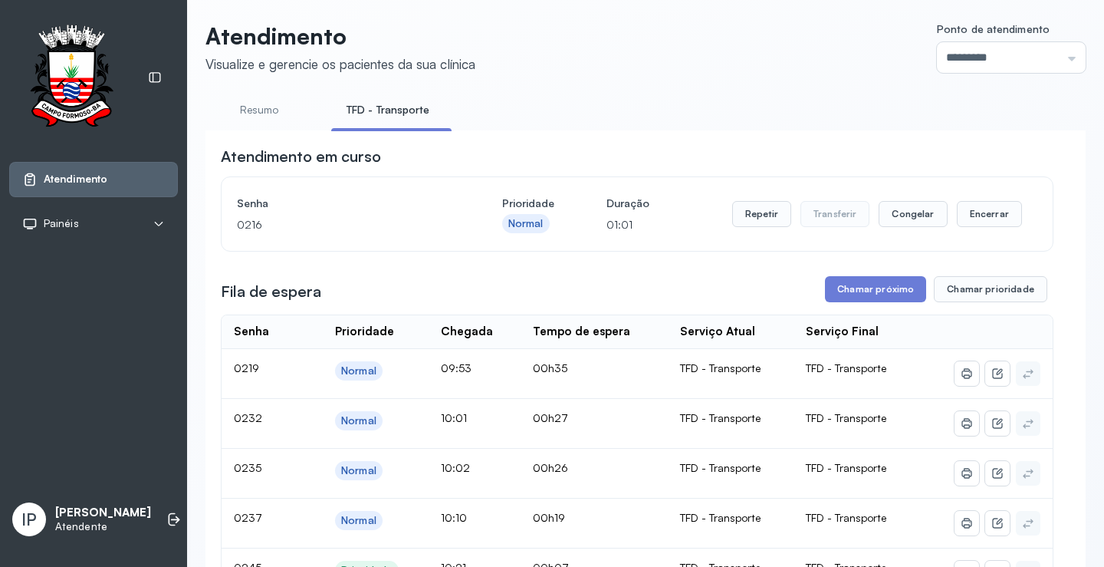
scroll to position [0, 0]
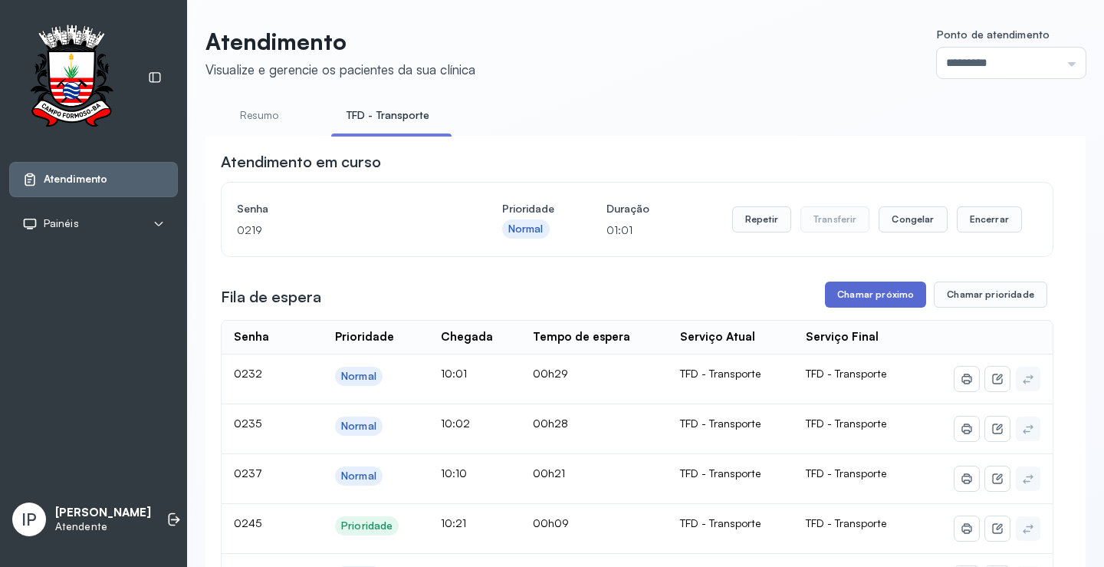
click at [892, 306] on button "Chamar próximo" at bounding box center [875, 294] width 101 height 26
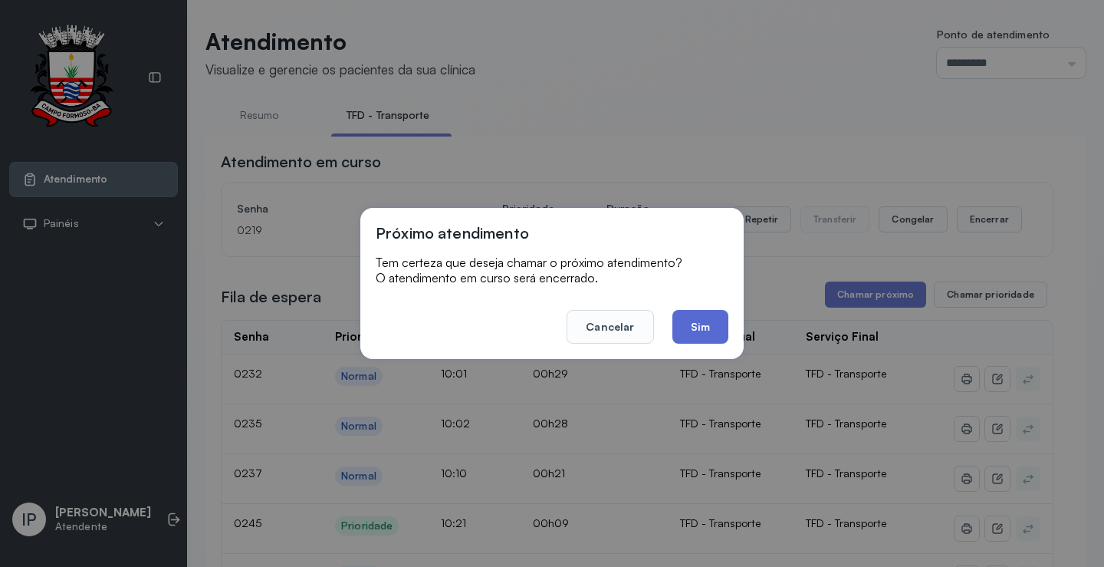
click at [703, 334] on button "Sim" at bounding box center [701, 327] width 56 height 34
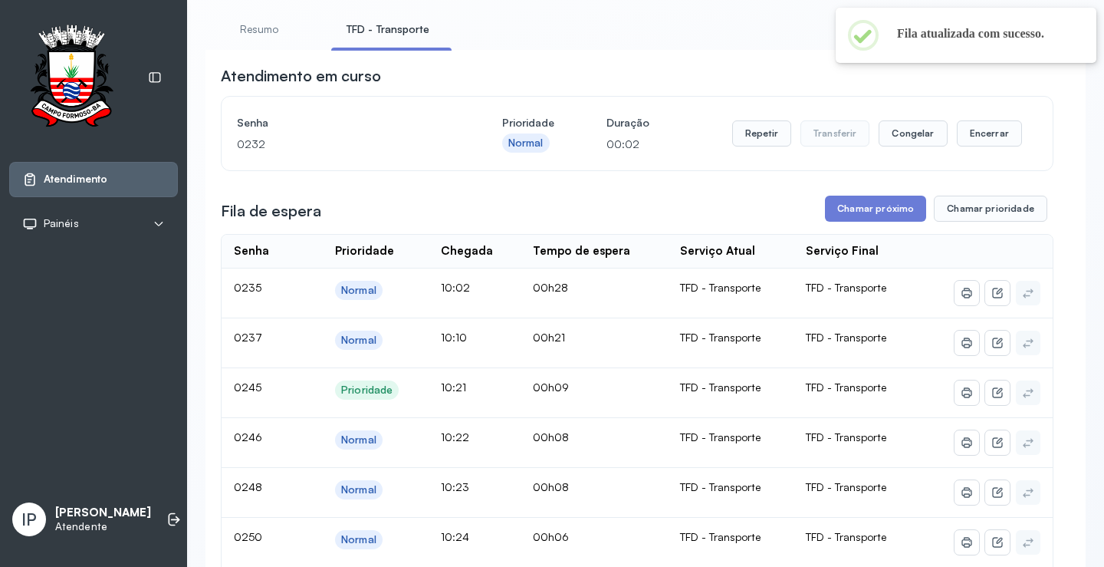
scroll to position [77, 0]
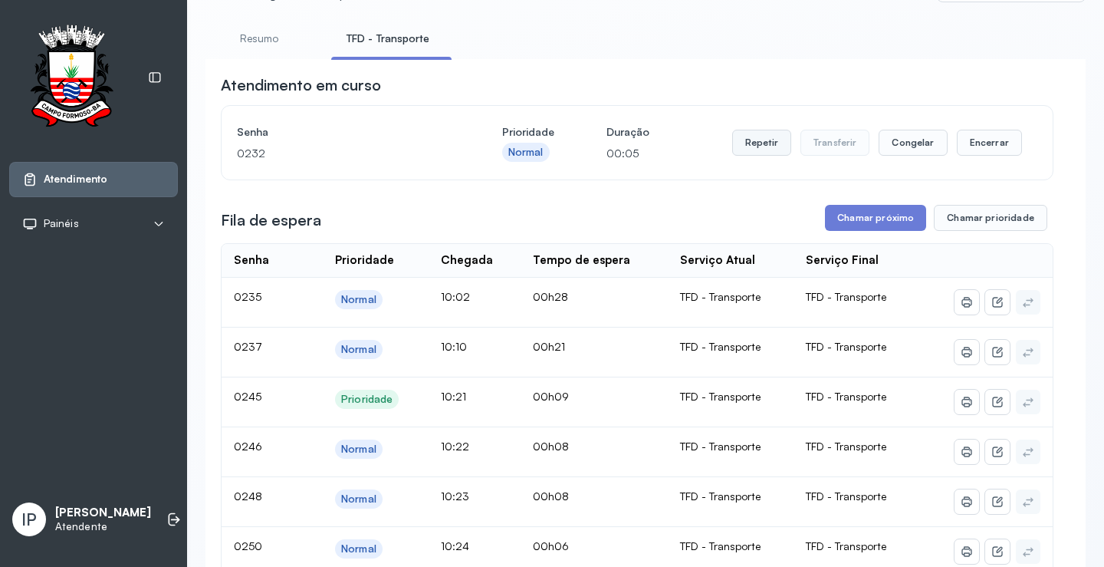
click at [757, 138] on button "Repetir" at bounding box center [761, 143] width 59 height 26
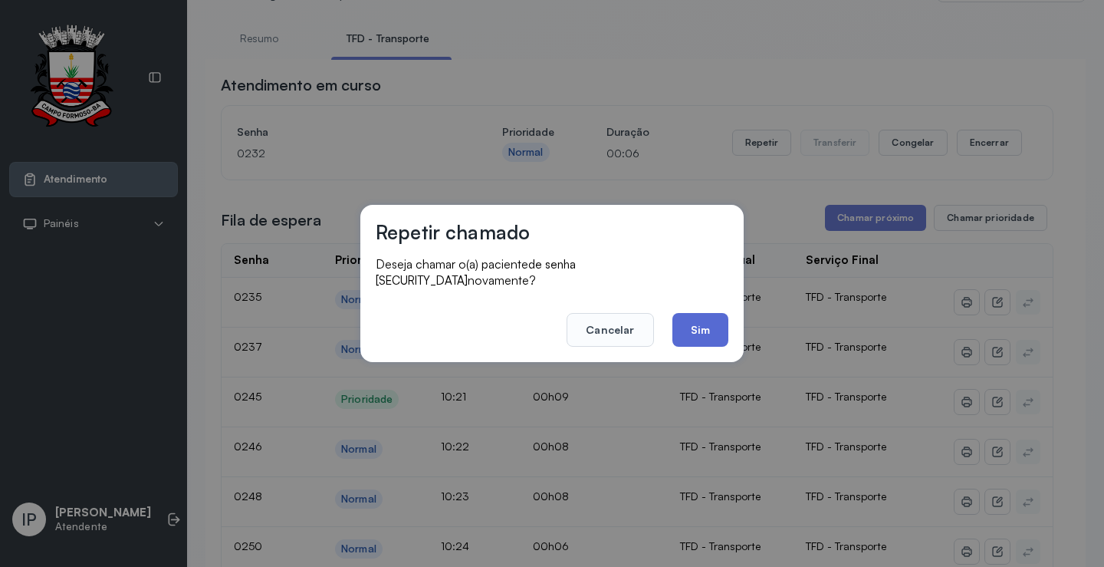
click at [689, 314] on button "Sim" at bounding box center [701, 330] width 56 height 34
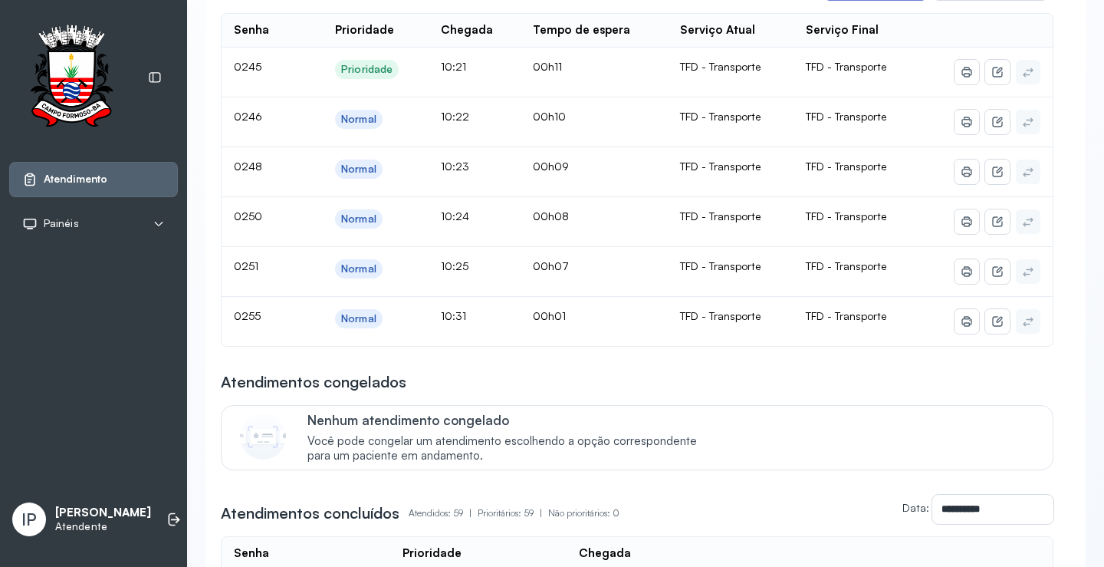
scroll to position [153, 0]
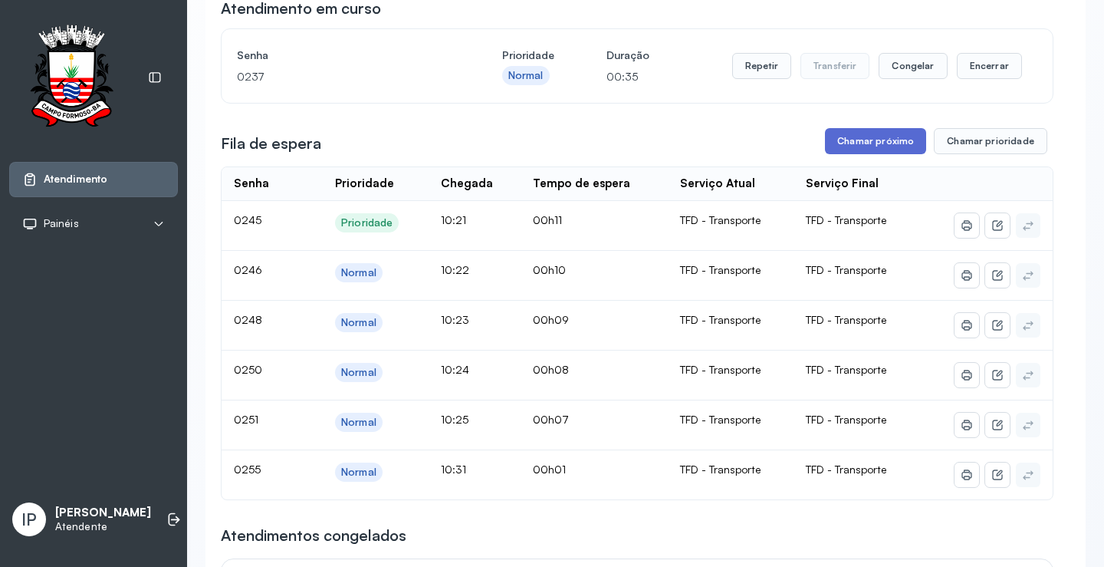
click at [883, 151] on button "Chamar próximo" at bounding box center [875, 141] width 101 height 26
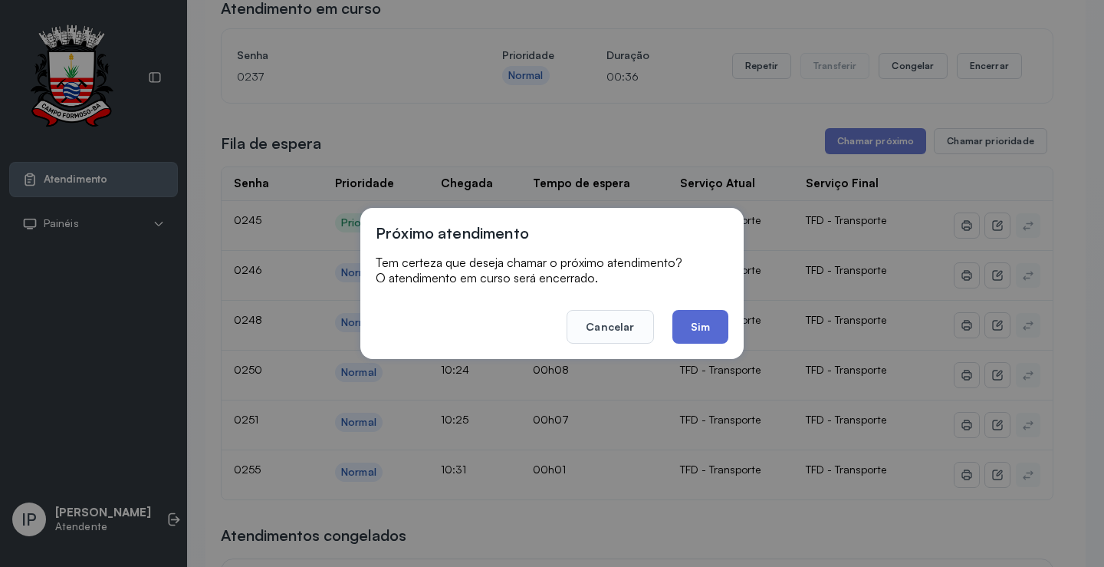
click at [684, 325] on button "Sim" at bounding box center [701, 327] width 56 height 34
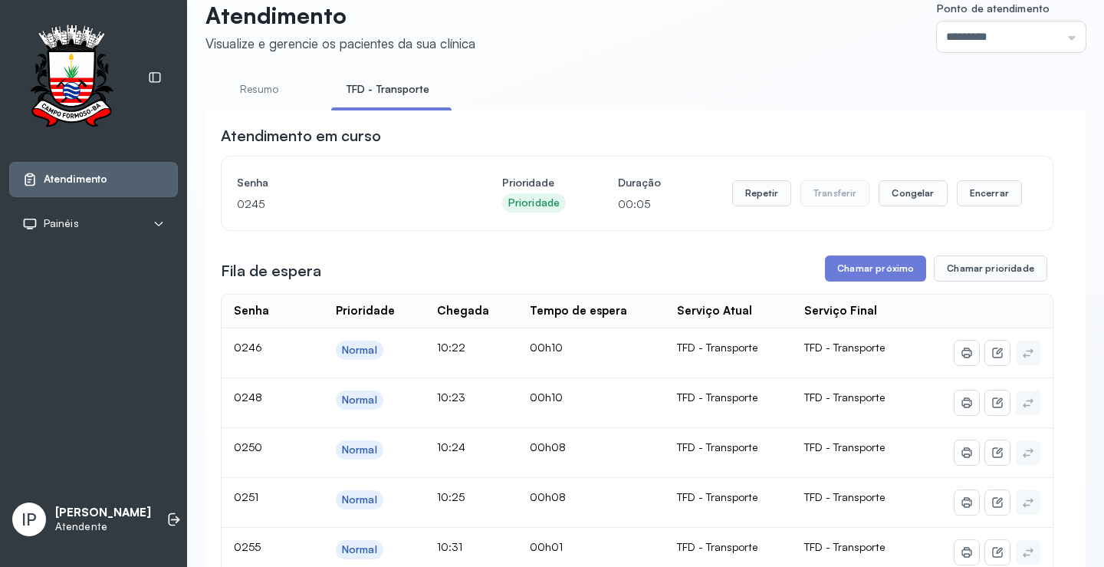
scroll to position [0, 0]
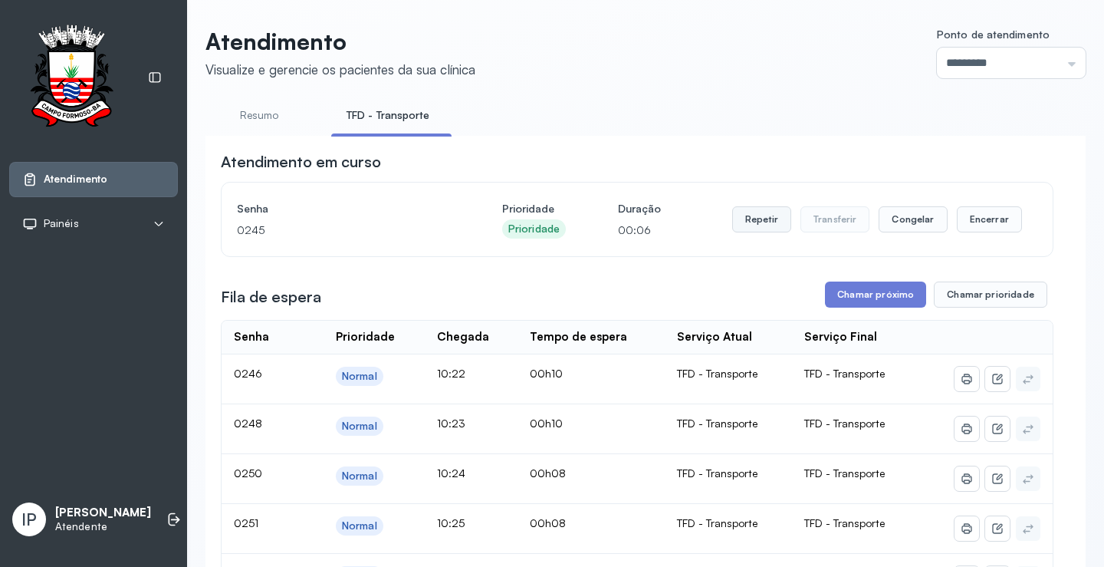
click at [754, 226] on button "Repetir" at bounding box center [761, 219] width 59 height 26
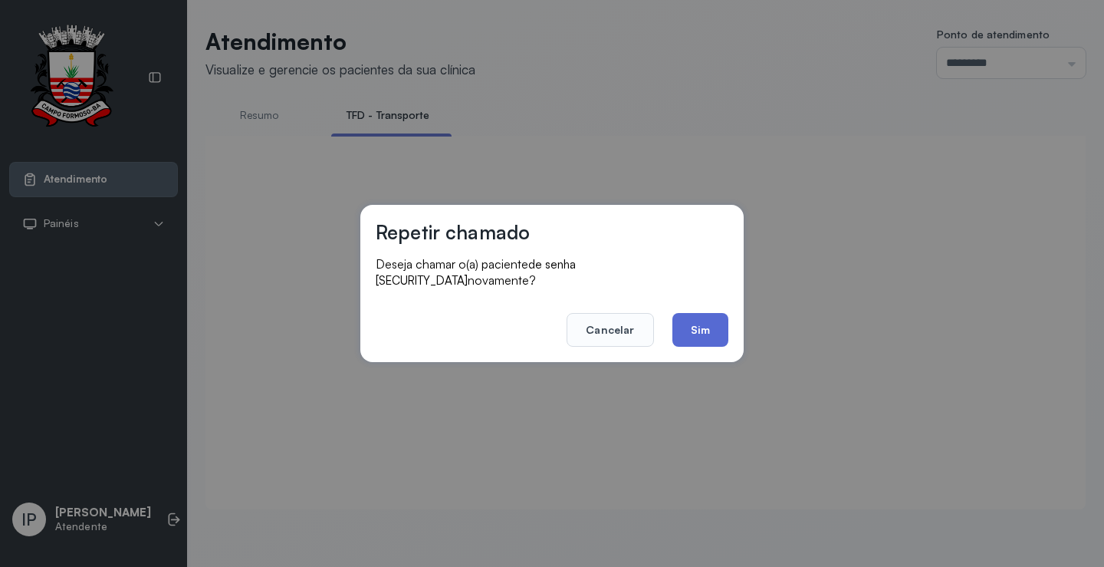
click at [683, 322] on button "Sim" at bounding box center [701, 330] width 56 height 34
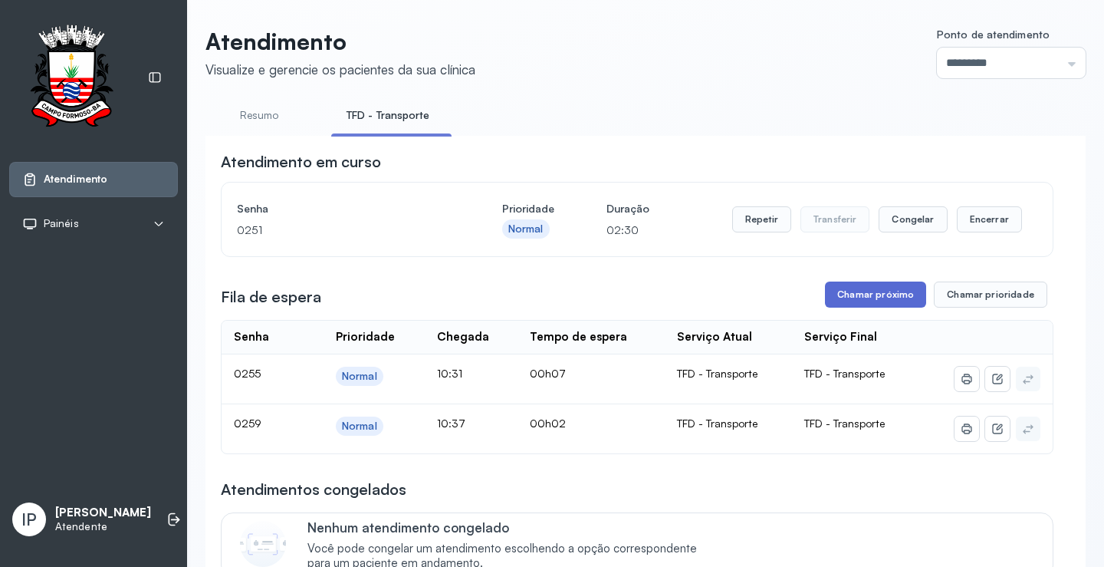
click at [855, 295] on button "Chamar próximo" at bounding box center [875, 294] width 101 height 26
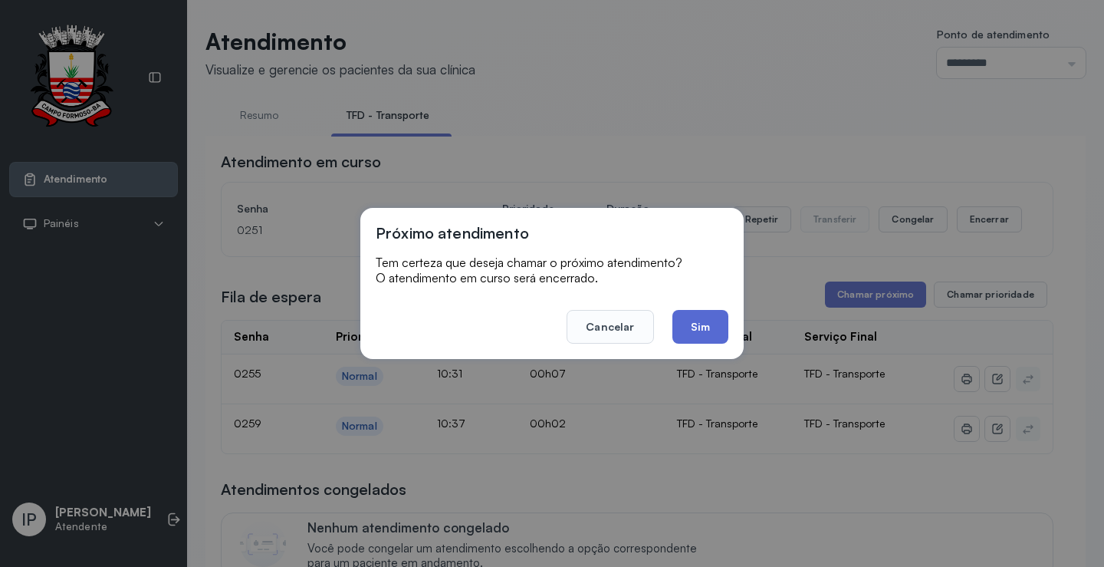
click at [722, 327] on button "Sim" at bounding box center [701, 327] width 56 height 34
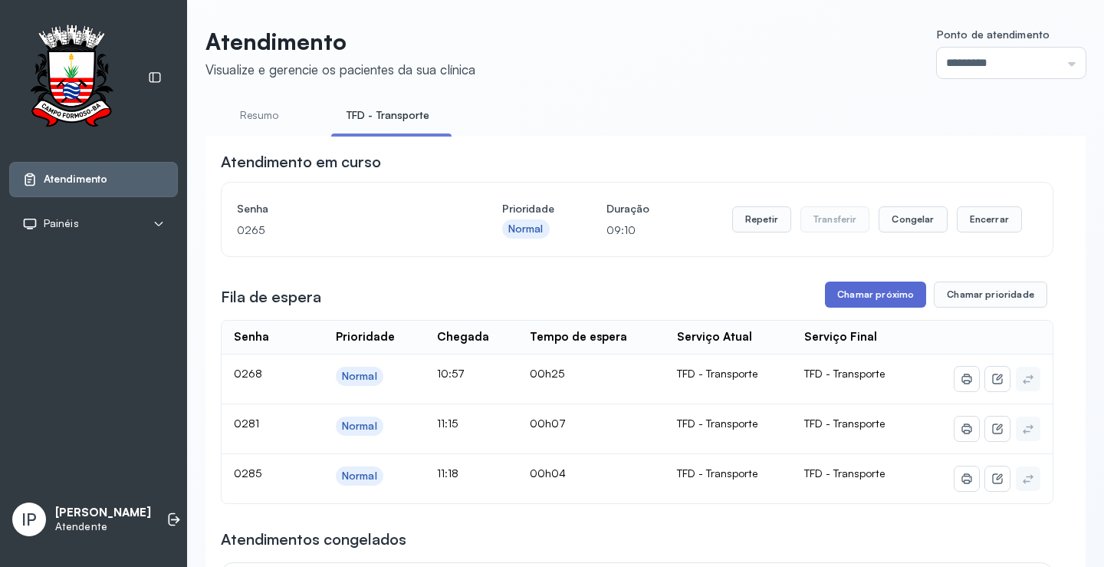
click at [871, 297] on button "Chamar próximo" at bounding box center [875, 294] width 101 height 26
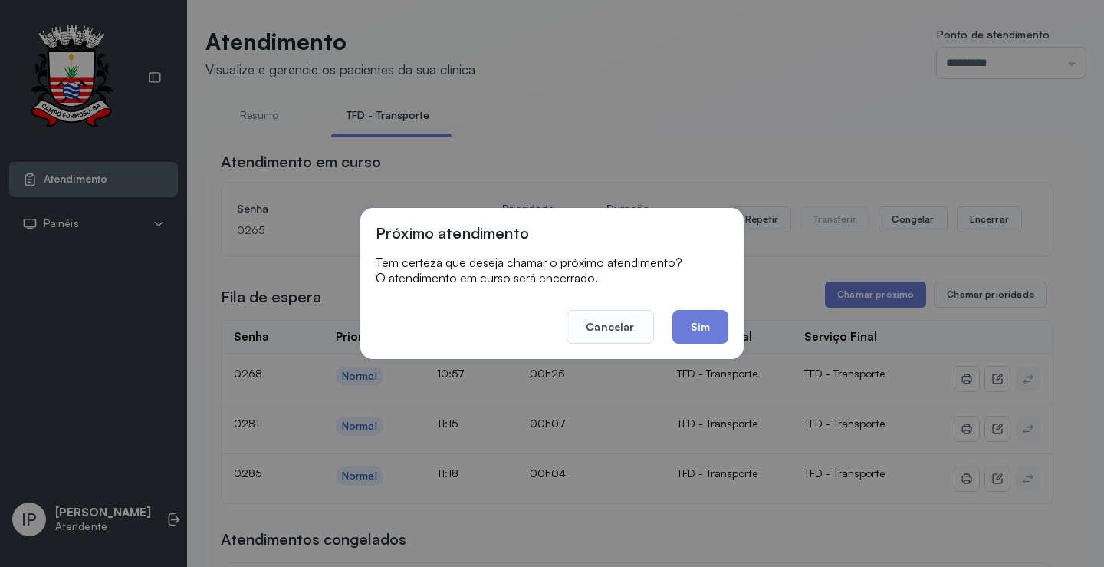
click at [709, 323] on button "Sim" at bounding box center [701, 327] width 56 height 34
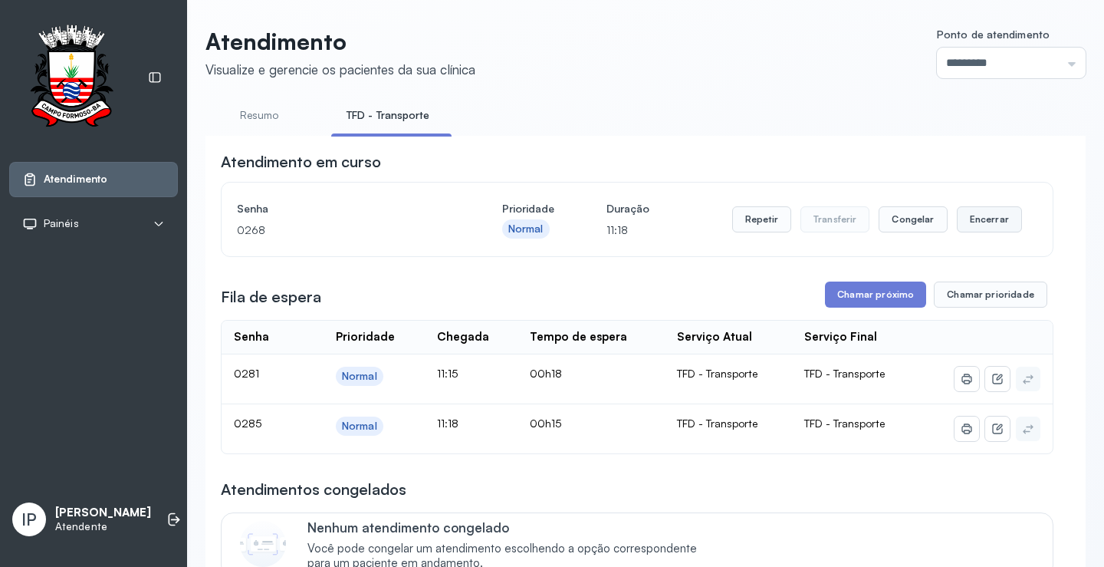
click at [963, 212] on button "Encerrar" at bounding box center [989, 219] width 65 height 26
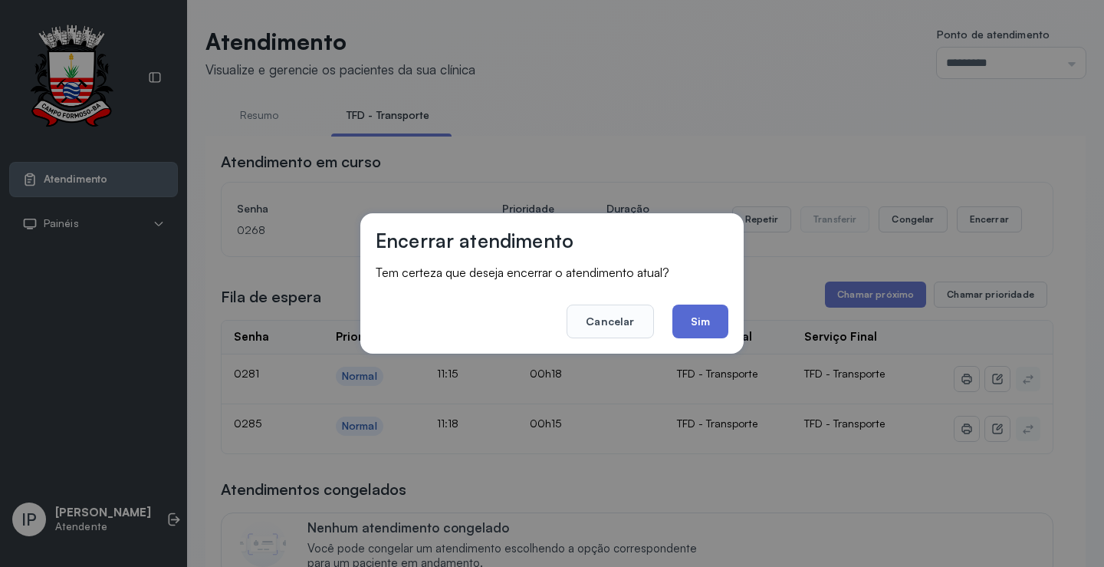
click at [699, 331] on button "Sim" at bounding box center [701, 321] width 56 height 34
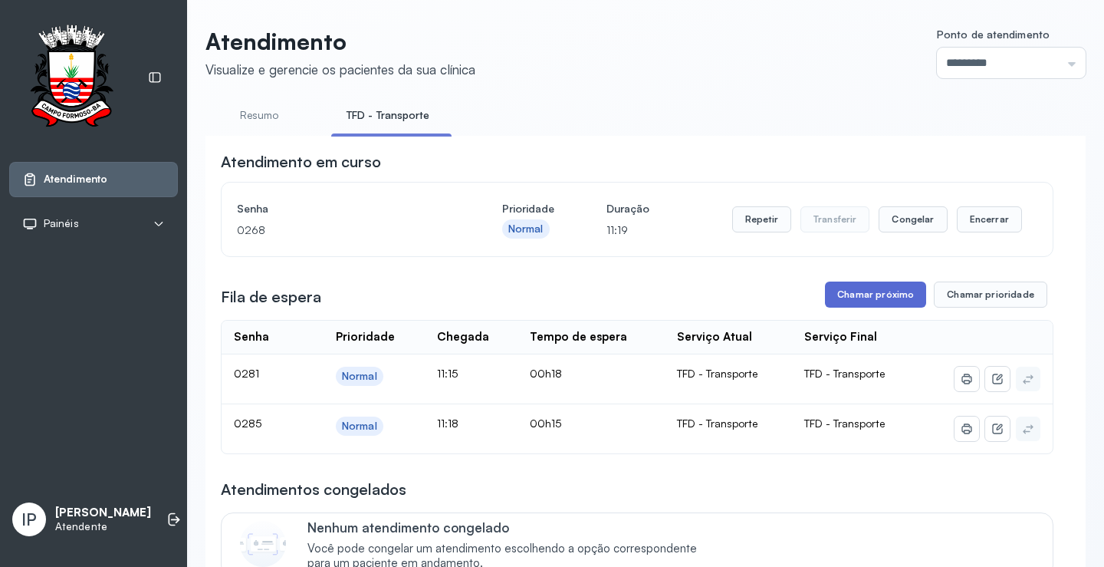
click at [865, 296] on button "Chamar próximo" at bounding box center [875, 294] width 101 height 26
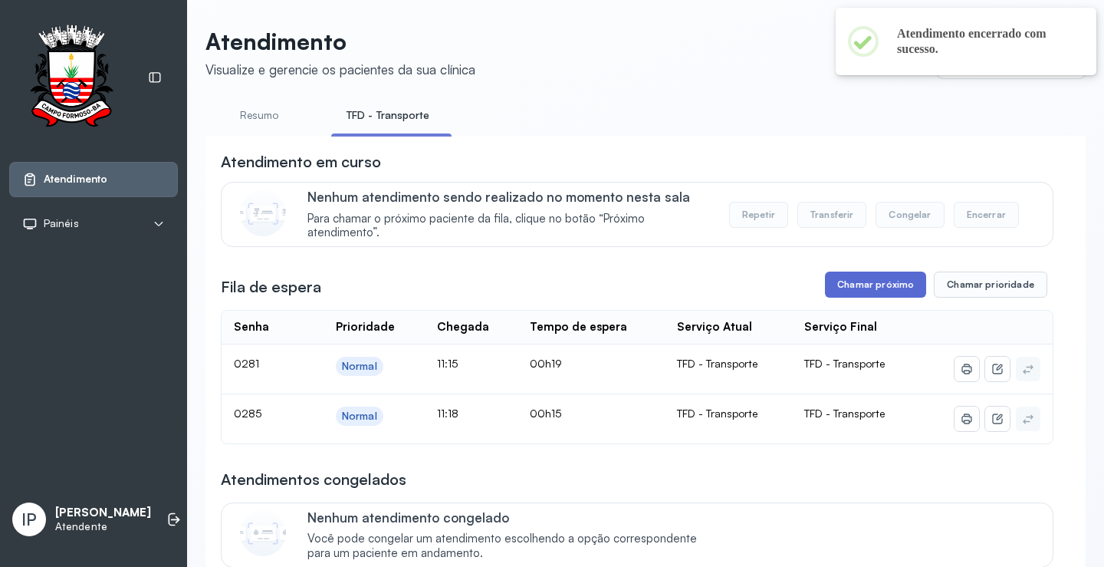
click at [879, 283] on button "Chamar próximo" at bounding box center [875, 285] width 101 height 26
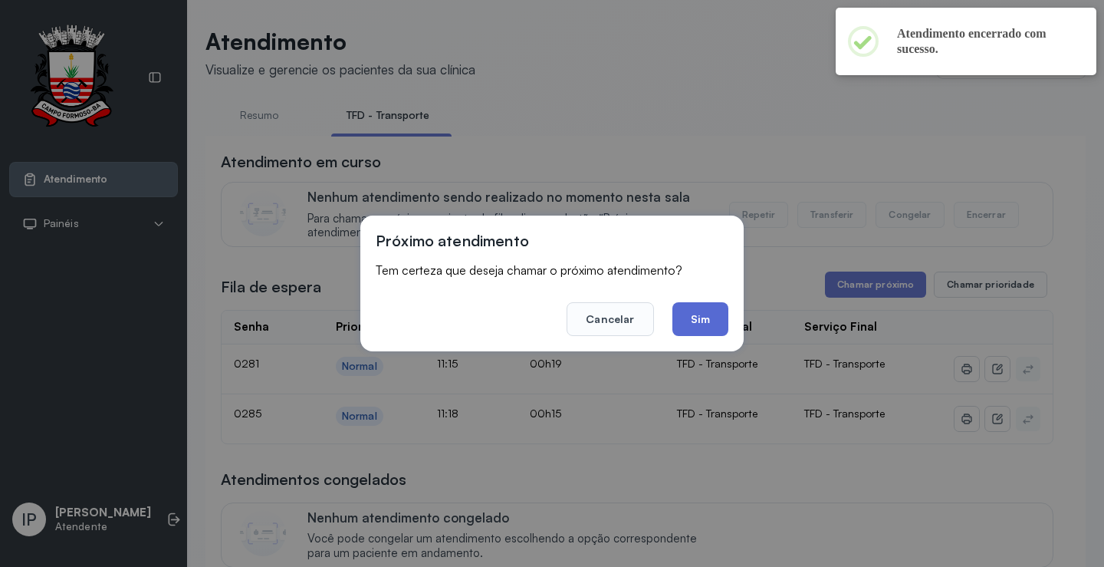
click at [715, 318] on button "Sim" at bounding box center [701, 319] width 56 height 34
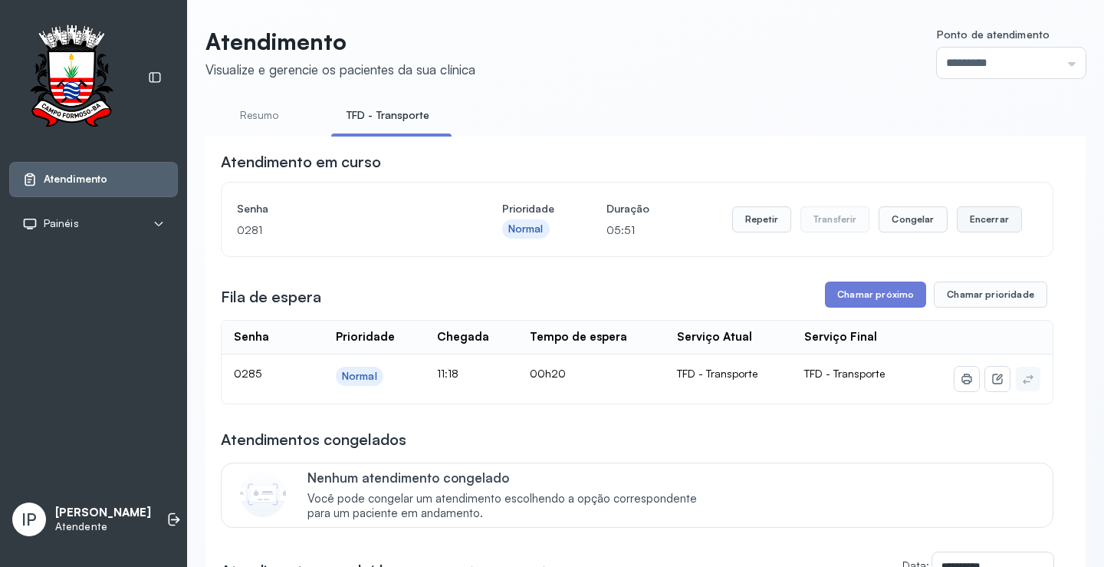
click at [989, 232] on button "Encerrar" at bounding box center [989, 219] width 65 height 26
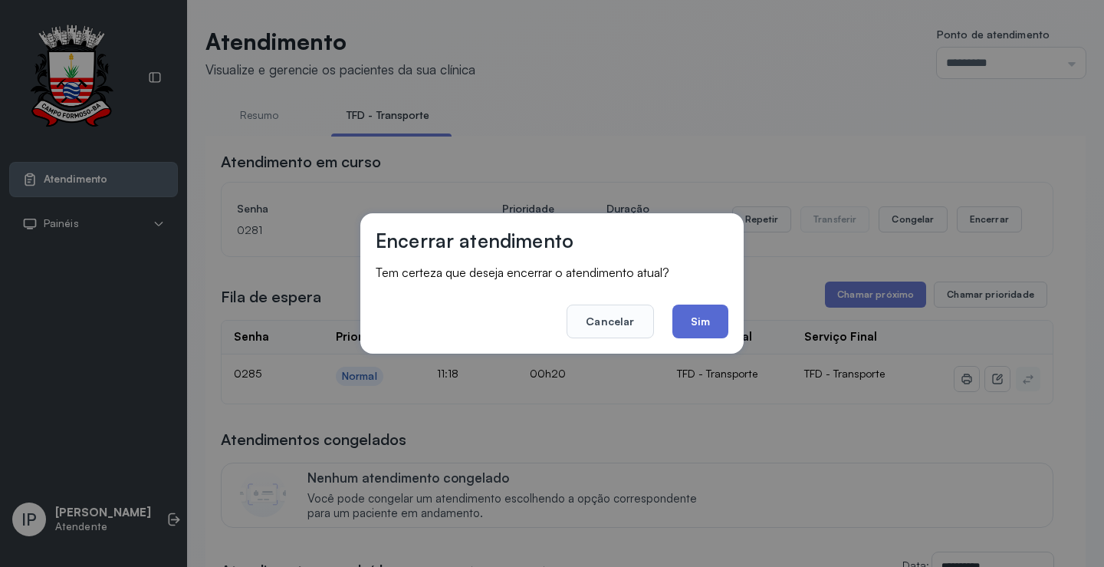
click at [710, 325] on button "Sim" at bounding box center [701, 321] width 56 height 34
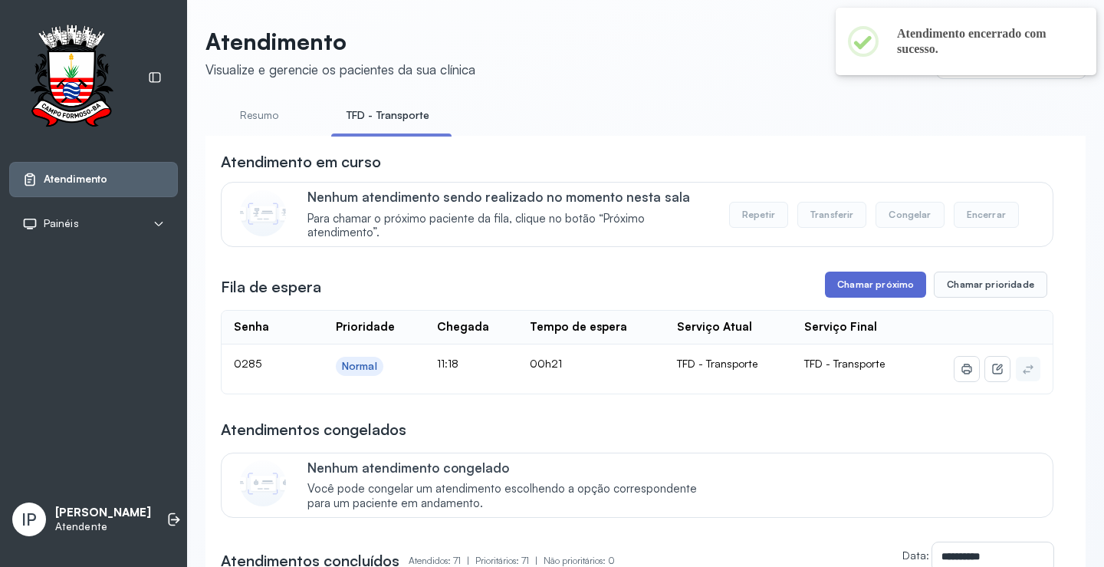
click at [864, 284] on button "Chamar próximo" at bounding box center [875, 285] width 101 height 26
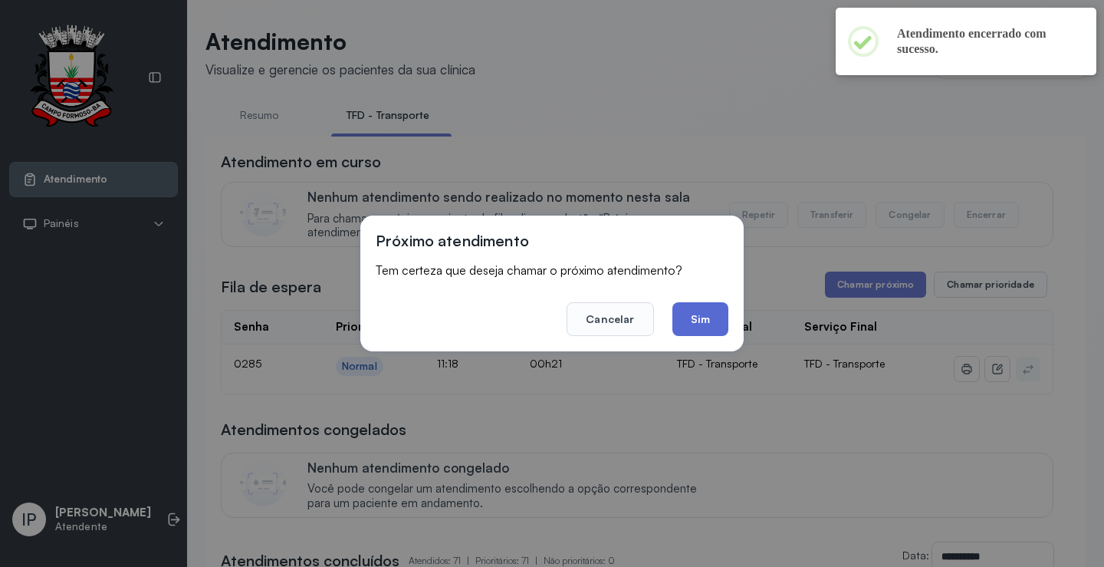
click at [701, 318] on button "Sim" at bounding box center [701, 319] width 56 height 34
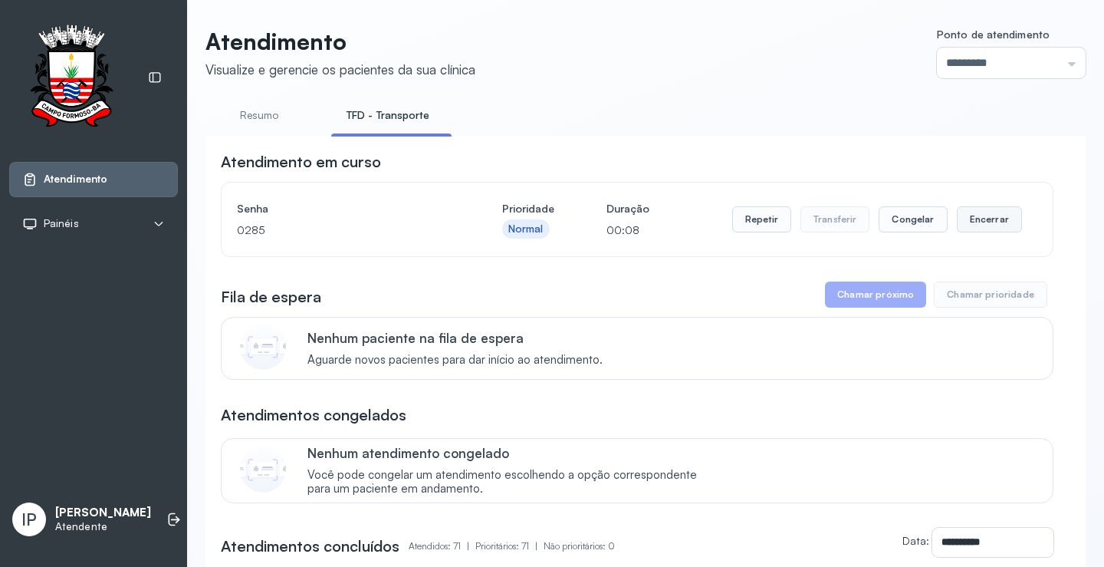
click at [974, 232] on button "Encerrar" at bounding box center [989, 219] width 65 height 26
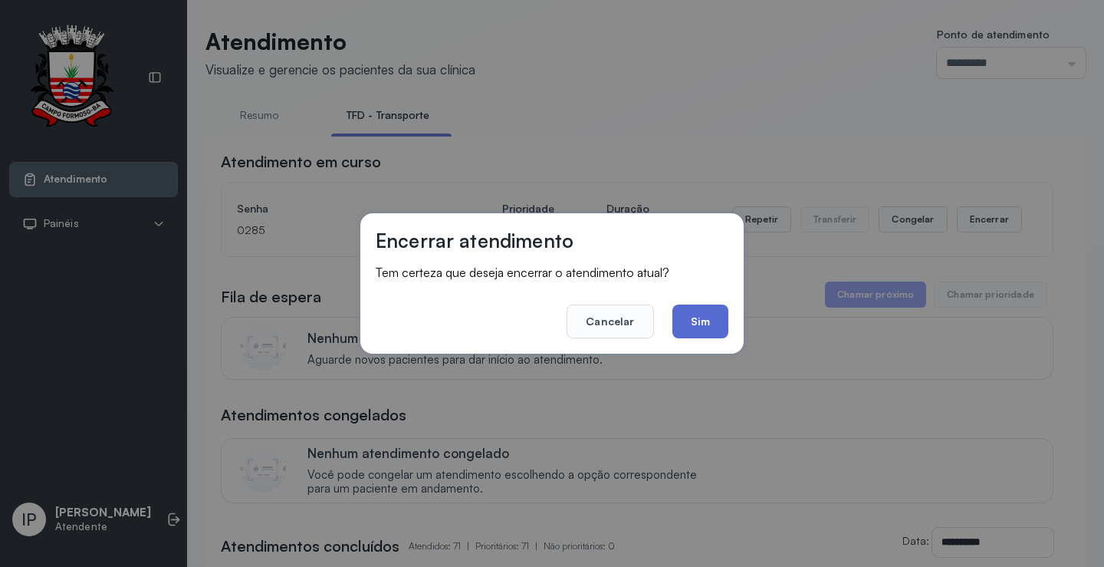
click at [719, 325] on button "Sim" at bounding box center [701, 321] width 56 height 34
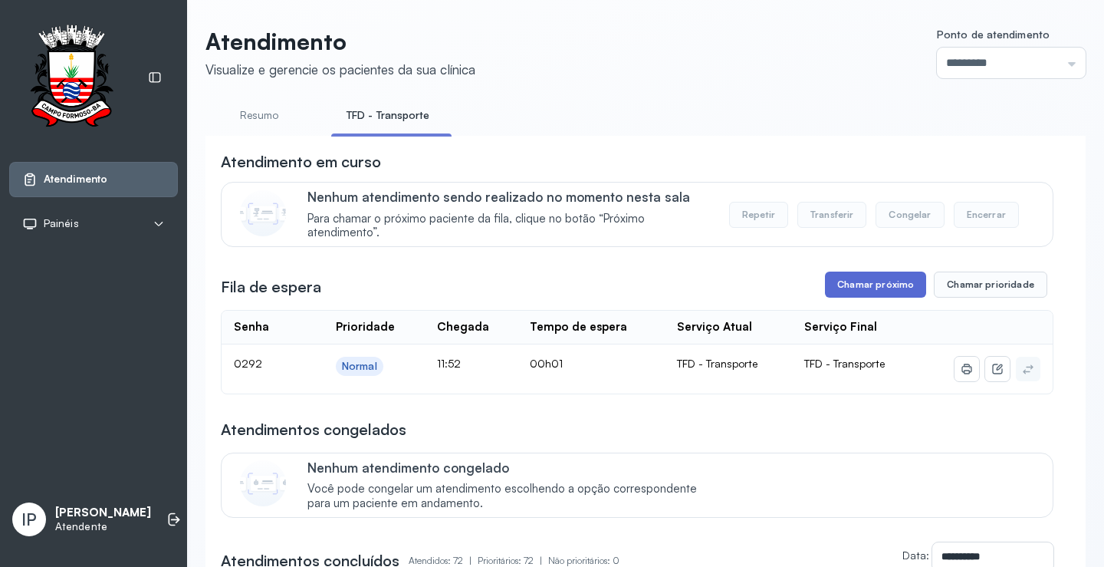
click at [851, 278] on button "Chamar próximo" at bounding box center [875, 285] width 101 height 26
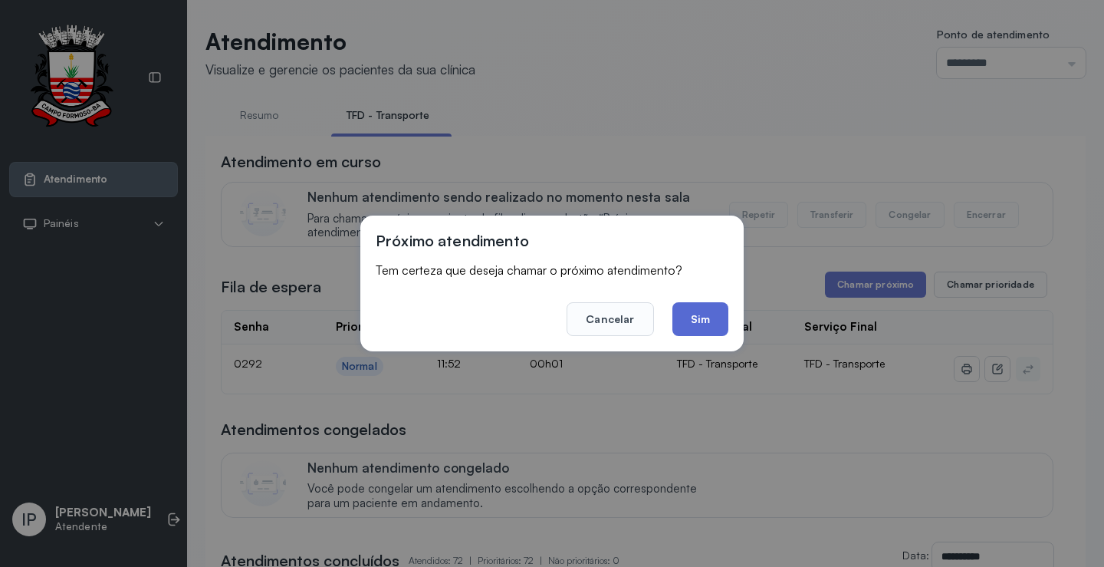
click at [722, 311] on button "Sim" at bounding box center [701, 319] width 56 height 34
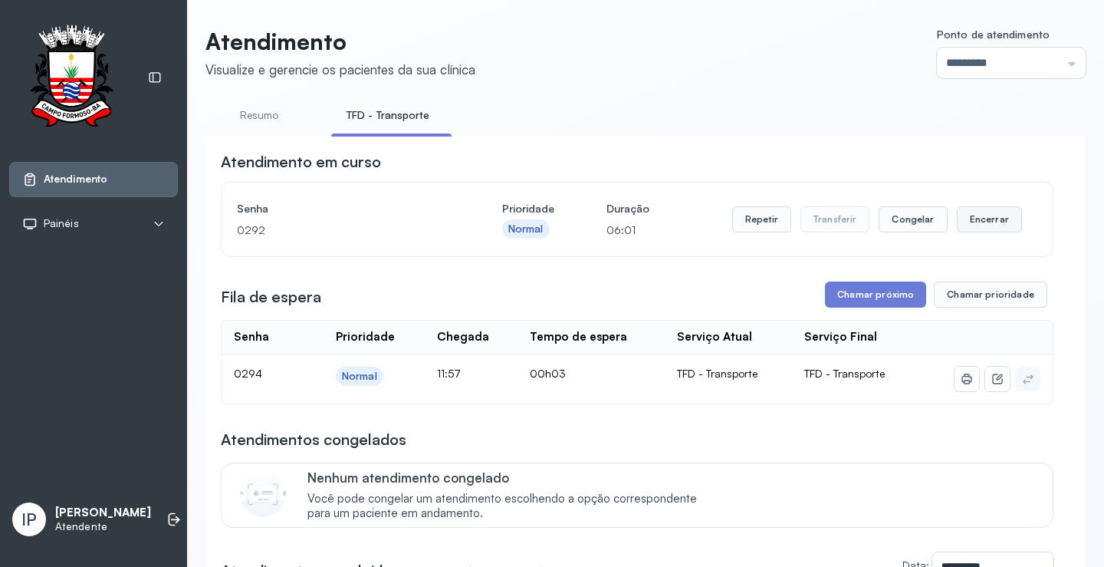
click at [962, 212] on button "Encerrar" at bounding box center [989, 219] width 65 height 26
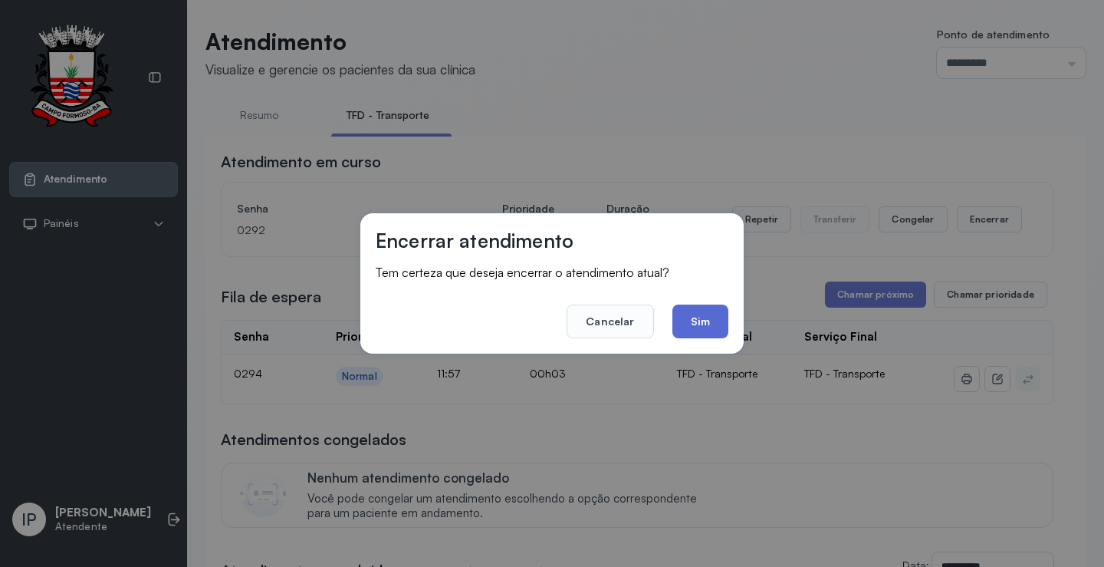
drag, startPoint x: 693, startPoint y: 322, endPoint x: 793, endPoint y: 298, distance: 102.7
click at [695, 322] on button "Sim" at bounding box center [701, 321] width 56 height 34
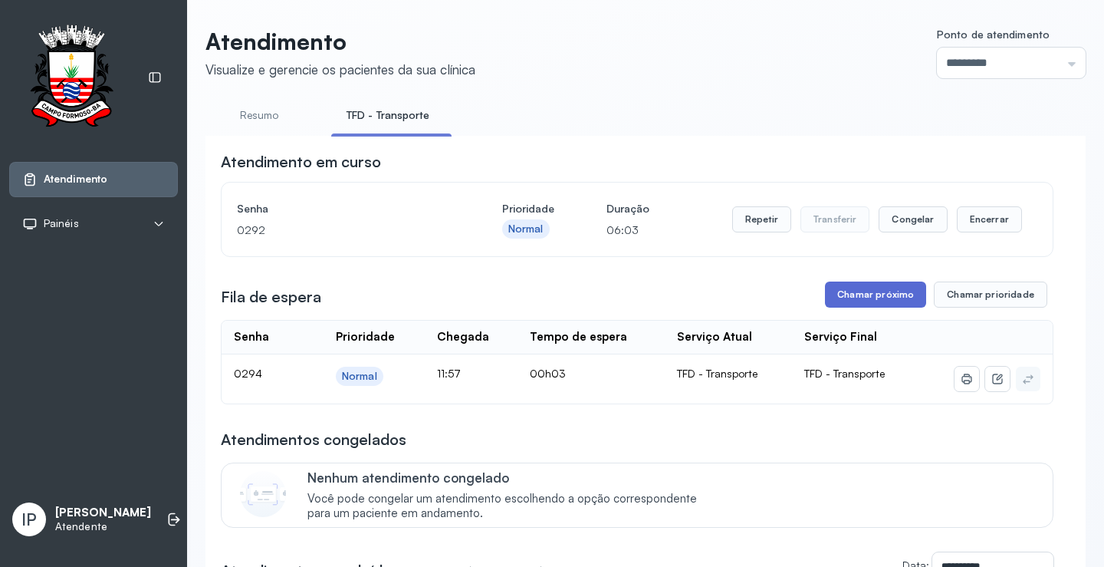
click at [834, 297] on button "Chamar próximo" at bounding box center [875, 294] width 101 height 26
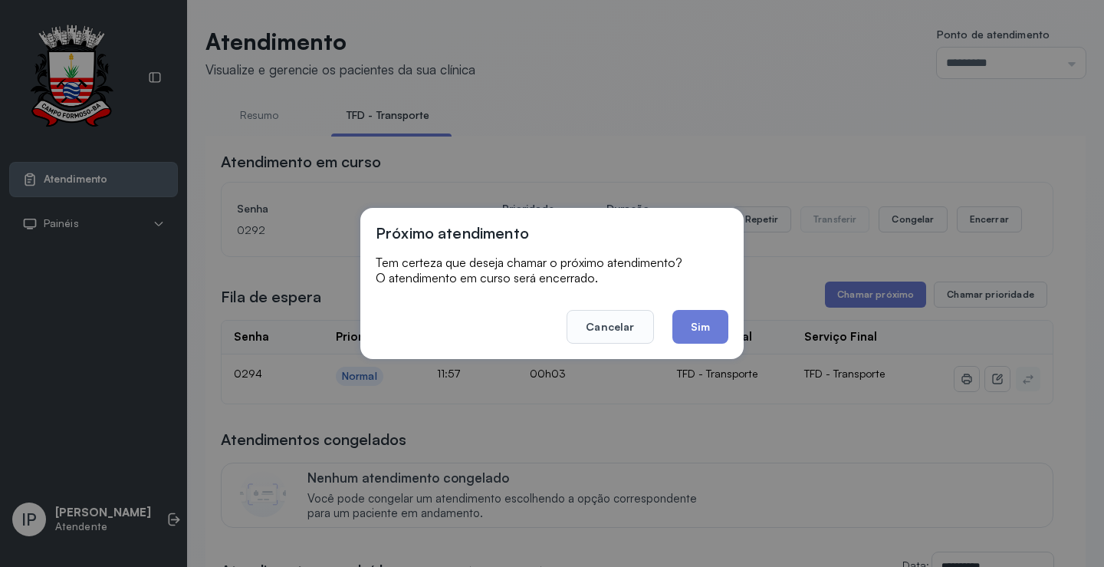
drag, startPoint x: 692, startPoint y: 329, endPoint x: 698, endPoint y: 322, distance: 9.2
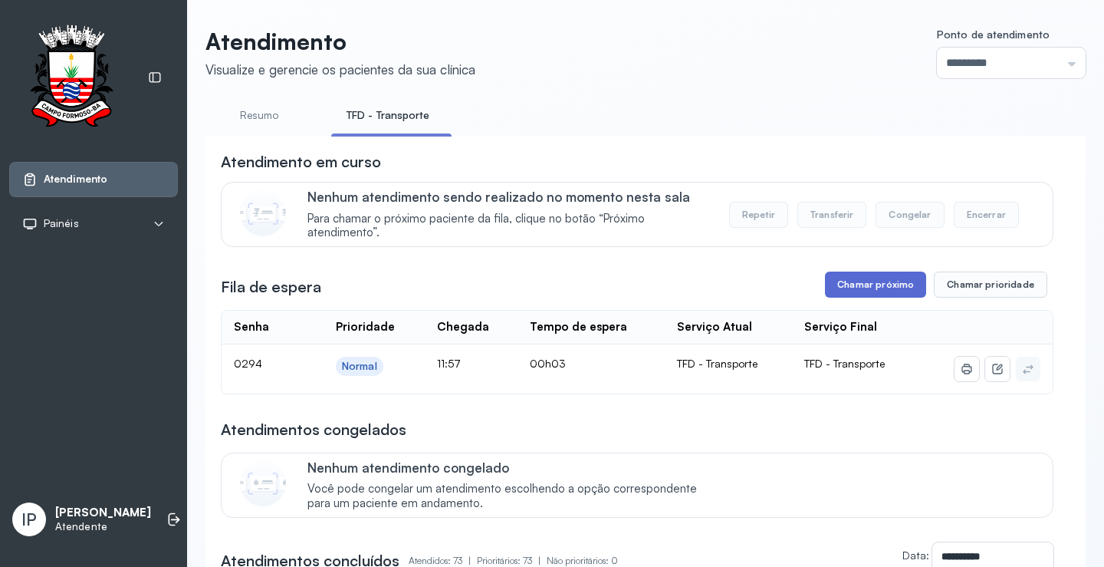
click at [847, 286] on button "Chamar próximo" at bounding box center [875, 285] width 101 height 26
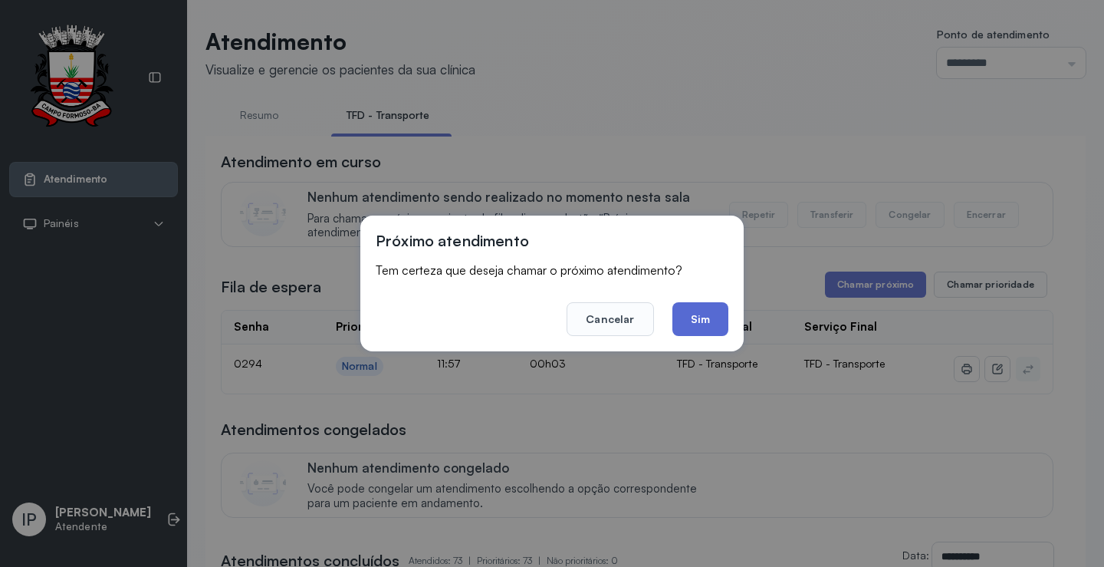
click at [689, 327] on button "Sim" at bounding box center [701, 319] width 56 height 34
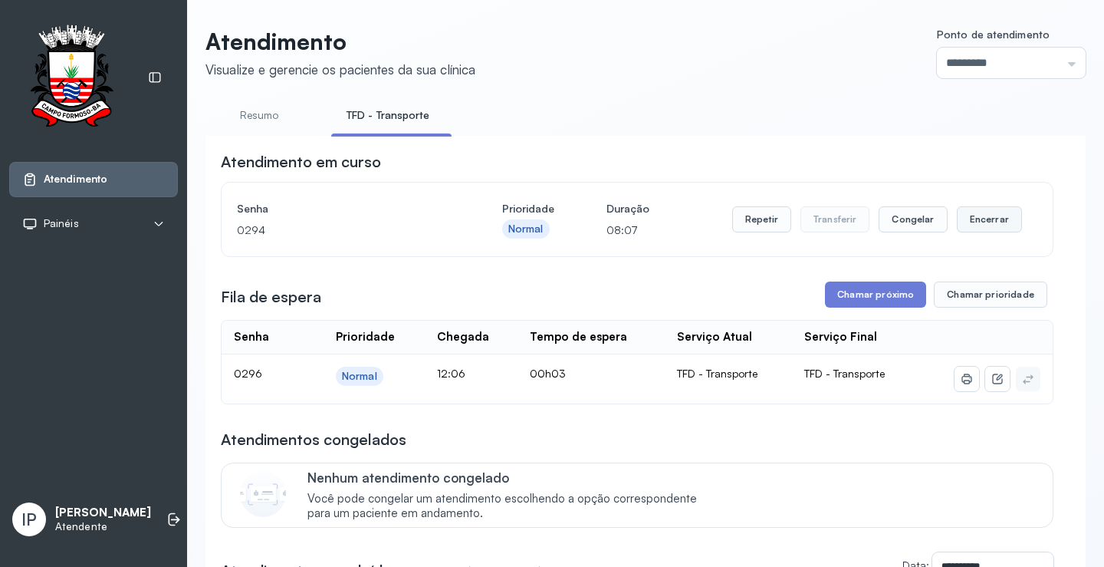
click at [976, 219] on button "Encerrar" at bounding box center [989, 219] width 65 height 26
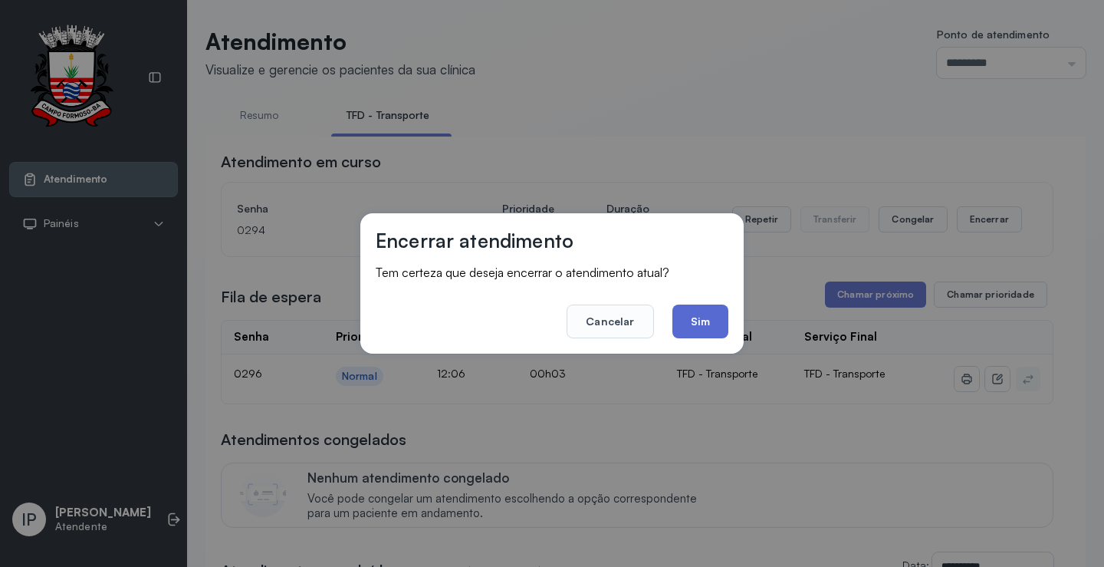
click at [711, 318] on button "Sim" at bounding box center [701, 321] width 56 height 34
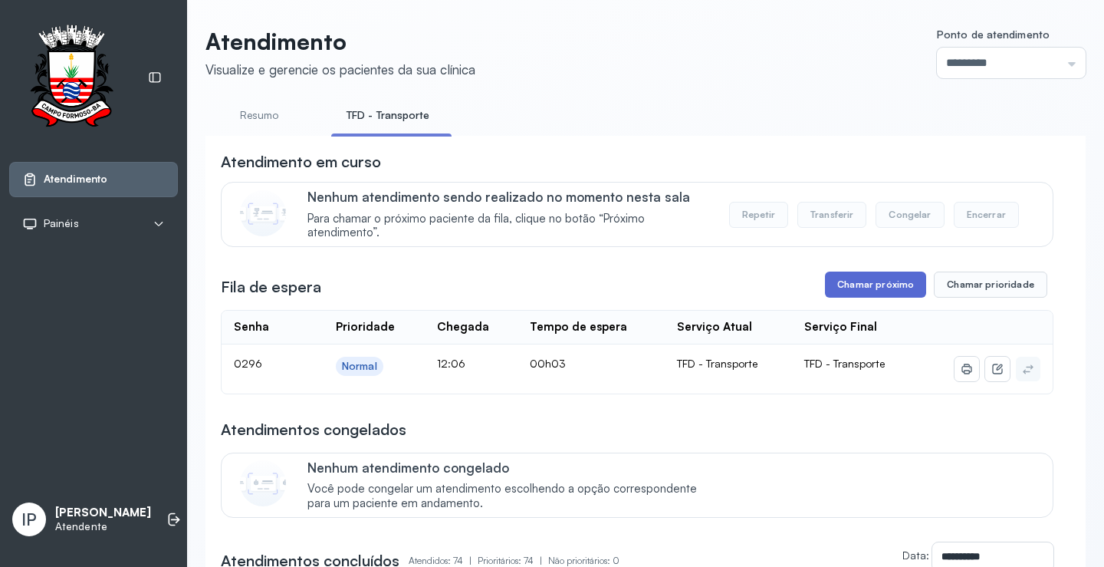
click at [852, 289] on button "Chamar próximo" at bounding box center [875, 285] width 101 height 26
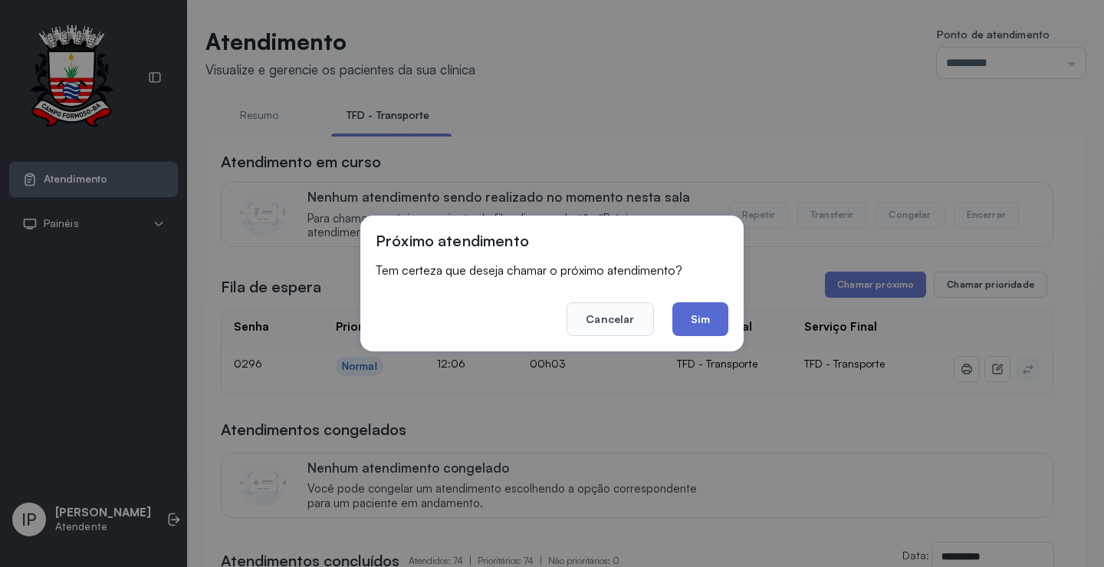
click at [706, 312] on button "Sim" at bounding box center [701, 319] width 56 height 34
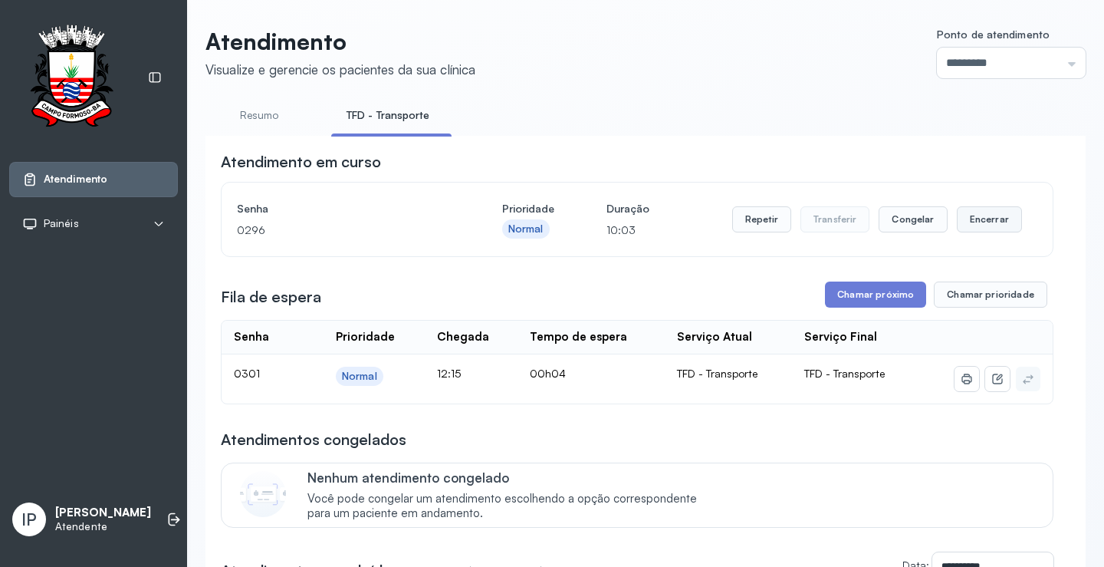
click at [988, 218] on button "Encerrar" at bounding box center [989, 219] width 65 height 26
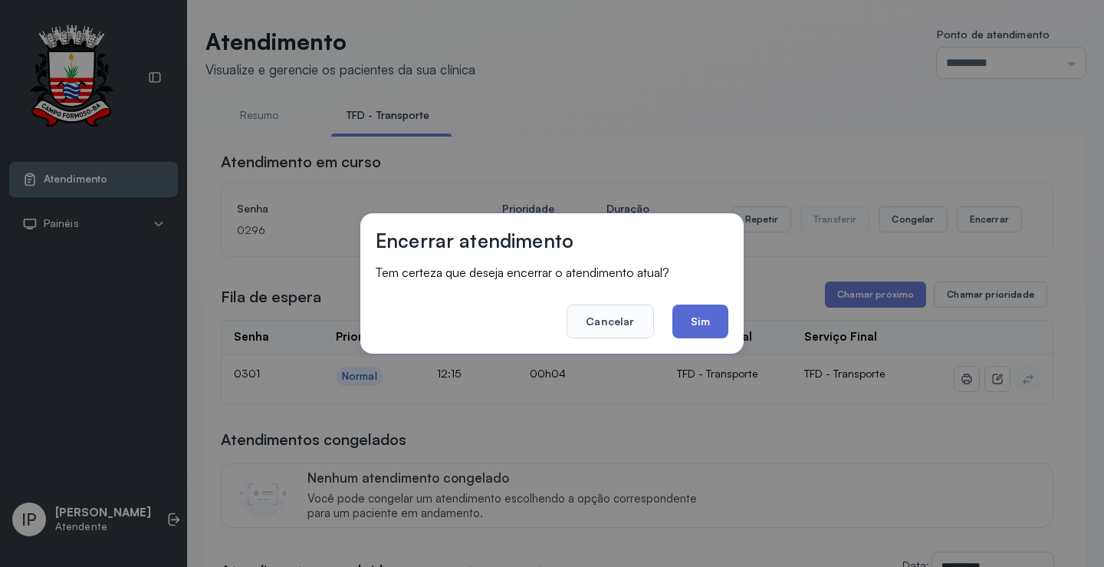
click at [689, 318] on button "Sim" at bounding box center [701, 321] width 56 height 34
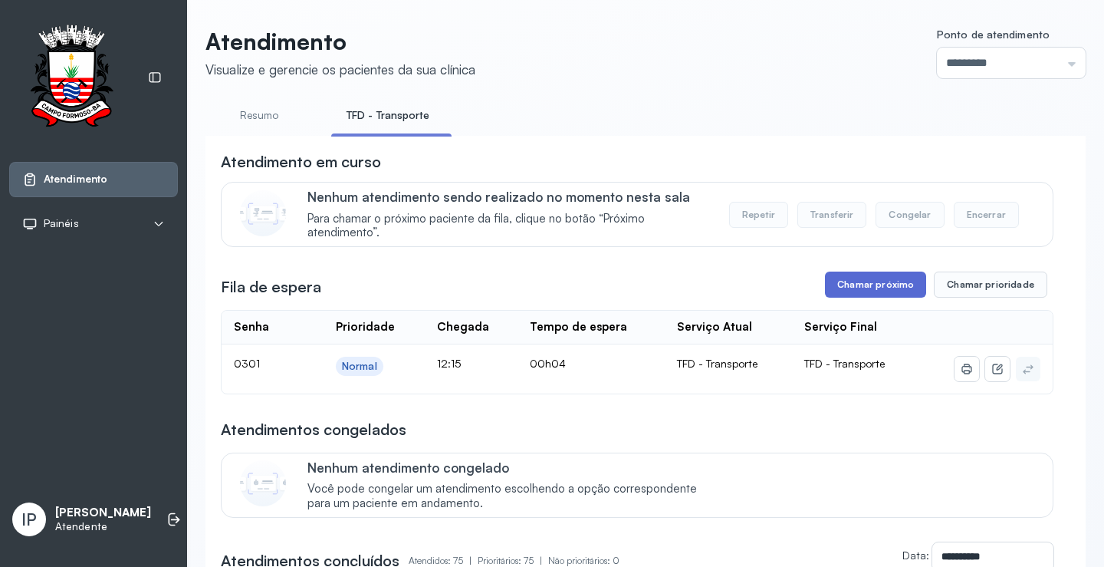
click at [854, 288] on button "Chamar próximo" at bounding box center [875, 285] width 101 height 26
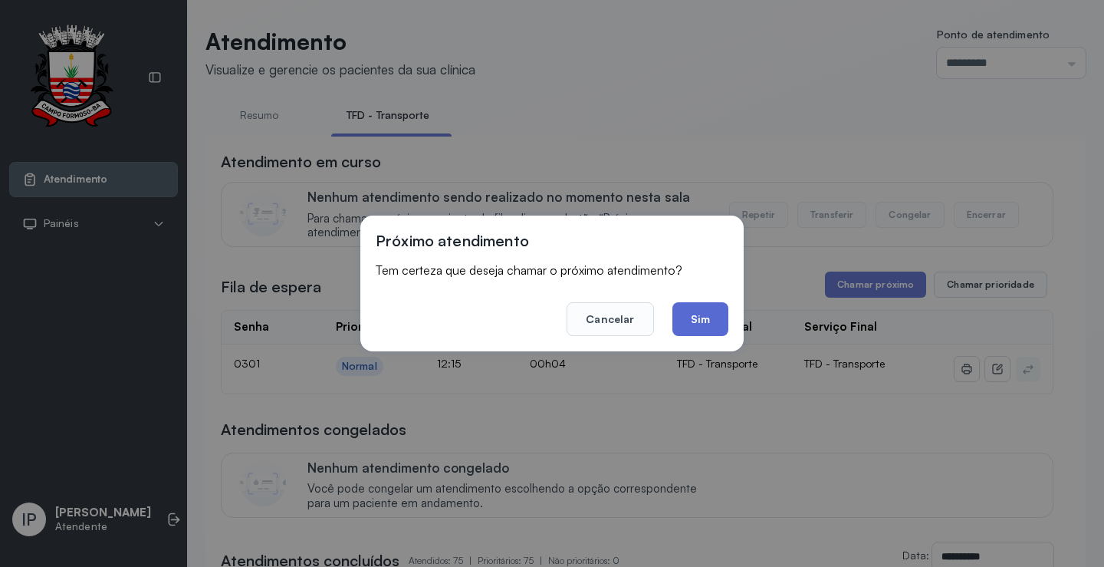
click at [705, 318] on button "Sim" at bounding box center [701, 319] width 56 height 34
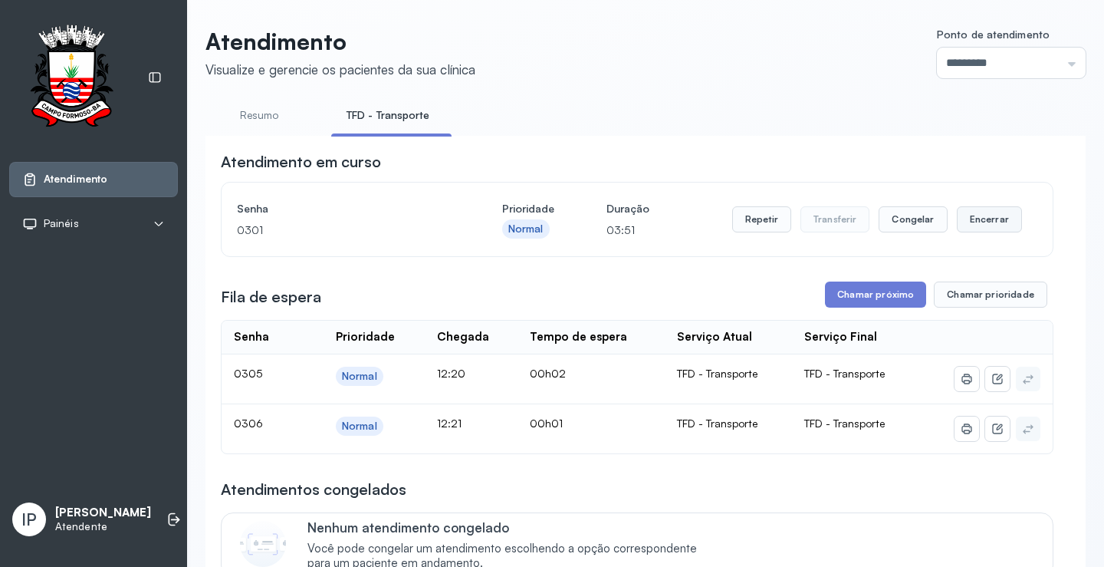
click at [979, 220] on button "Encerrar" at bounding box center [989, 219] width 65 height 26
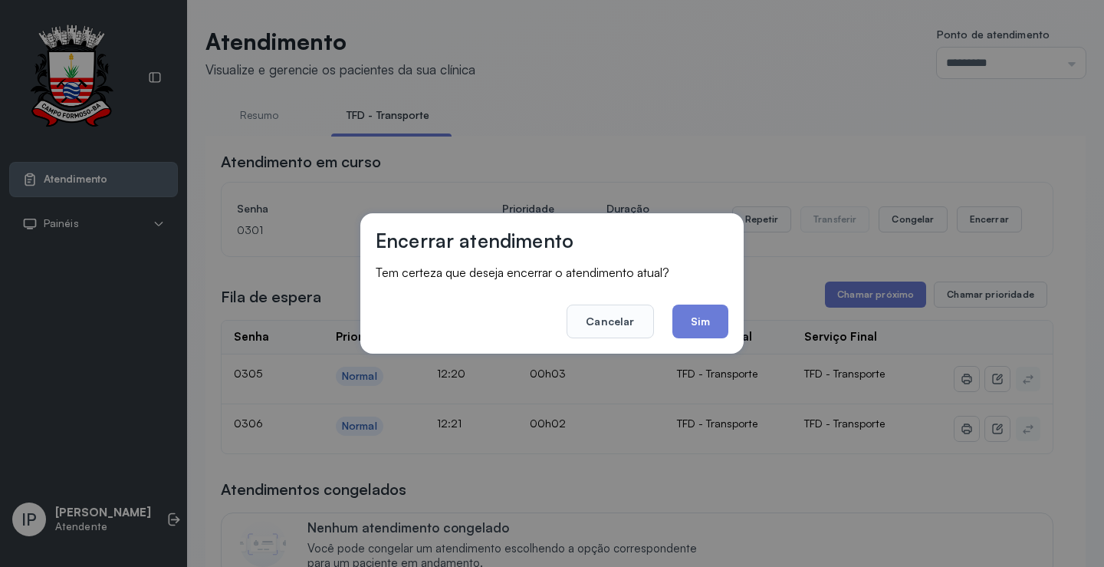
drag, startPoint x: 716, startPoint y: 324, endPoint x: 799, endPoint y: 314, distance: 84.2
click at [717, 323] on button "Sim" at bounding box center [701, 321] width 56 height 34
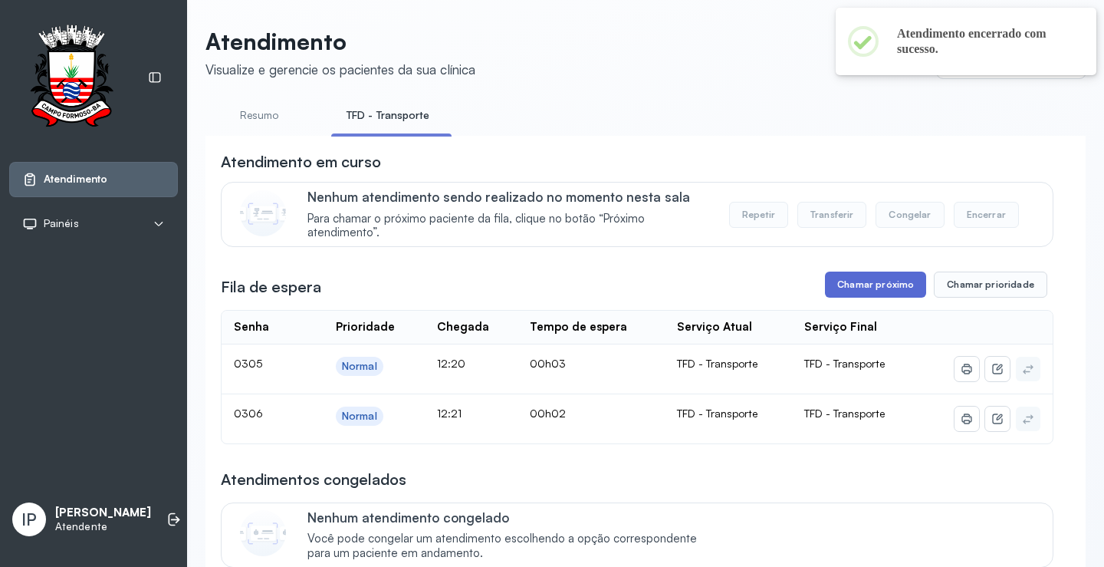
click at [870, 293] on button "Chamar próximo" at bounding box center [875, 285] width 101 height 26
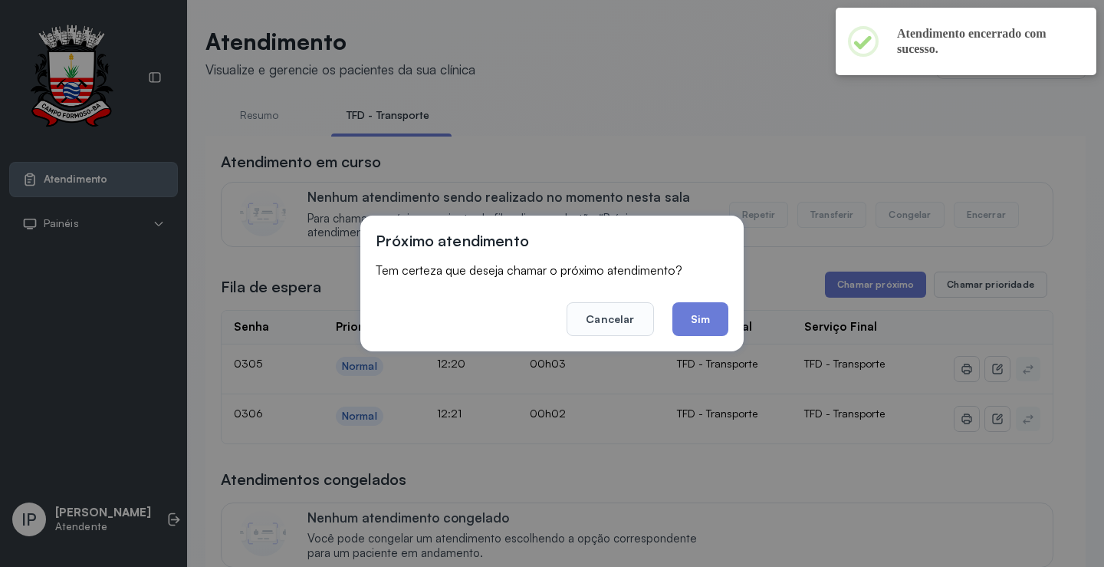
drag, startPoint x: 684, startPoint y: 322, endPoint x: 701, endPoint y: 298, distance: 29.8
click at [694, 309] on button "Sim" at bounding box center [701, 319] width 56 height 34
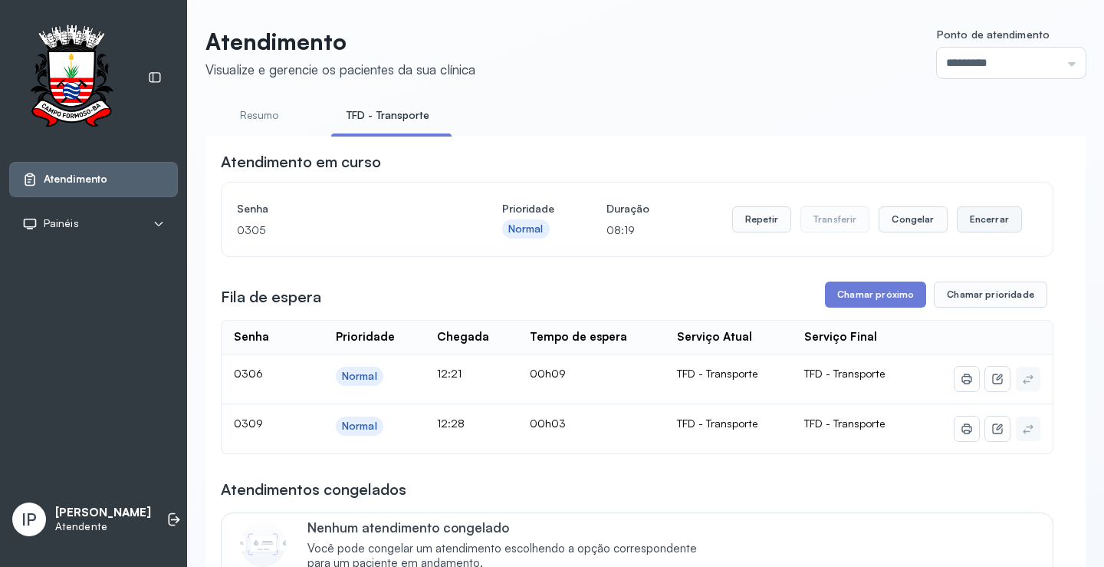
click at [976, 221] on button "Encerrar" at bounding box center [989, 219] width 65 height 26
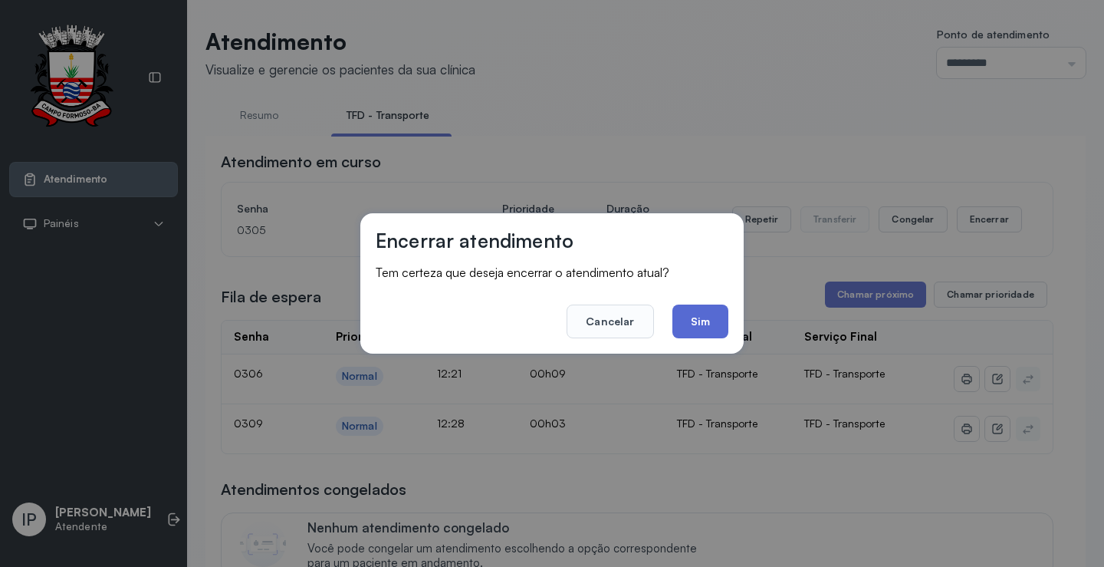
click at [724, 325] on button "Sim" at bounding box center [701, 321] width 56 height 34
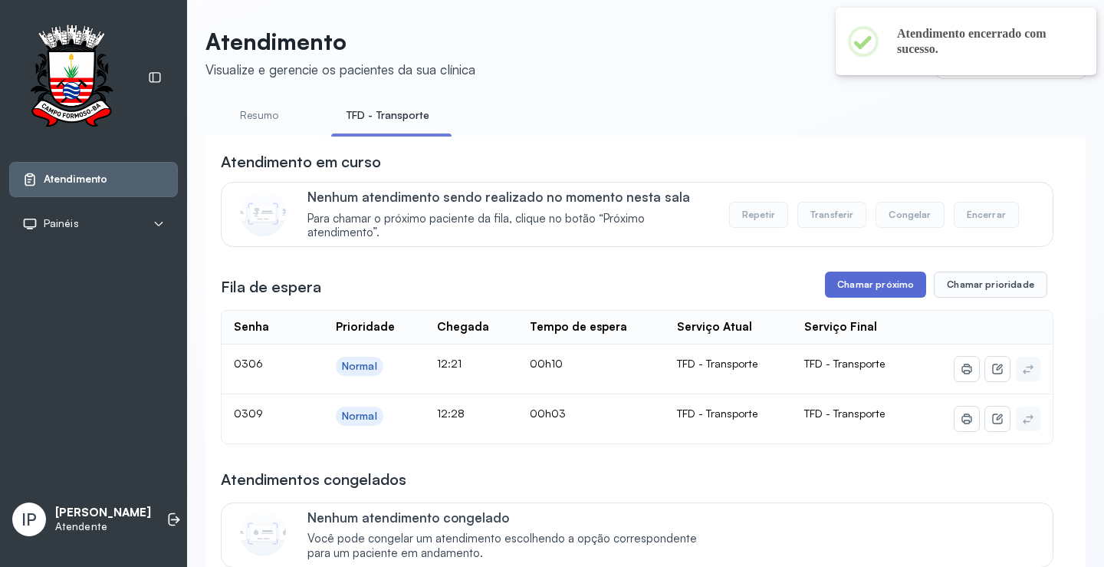
click at [885, 280] on button "Chamar próximo" at bounding box center [875, 285] width 101 height 26
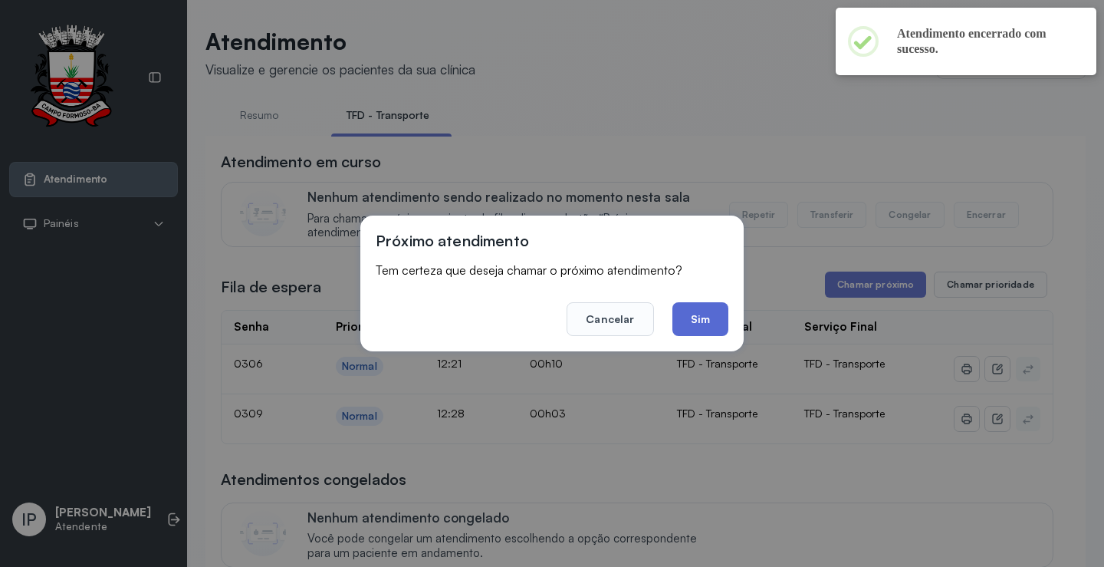
click at [702, 314] on button "Sim" at bounding box center [701, 319] width 56 height 34
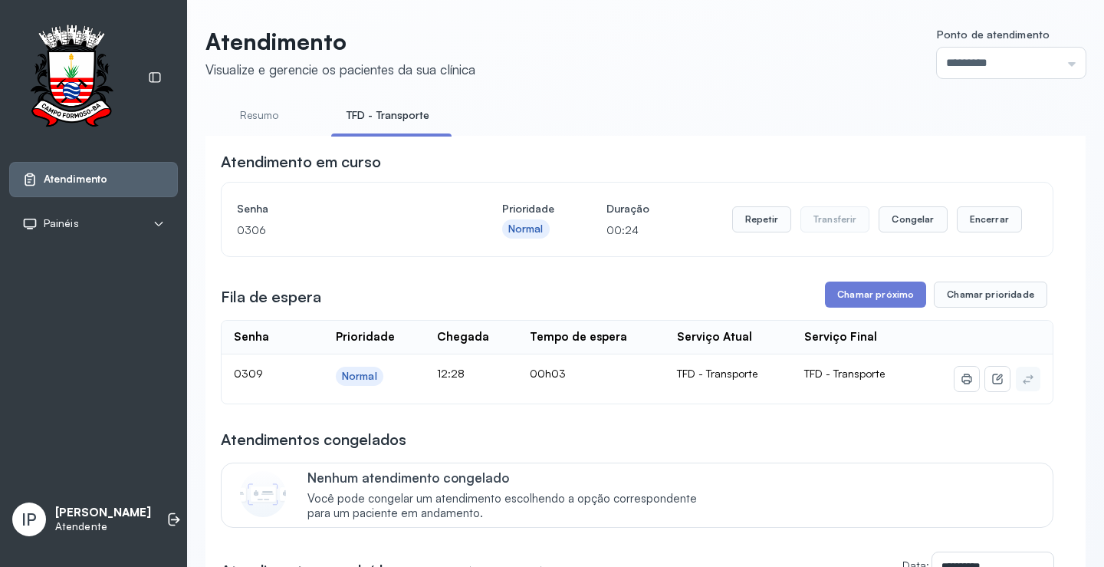
click at [1003, 205] on div "Repetir Transferir Congelar Encerrar" at bounding box center [877, 219] width 290 height 43
click at [985, 220] on button "Encerrar" at bounding box center [989, 219] width 65 height 26
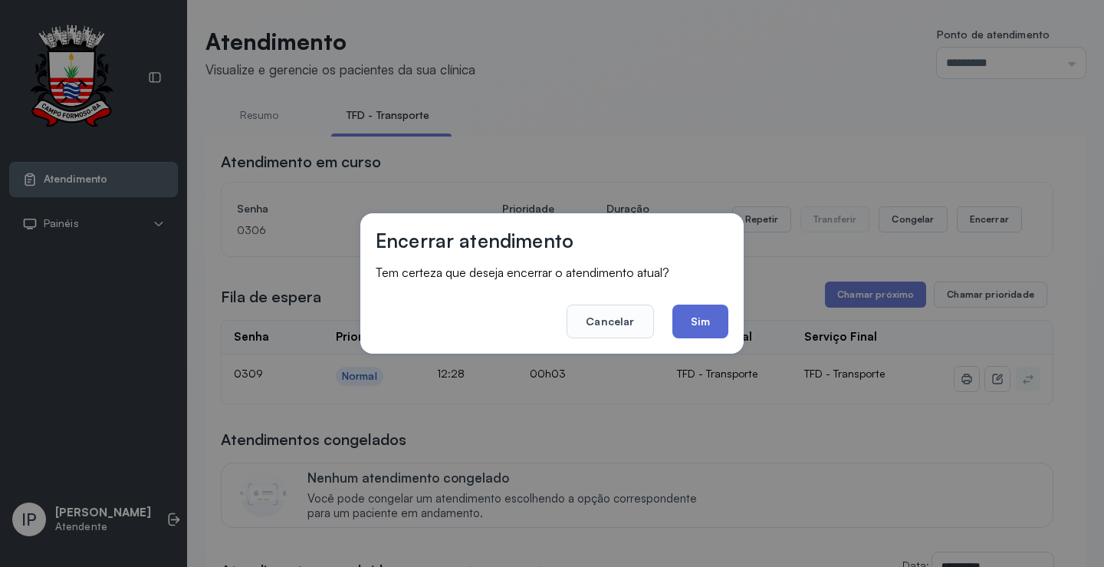
drag, startPoint x: 712, startPoint y: 312, endPoint x: 732, endPoint y: 285, distance: 33.9
click at [712, 311] on button "Sim" at bounding box center [701, 321] width 56 height 34
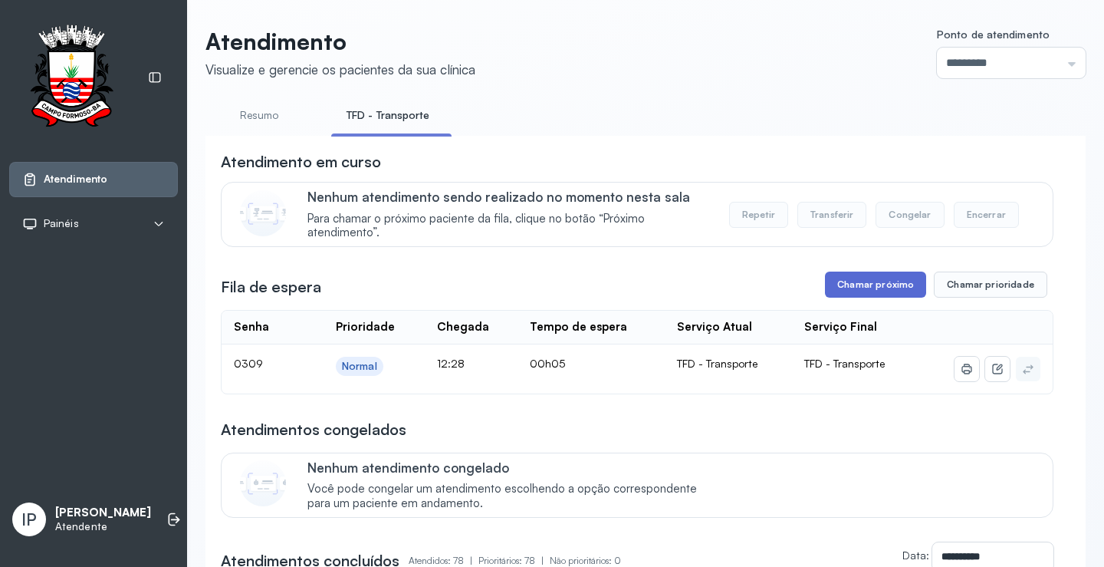
click at [884, 288] on button "Chamar próximo" at bounding box center [875, 285] width 101 height 26
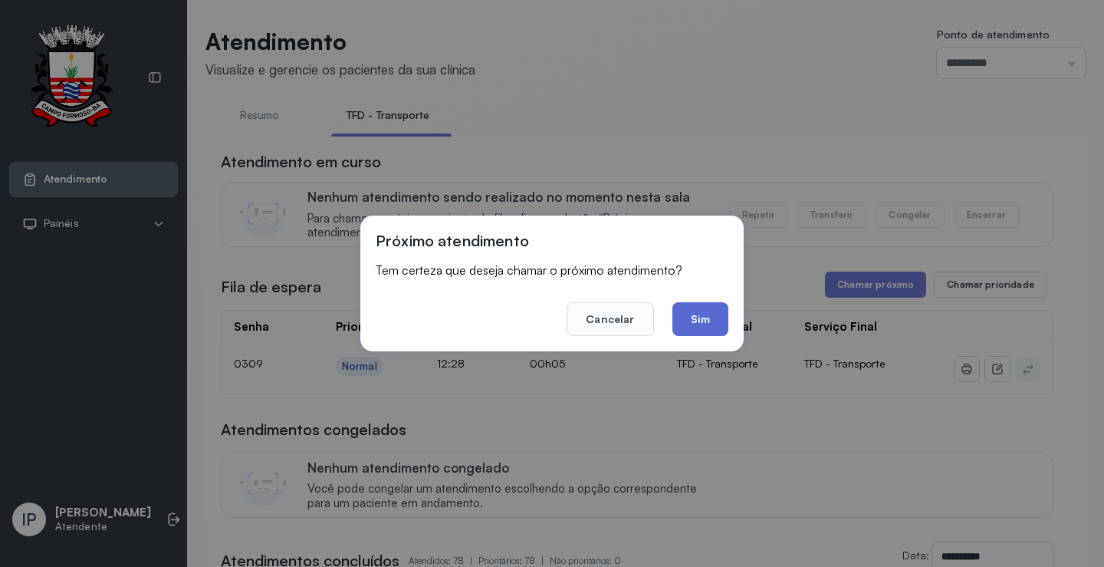
click at [678, 321] on button "Sim" at bounding box center [701, 319] width 56 height 34
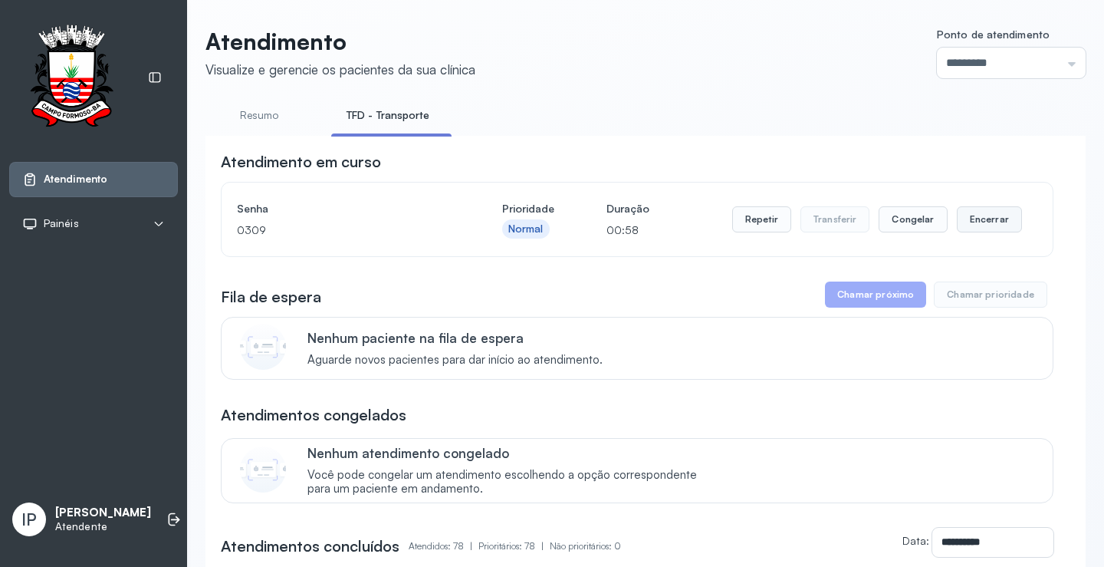
click at [974, 223] on button "Encerrar" at bounding box center [989, 219] width 65 height 26
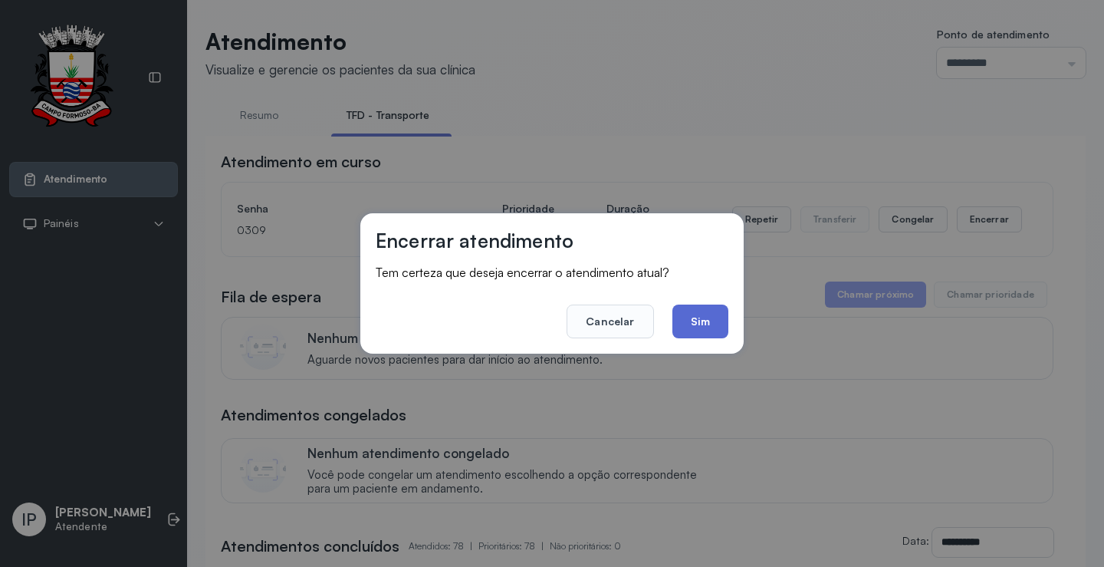
click at [697, 325] on button "Sim" at bounding box center [701, 321] width 56 height 34
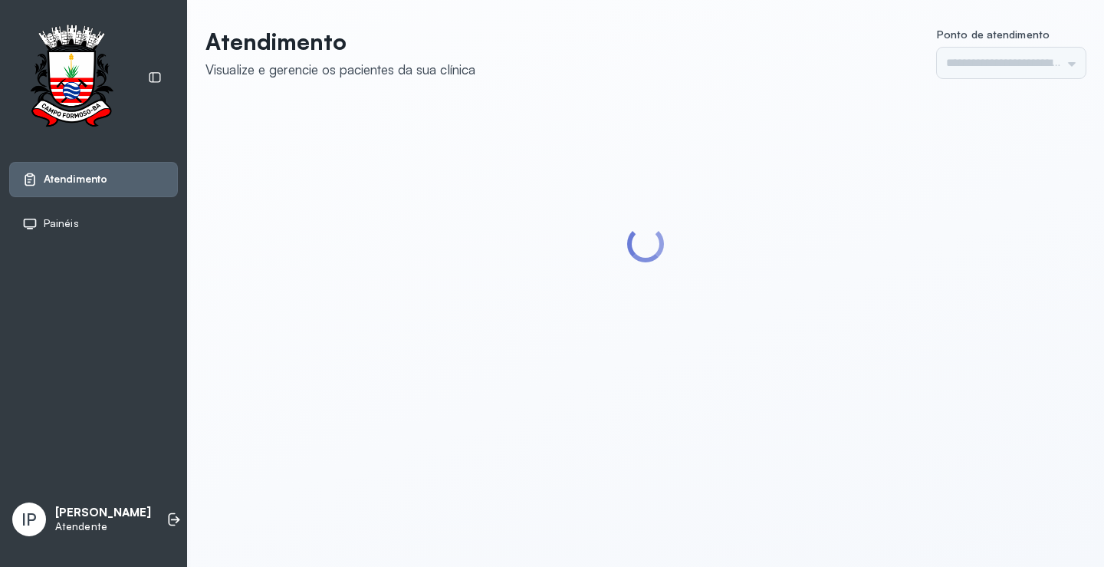
type input "*********"
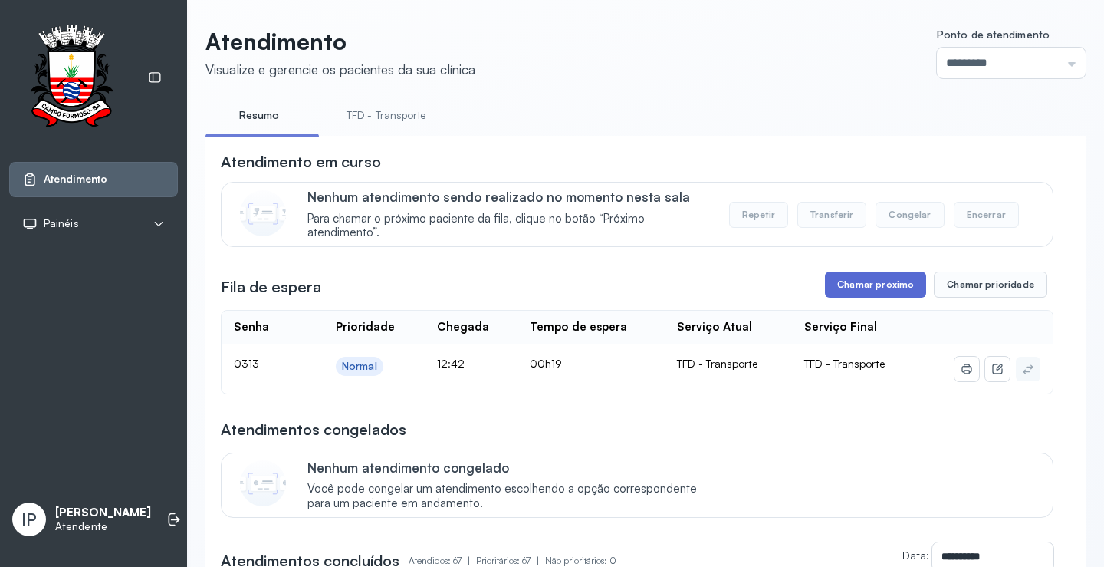
click at [851, 285] on button "Chamar próximo" at bounding box center [875, 285] width 101 height 26
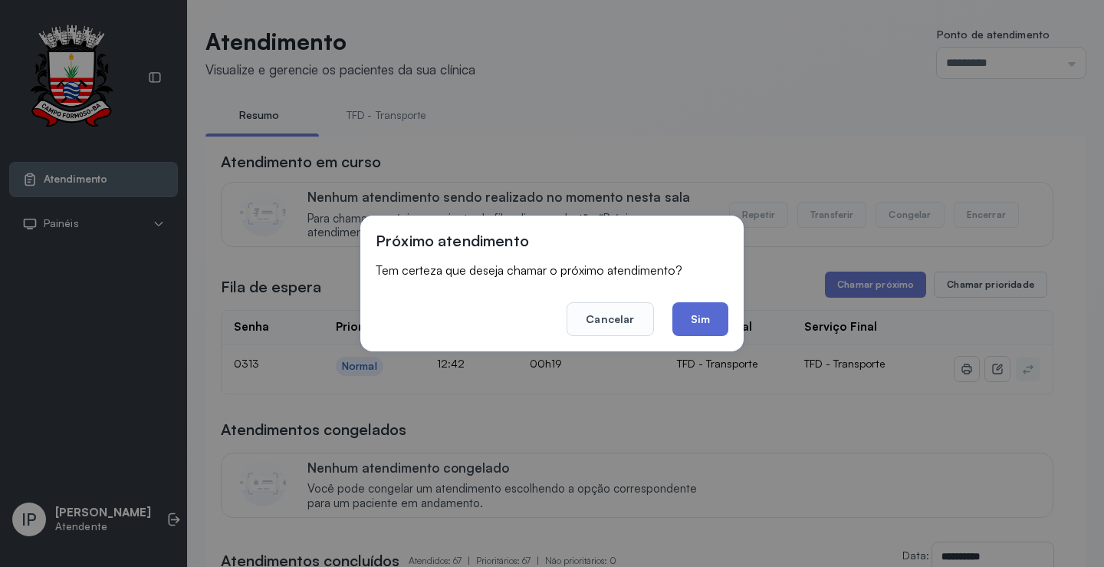
click at [700, 325] on button "Sim" at bounding box center [701, 319] width 56 height 34
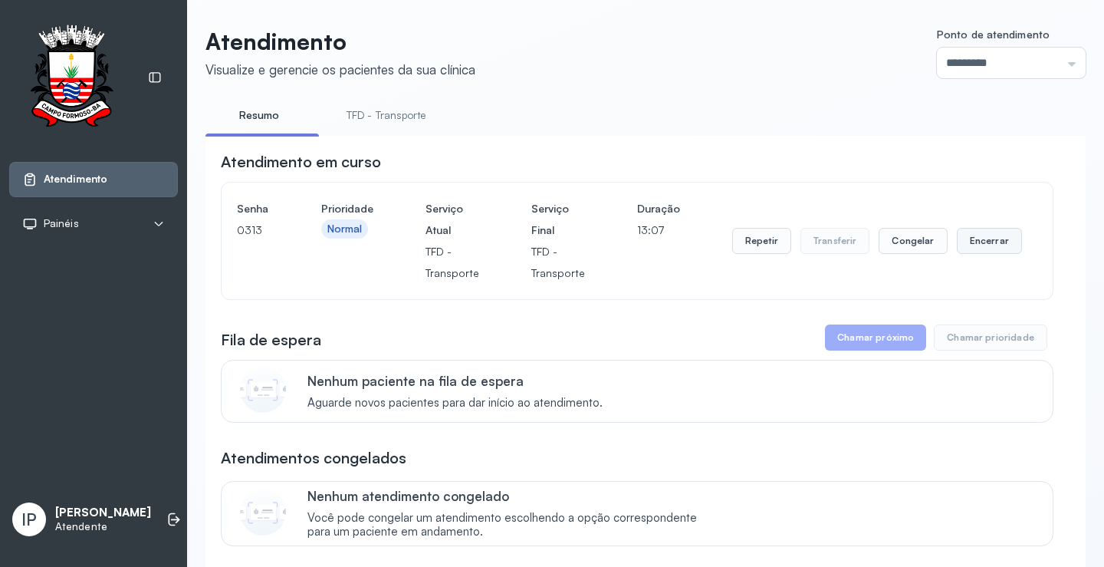
click at [984, 242] on button "Encerrar" at bounding box center [989, 241] width 65 height 26
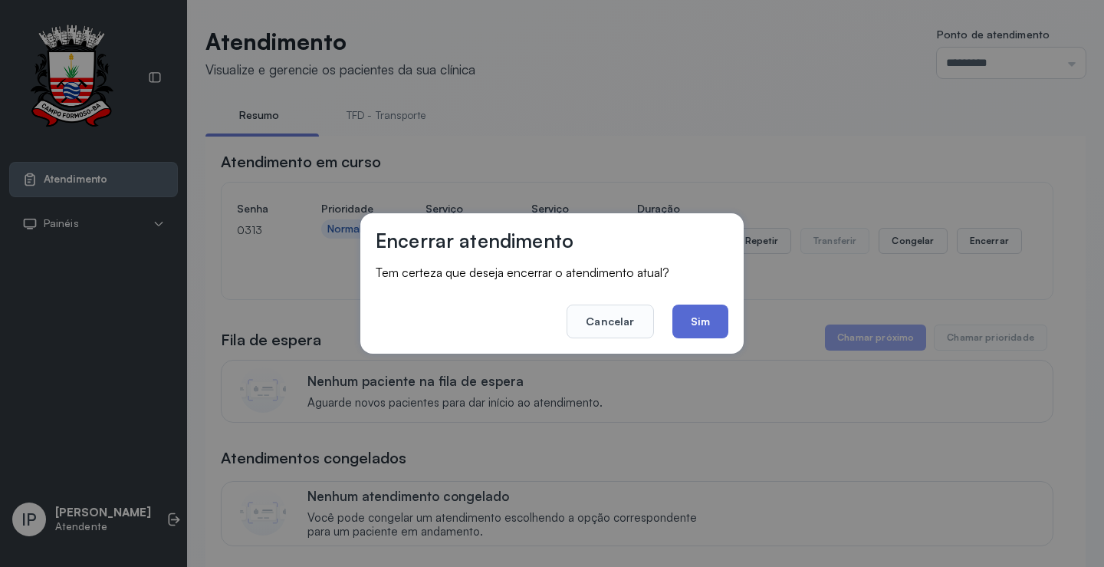
click at [703, 322] on button "Sim" at bounding box center [701, 321] width 56 height 34
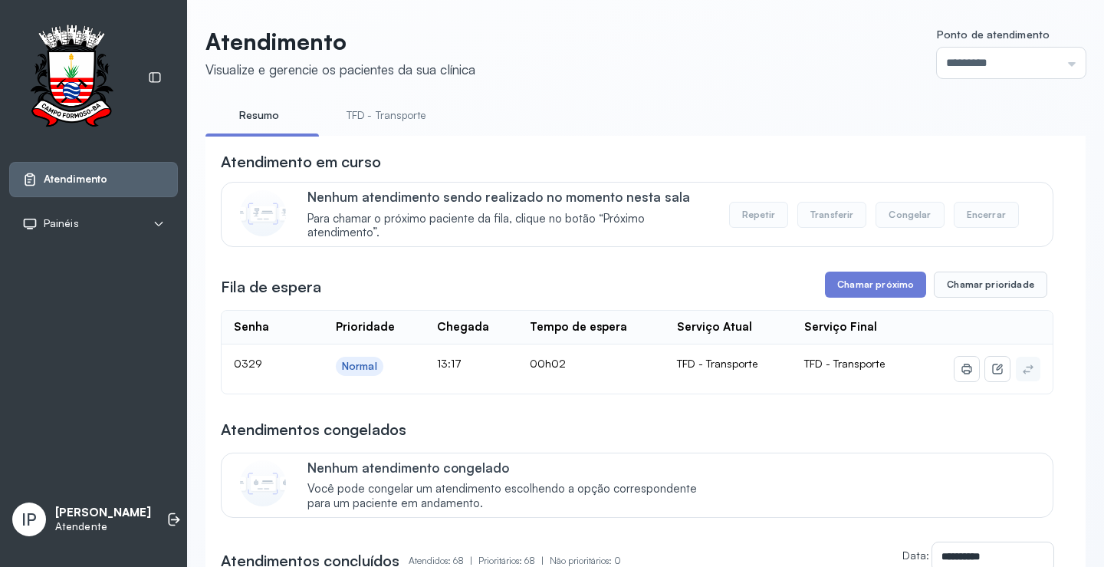
click at [399, 114] on link "TFD - Transporte" at bounding box center [386, 115] width 110 height 25
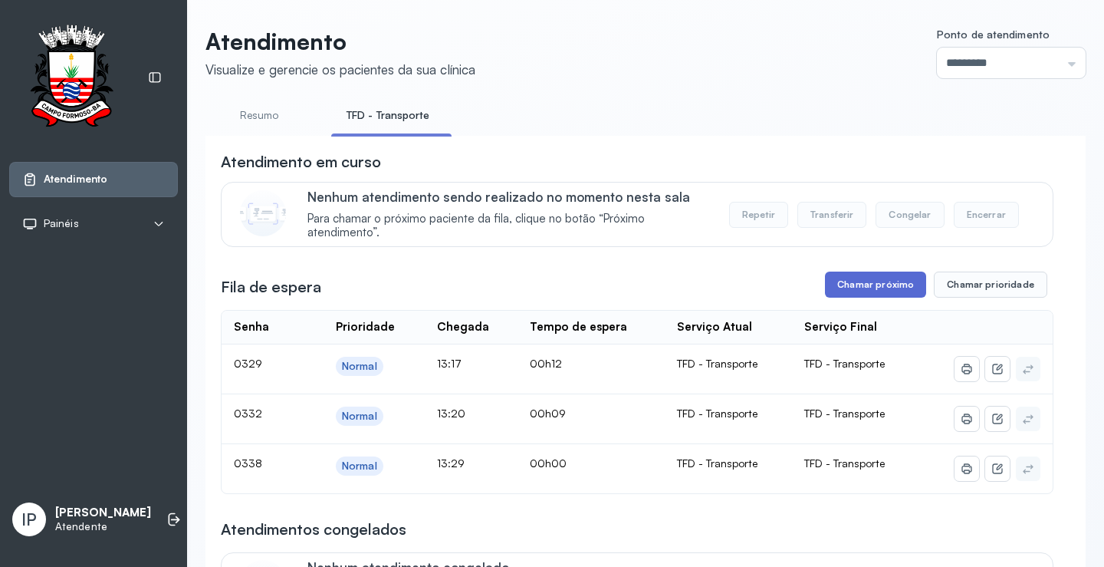
click at [873, 291] on button "Chamar próximo" at bounding box center [875, 285] width 101 height 26
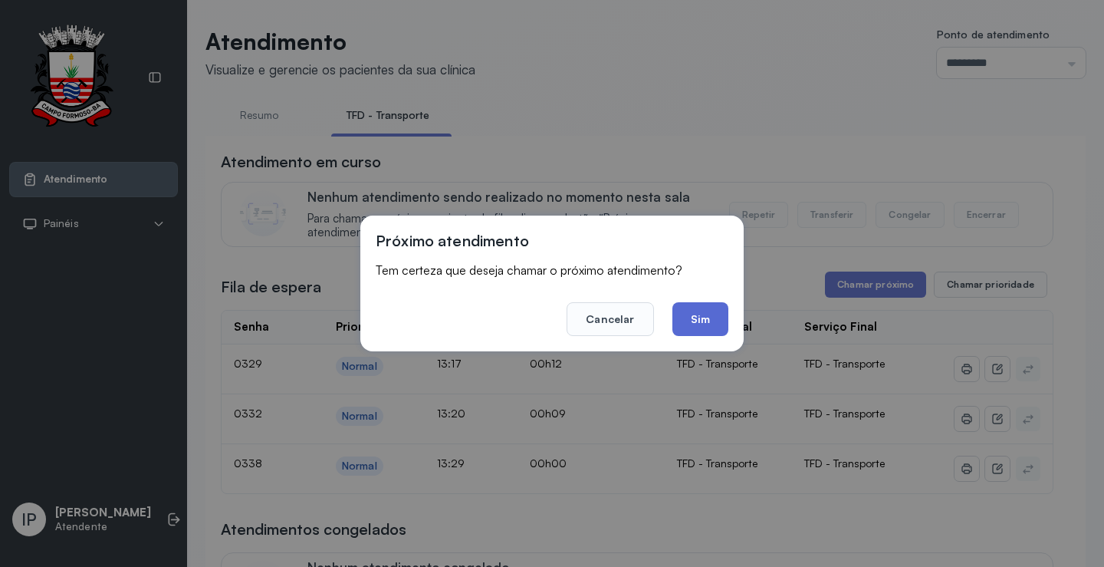
click at [708, 313] on button "Sim" at bounding box center [701, 319] width 56 height 34
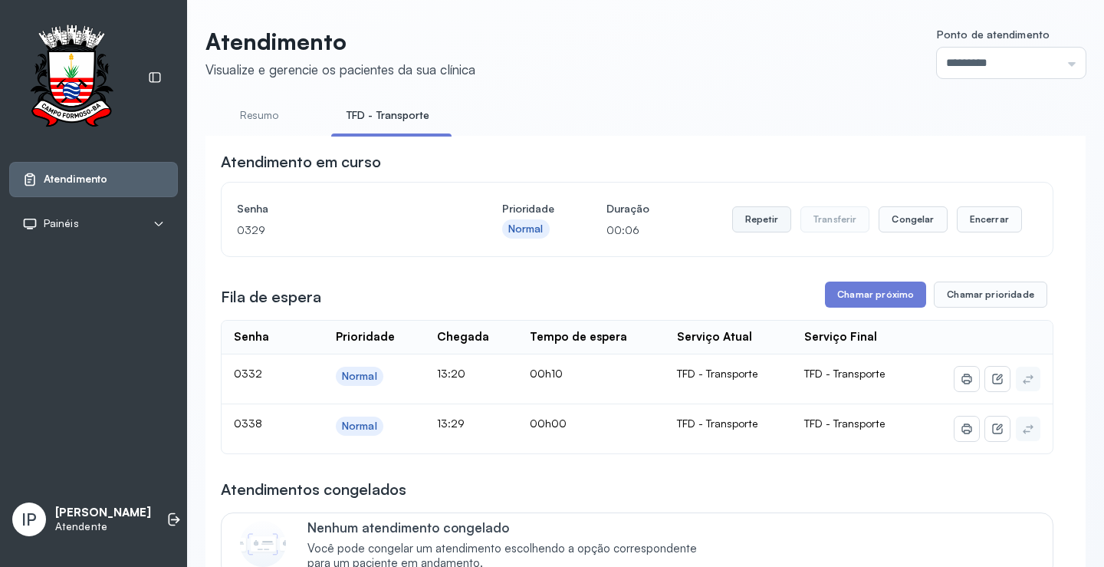
click at [768, 225] on button "Repetir" at bounding box center [761, 219] width 59 height 26
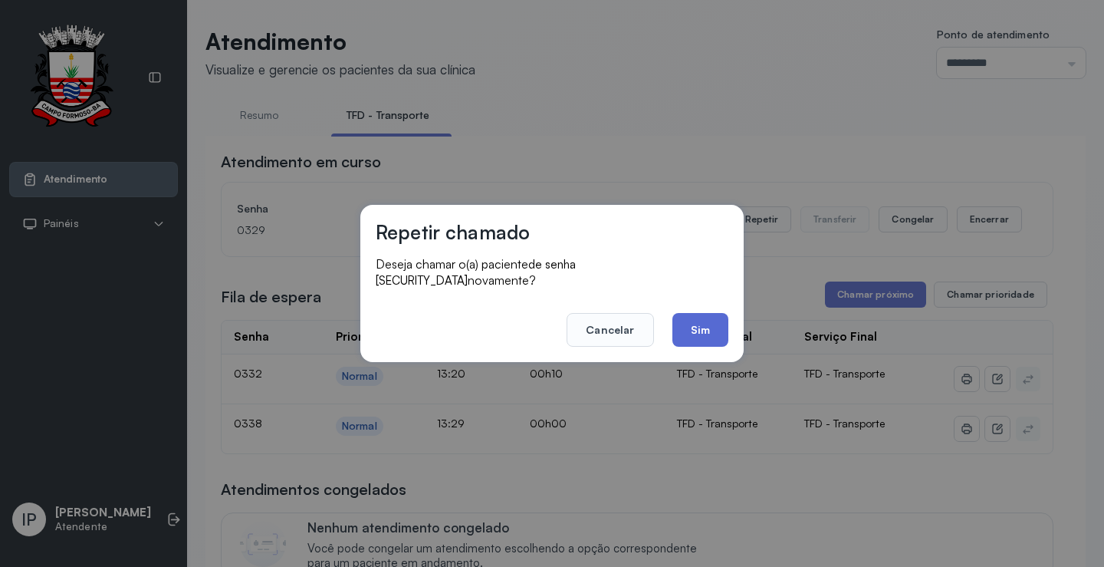
click at [699, 317] on button "Sim" at bounding box center [701, 330] width 56 height 34
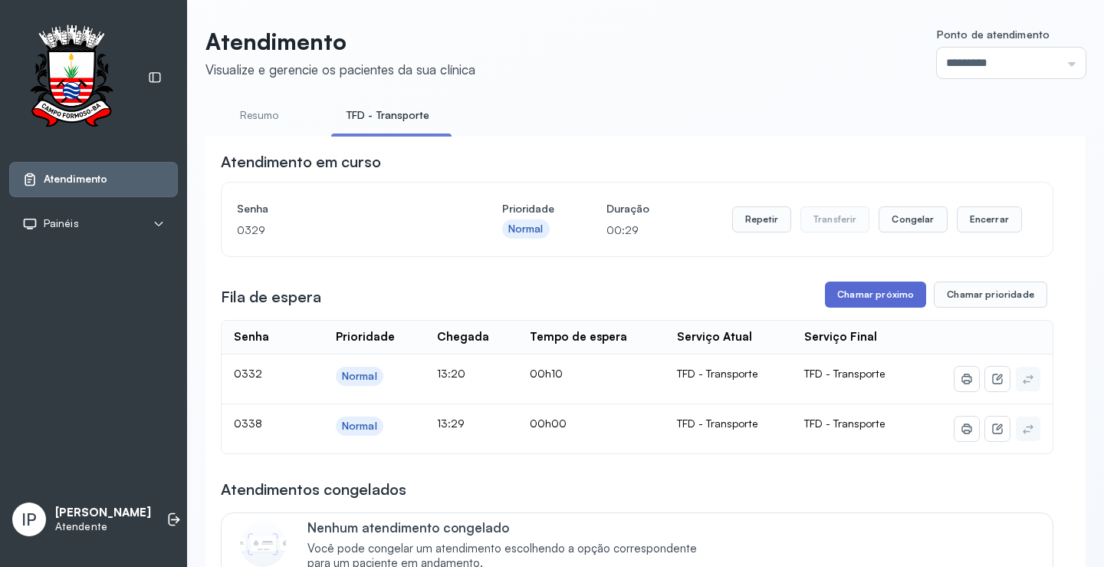
click at [855, 291] on button "Chamar próximo" at bounding box center [875, 294] width 101 height 26
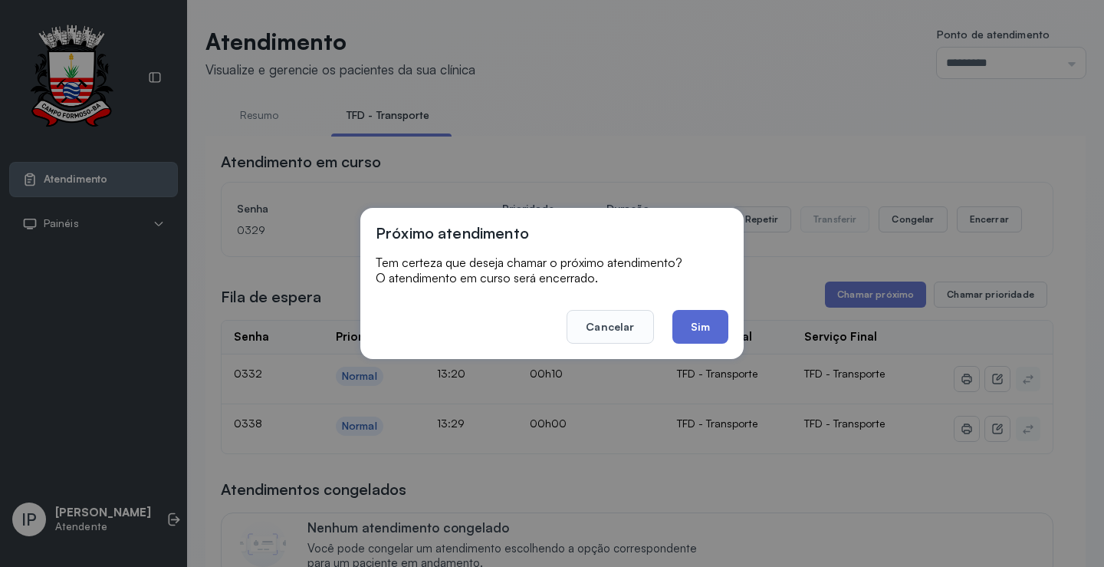
click at [700, 322] on button "Sim" at bounding box center [701, 327] width 56 height 34
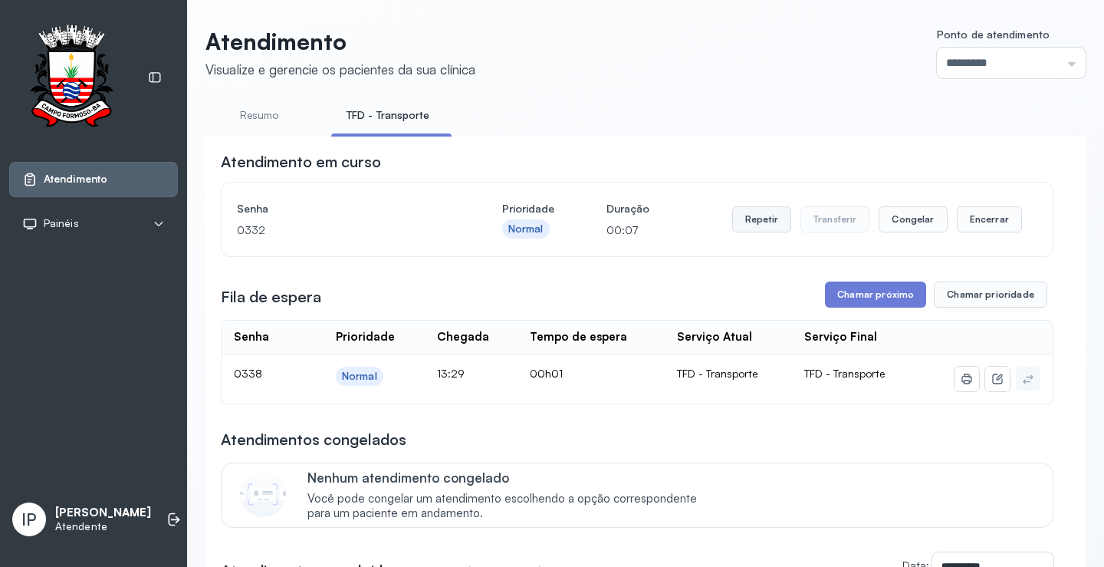
click at [767, 228] on button "Repetir" at bounding box center [761, 219] width 59 height 26
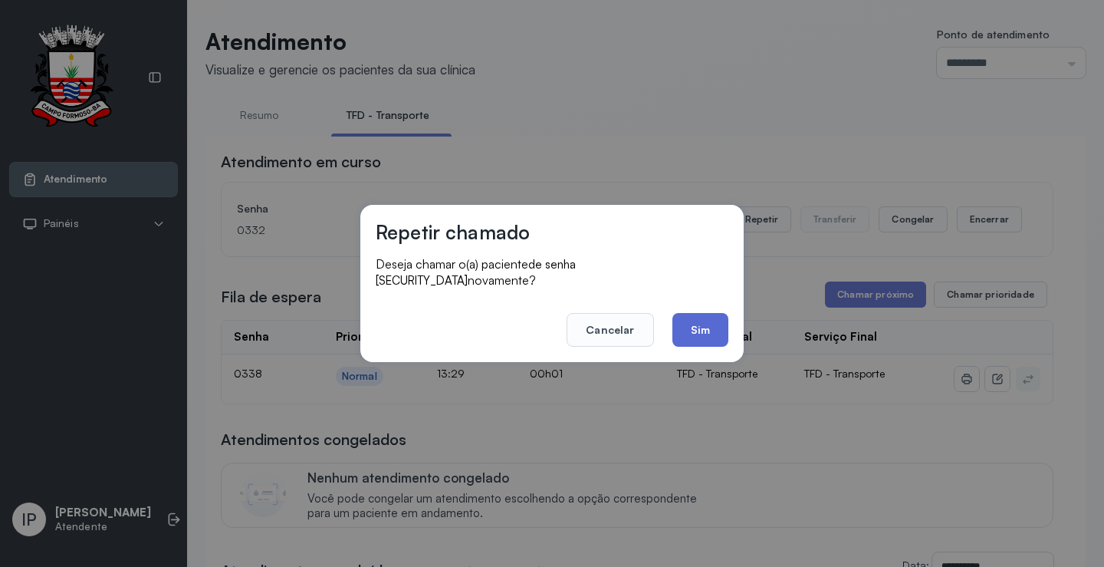
click at [704, 318] on button "Sim" at bounding box center [701, 330] width 56 height 34
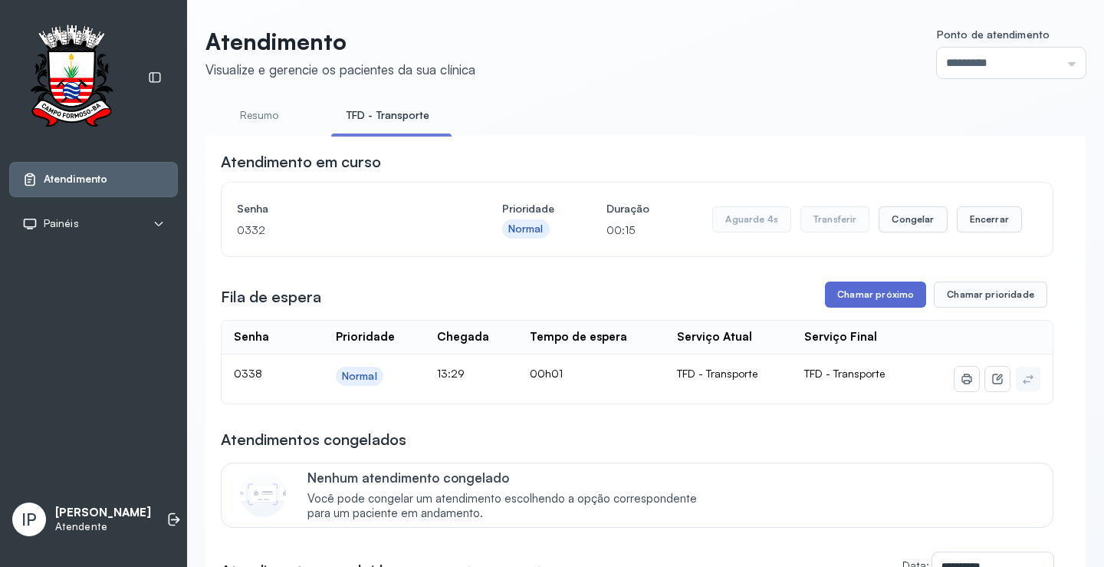
click at [843, 307] on button "Chamar próximo" at bounding box center [875, 294] width 101 height 26
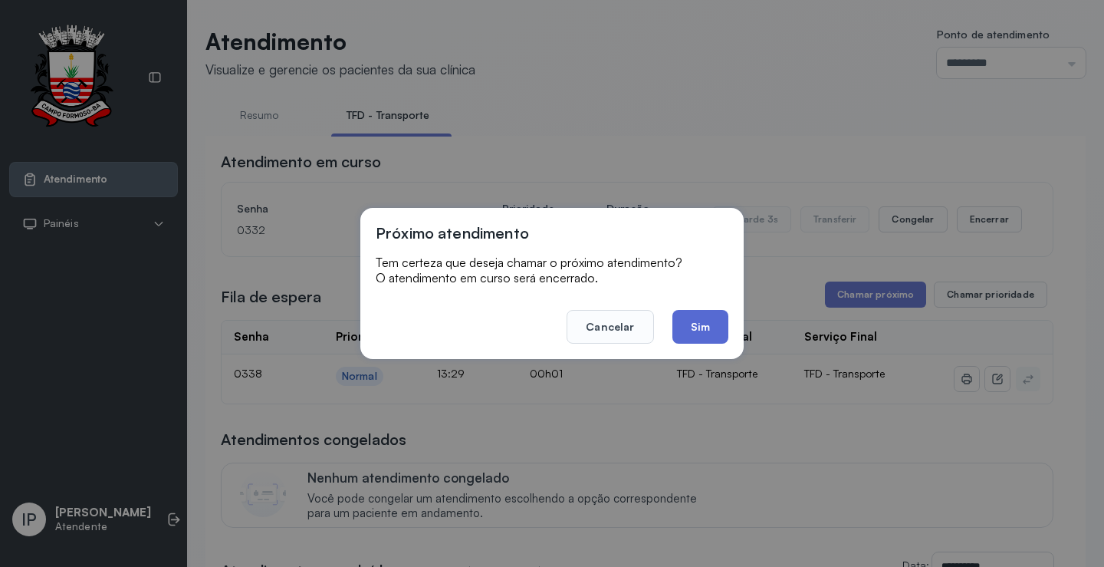
click at [718, 321] on button "Sim" at bounding box center [701, 327] width 56 height 34
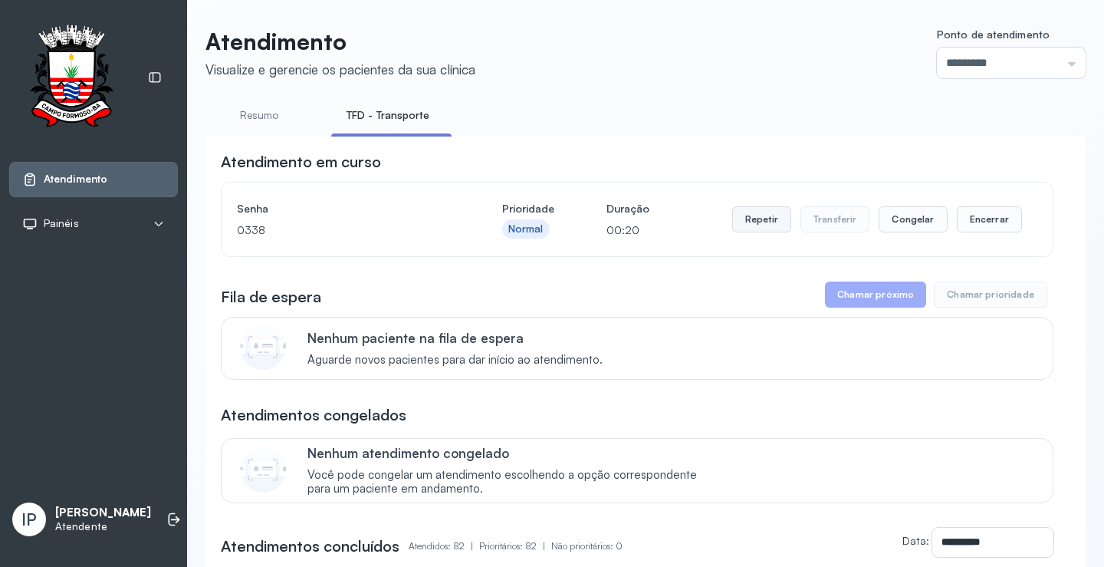
click at [740, 222] on button "Repetir" at bounding box center [761, 219] width 59 height 26
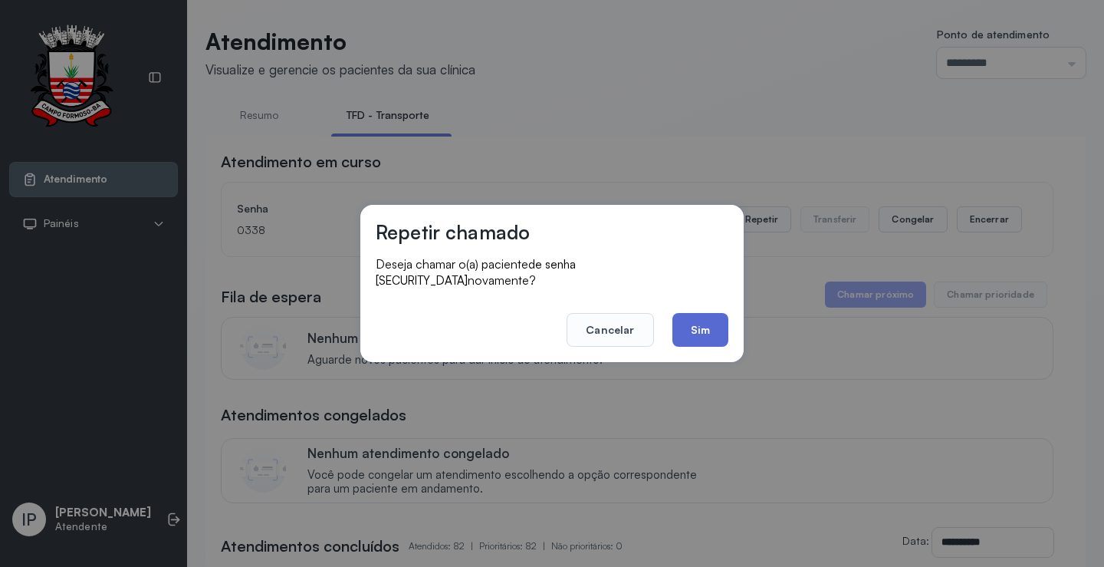
click at [688, 315] on button "Sim" at bounding box center [701, 330] width 56 height 34
